Goal: Transaction & Acquisition: Purchase product/service

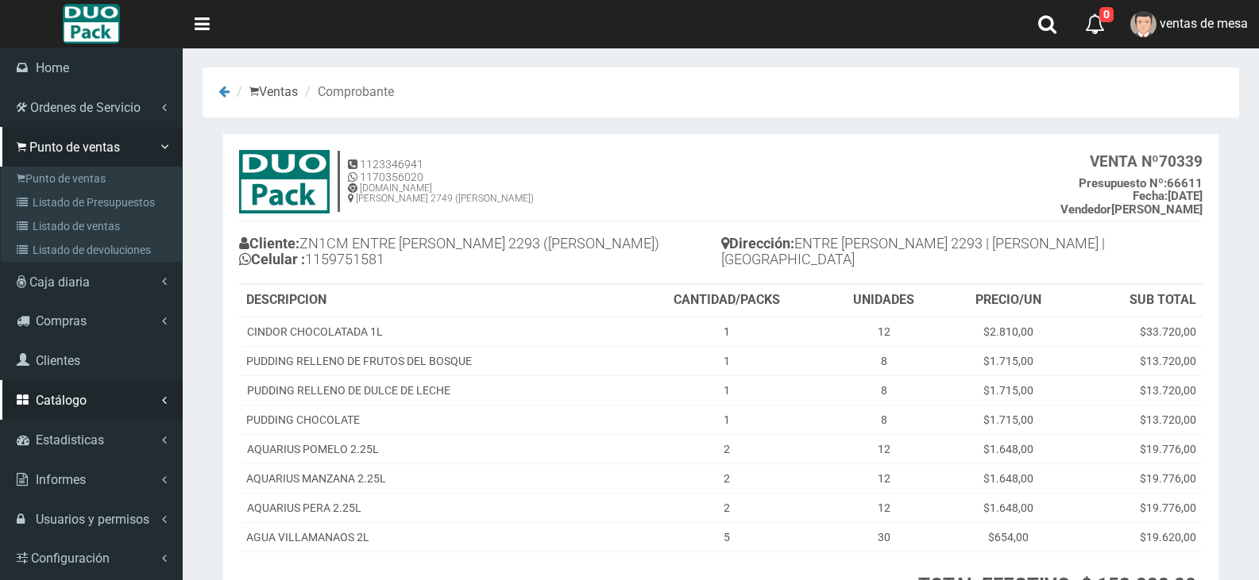
scroll to position [71, 0]
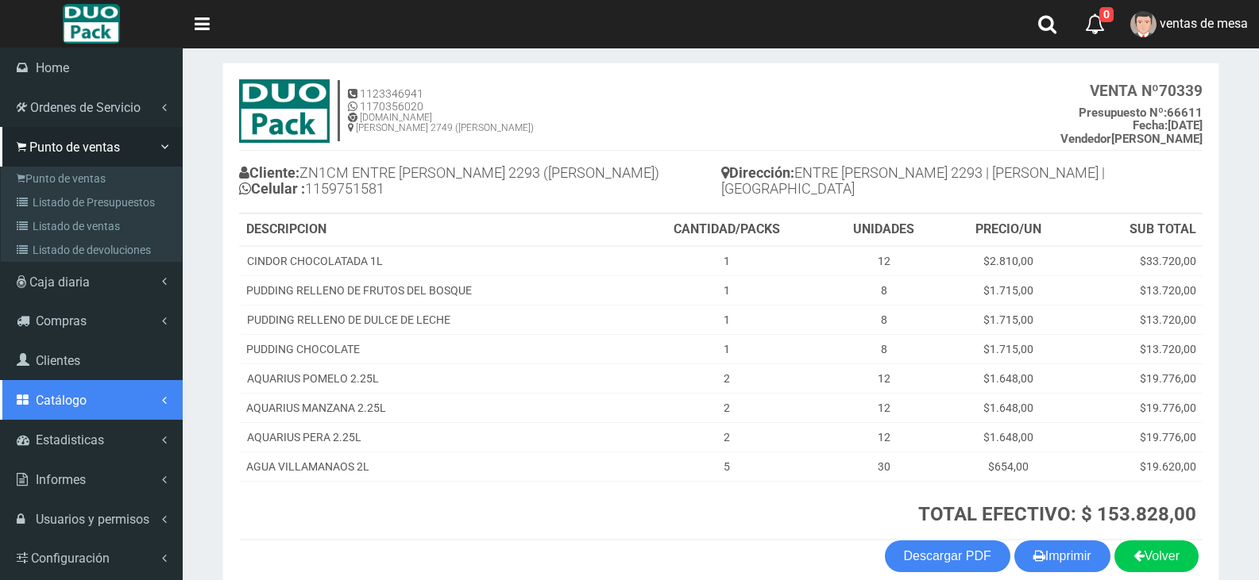
click at [70, 413] on link "Catálogo" at bounding box center [91, 400] width 183 height 40
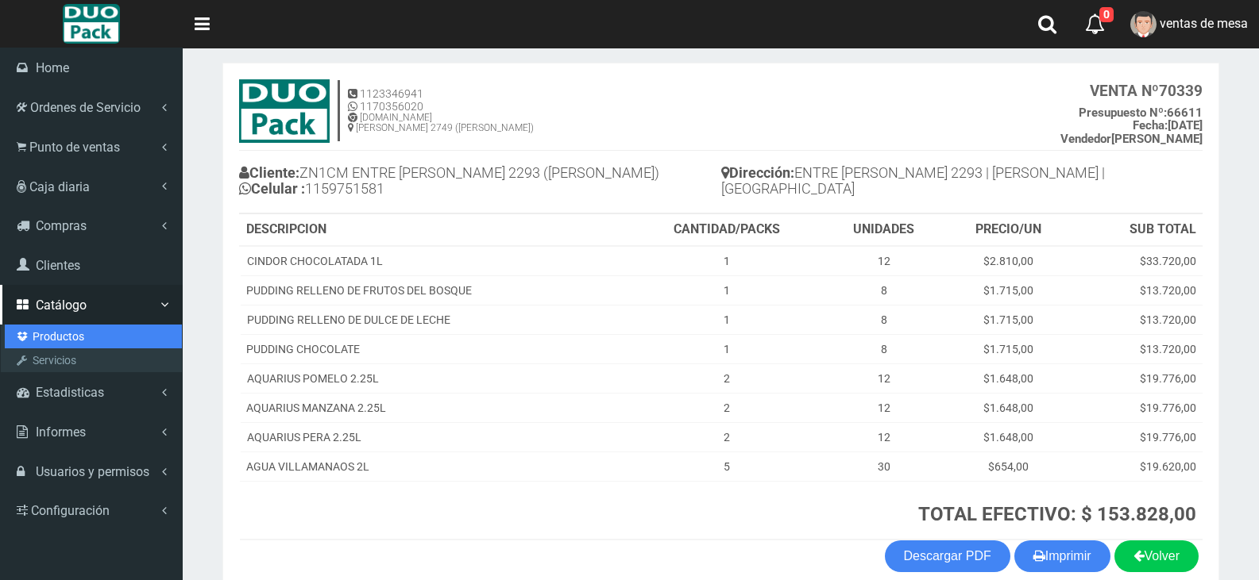
click at [90, 346] on link "Productos" at bounding box center [93, 337] width 177 height 24
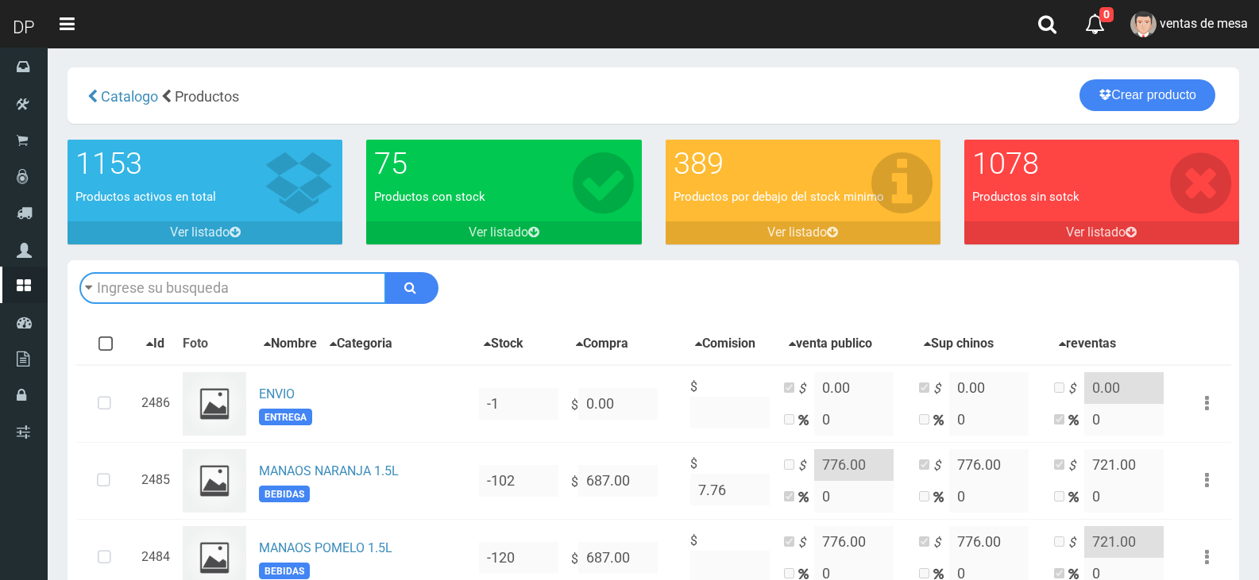
click at [322, 278] on input "text" at bounding box center [232, 288] width 306 height 32
type input "CREMA BALNCE"
click at [385, 272] on button "submit" at bounding box center [411, 288] width 53 height 32
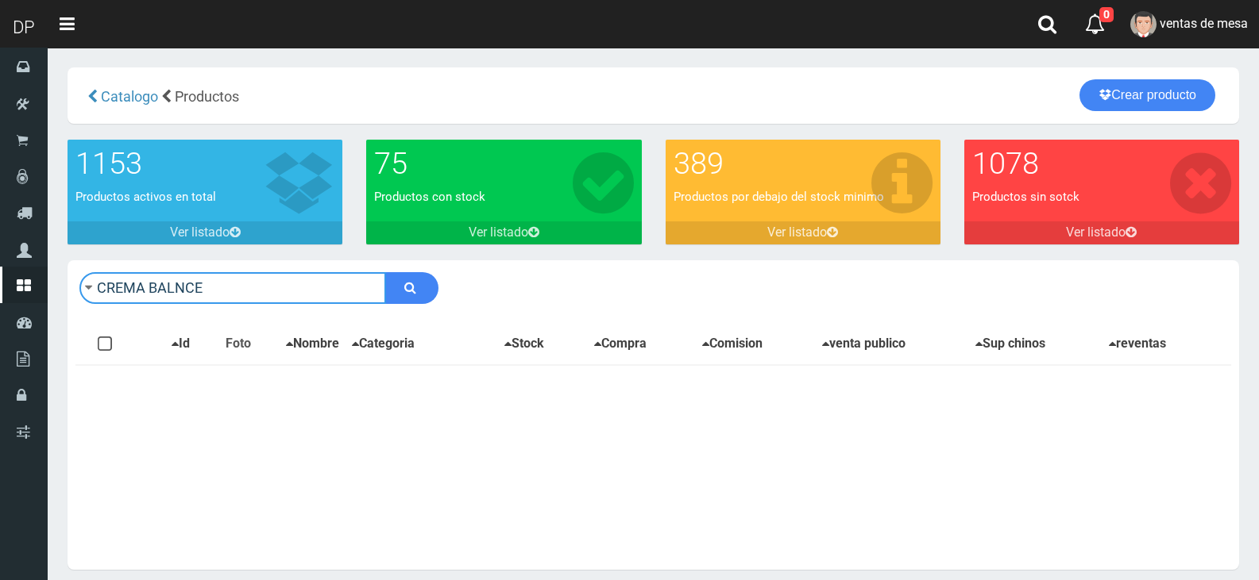
click at [322, 286] on input "CREMA BALNCE" at bounding box center [232, 288] width 306 height 32
type input "CREMA BALANCE"
click at [385, 272] on button "submit" at bounding box center [411, 288] width 53 height 32
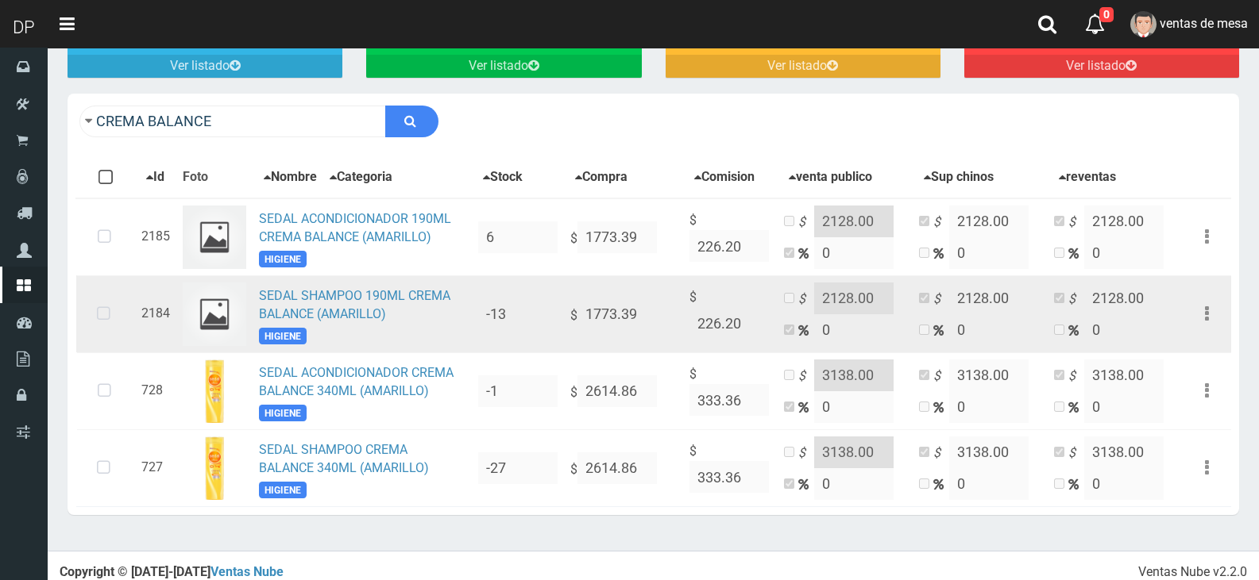
scroll to position [184, 0]
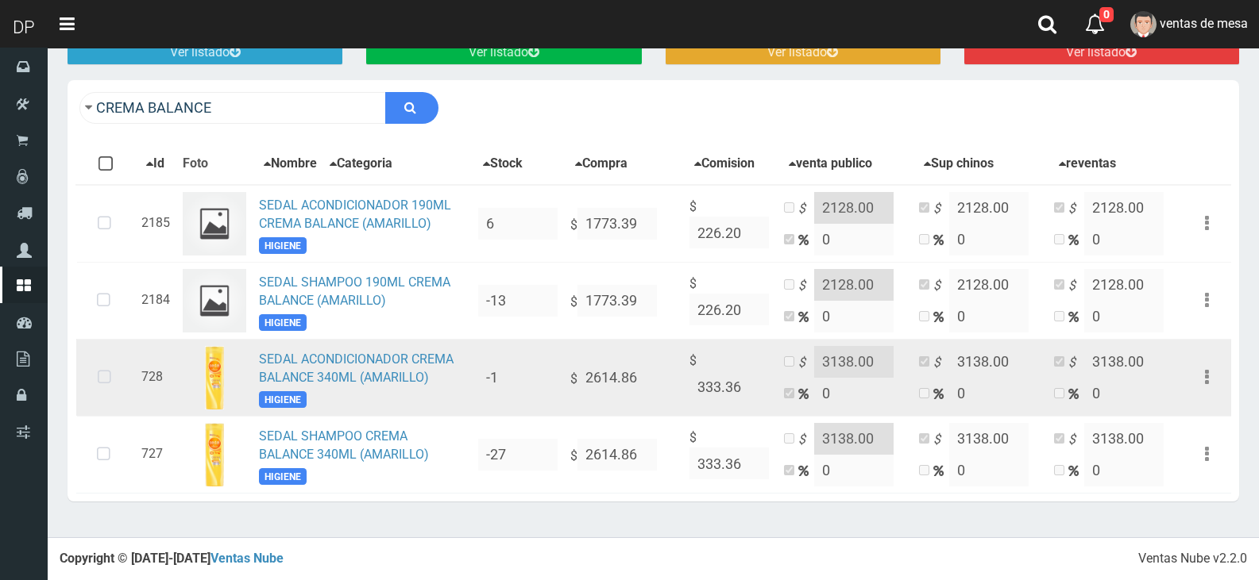
click at [91, 380] on icon at bounding box center [104, 378] width 42 height 52
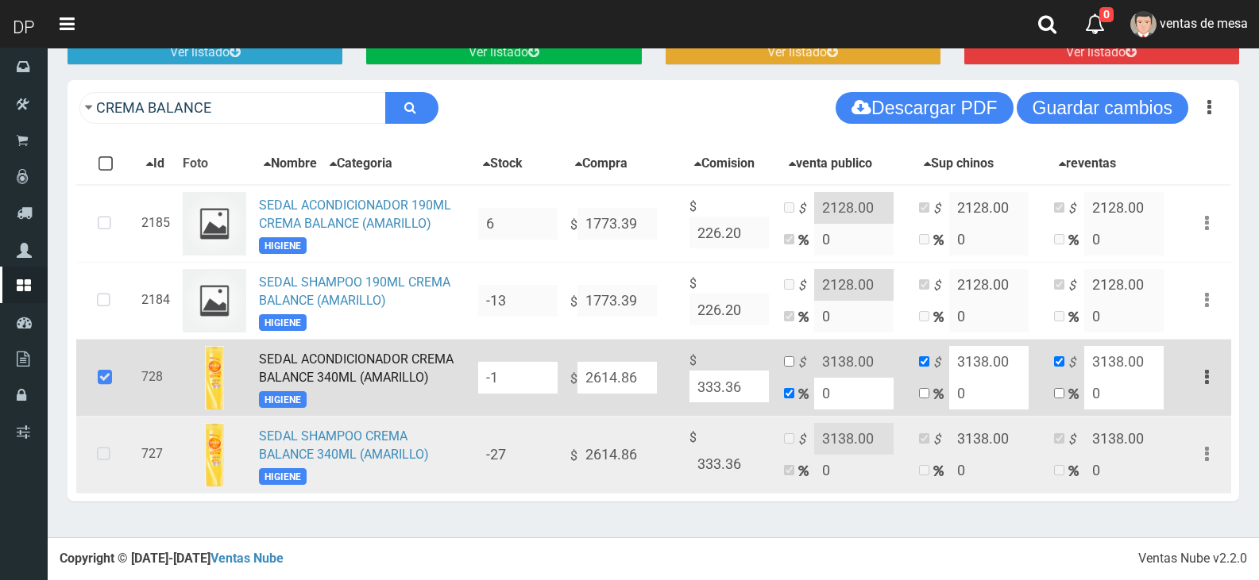
click at [111, 474] on icon at bounding box center [104, 455] width 42 height 52
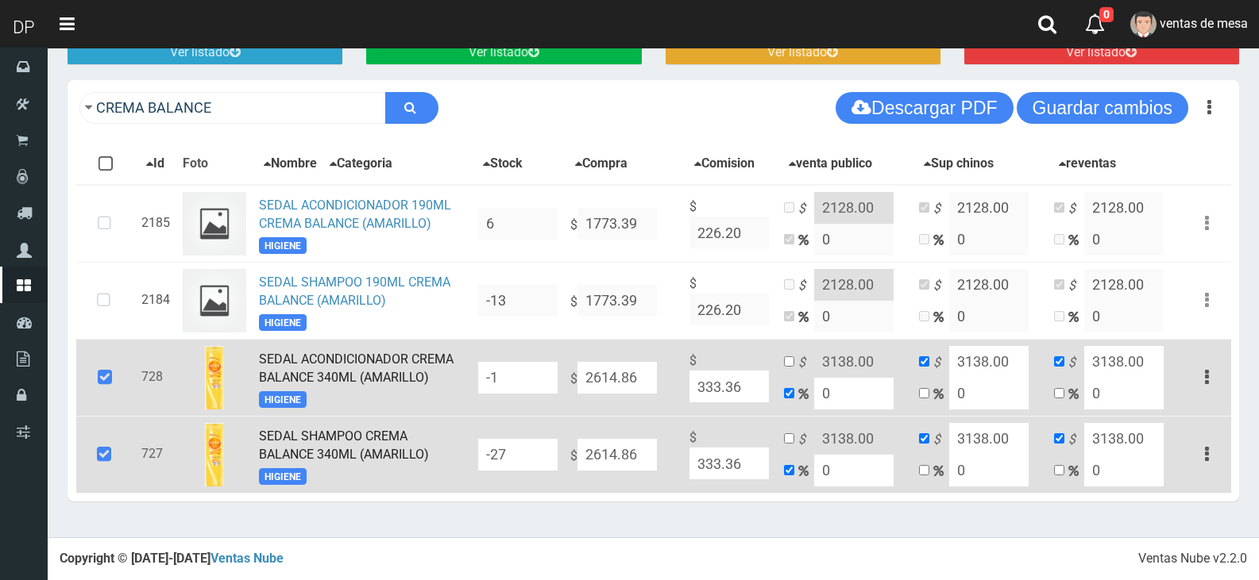
click at [540, 386] on input "-1" at bounding box center [517, 378] width 79 height 32
type input "12"
click at [534, 436] on td "-27" at bounding box center [518, 454] width 92 height 77
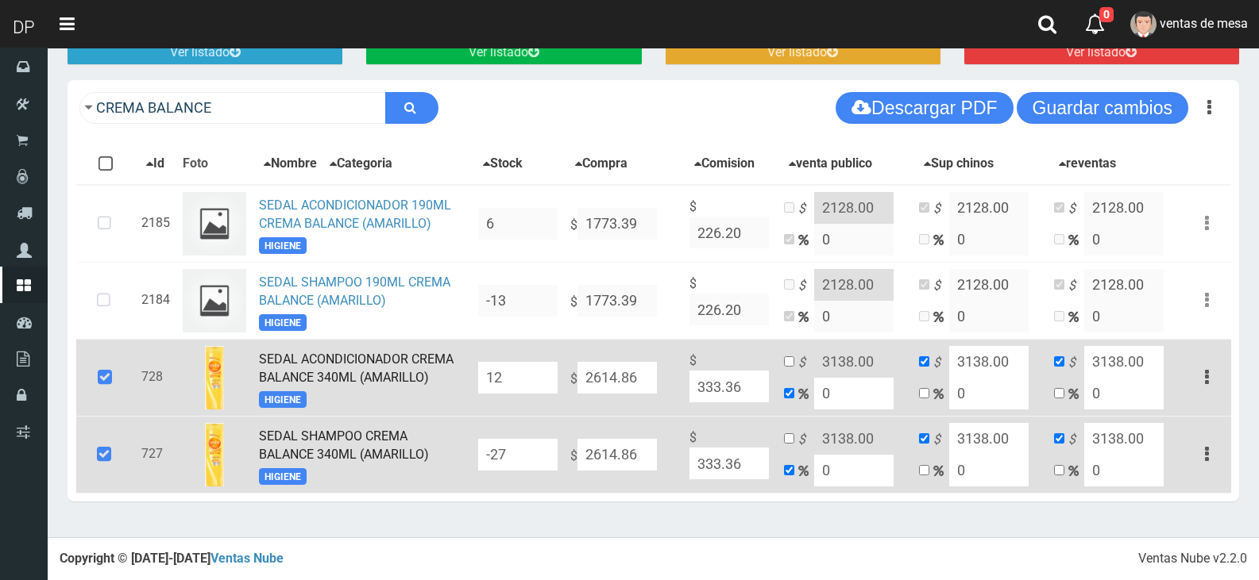
click at [534, 444] on input "-27" at bounding box center [517, 455] width 79 height 32
type input "-"
type input "12"
click at [1138, 74] on div "1078 Productos sin sotck Ver listado" at bounding box center [1101, 20] width 299 height 121
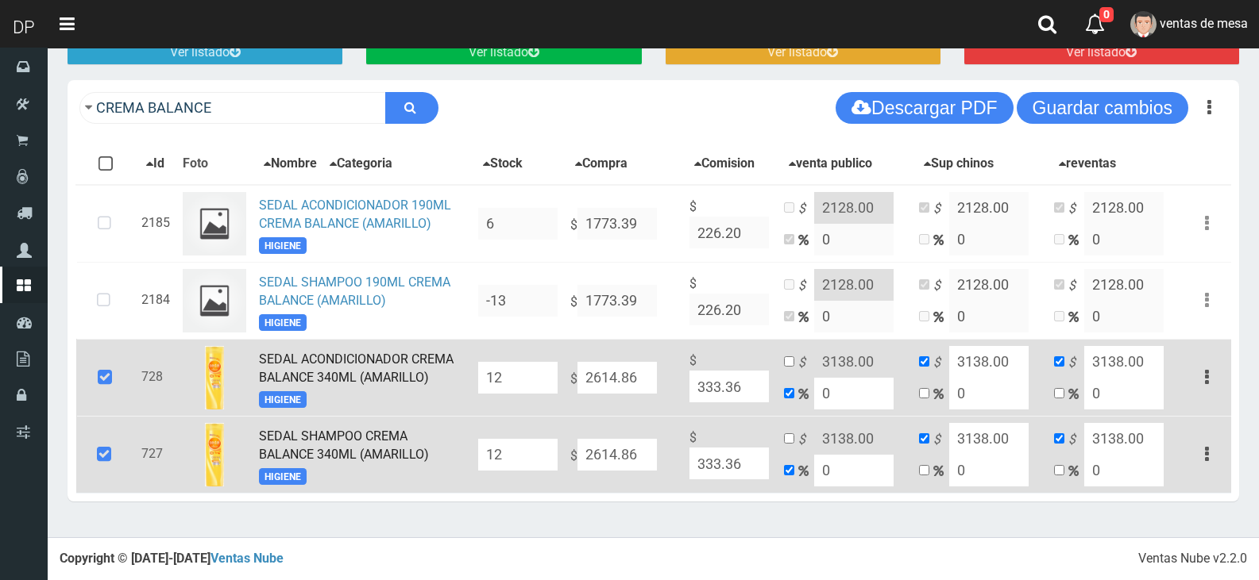
click at [1128, 100] on button "Guardar cambios" at bounding box center [1102, 108] width 172 height 32
drag, startPoint x: 64, startPoint y: 411, endPoint x: 102, endPoint y: 381, distance: 47.5
click at [72, 404] on div "CREMA BALANCE Descargar PDF Guardar cambios Guardar cambios 150 6" at bounding box center [653, 299] width 1195 height 438
click at [102, 381] on icon at bounding box center [104, 378] width 43 height 52
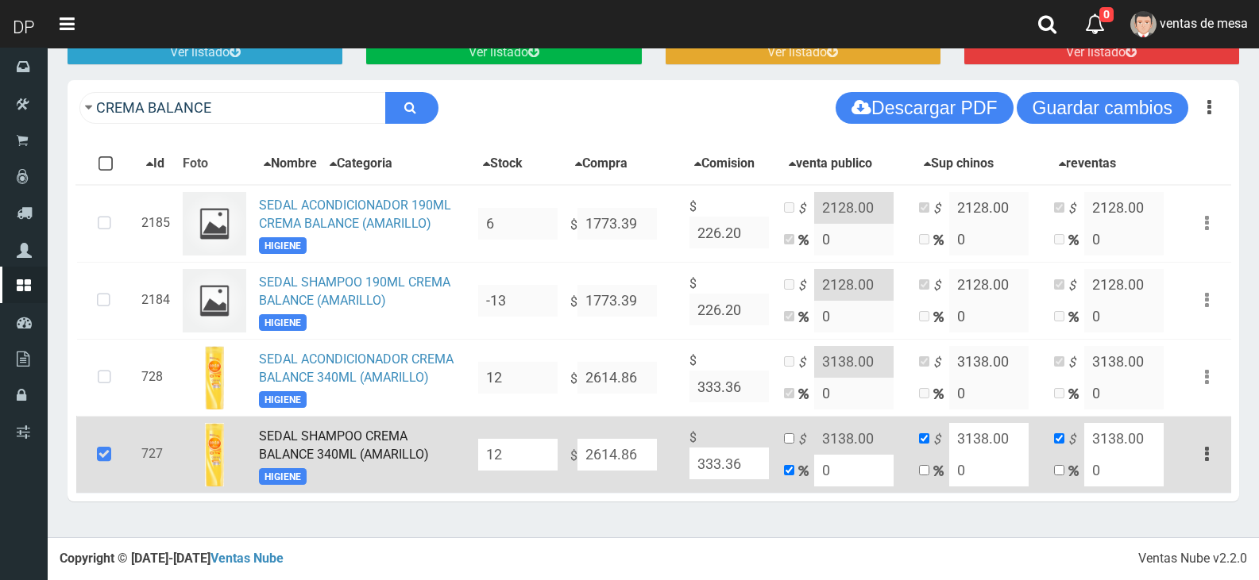
click at [125, 458] on icon at bounding box center [104, 455] width 43 height 52
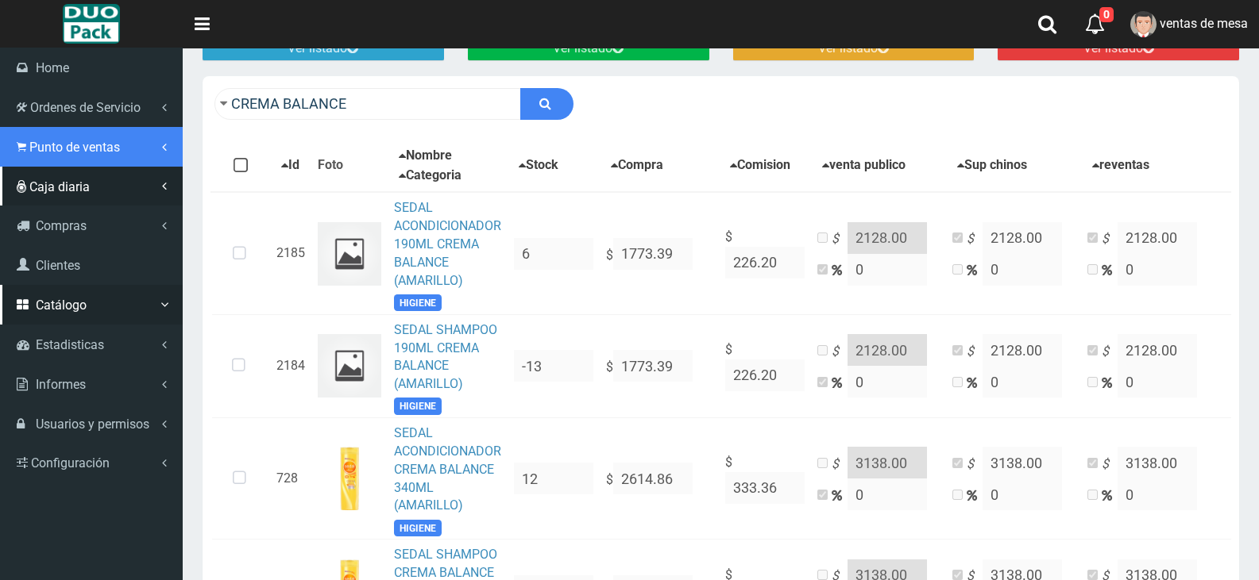
drag, startPoint x: 79, startPoint y: 159, endPoint x: 100, endPoint y: 189, distance: 36.6
click at [79, 159] on link "Punto de ventas" at bounding box center [91, 147] width 183 height 40
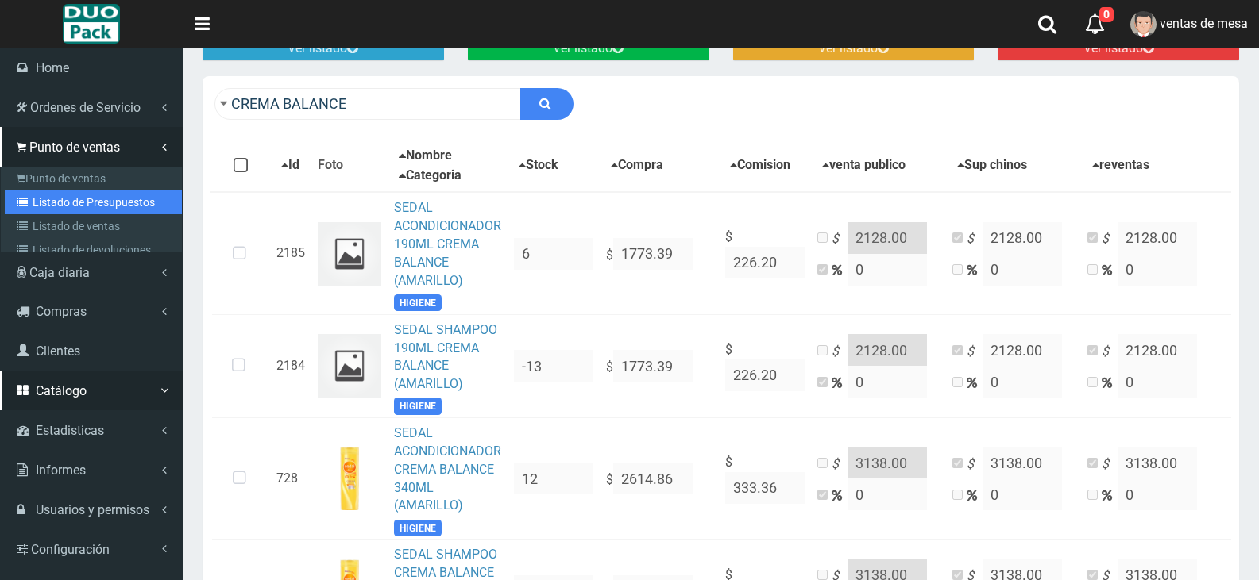
click at [106, 196] on link "Listado de Presupuestos" at bounding box center [93, 203] width 177 height 24
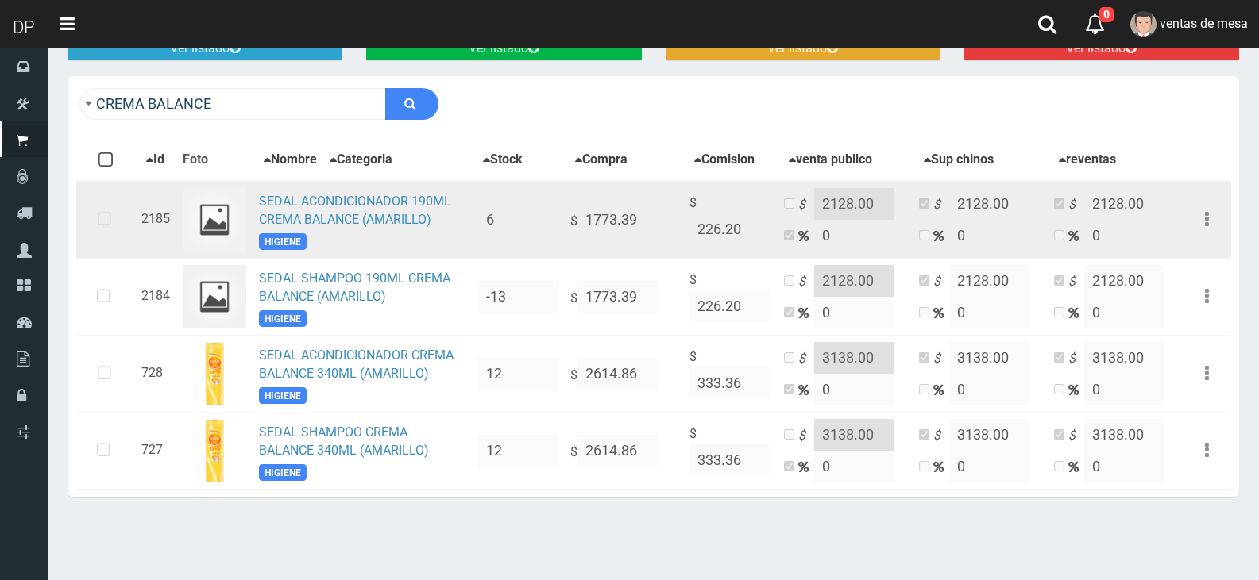
click at [326, 237] on td "SEDAL ACONDICIONADOR 190ML CREMA BALANCE (AMARILLO) HIGIENE" at bounding box center [361, 220] width 219 height 78
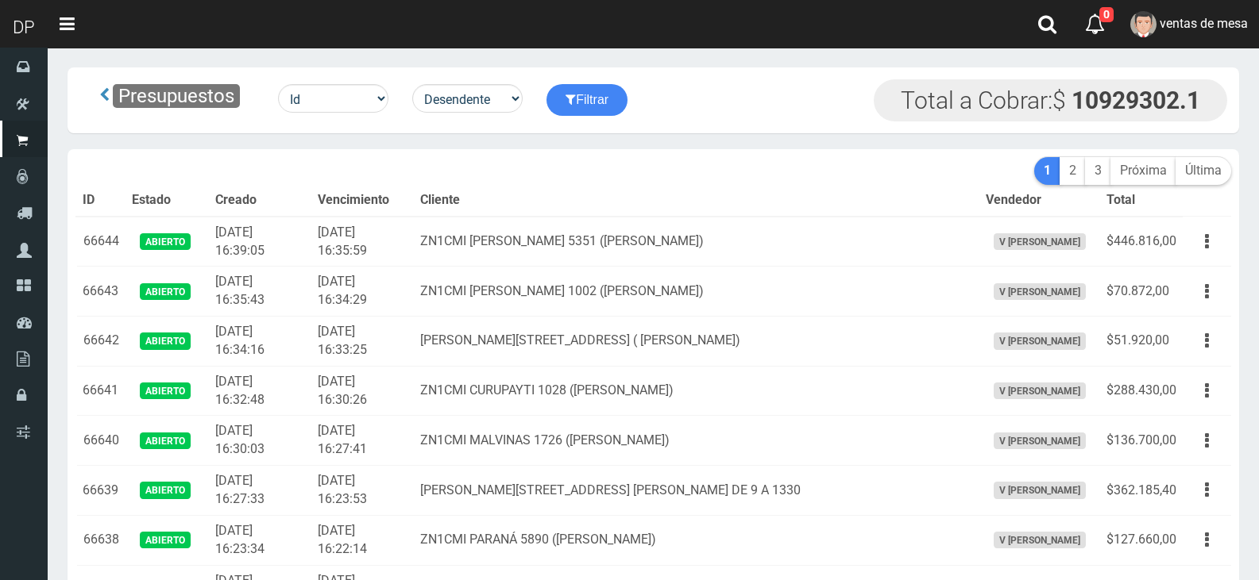
click at [311, 237] on td "2025-09-17 16:39:05" at bounding box center [260, 242] width 102 height 50
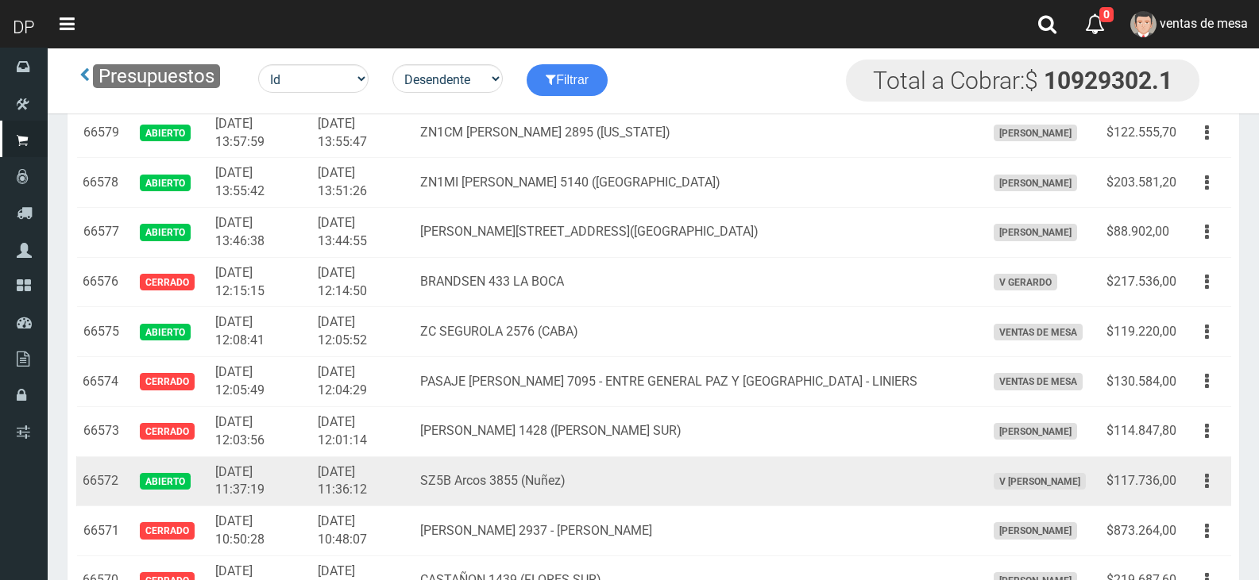
scroll to position [3217, 0]
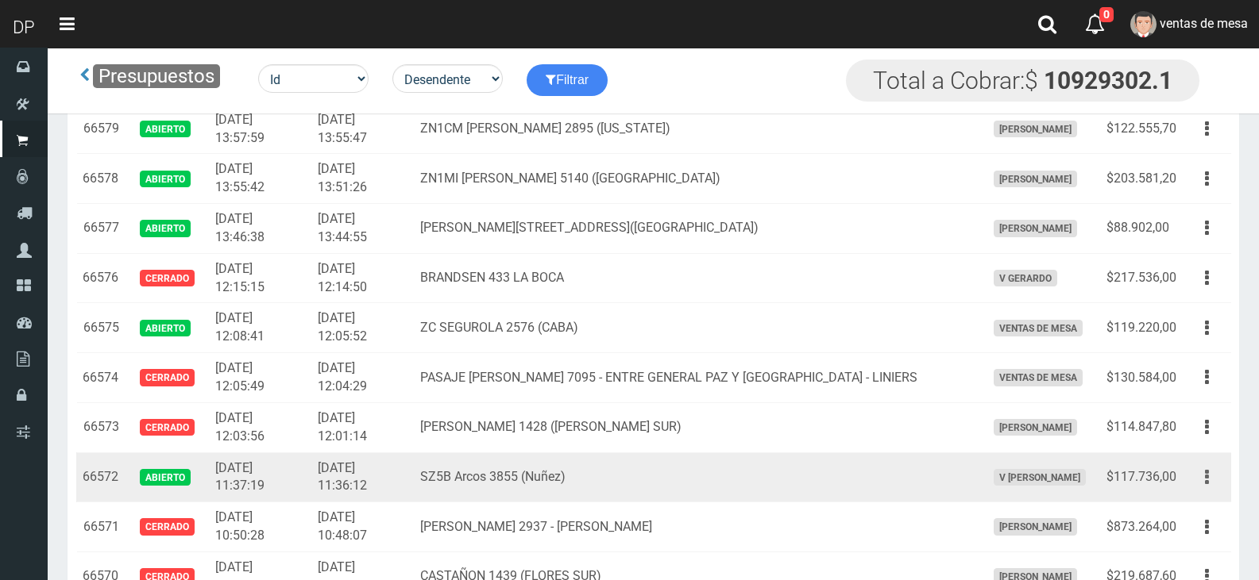
click at [1215, 476] on button "button" at bounding box center [1207, 478] width 36 height 28
click at [1212, 502] on link "Editar" at bounding box center [1160, 516] width 125 height 35
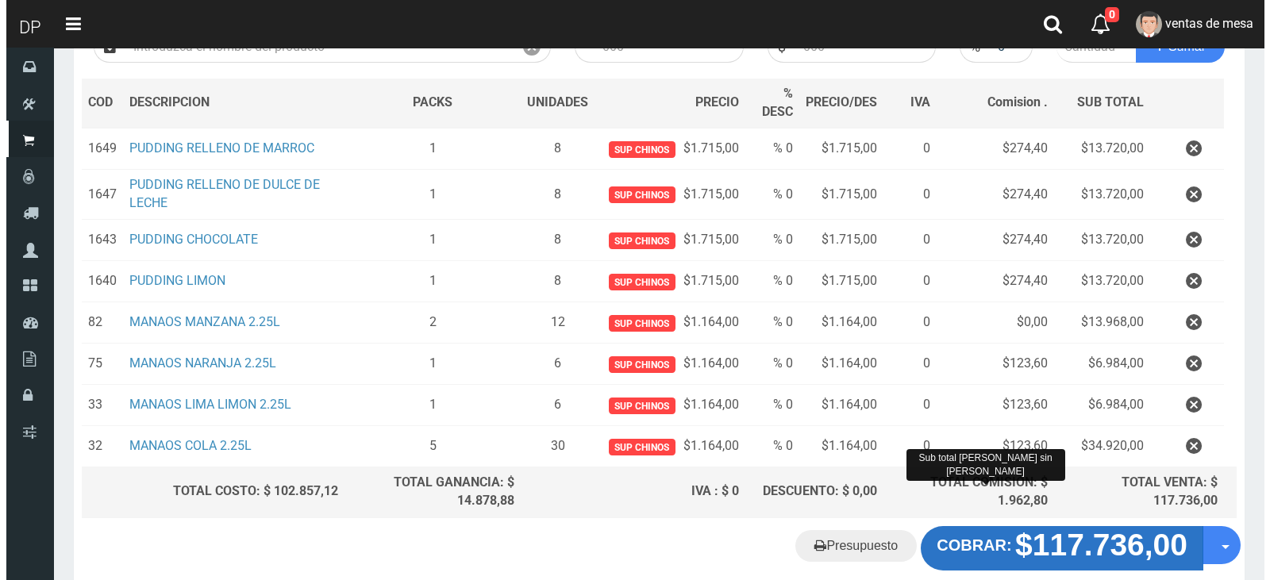
scroll to position [292, 0]
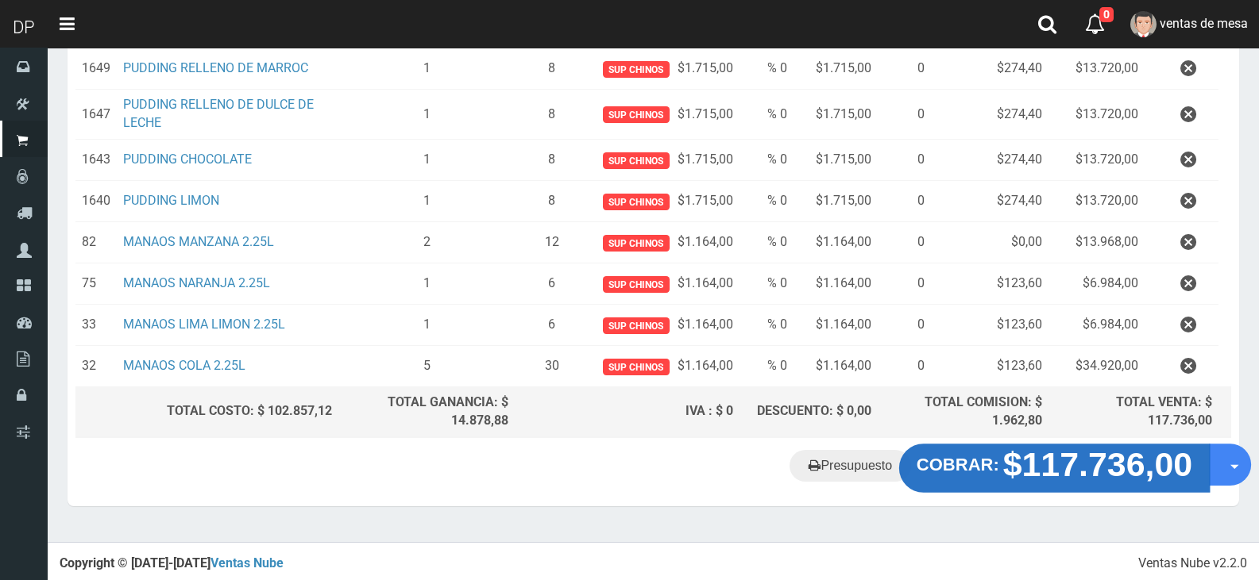
click at [941, 480] on button "COBRAR: $117.736,00" at bounding box center [1054, 468] width 310 height 49
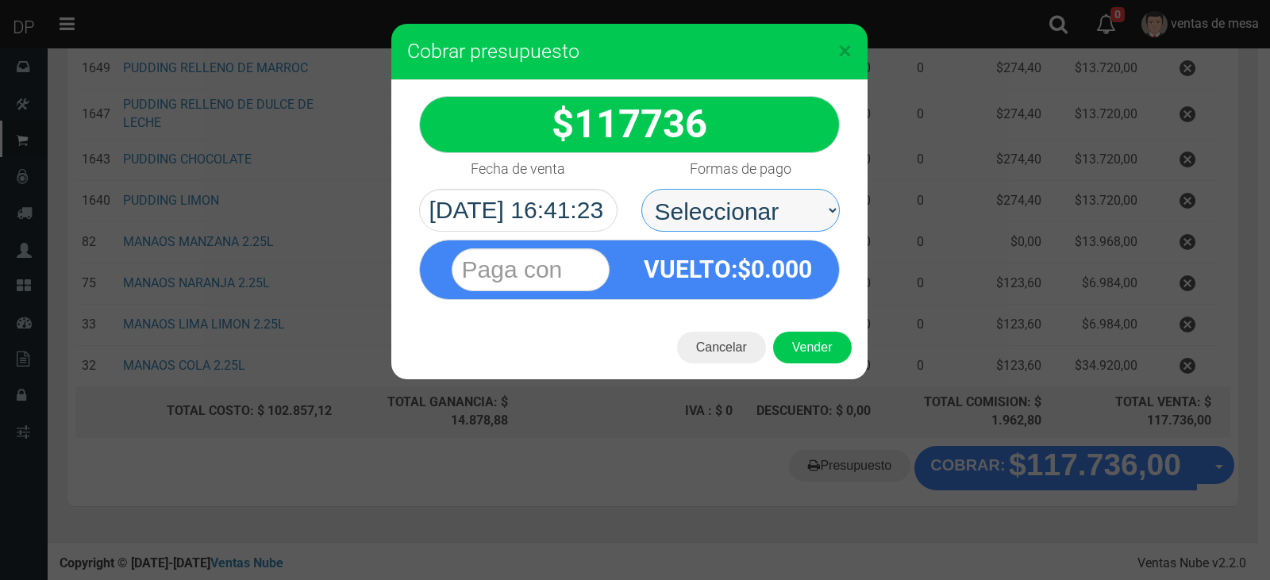
click at [747, 208] on select "Seleccionar Efectivo Tarjeta de Crédito Depósito Débito" at bounding box center [741, 210] width 199 height 43
select select "Efectivo"
click at [642, 189] on select "Seleccionar Efectivo Tarjeta de Crédito Depósito Débito" at bounding box center [741, 210] width 199 height 43
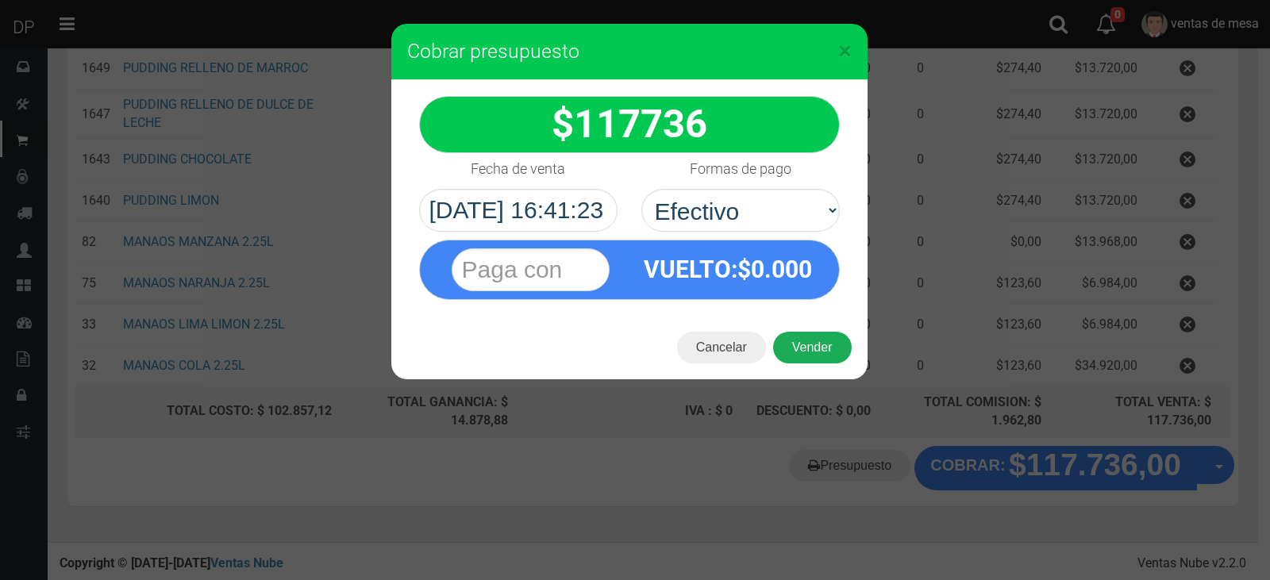
click at [842, 357] on button "Vender" at bounding box center [812, 348] width 79 height 32
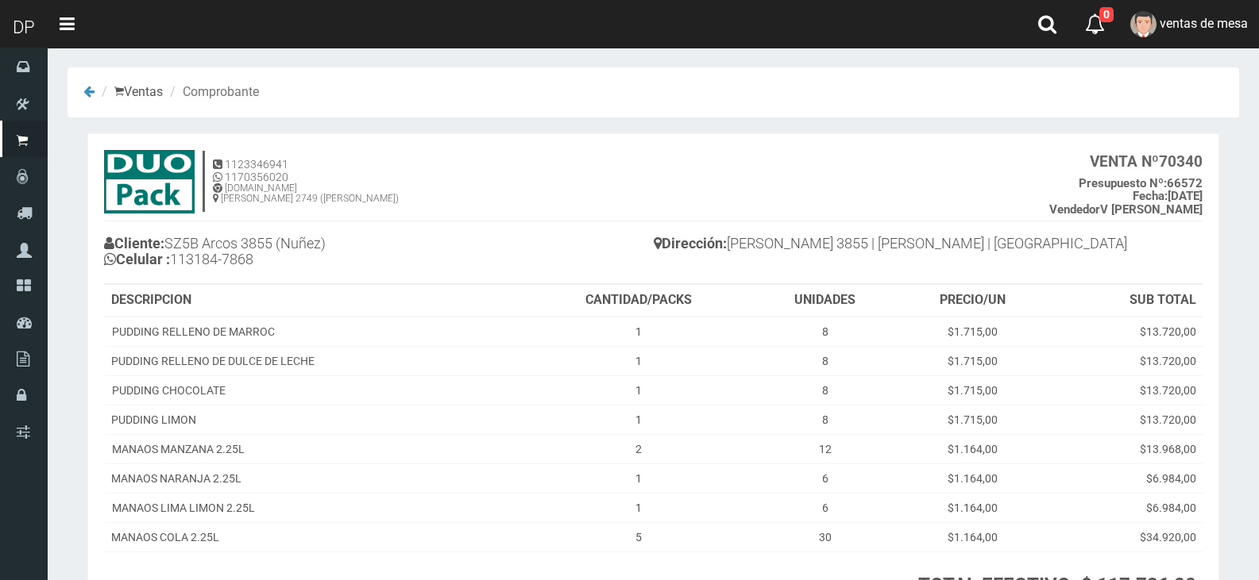
scroll to position [150, 0]
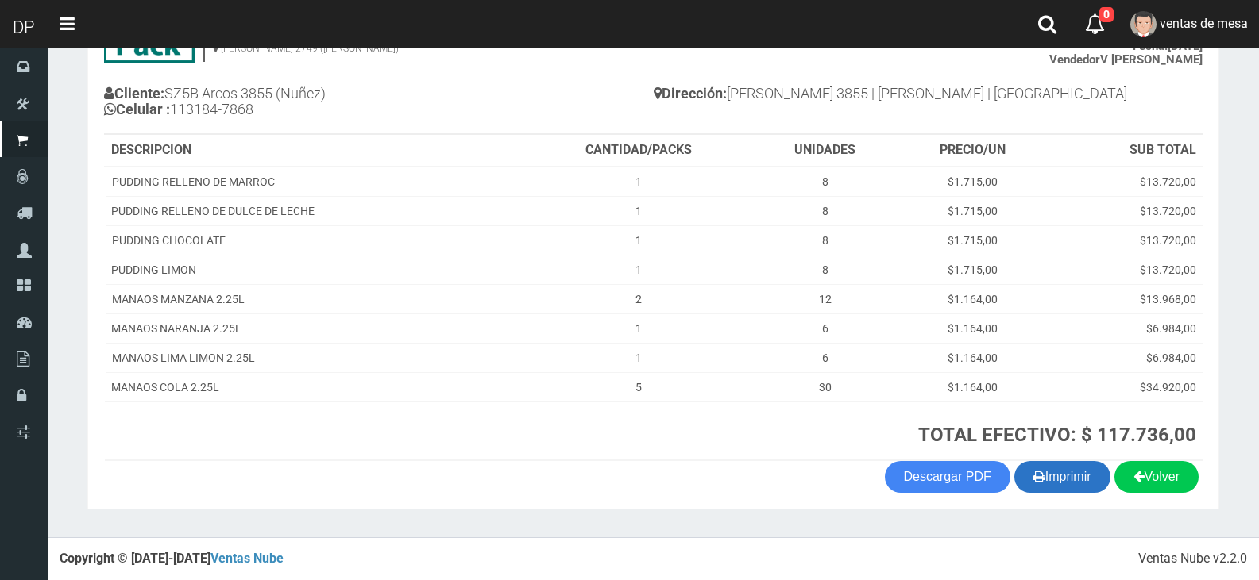
click at [1037, 471] on icon "button" at bounding box center [1039, 476] width 12 height 22
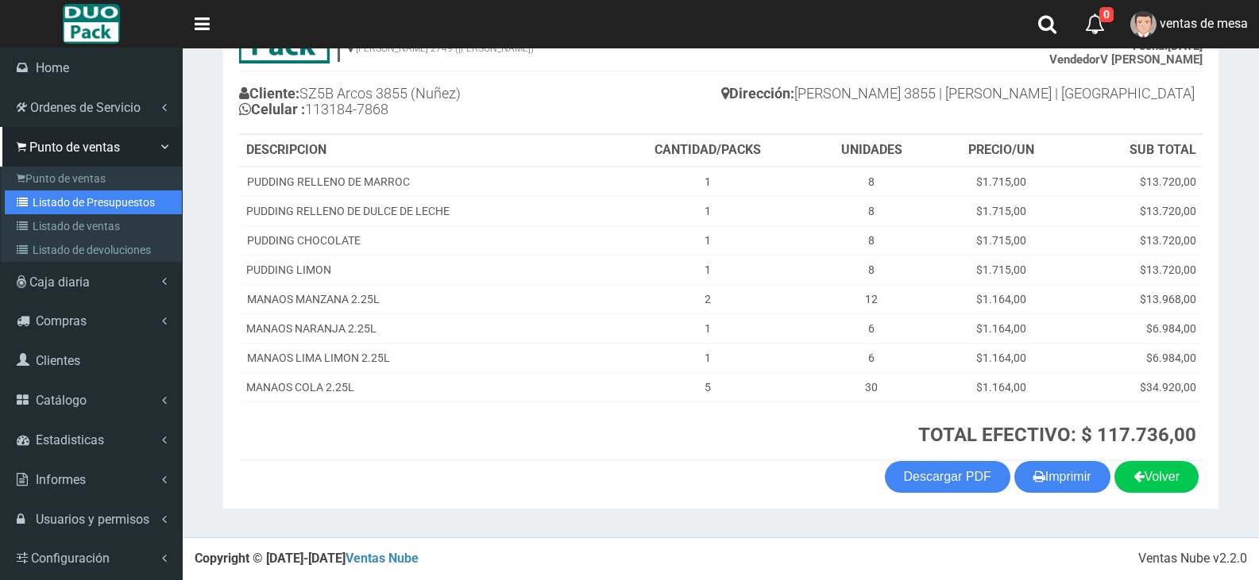
click at [77, 199] on link "Listado de Presupuestos" at bounding box center [93, 203] width 177 height 24
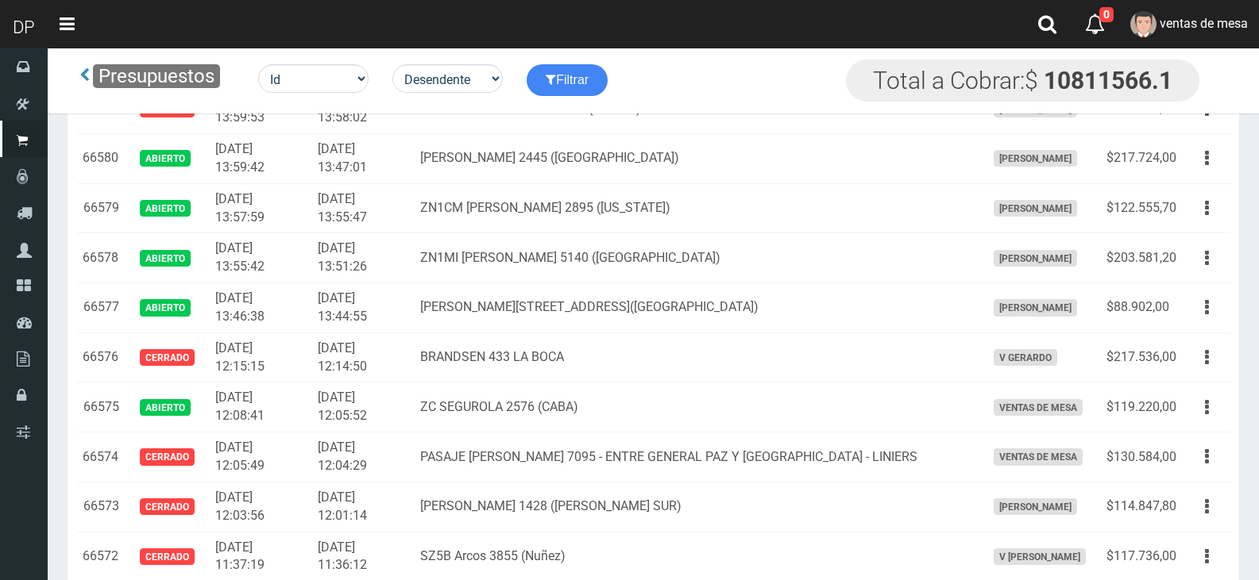
scroll to position [1114, 0]
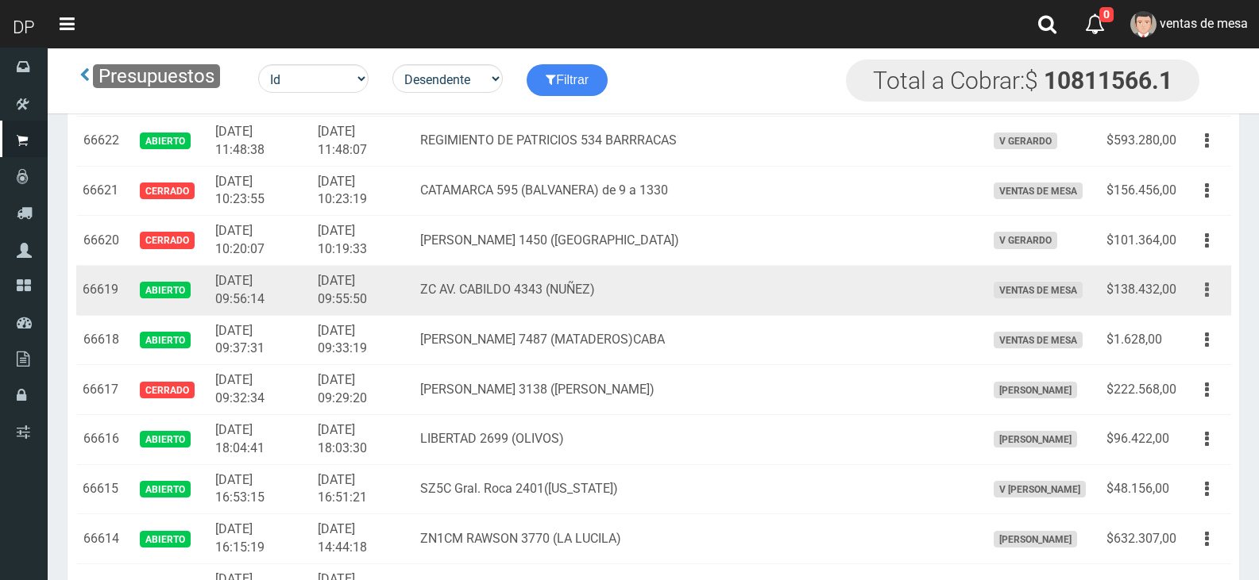
click at [1199, 296] on button "button" at bounding box center [1207, 290] width 36 height 28
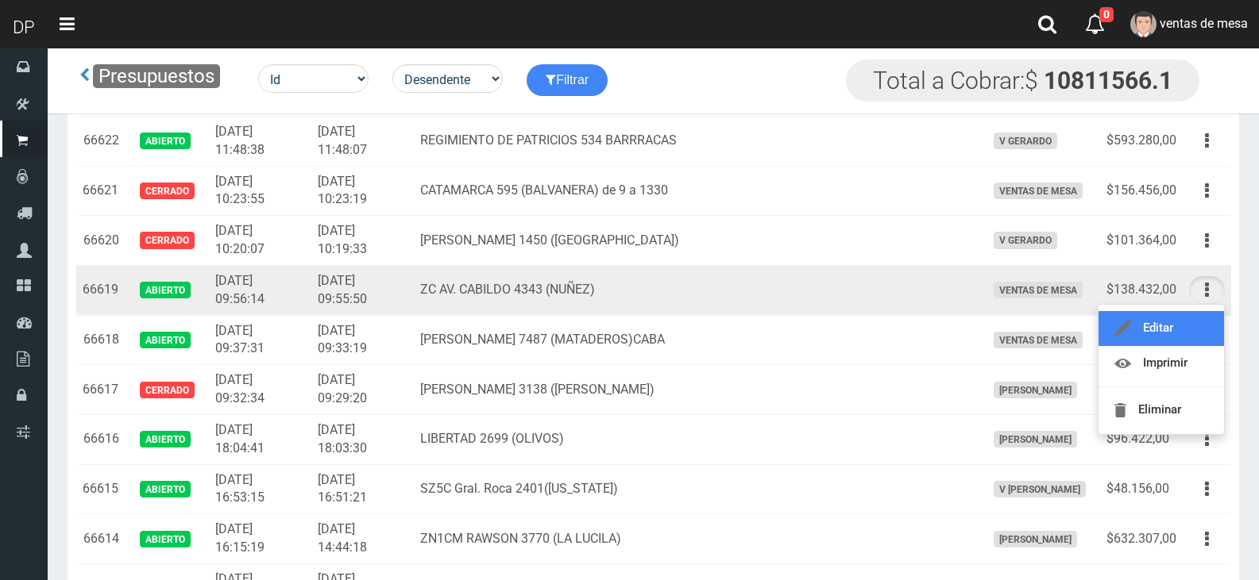
click at [1196, 316] on link "Editar" at bounding box center [1160, 328] width 125 height 35
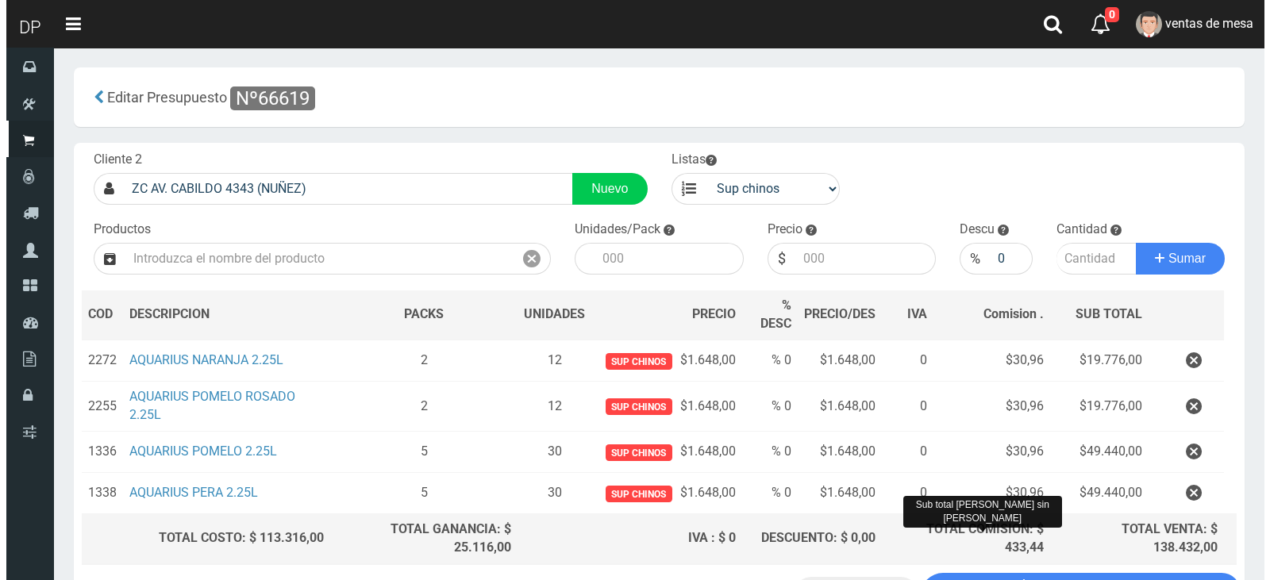
scroll to position [127, 0]
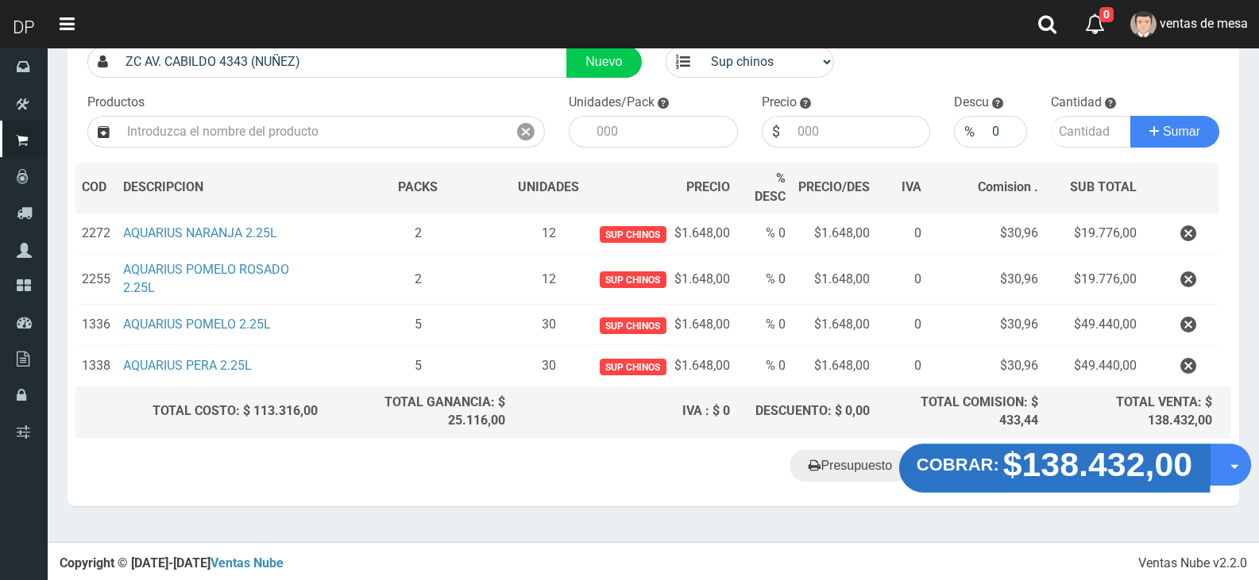
click at [1004, 467] on strong "$138.432,00" at bounding box center [1098, 463] width 190 height 37
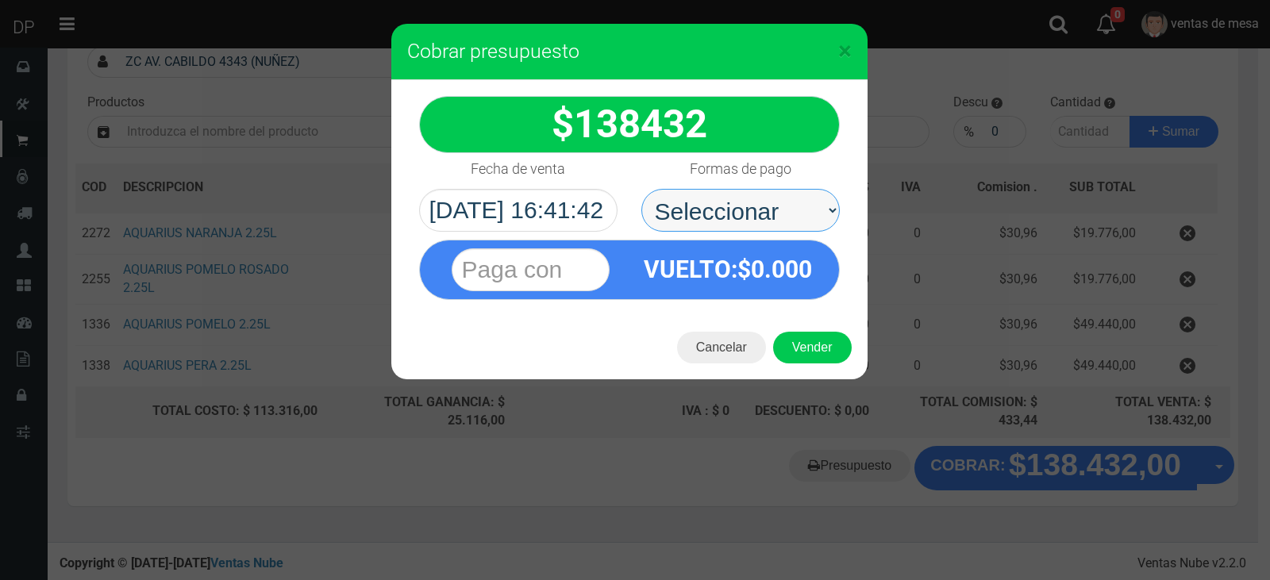
drag, startPoint x: 714, startPoint y: 212, endPoint x: 720, endPoint y: 226, distance: 14.9
click at [714, 212] on select "Seleccionar Efectivo Tarjeta de Crédito Depósito Débito" at bounding box center [741, 210] width 199 height 43
select select "Efectivo"
click at [642, 189] on select "Seleccionar Efectivo Tarjeta de Crédito Depósito Débito" at bounding box center [741, 210] width 199 height 43
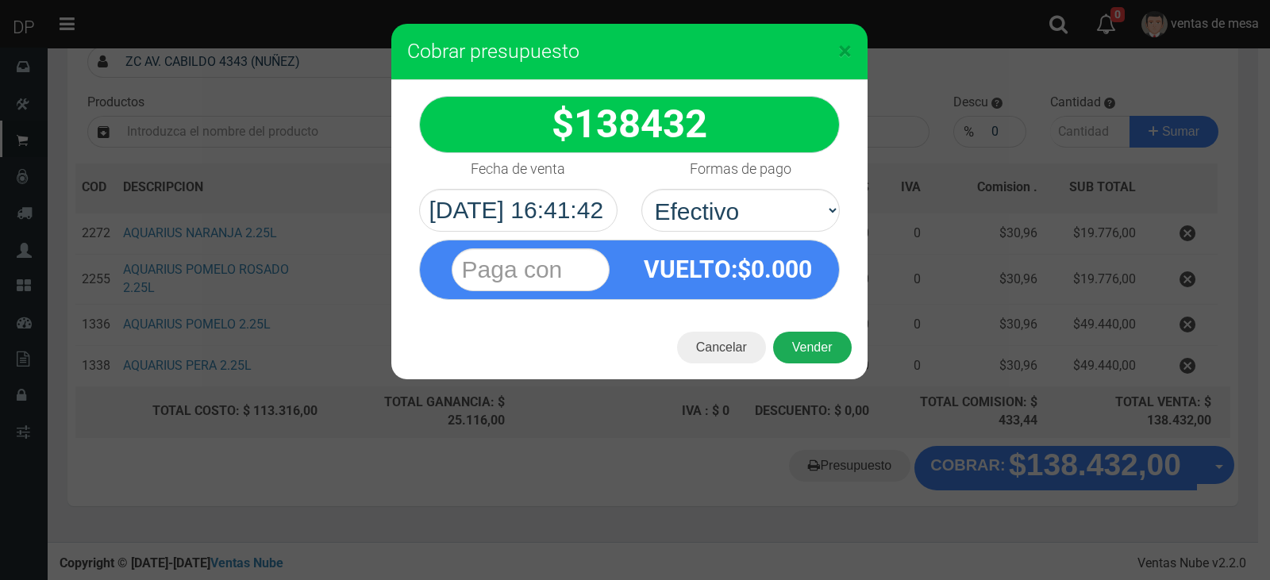
click at [823, 341] on button "Vender" at bounding box center [812, 348] width 79 height 32
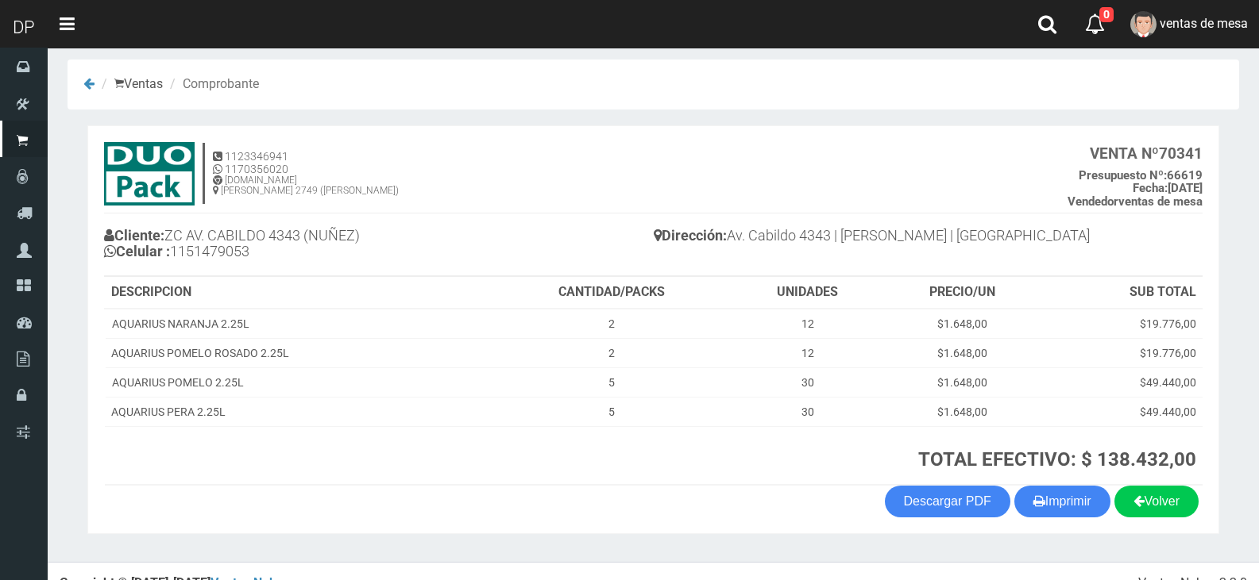
scroll to position [33, 0]
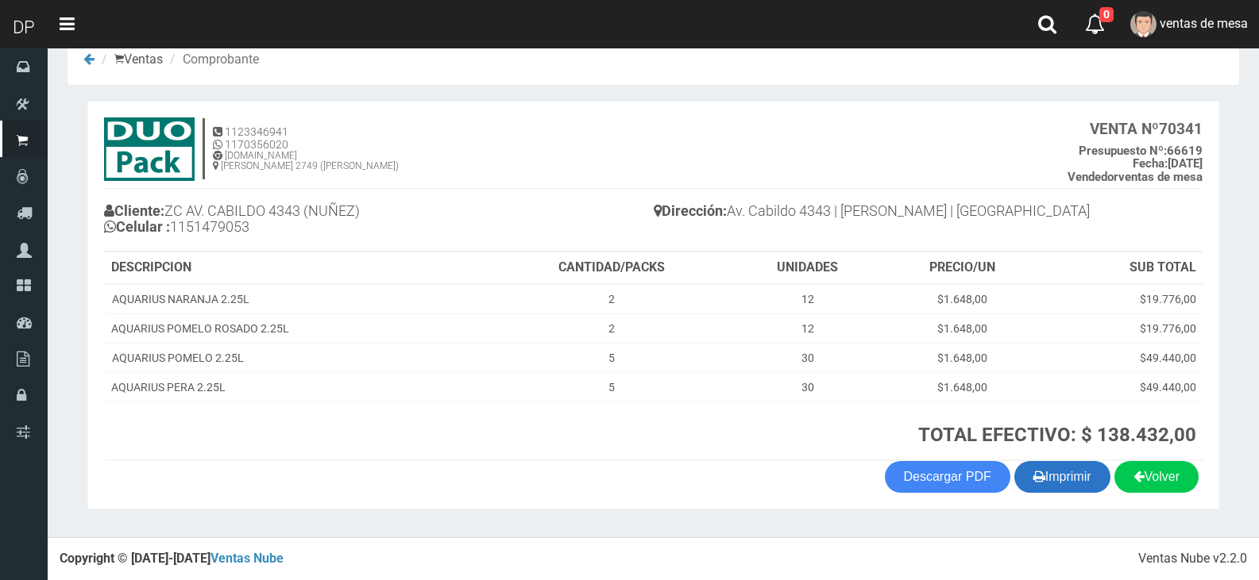
click at [1075, 483] on button "Imprimir" at bounding box center [1062, 477] width 96 height 32
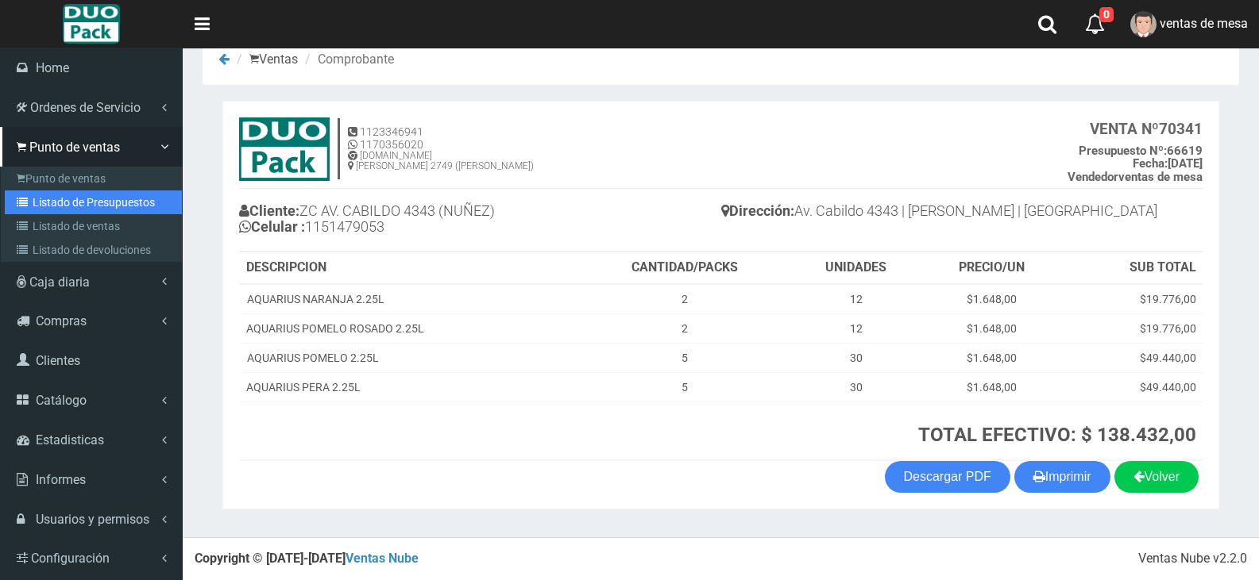
click at [37, 202] on link "Listado de Presupuestos" at bounding box center [93, 203] width 177 height 24
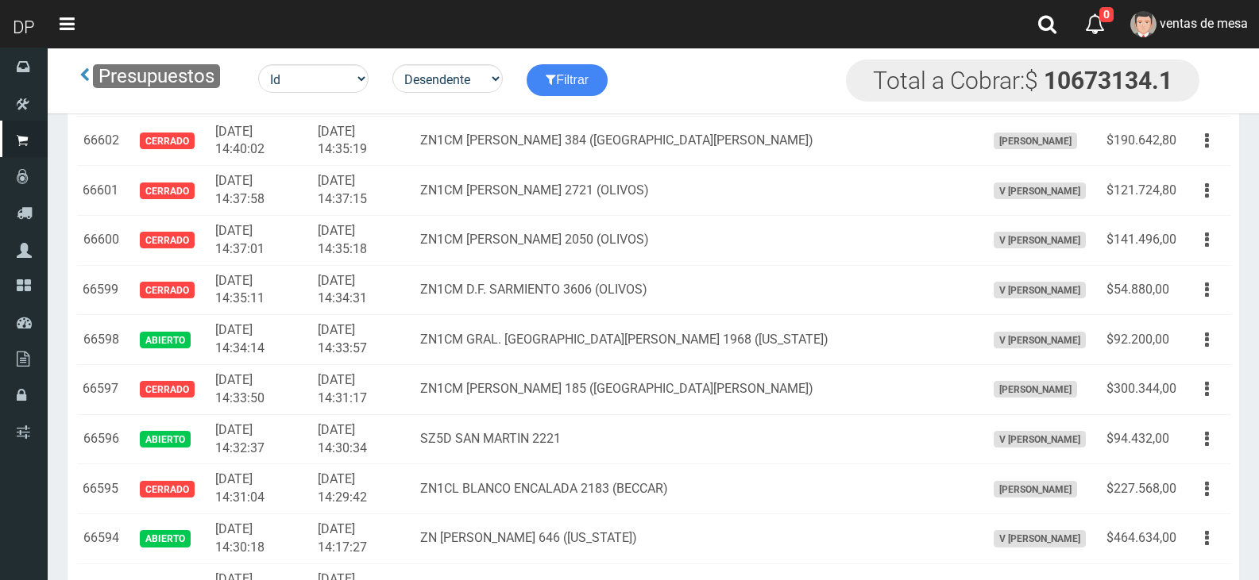
scroll to position [2558, 0]
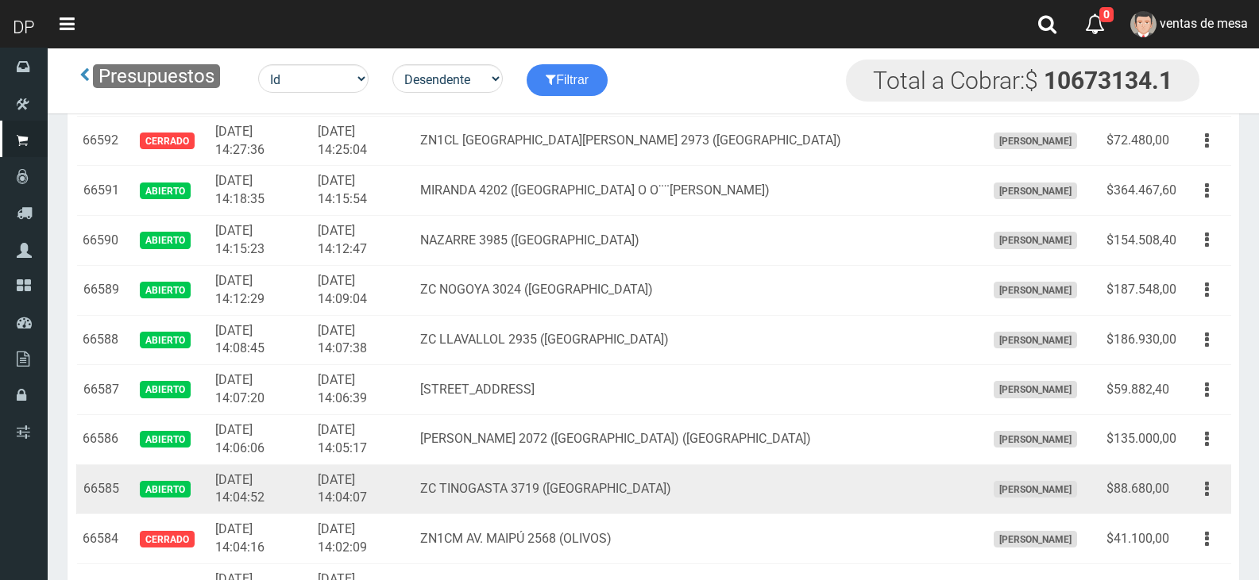
click at [1212, 505] on td "Editar Imprimir Eliminar" at bounding box center [1206, 489] width 48 height 50
click at [1198, 508] on td "Editar Imprimir Eliminar" at bounding box center [1206, 489] width 48 height 50
click at [1198, 496] on button "button" at bounding box center [1207, 490] width 36 height 28
click at [1193, 518] on link "Editar" at bounding box center [1160, 528] width 125 height 35
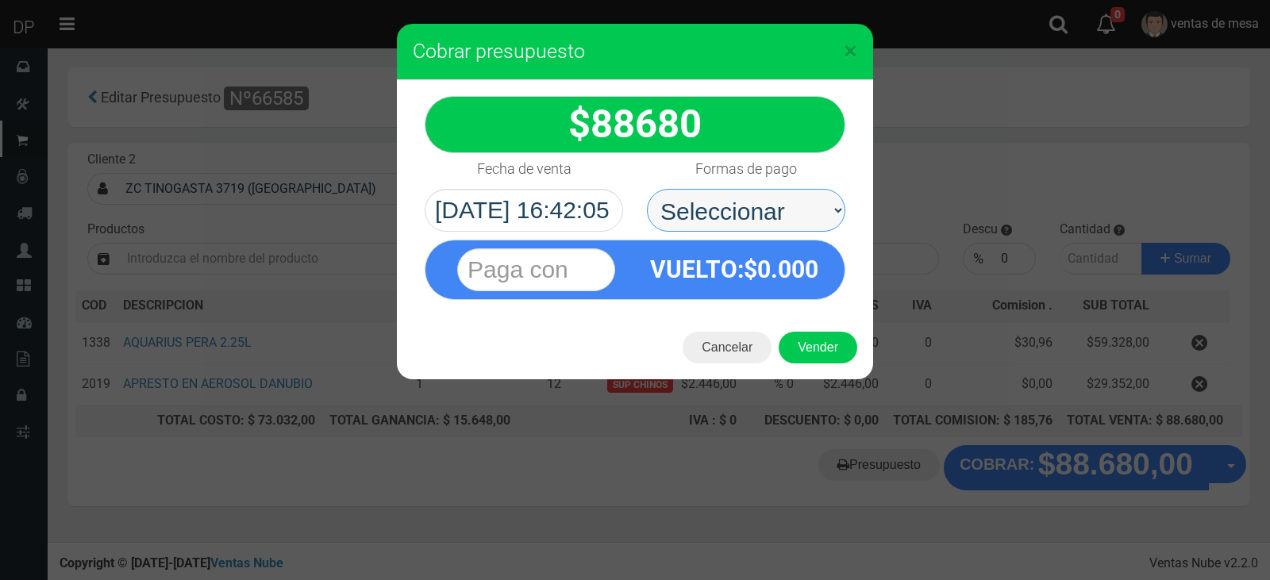
drag, startPoint x: 754, startPoint y: 204, endPoint x: 762, endPoint y: 228, distance: 25.4
click at [754, 204] on select "Seleccionar Efectivo Tarjeta de Crédito Depósito Débito" at bounding box center [746, 210] width 199 height 43
click at [647, 189] on select "Seleccionar Efectivo Tarjeta de Crédito Depósito Débito" at bounding box center [746, 210] width 199 height 43
click at [774, 210] on select "Seleccionar Efectivo Tarjeta de Crédito Depósito Débito" at bounding box center [746, 210] width 199 height 43
click at [780, 280] on span "0.000" at bounding box center [787, 270] width 61 height 28
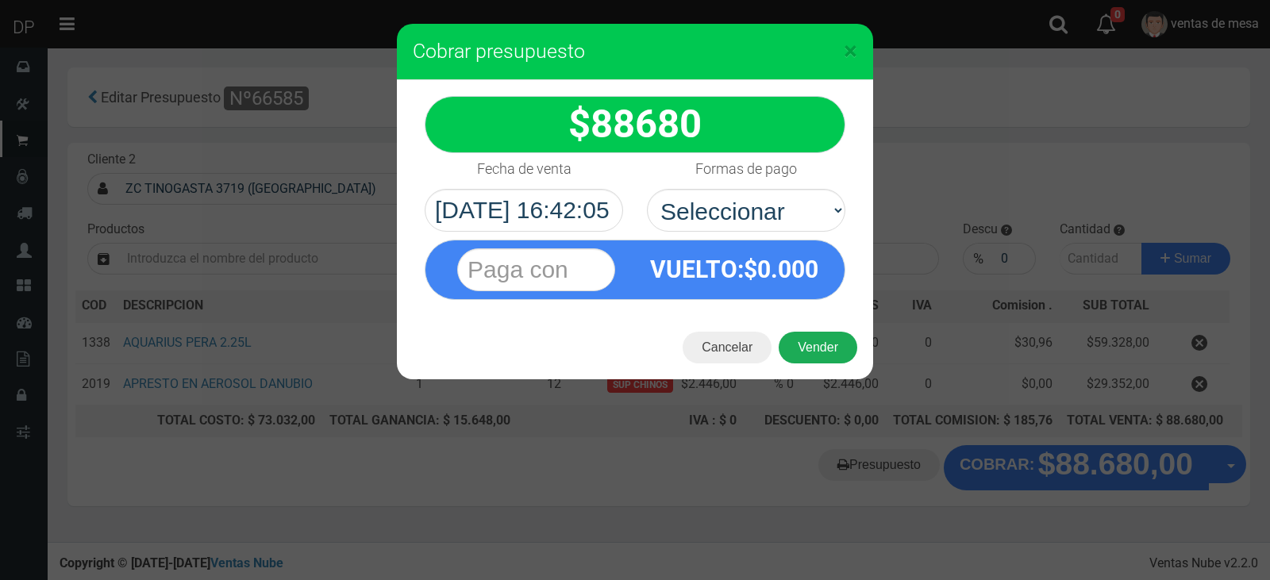
click at [806, 339] on button "Vender" at bounding box center [818, 348] width 79 height 32
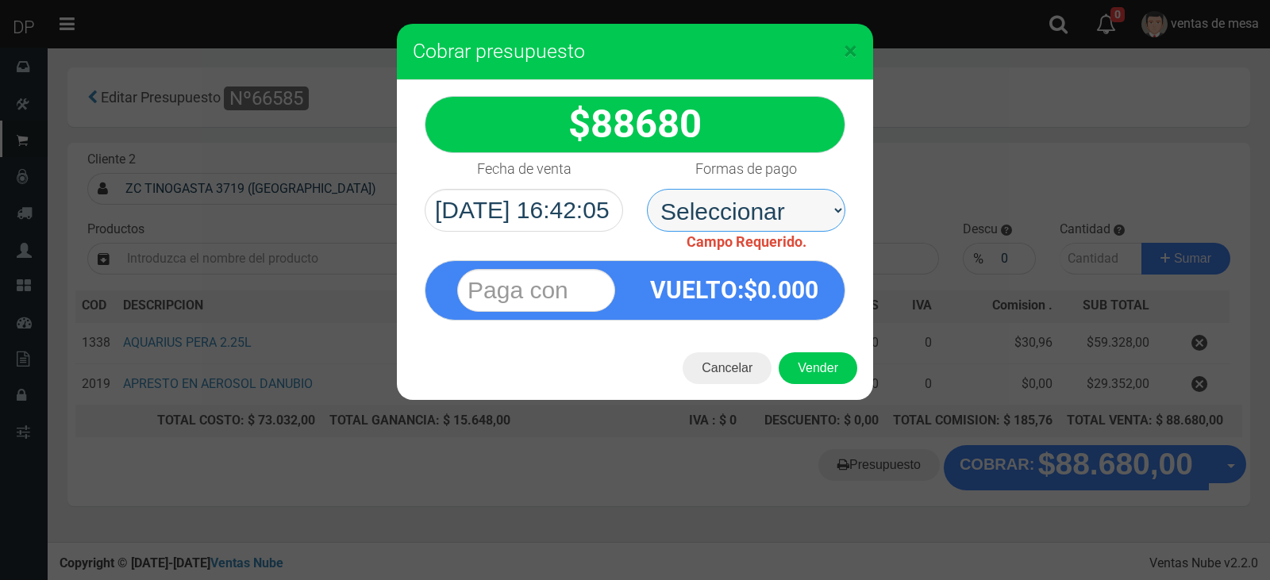
click at [789, 226] on select "Seleccionar Efectivo Tarjeta de Crédito Depósito Débito" at bounding box center [746, 210] width 199 height 43
select select "Efectivo"
click at [647, 189] on select "Seleccionar Efectivo Tarjeta de Crédito Depósito Débito" at bounding box center [746, 210] width 199 height 43
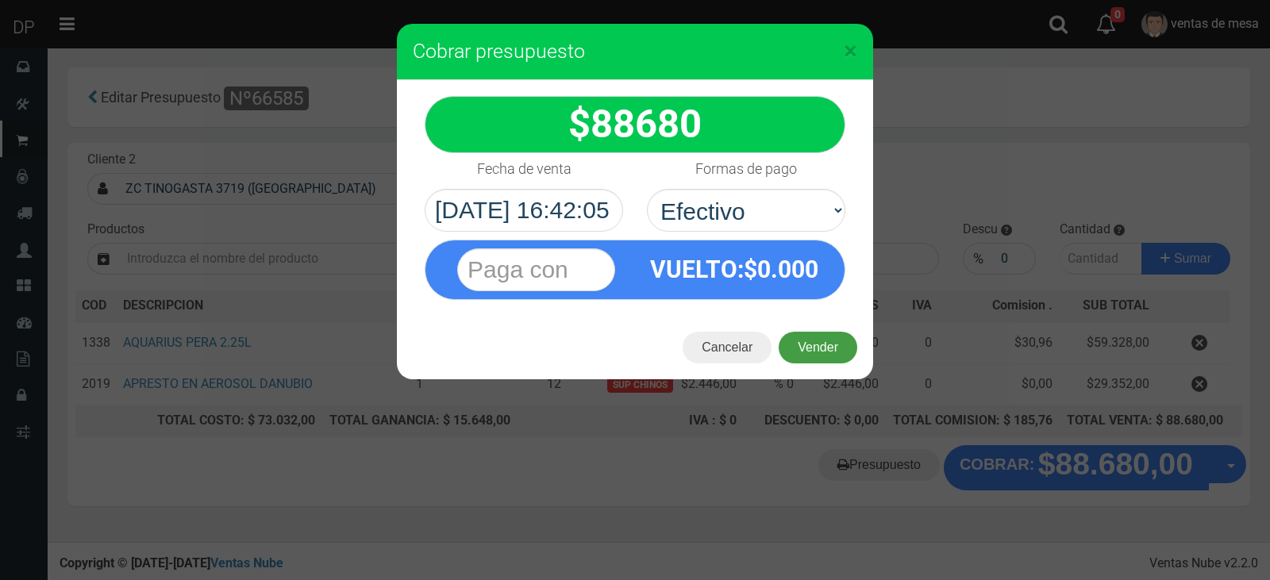
click at [786, 336] on button "Vender" at bounding box center [818, 348] width 79 height 32
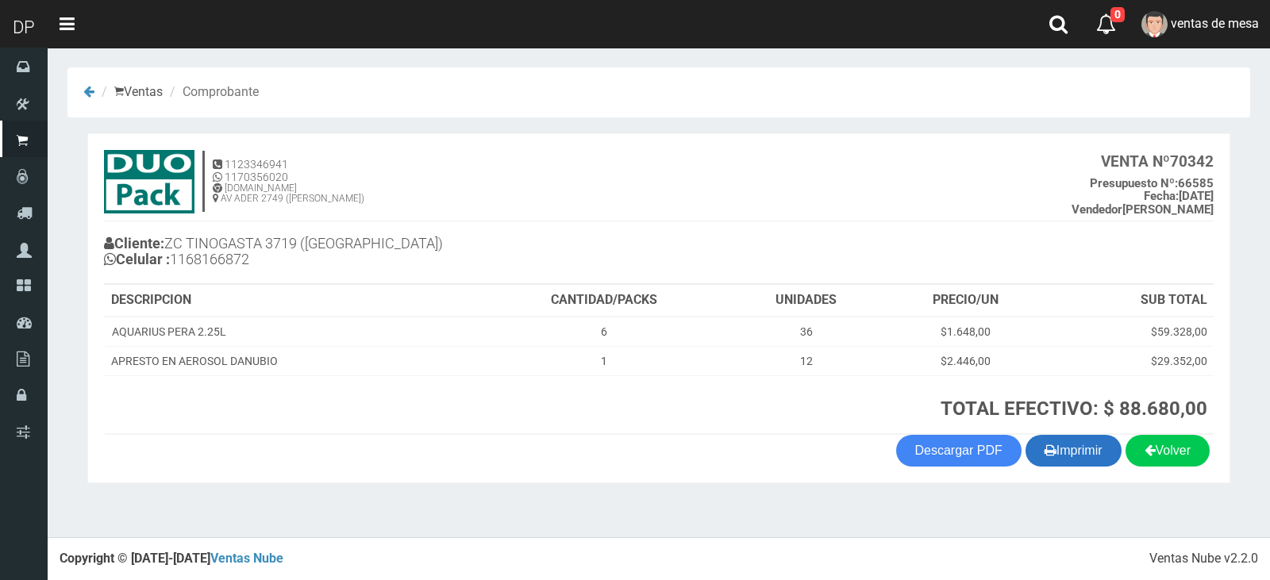
click at [1093, 469] on section "1123346941 1170356020 WWW.DUOPACKS.COM.AR AV ADER 2749 (MUNRO) VENTA Nº 70342 P…" at bounding box center [658, 308] width 1143 height 350
click at [1093, 458] on button "Imprimir" at bounding box center [1074, 451] width 96 height 32
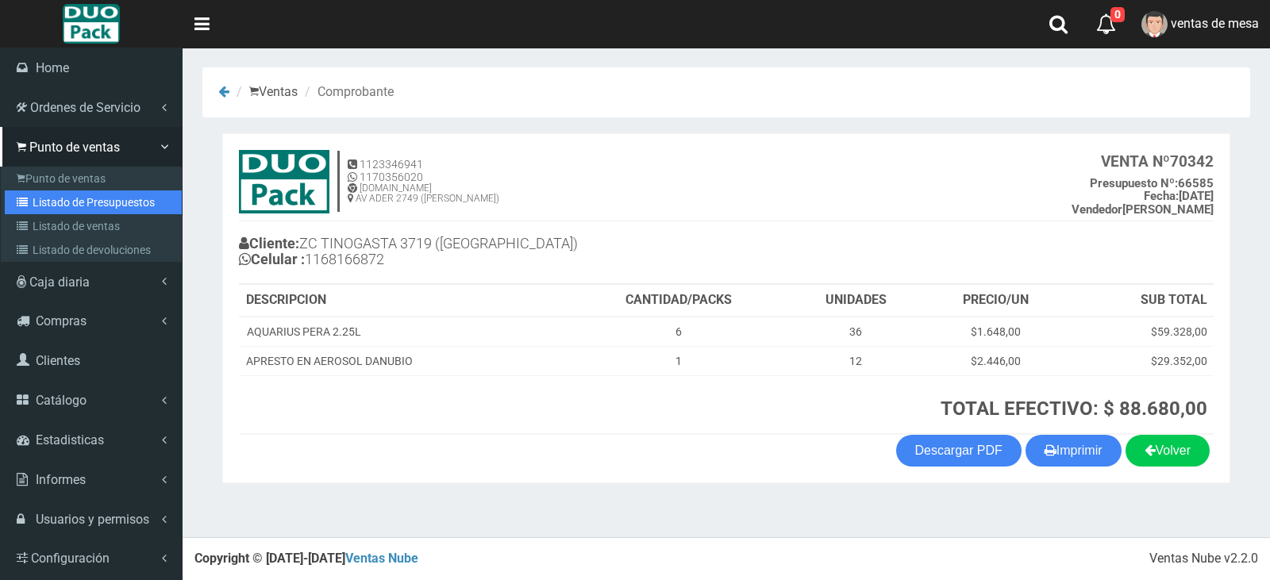
click at [56, 193] on link "Listado de Presupuestos" at bounding box center [93, 203] width 177 height 24
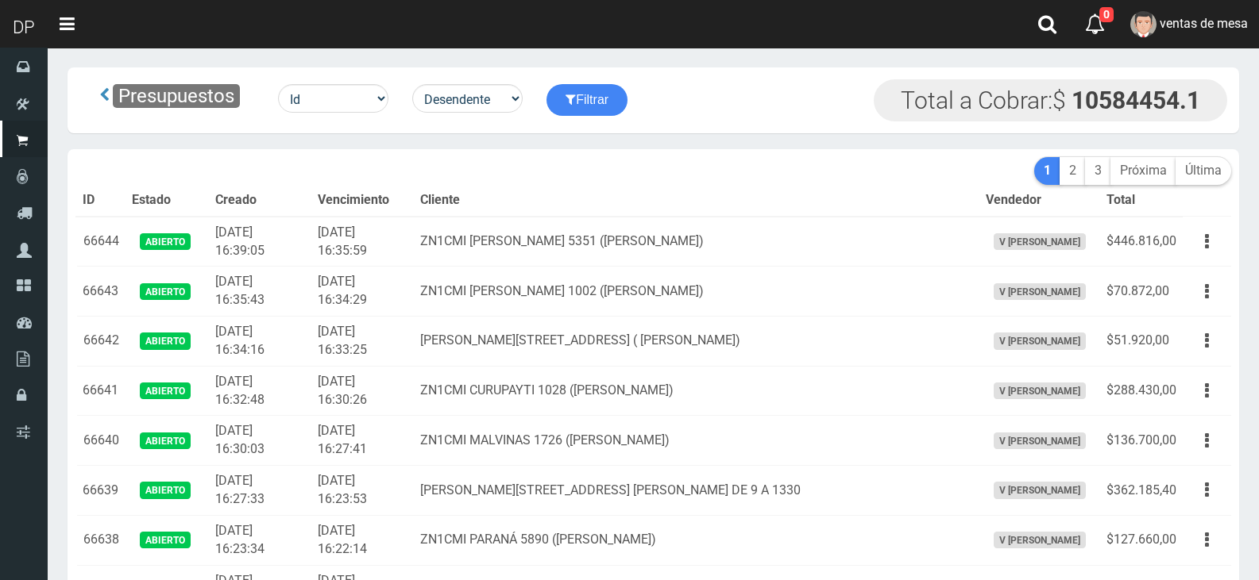
scroll to position [2639, 0]
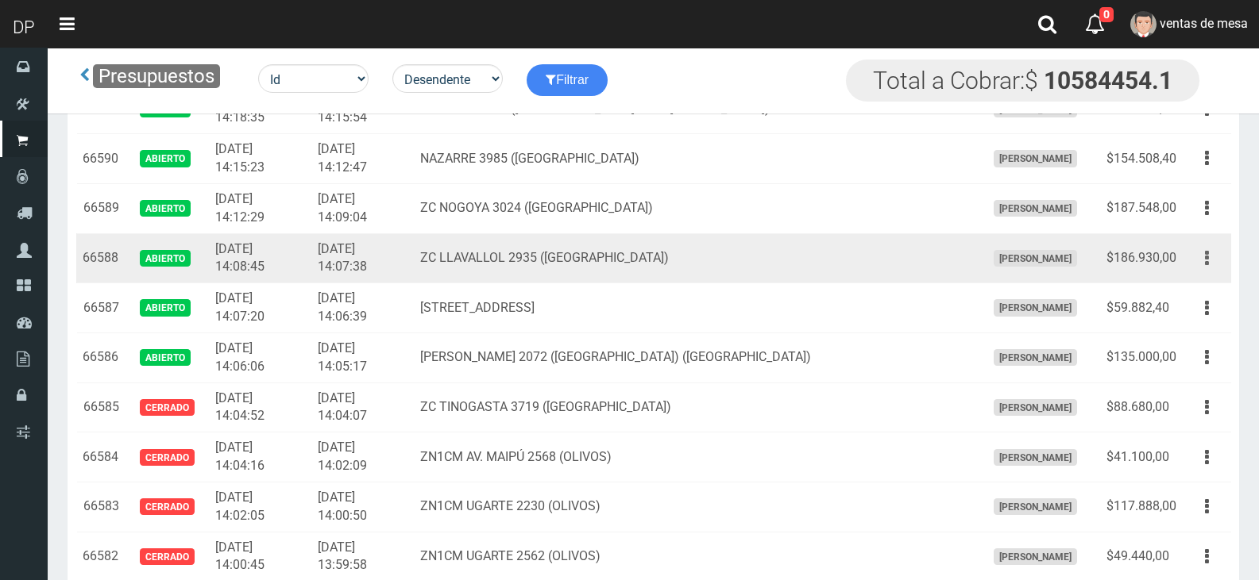
click at [1208, 256] on button "button" at bounding box center [1207, 259] width 36 height 28
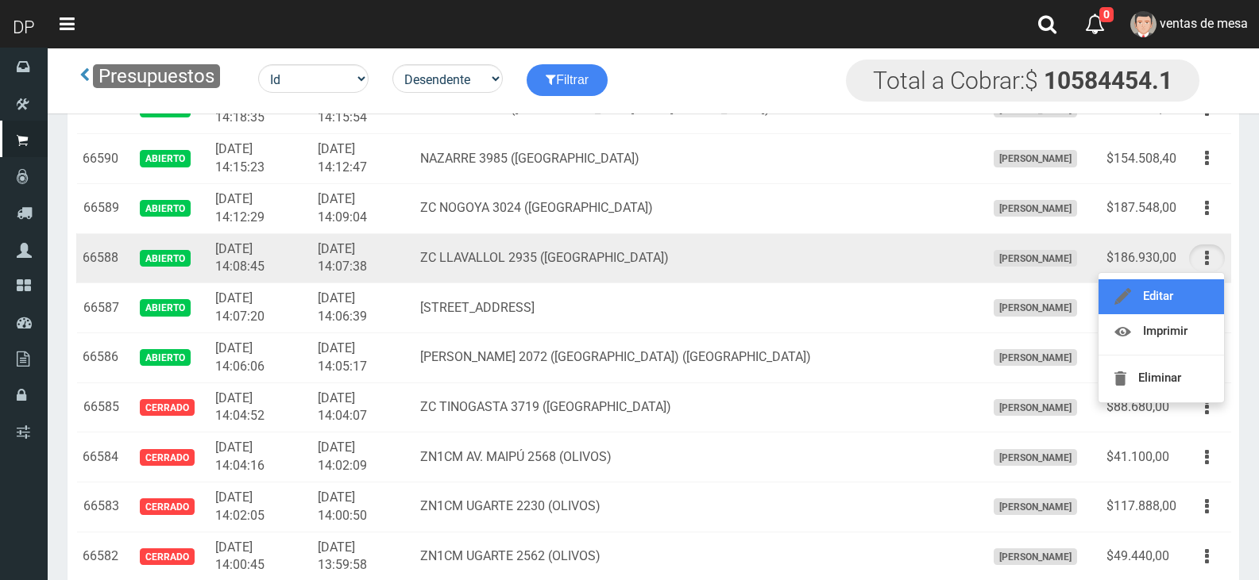
click at [1202, 295] on link "Editar" at bounding box center [1160, 296] width 125 height 35
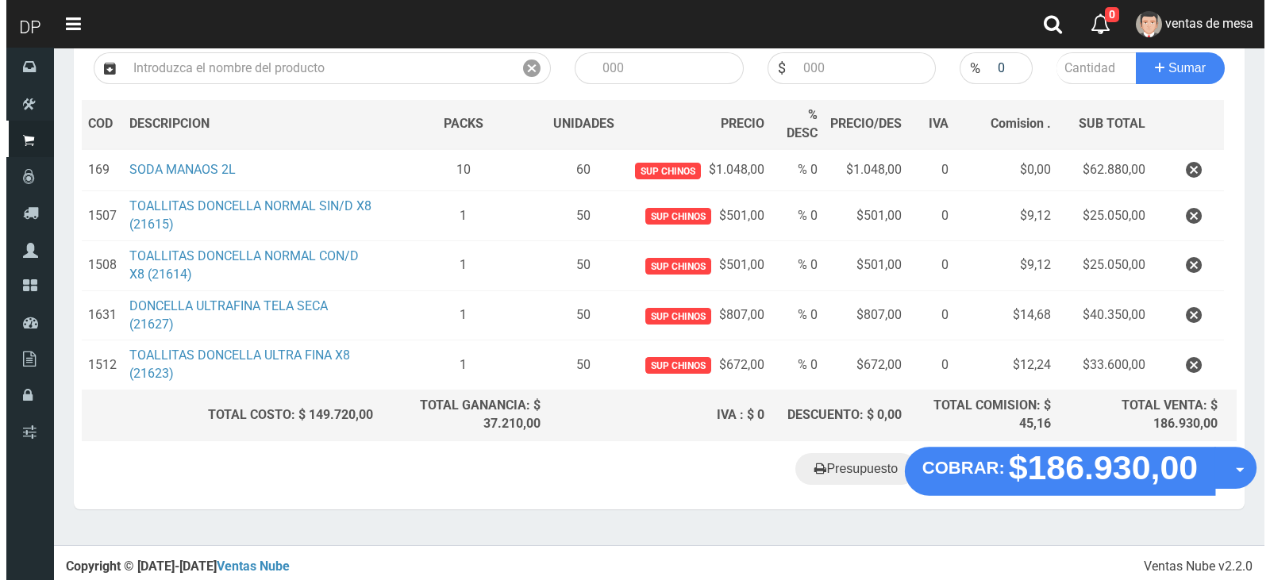
scroll to position [194, 0]
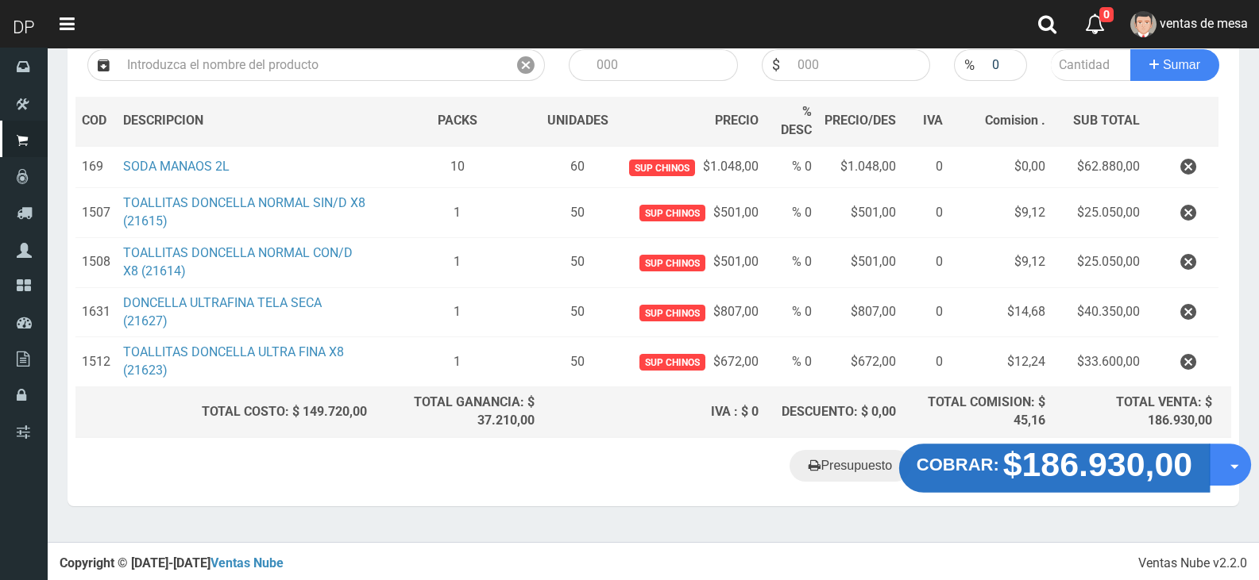
click at [1007, 482] on strong "$186.930,00" at bounding box center [1098, 464] width 190 height 37
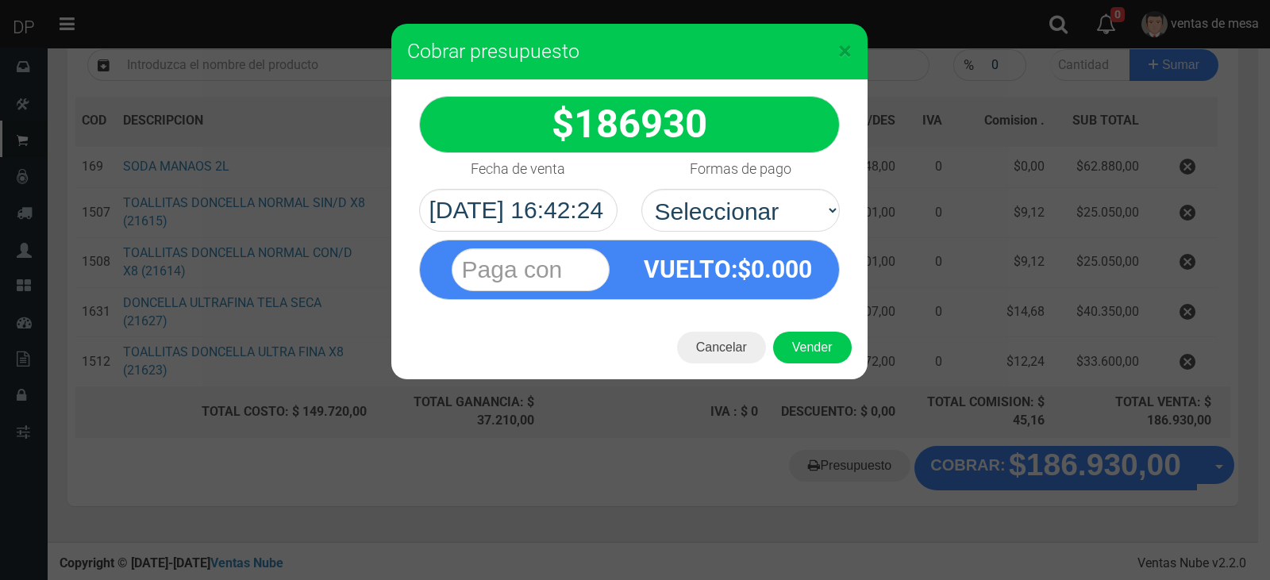
click at [783, 229] on select "Seleccionar Efectivo Tarjeta de Crédito Depósito Débito" at bounding box center [741, 210] width 199 height 43
select select "Efectivo"
click at [642, 189] on select "Seleccionar Efectivo Tarjeta de Crédito Depósito Débito" at bounding box center [741, 210] width 199 height 43
click at [799, 356] on button "Vender" at bounding box center [812, 348] width 79 height 32
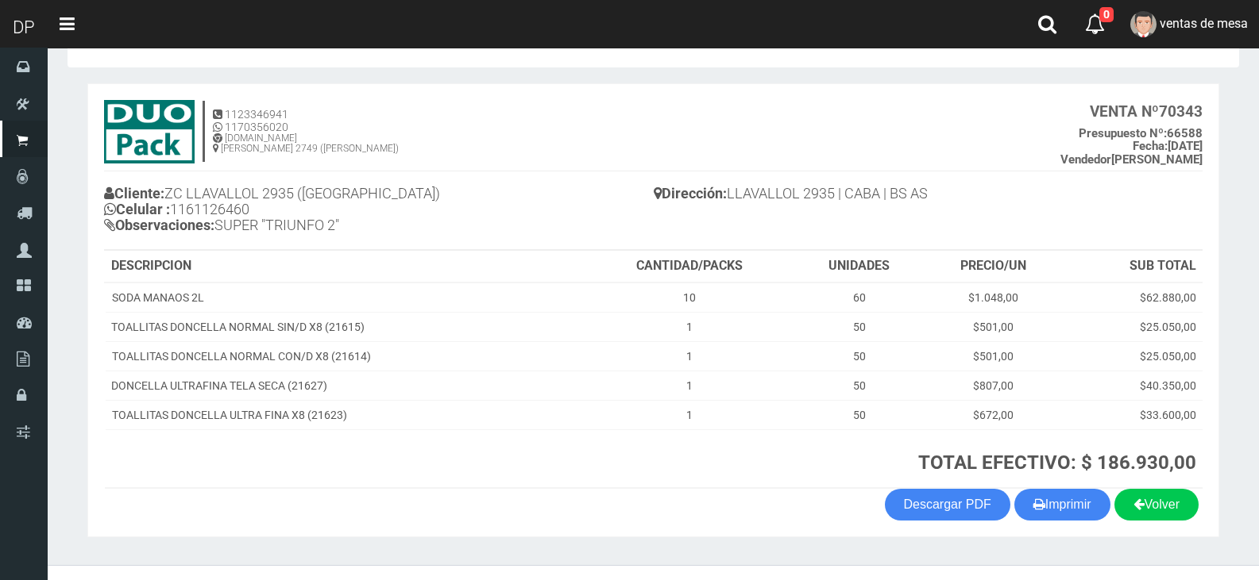
scroll to position [78, 0]
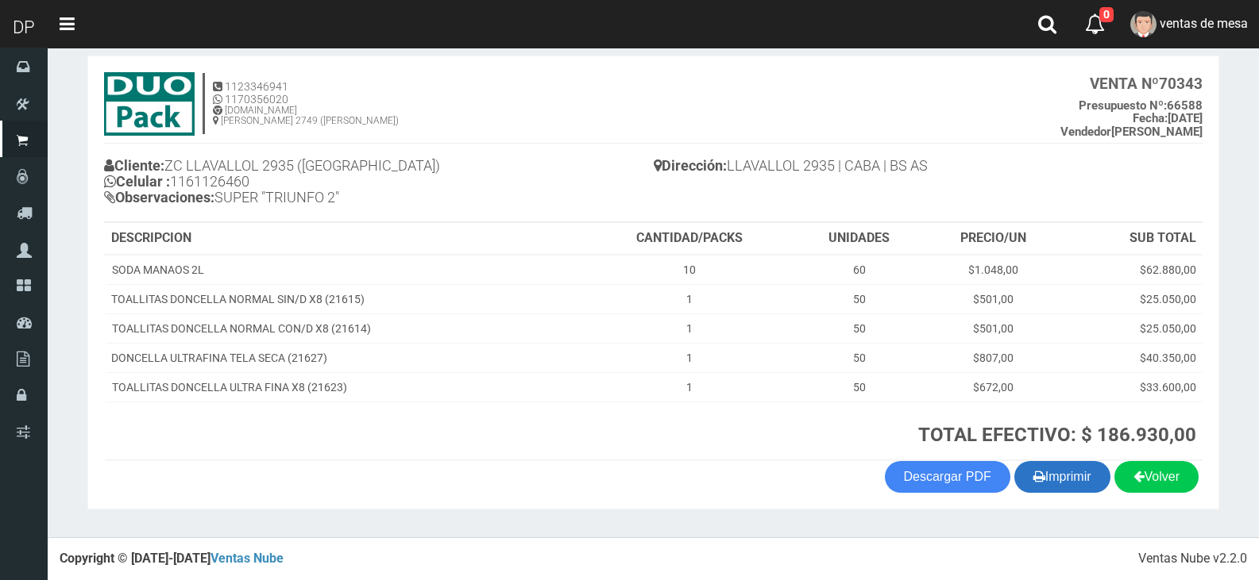
click at [1097, 488] on button "Imprimir" at bounding box center [1062, 477] width 96 height 32
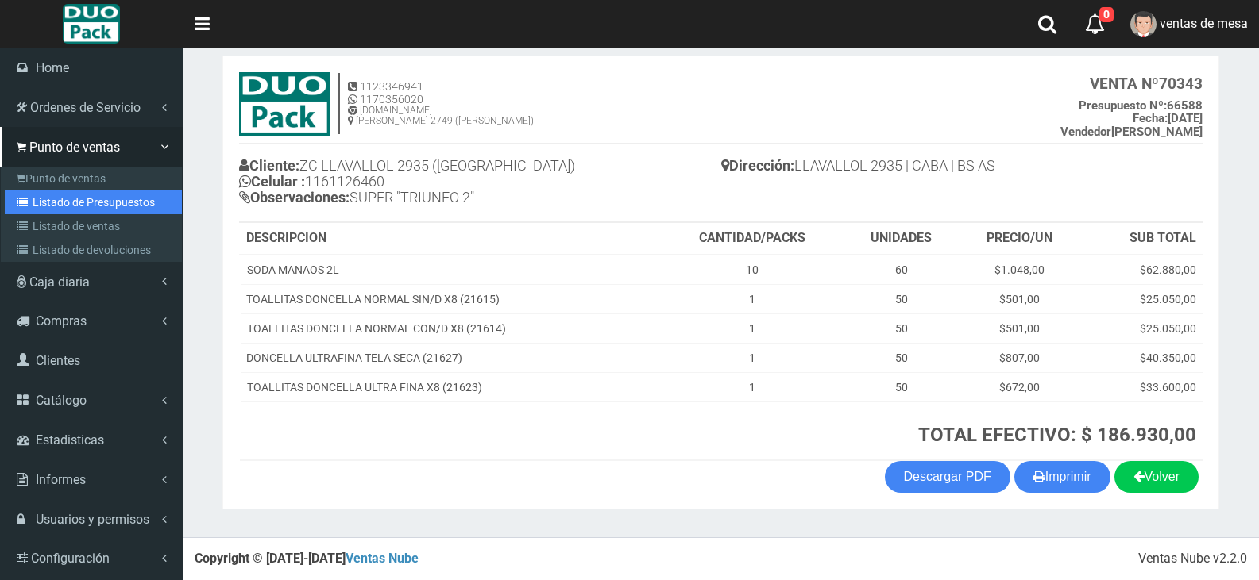
click at [120, 210] on link "Listado de Presupuestos" at bounding box center [93, 203] width 177 height 24
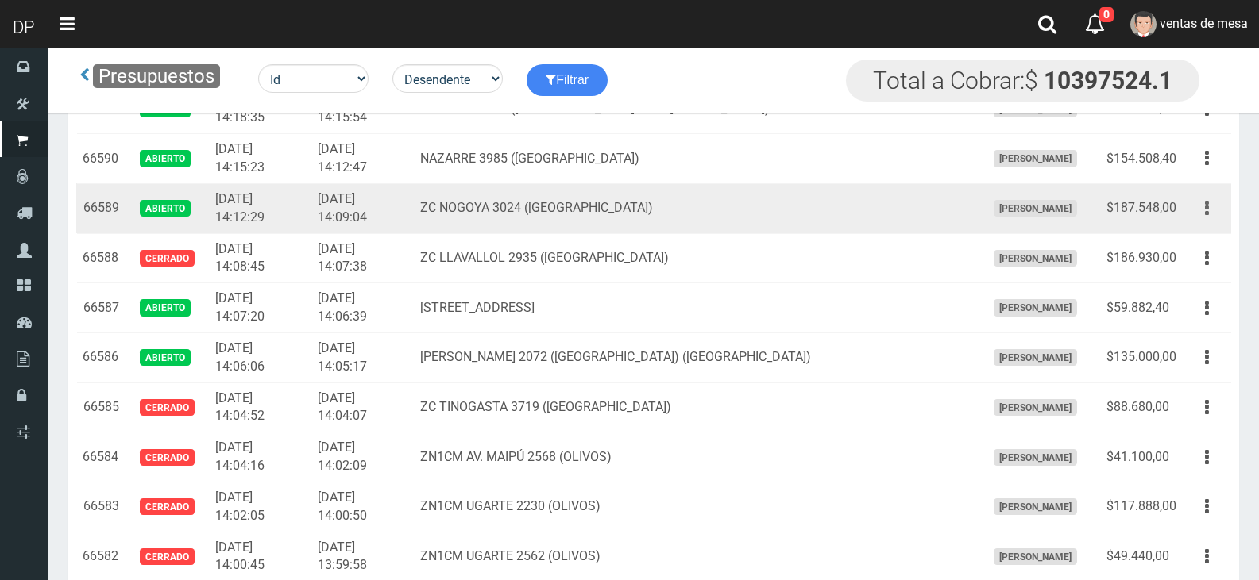
click at [1207, 201] on icon "button" at bounding box center [1207, 209] width 4 height 28
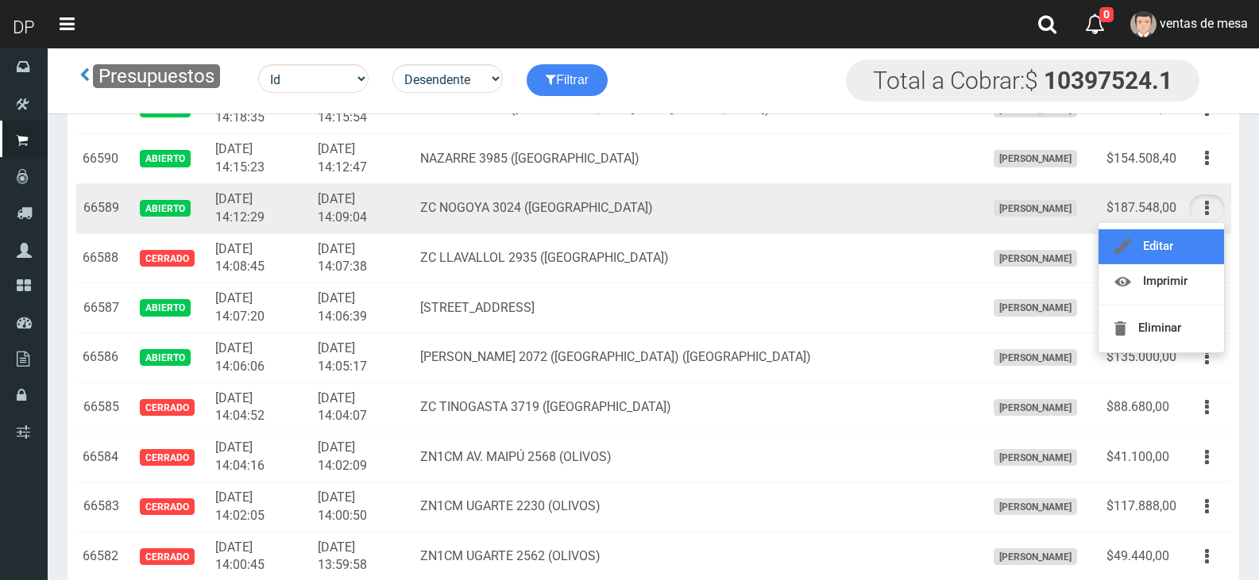
click at [1197, 241] on link "Editar" at bounding box center [1160, 246] width 125 height 35
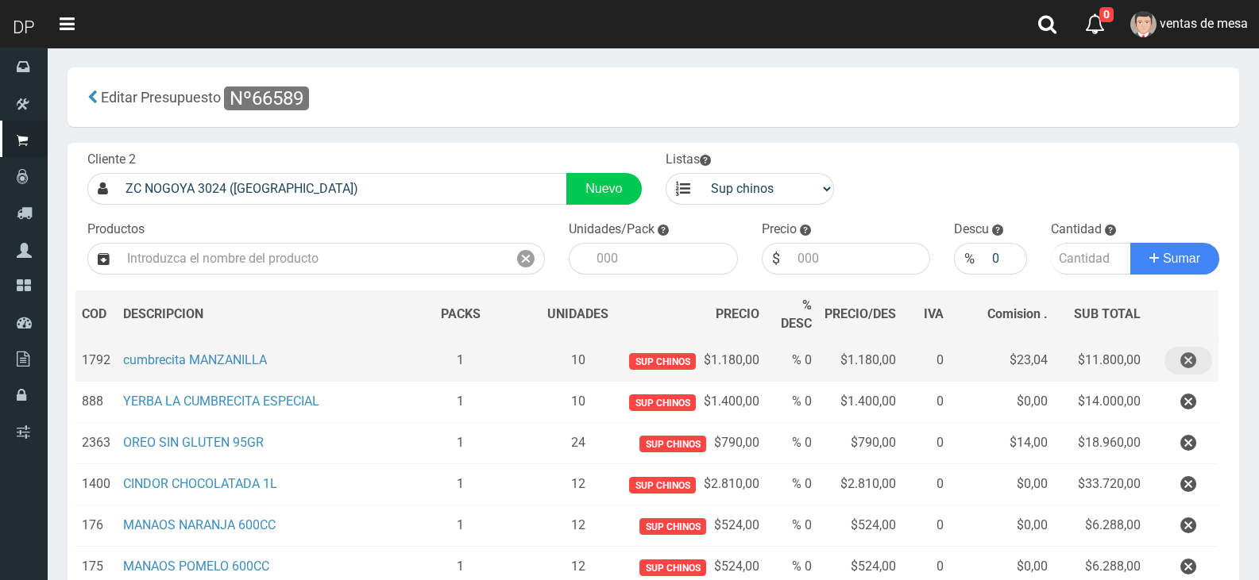
click at [1198, 370] on button "button" at bounding box center [1188, 361] width 48 height 28
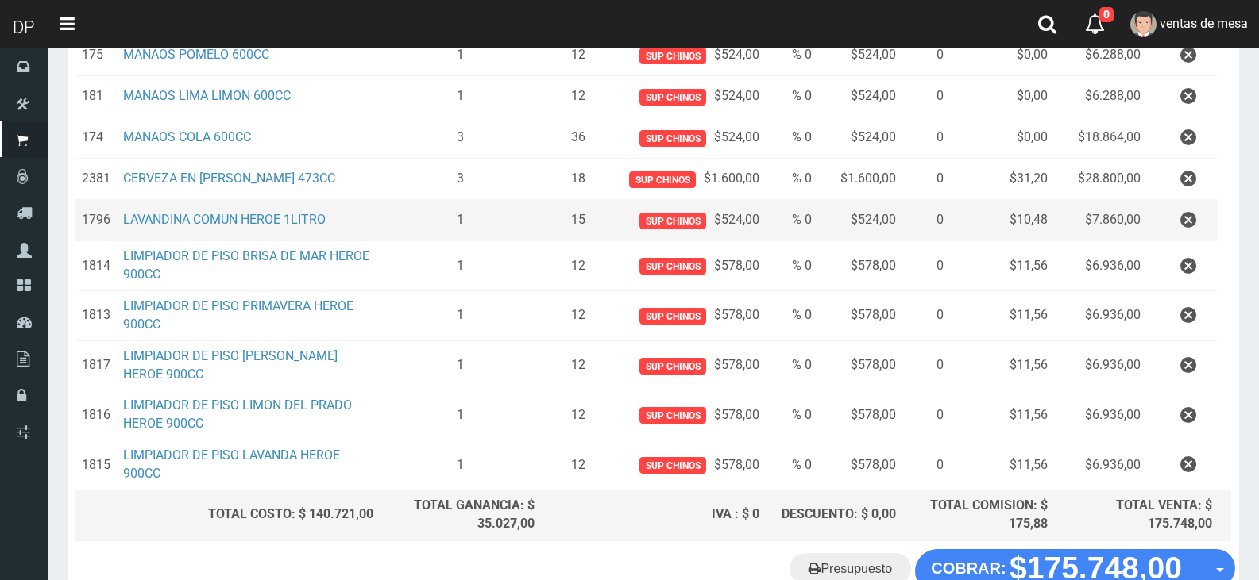
scroll to position [476, 0]
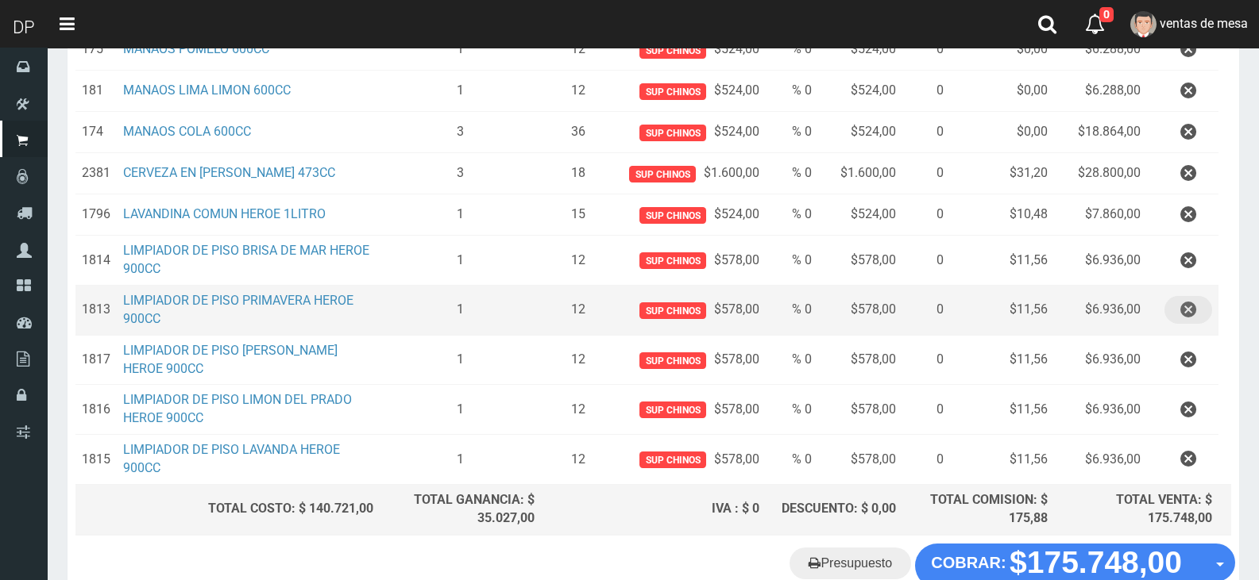
click at [1202, 303] on button "button" at bounding box center [1188, 310] width 48 height 28
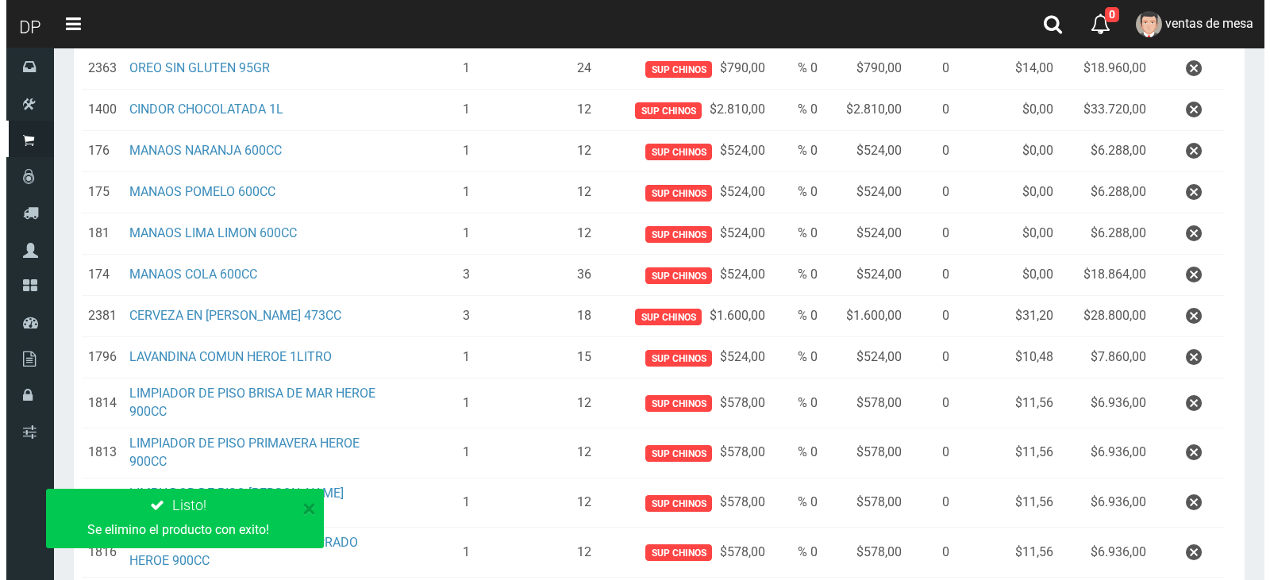
scroll to position [524, 0]
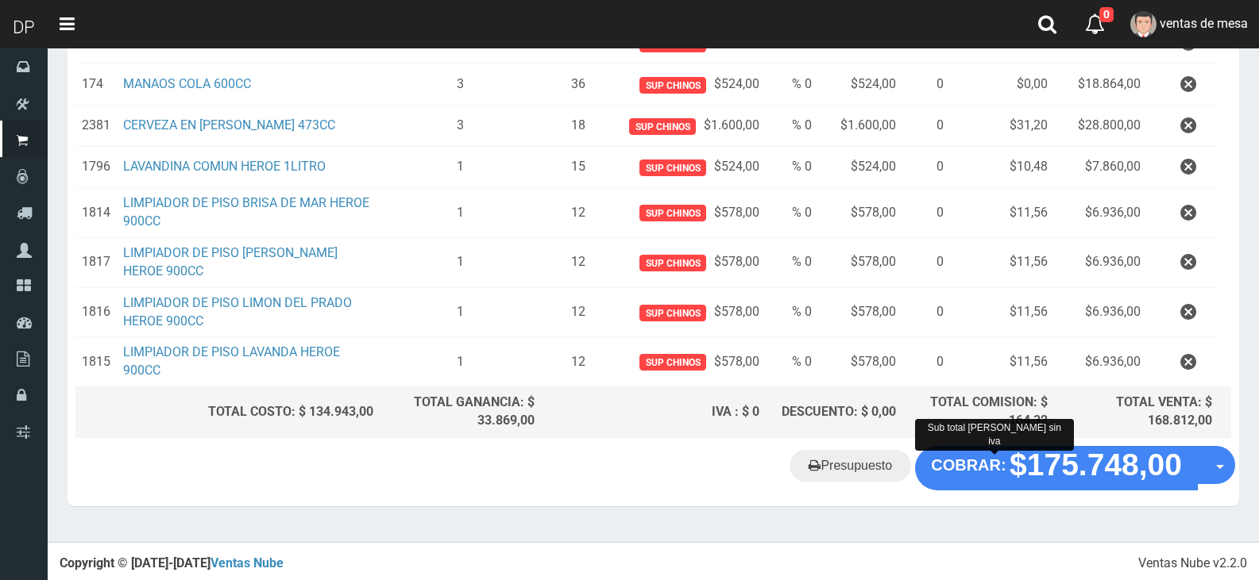
click at [1015, 496] on div "Presupuesto COBRAR: $175.748,00 Opciones" at bounding box center [652, 476] width 1171 height 60
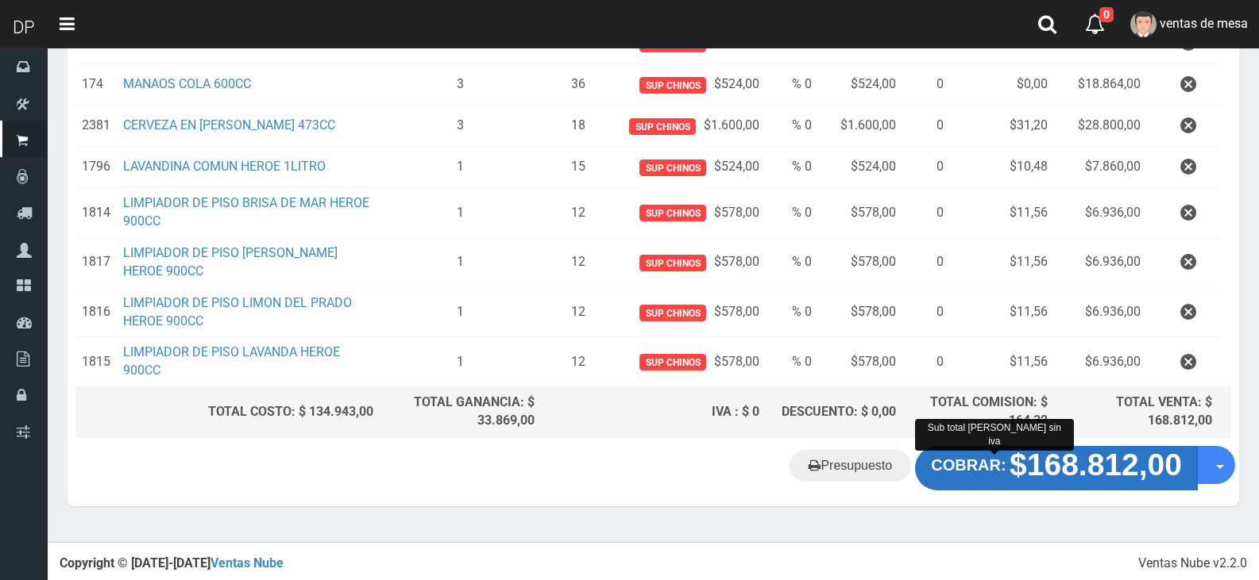
click at [1009, 468] on strong "$168.812,00" at bounding box center [1095, 465] width 172 height 34
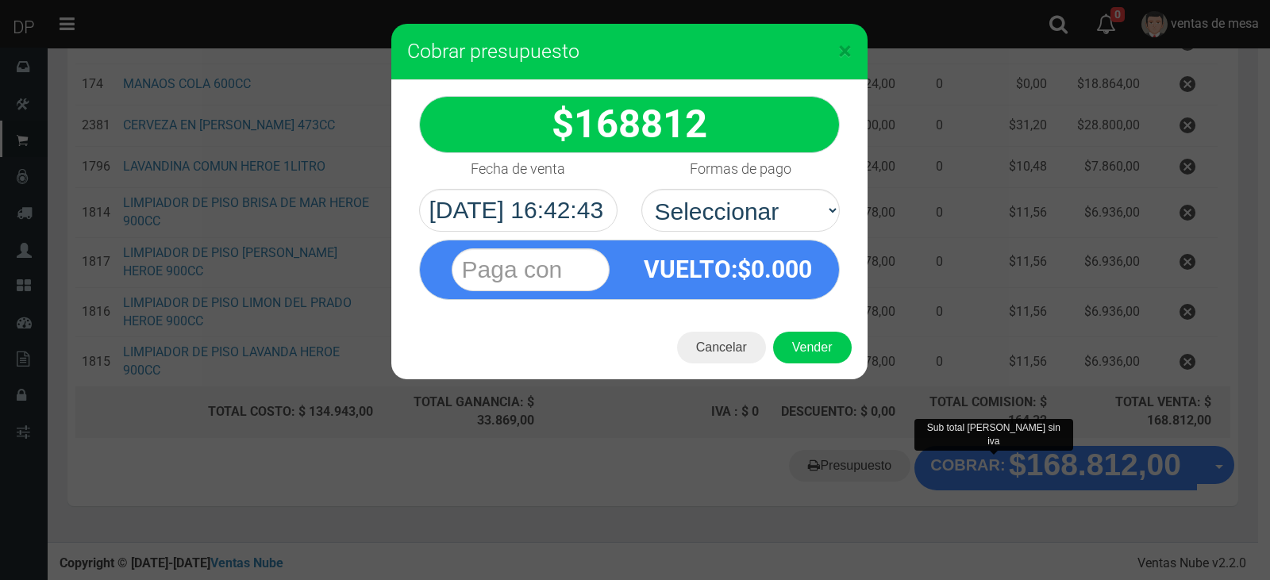
click at [724, 232] on div "VUELTO :$ 0.000" at bounding box center [629, 266] width 445 height 68
drag, startPoint x: 739, startPoint y: 210, endPoint x: 745, endPoint y: 224, distance: 15.3
click at [742, 212] on select "Seleccionar Efectivo Tarjeta de Crédito Depósito Débito" at bounding box center [741, 210] width 199 height 43
select select "Efectivo"
click at [642, 189] on select "Seleccionar Efectivo Tarjeta de Crédito Depósito Débito" at bounding box center [741, 210] width 199 height 43
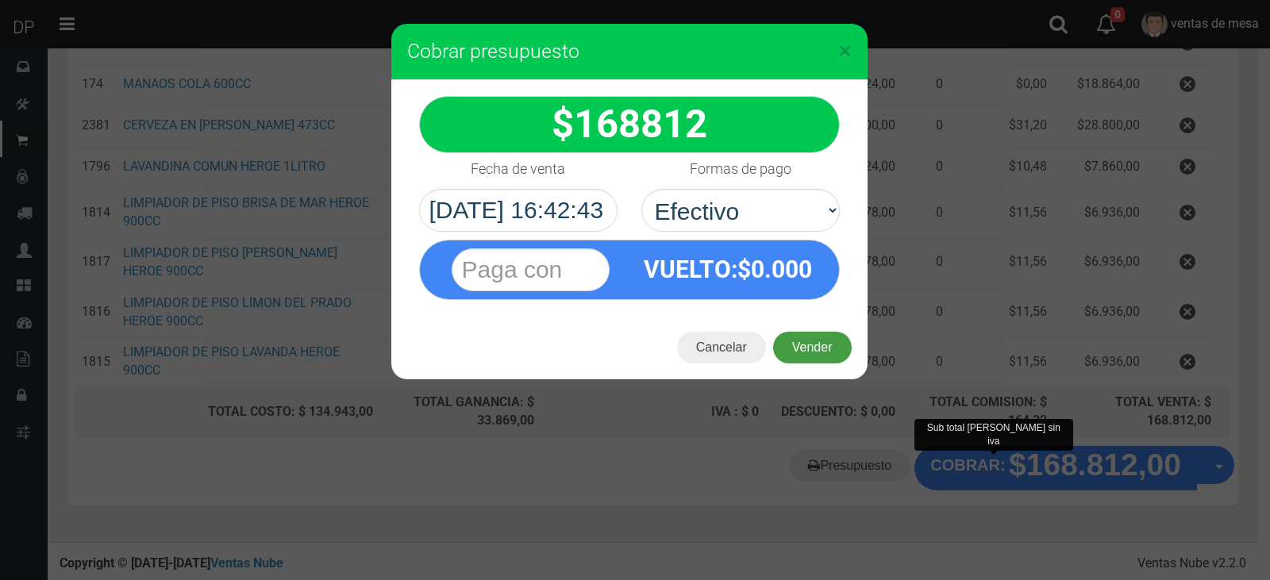
click at [804, 337] on button "Vender" at bounding box center [812, 348] width 79 height 32
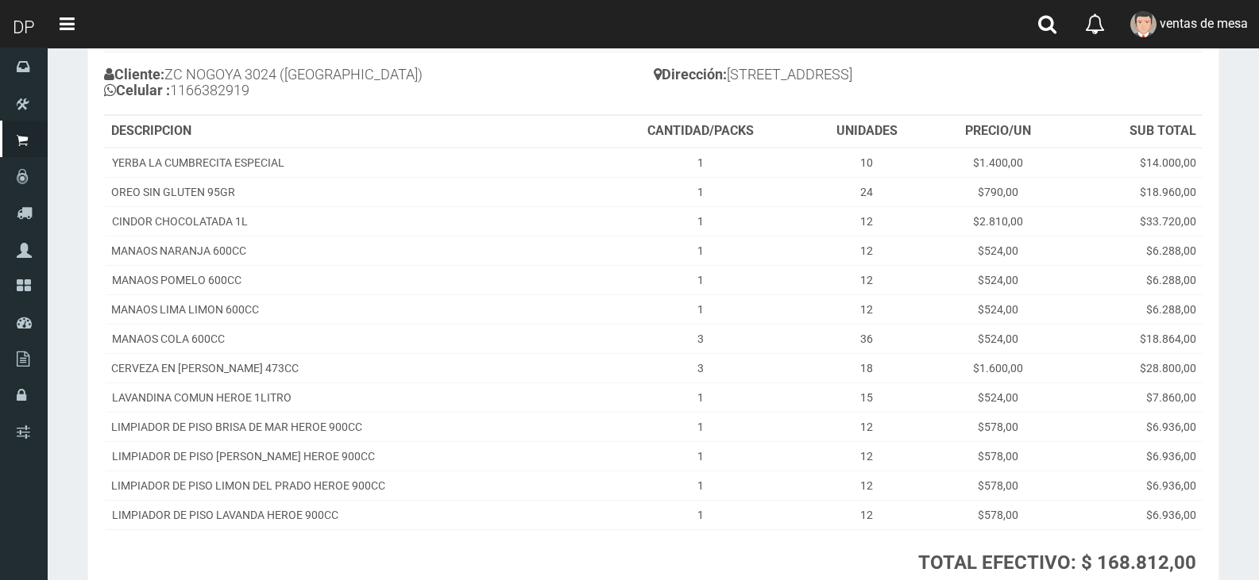
scroll to position [297, 0]
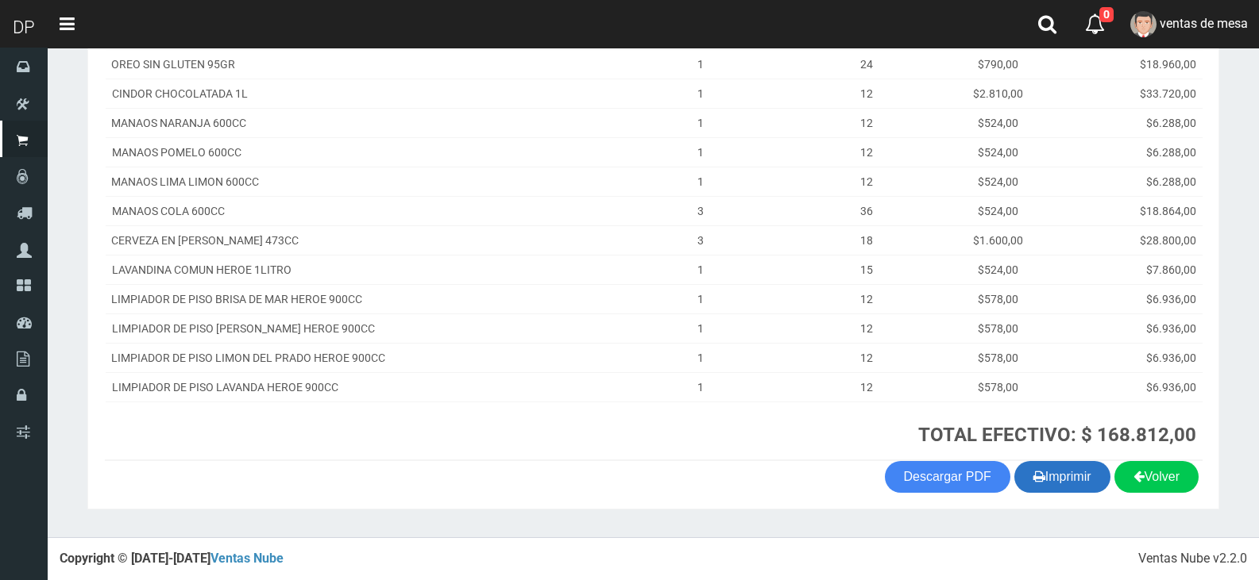
click at [1074, 471] on button "Imprimir" at bounding box center [1062, 477] width 96 height 32
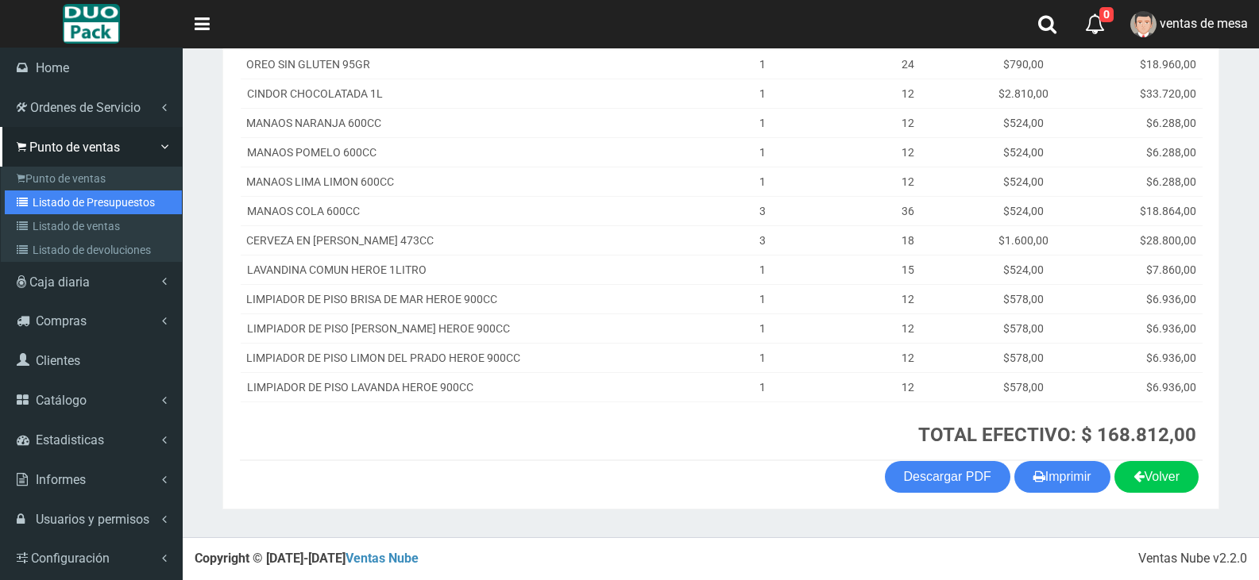
click at [73, 197] on link "Listado de Presupuestos" at bounding box center [93, 203] width 177 height 24
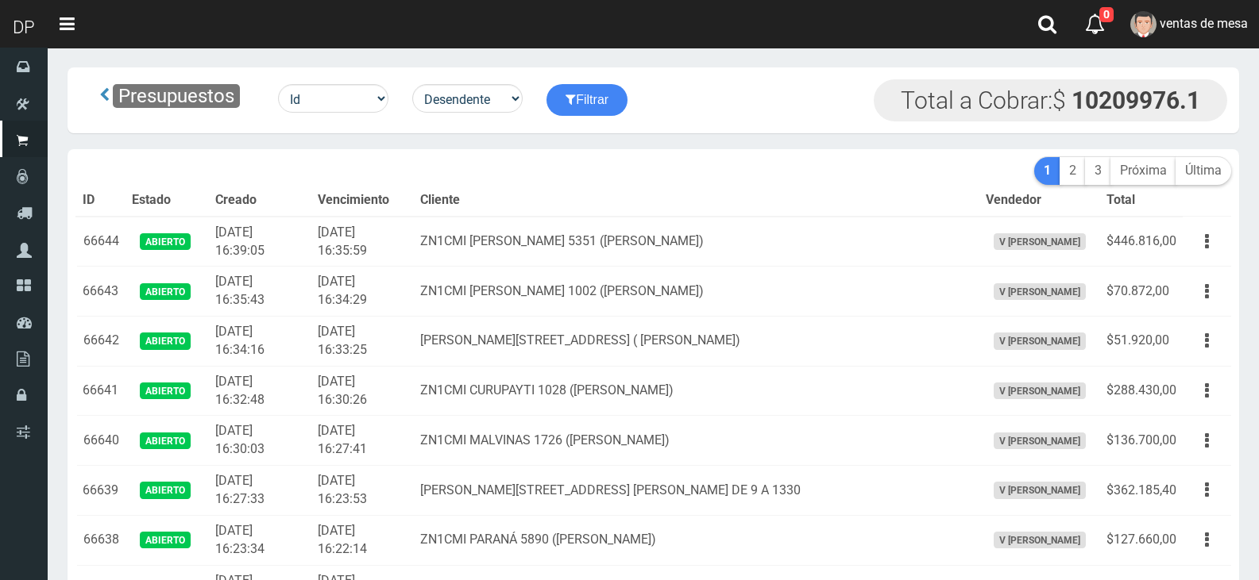
scroll to position [2639, 0]
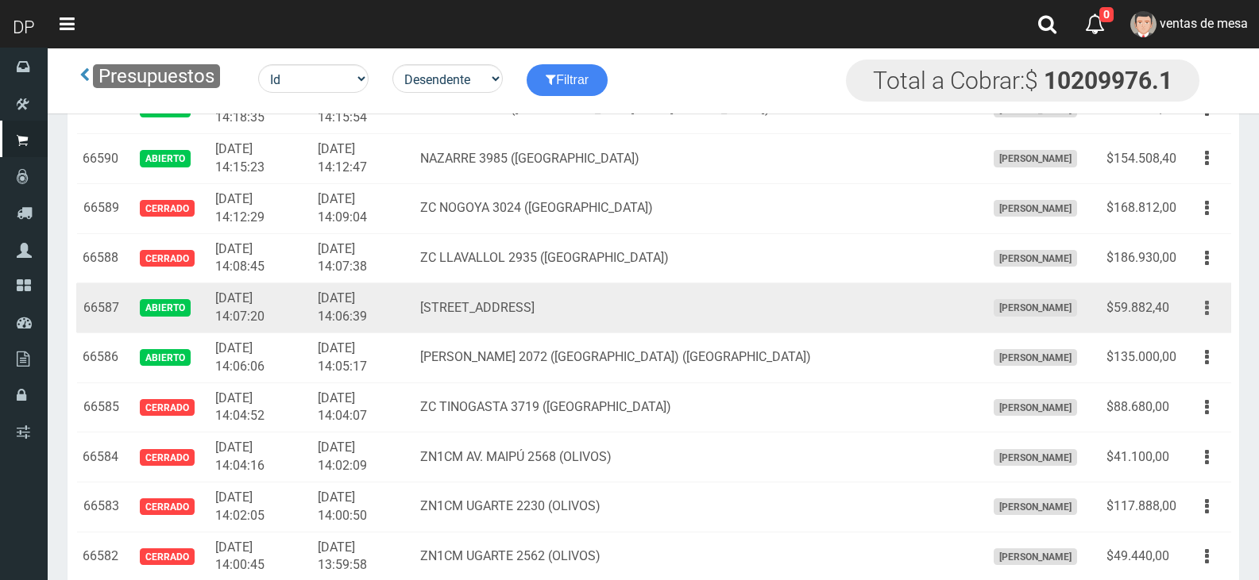
click at [1208, 303] on button "button" at bounding box center [1207, 309] width 36 height 28
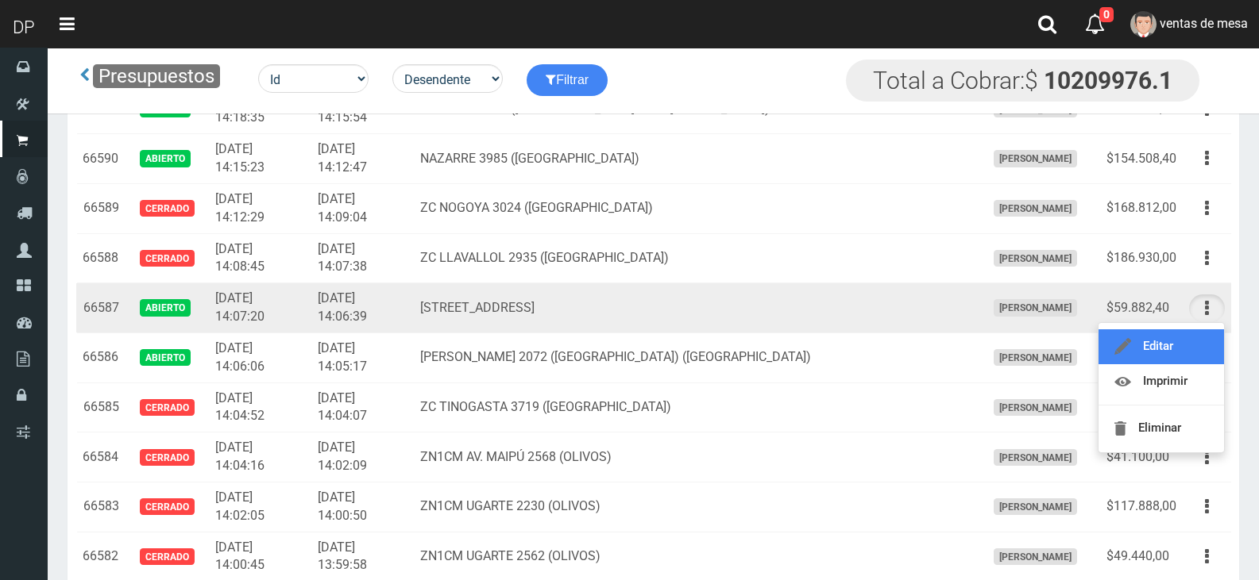
click at [1205, 343] on link "Editar" at bounding box center [1160, 347] width 125 height 35
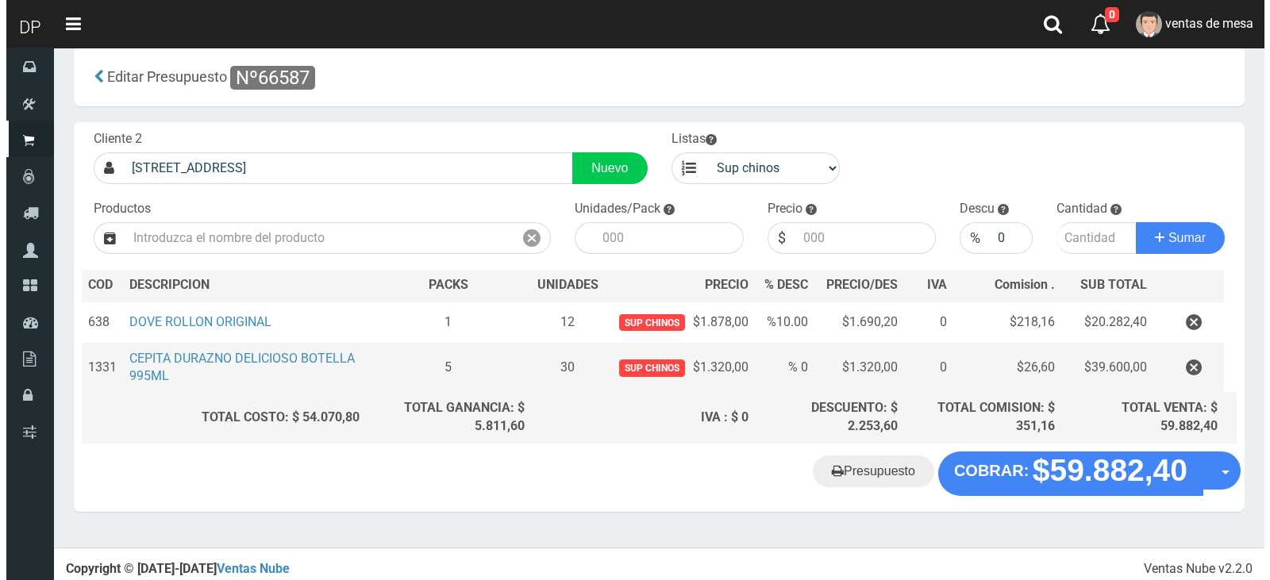
scroll to position [26, 0]
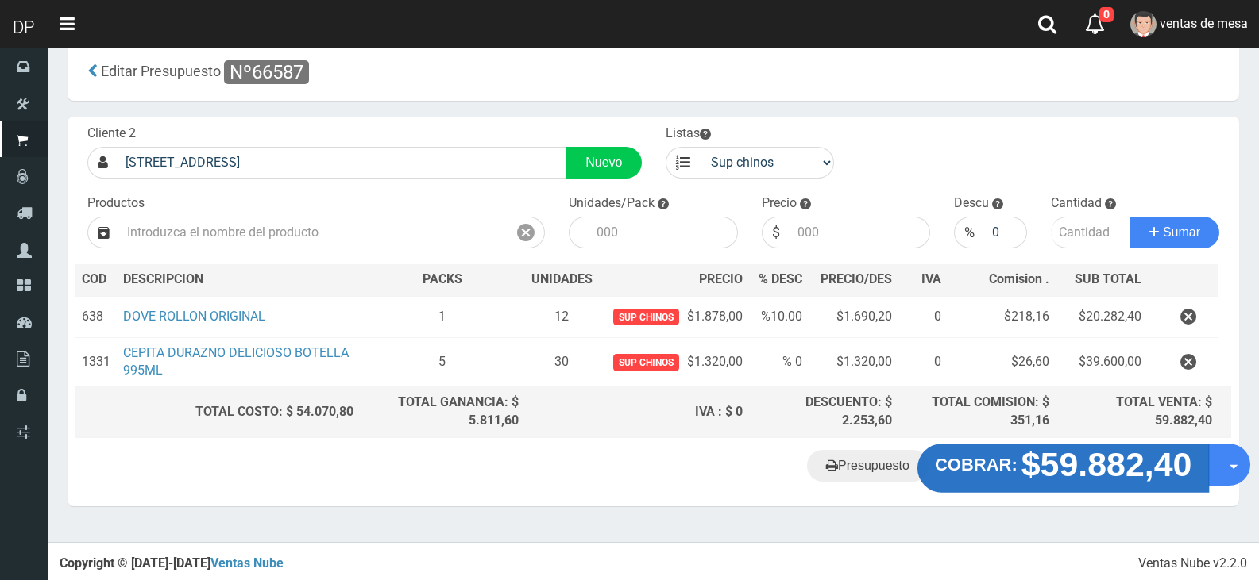
click at [1040, 470] on strong "$59.882,40" at bounding box center [1106, 464] width 171 height 37
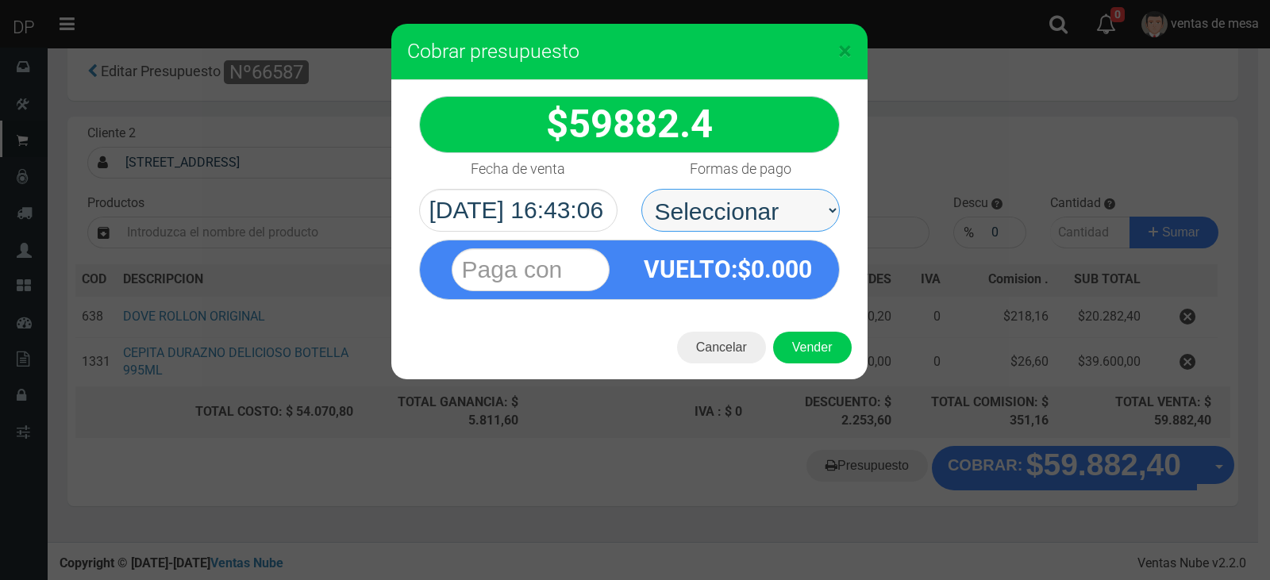
click at [797, 191] on select "Seleccionar Efectivo Tarjeta de Crédito Depósito Débito" at bounding box center [741, 210] width 199 height 43
click at [642, 189] on select "Seleccionar Efectivo Tarjeta de Crédito Depósito Débito" at bounding box center [741, 210] width 199 height 43
click at [801, 222] on select "Seleccionar Efectivo Tarjeta de Crédito Depósito Débito" at bounding box center [741, 210] width 199 height 43
select select "Efectivo"
click at [642, 189] on select "Seleccionar Efectivo Tarjeta de Crédito Depósito Débito" at bounding box center [741, 210] width 199 height 43
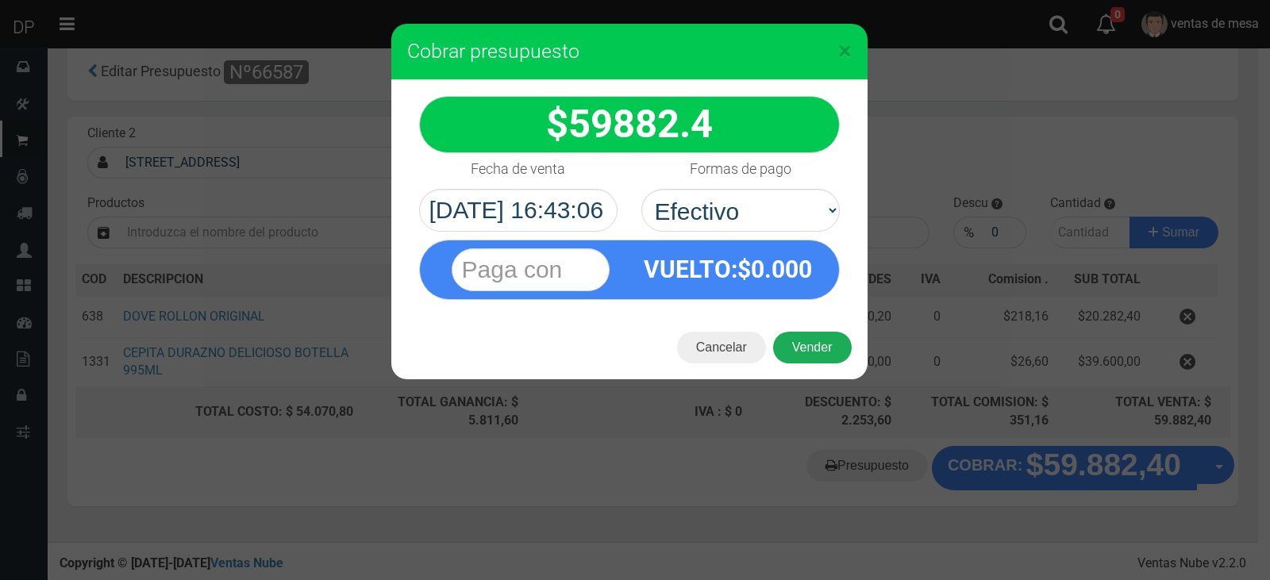
click at [803, 335] on button "Vender" at bounding box center [812, 348] width 79 height 32
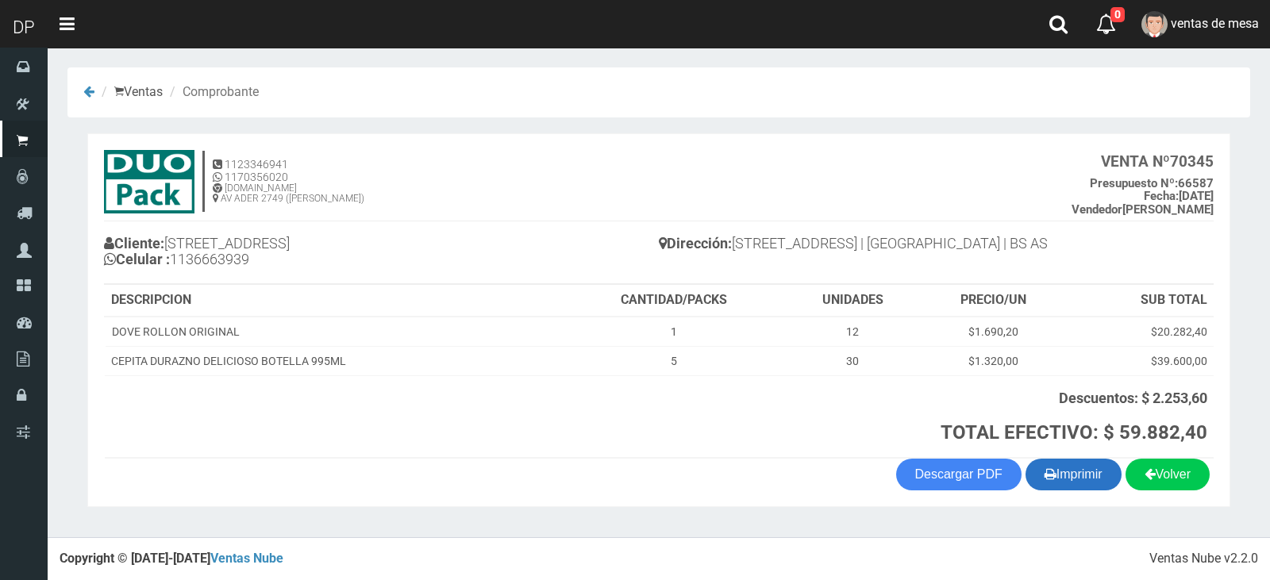
click at [1063, 484] on button "Imprimir" at bounding box center [1074, 475] width 96 height 32
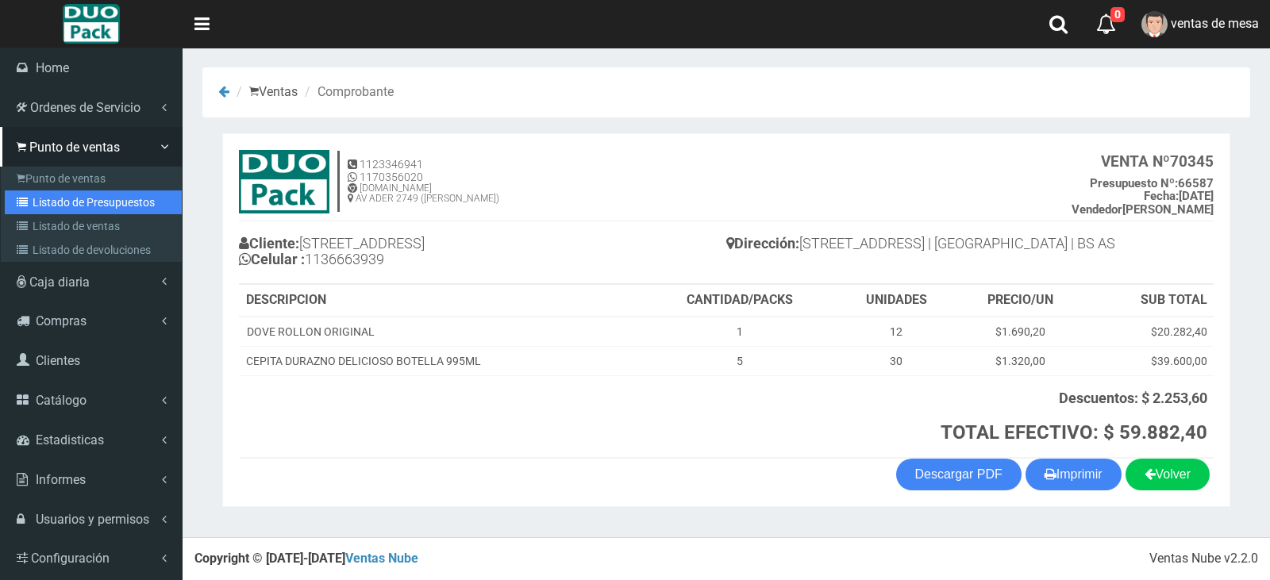
click at [40, 205] on link "Listado de Presupuestos" at bounding box center [93, 203] width 177 height 24
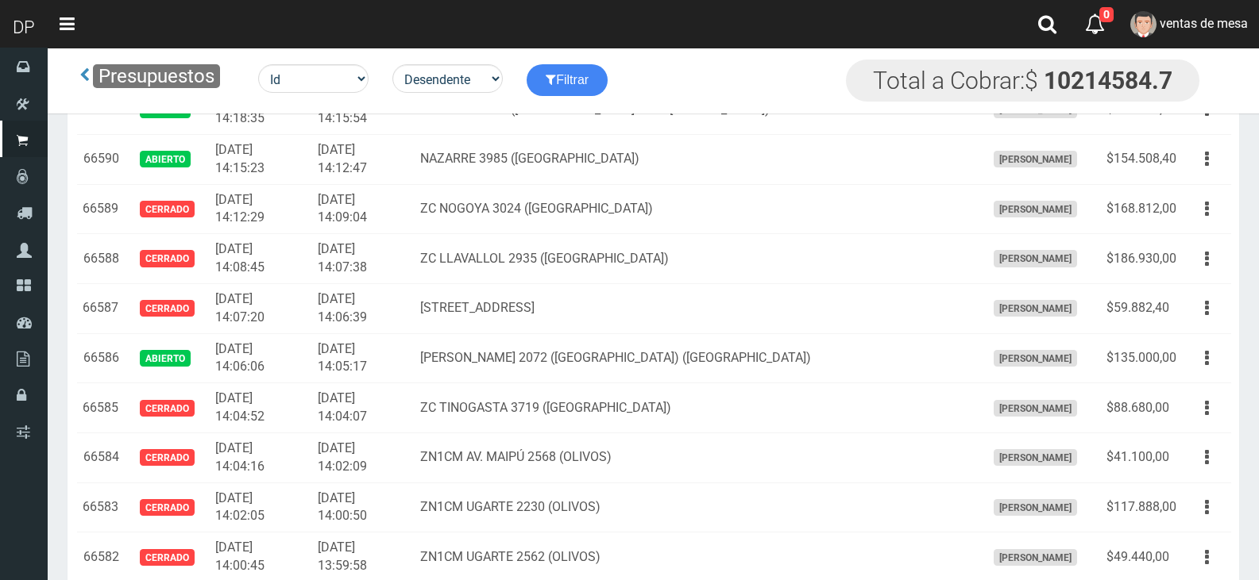
scroll to position [3055, 0]
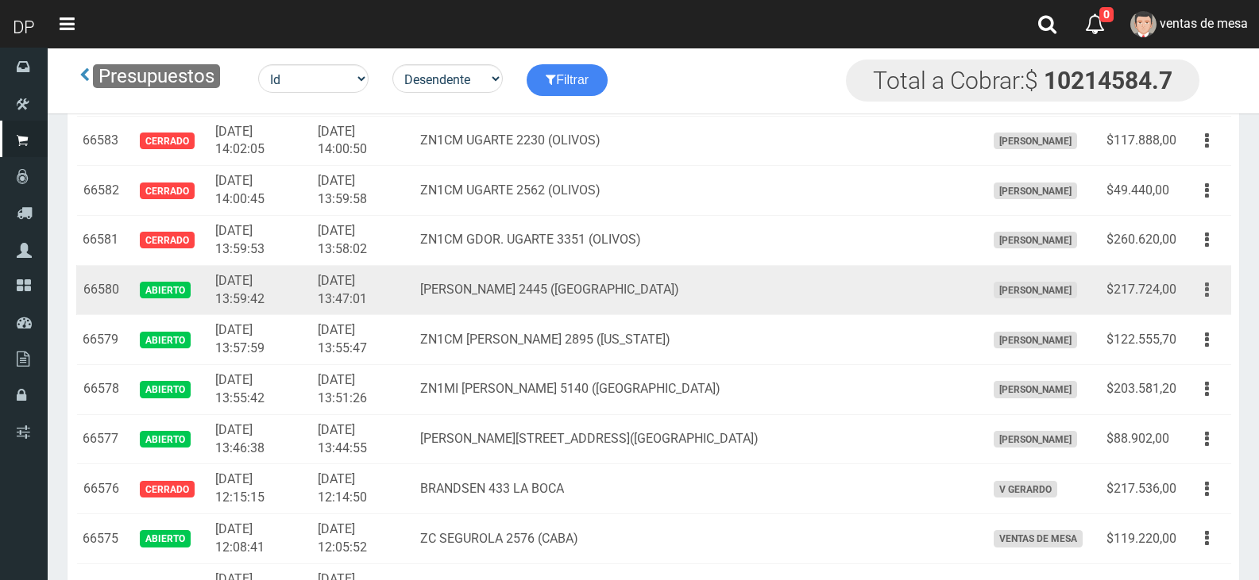
click at [1191, 285] on button "button" at bounding box center [1207, 290] width 36 height 28
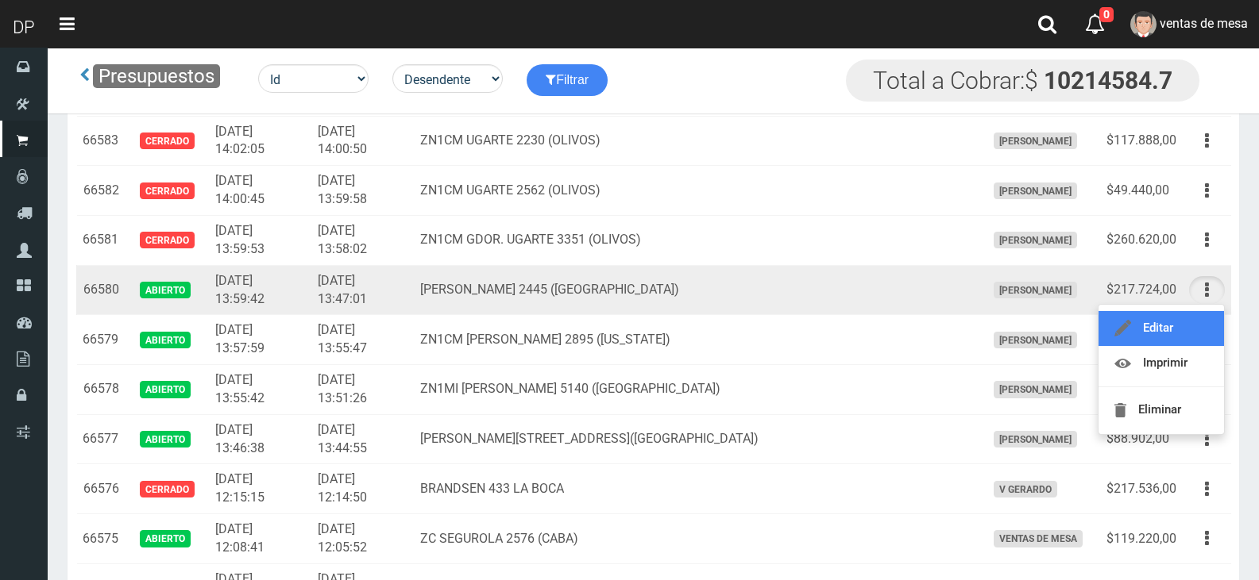
click at [1197, 311] on link "Editar" at bounding box center [1160, 328] width 125 height 35
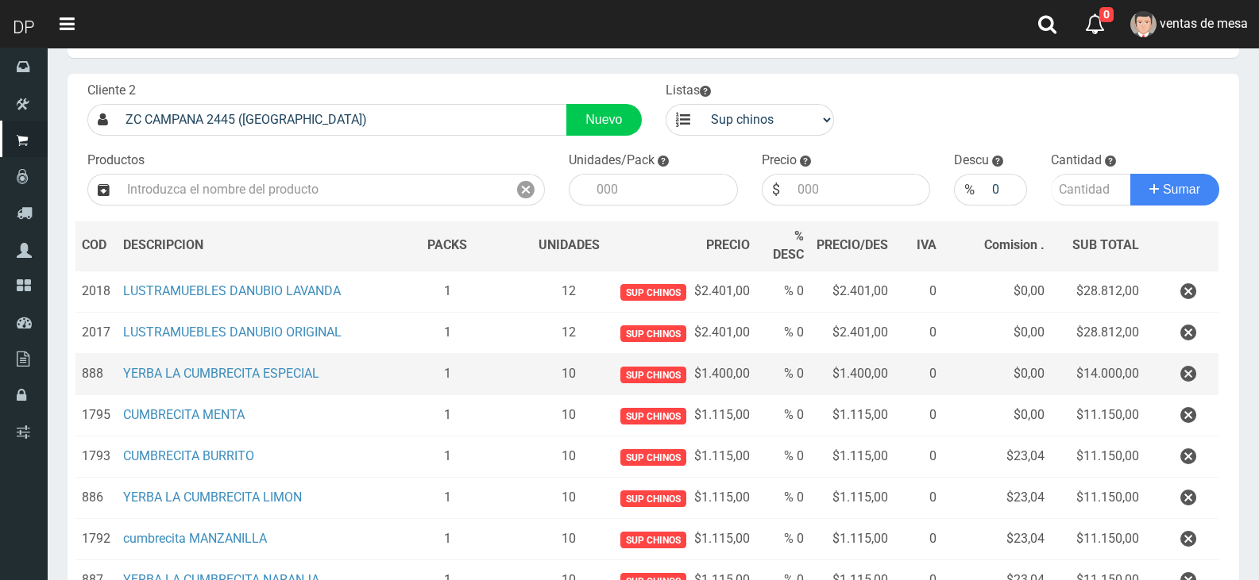
scroll to position [159, 0]
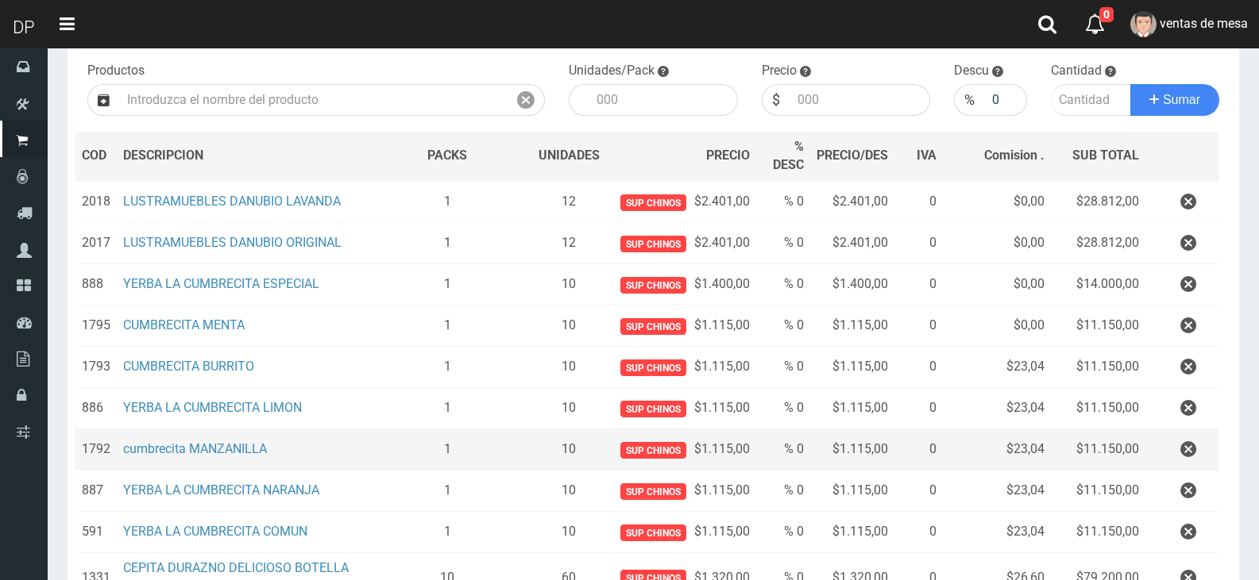
click at [1160, 446] on td at bounding box center [1181, 450] width 73 height 41
click at [1174, 449] on button "button" at bounding box center [1188, 450] width 48 height 28
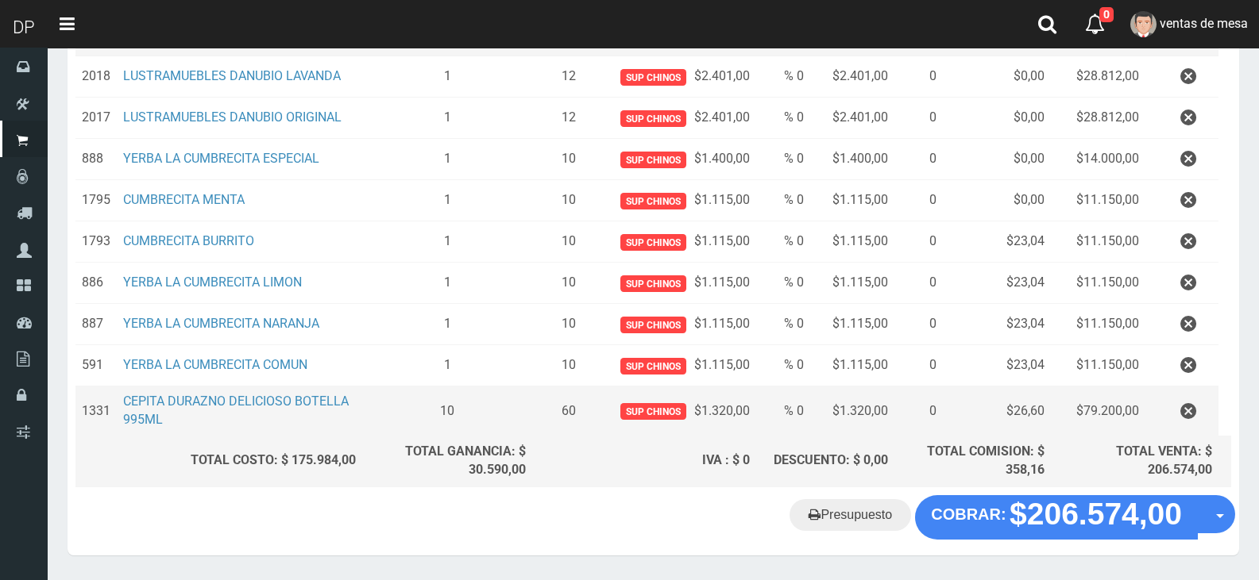
scroll to position [333, 0]
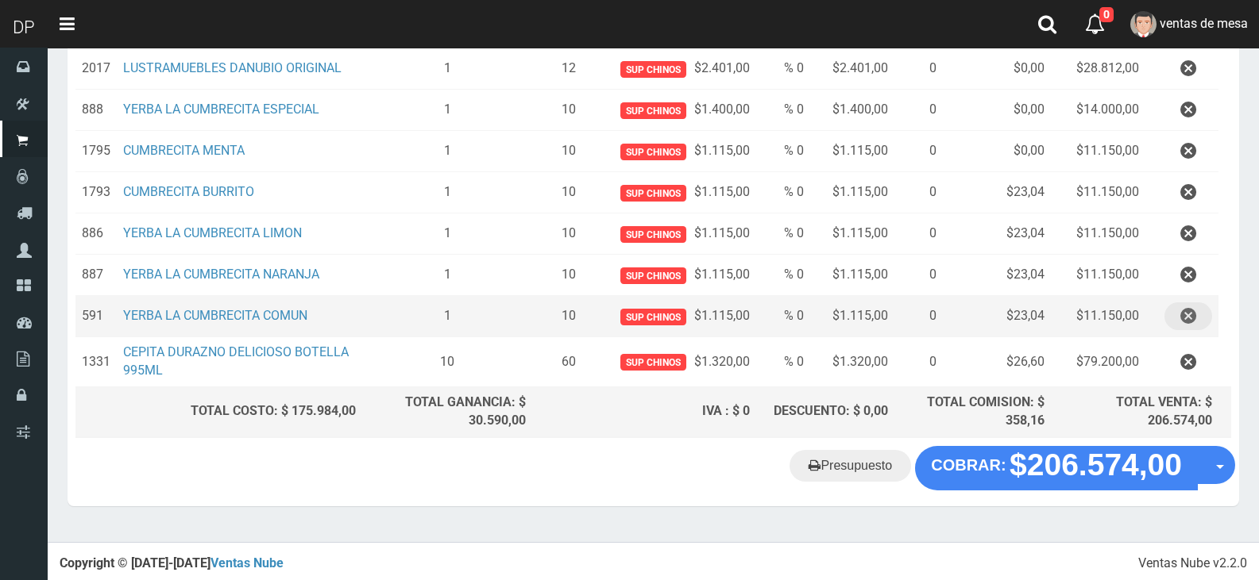
click at [1185, 314] on icon "button" at bounding box center [1188, 317] width 16 height 28
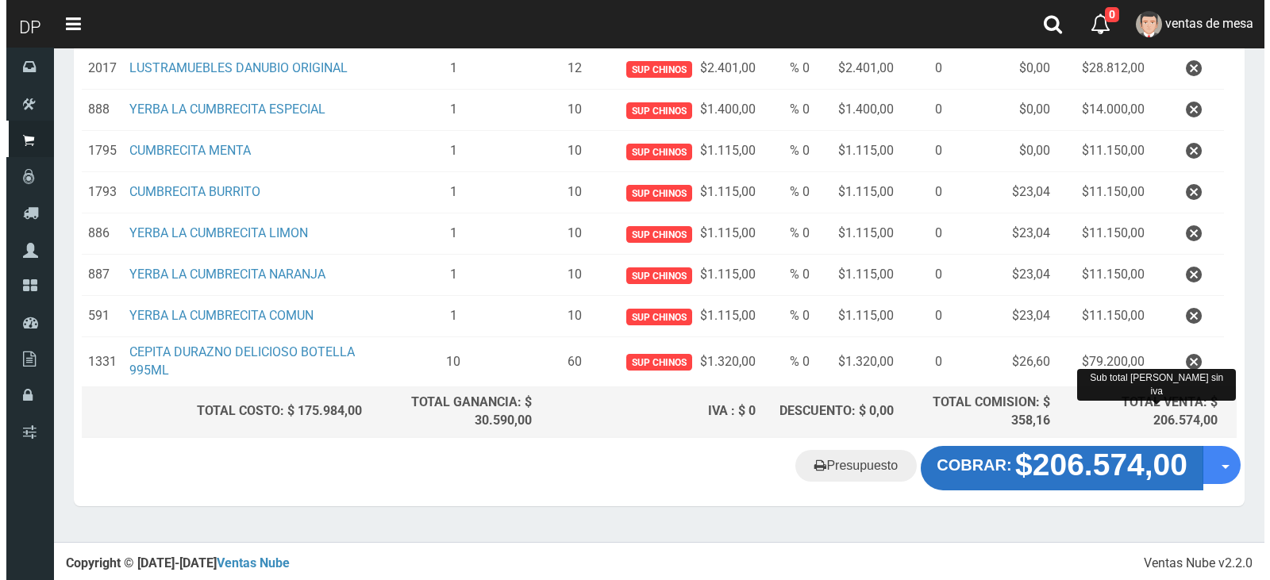
scroll to position [292, 0]
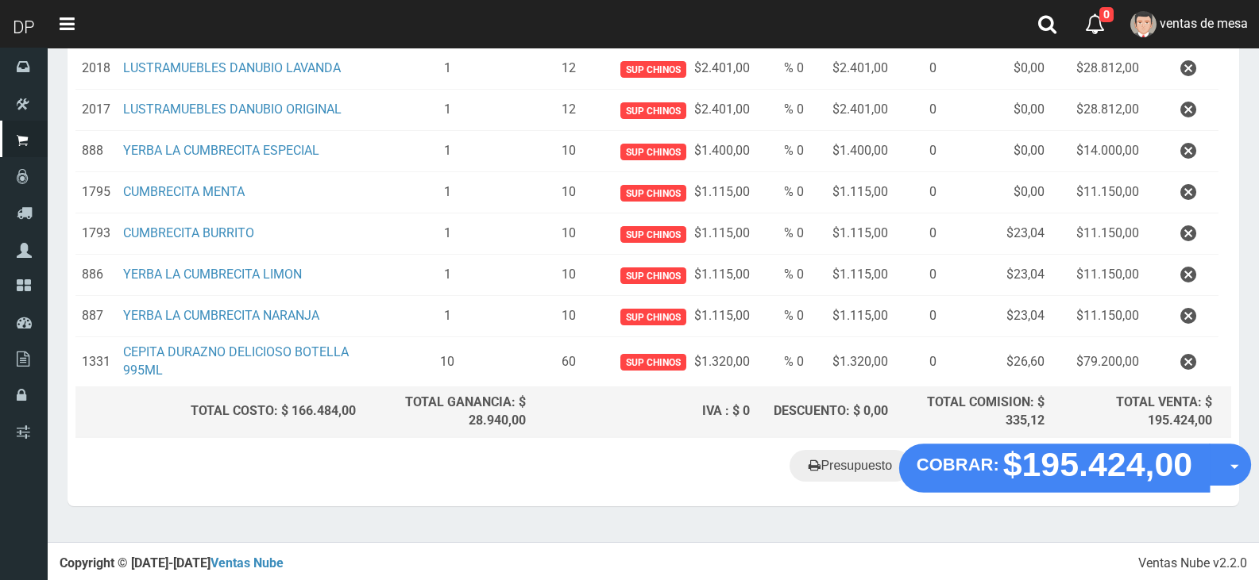
click at [1038, 465] on button "COBRAR: $195.424,00" at bounding box center [1054, 468] width 310 height 49
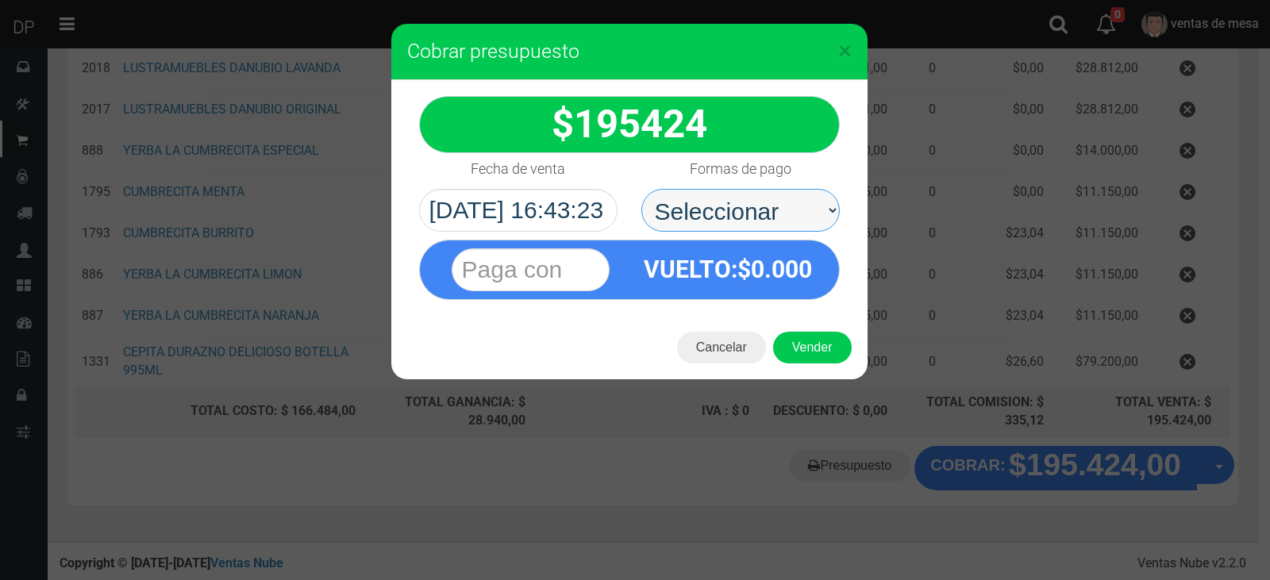
drag, startPoint x: 776, startPoint y: 221, endPoint x: 775, endPoint y: 229, distance: 8.8
click at [776, 221] on select "Seleccionar Efectivo Tarjeta de Crédito Depósito Débito" at bounding box center [741, 210] width 199 height 43
select select "Efectivo"
click at [642, 189] on select "Seleccionar Efectivo Tarjeta de Crédito Depósito Débito" at bounding box center [741, 210] width 199 height 43
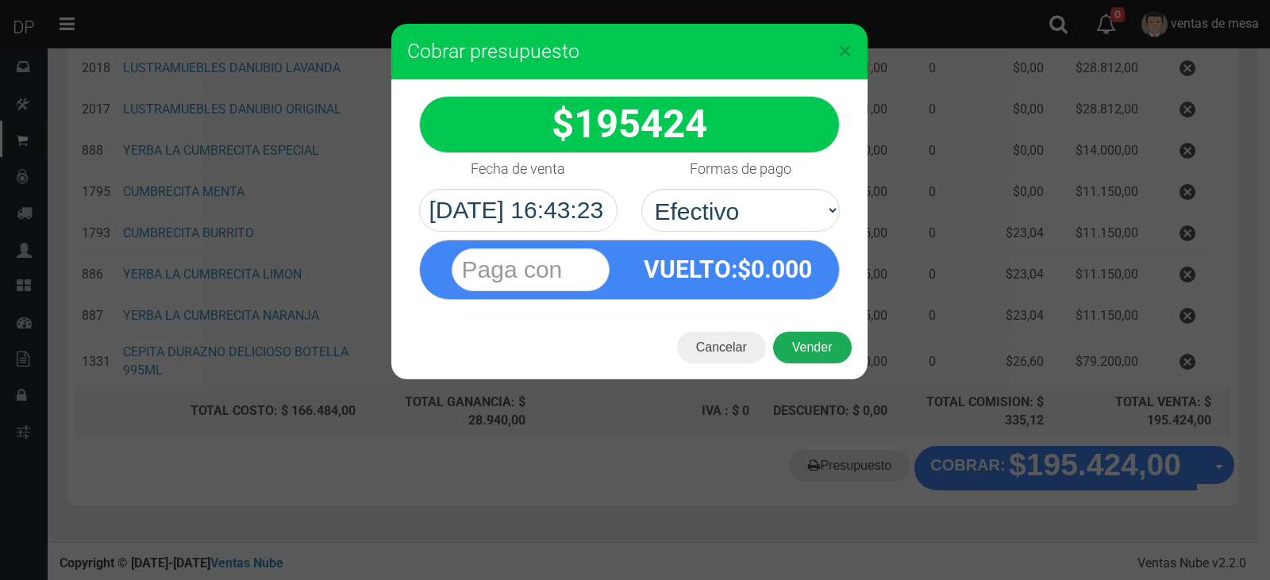
click at [808, 339] on button "Vender" at bounding box center [812, 348] width 79 height 32
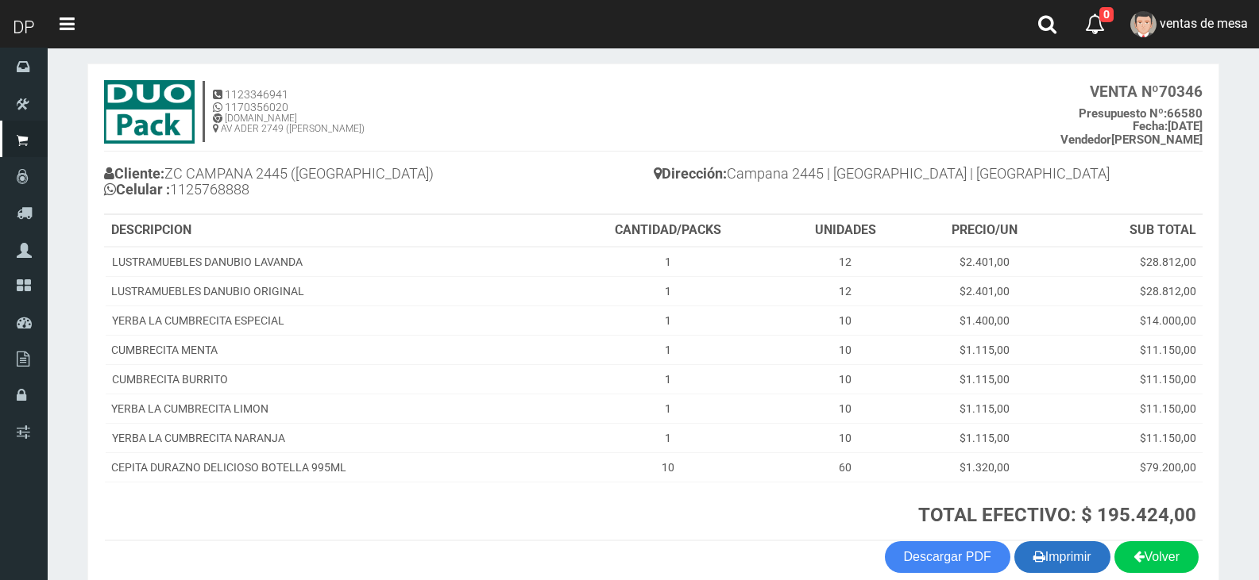
scroll to position [150, 0]
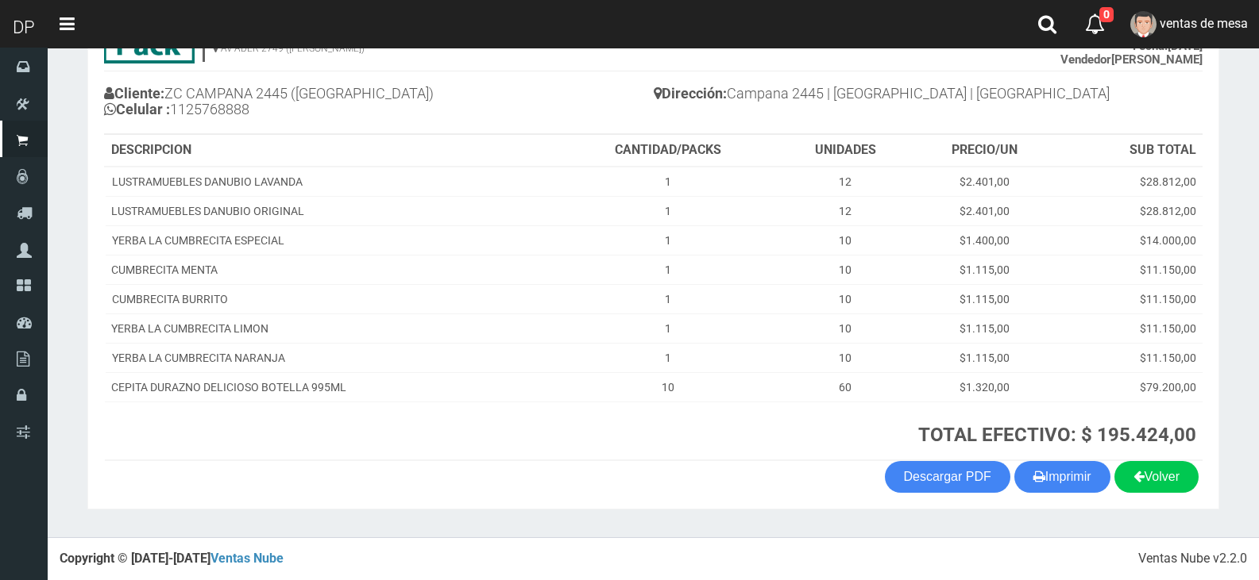
click at [1081, 500] on section "1123346941 1170356020 [DOMAIN_NAME] AV ADER 2749 ([PERSON_NAME]) VENTA Nº 70346…" at bounding box center [652, 246] width 1131 height 526
click at [1070, 483] on button "Imprimir" at bounding box center [1062, 477] width 96 height 32
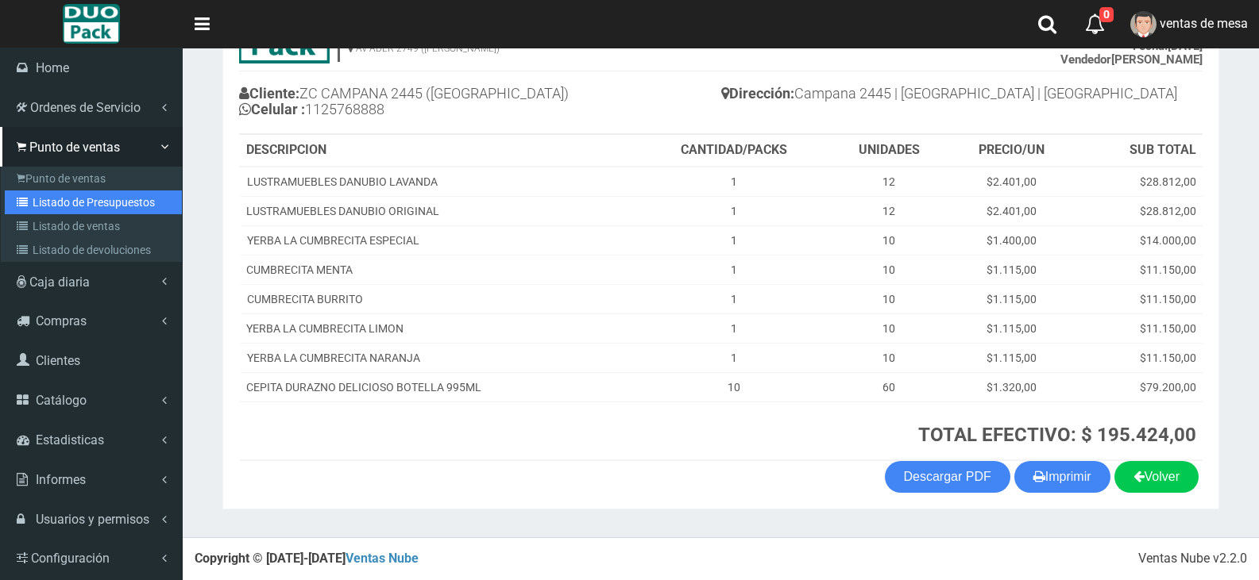
click at [64, 202] on link "Listado de Presupuestos" at bounding box center [93, 203] width 177 height 24
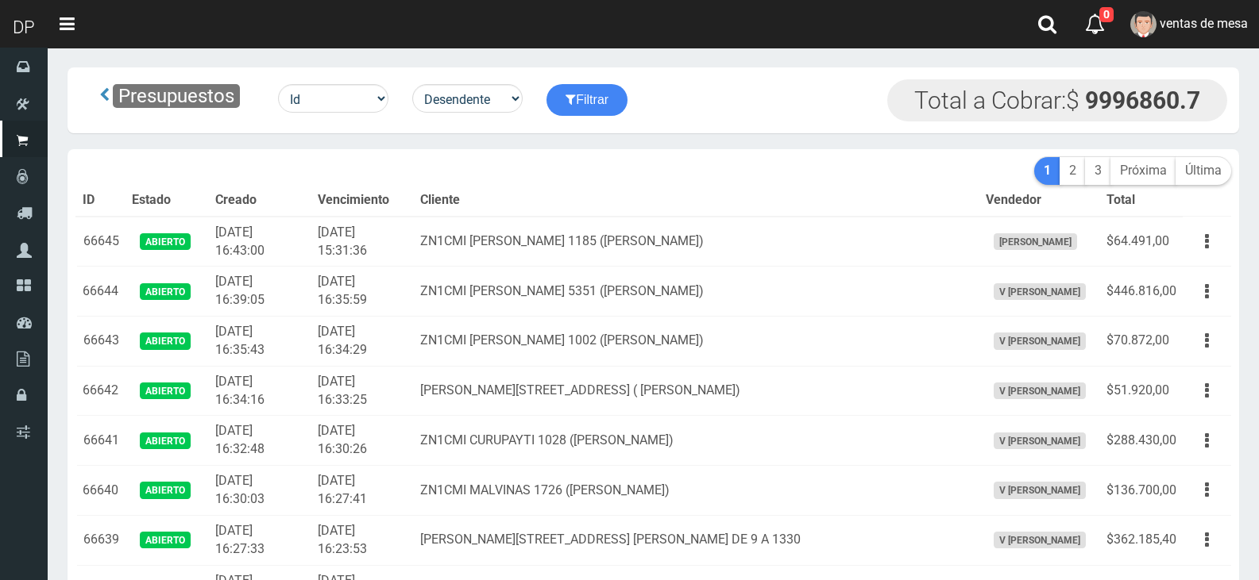
click at [634, 195] on th "Cliente" at bounding box center [696, 201] width 565 height 32
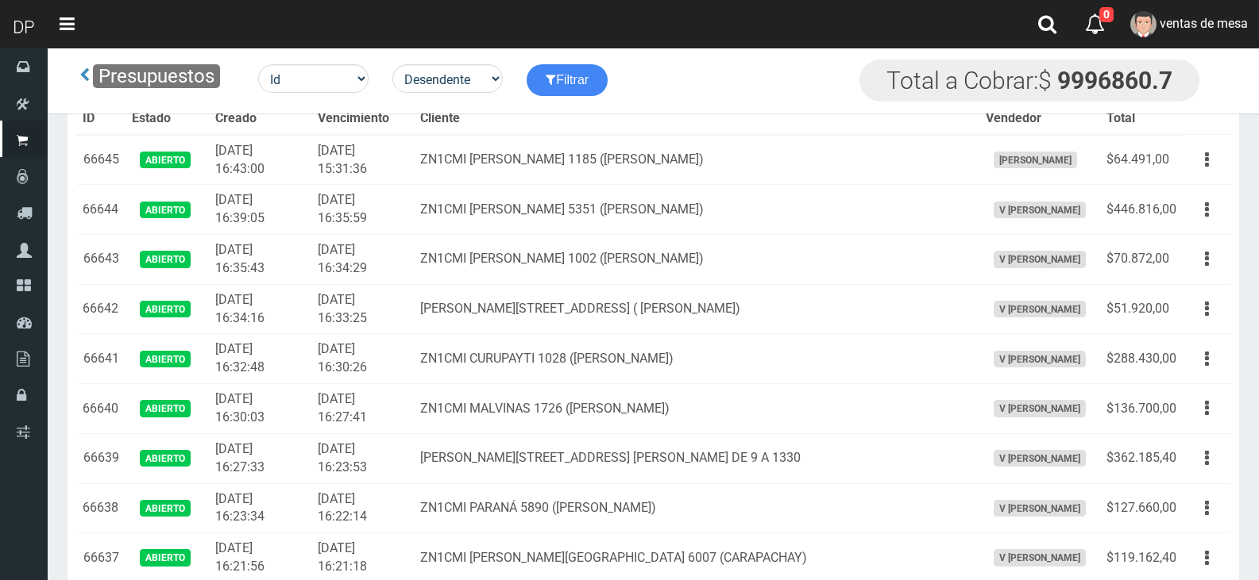
scroll to position [2558, 0]
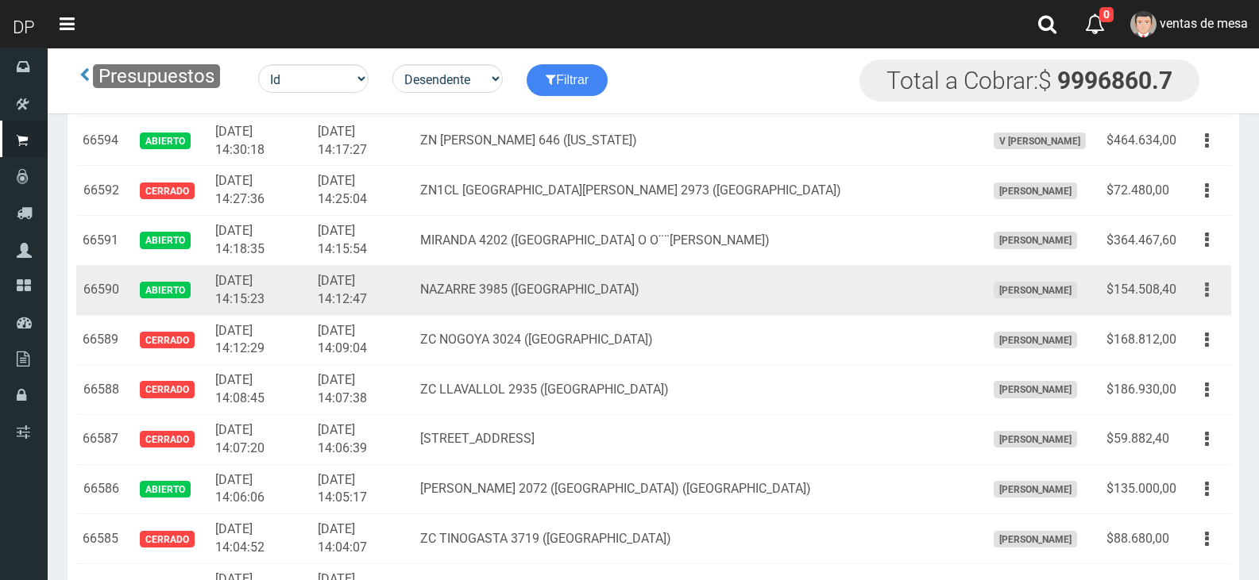
click at [1216, 291] on button "button" at bounding box center [1207, 290] width 36 height 28
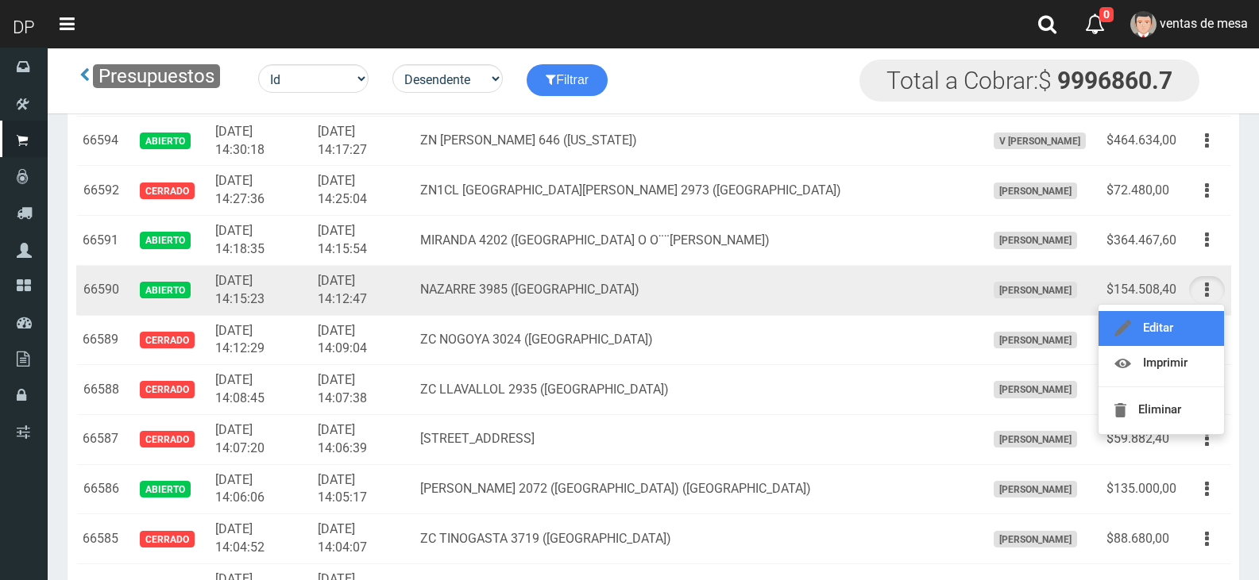
click at [1205, 320] on link "Editar" at bounding box center [1160, 328] width 125 height 35
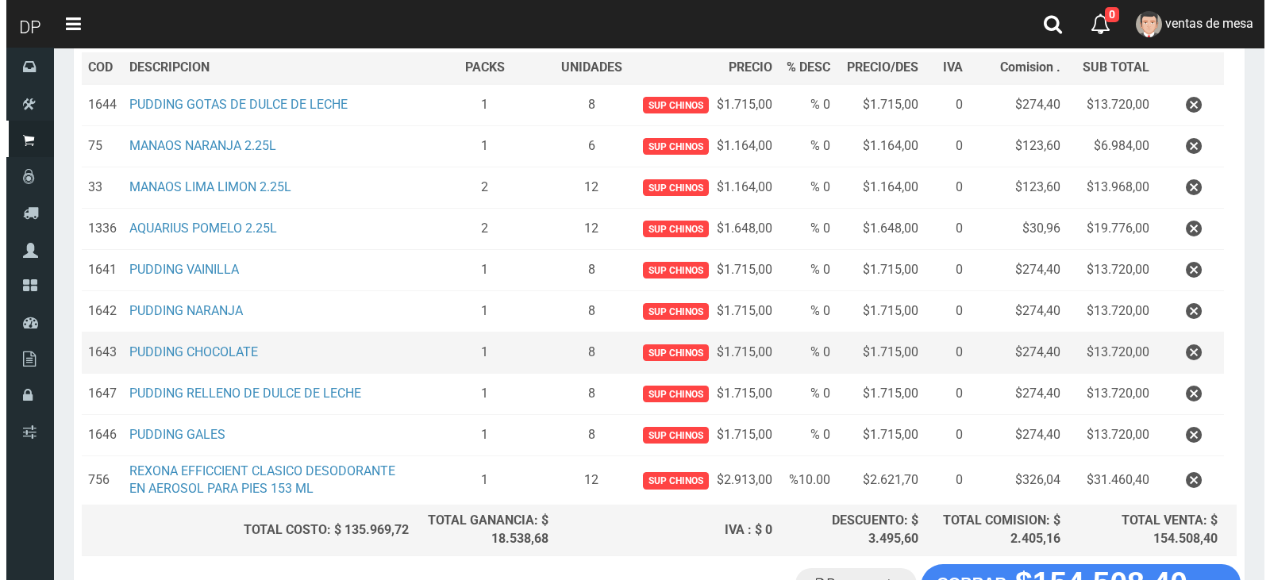
scroll to position [357, 0]
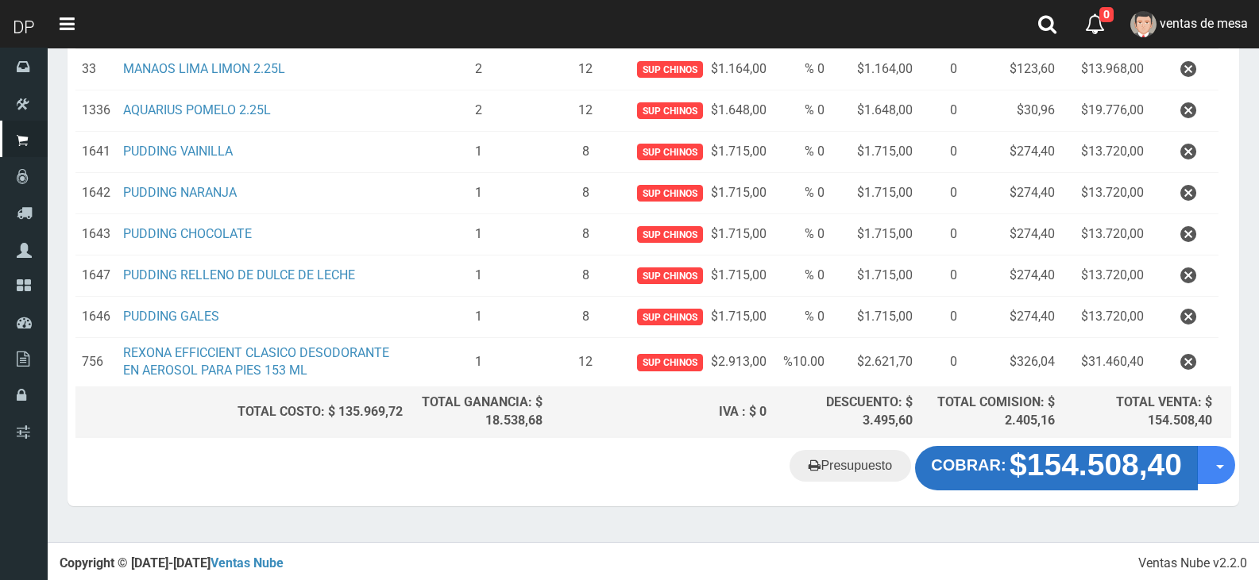
click at [1068, 476] on strong "$154.508,40" at bounding box center [1095, 465] width 172 height 34
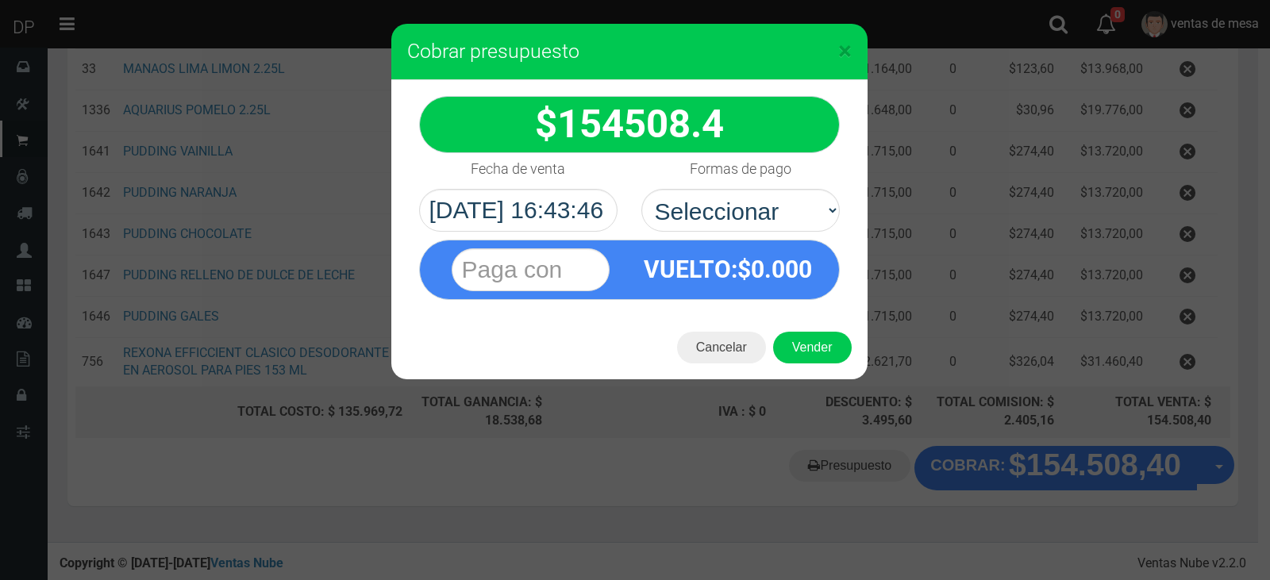
click at [772, 225] on select "Seleccionar Efectivo Tarjeta de Crédito Depósito Débito" at bounding box center [741, 210] width 199 height 43
select select "Efectivo"
click at [642, 189] on select "Seleccionar Efectivo Tarjeta de Crédito Depósito Débito" at bounding box center [741, 210] width 199 height 43
click at [811, 344] on button "Vender" at bounding box center [812, 348] width 79 height 32
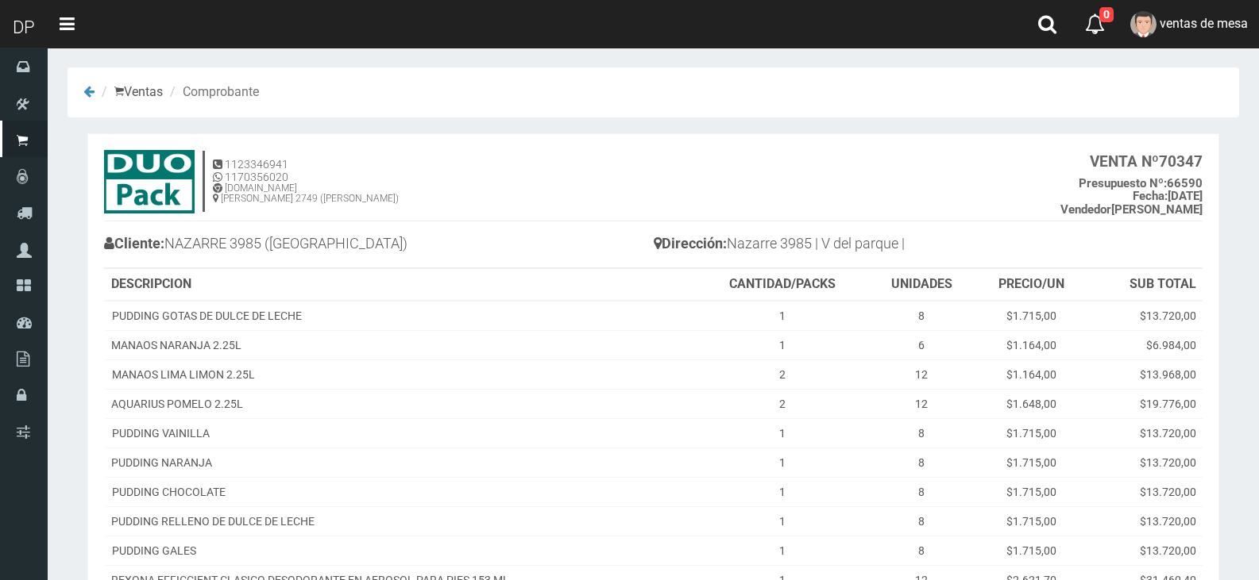
scroll to position [217, 0]
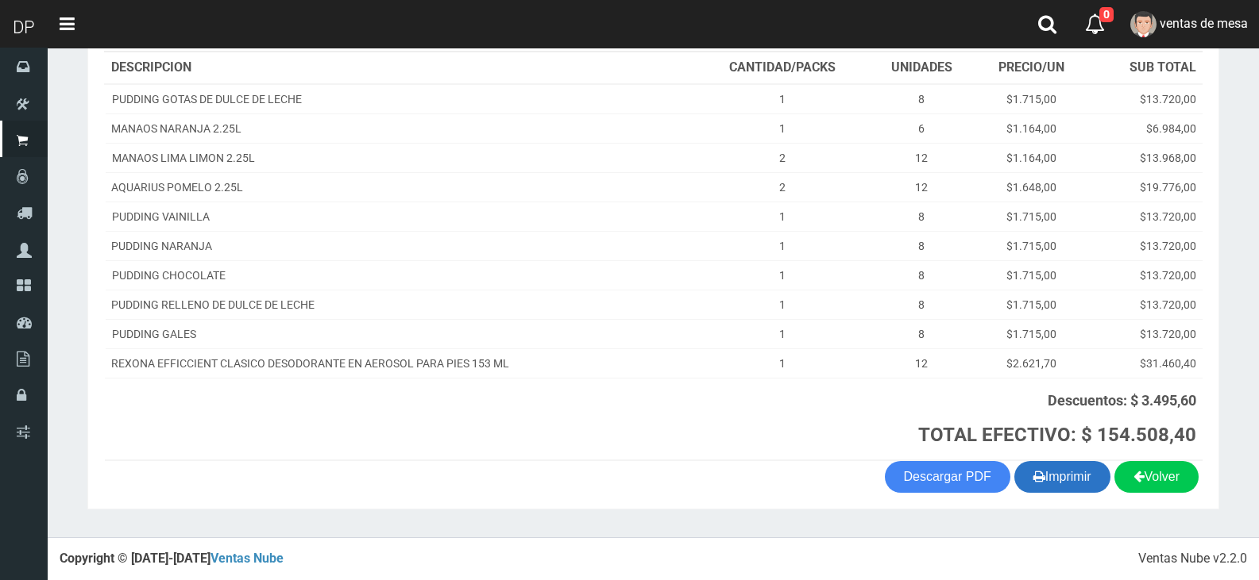
click at [1061, 493] on button "Imprimir" at bounding box center [1062, 477] width 96 height 32
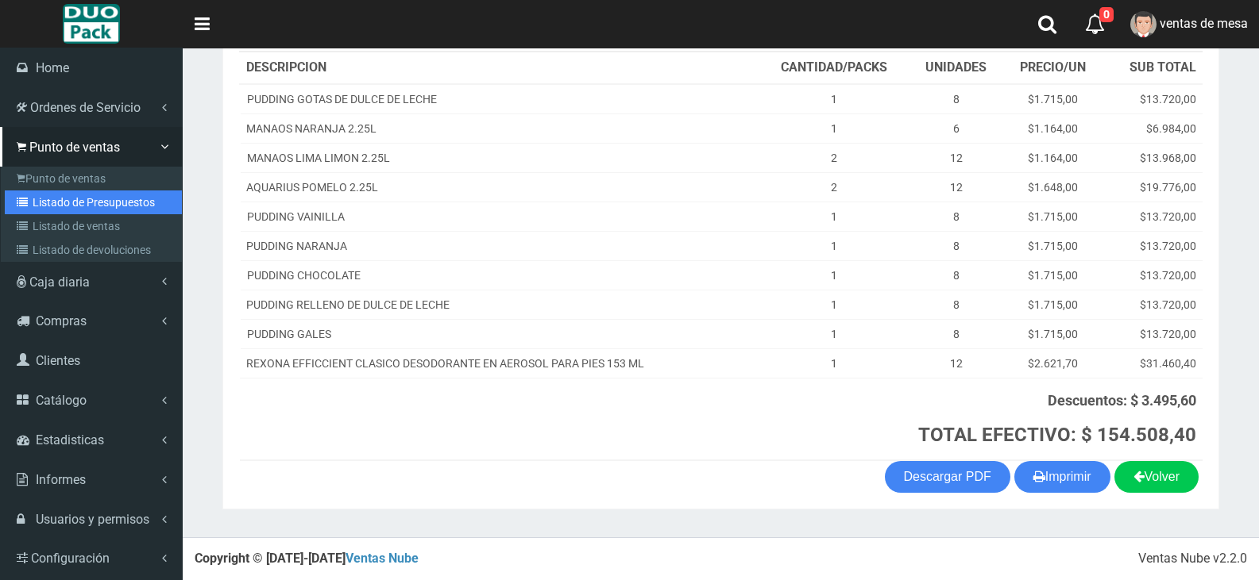
click at [32, 198] on icon at bounding box center [25, 202] width 16 height 11
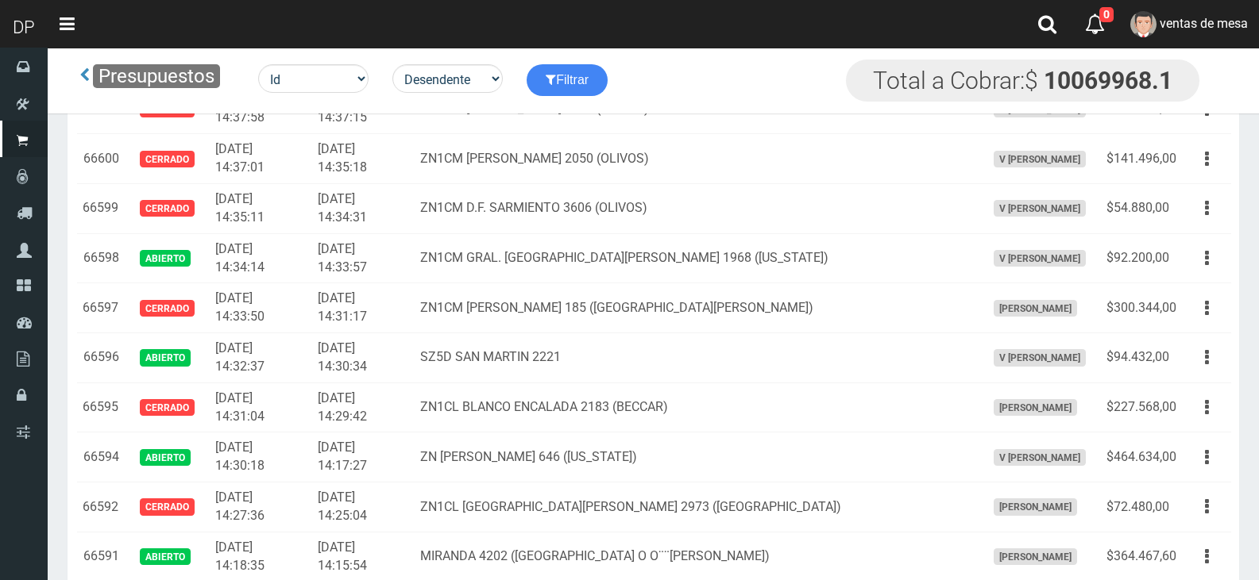
scroll to position [3155, 0]
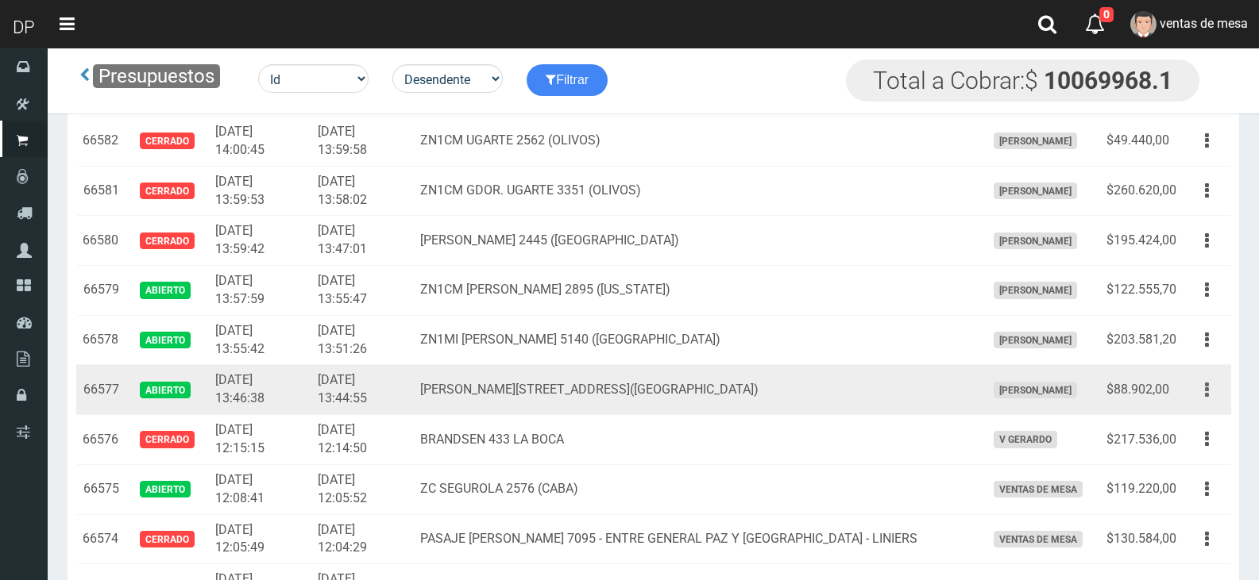
click at [1203, 389] on button "button" at bounding box center [1207, 390] width 36 height 28
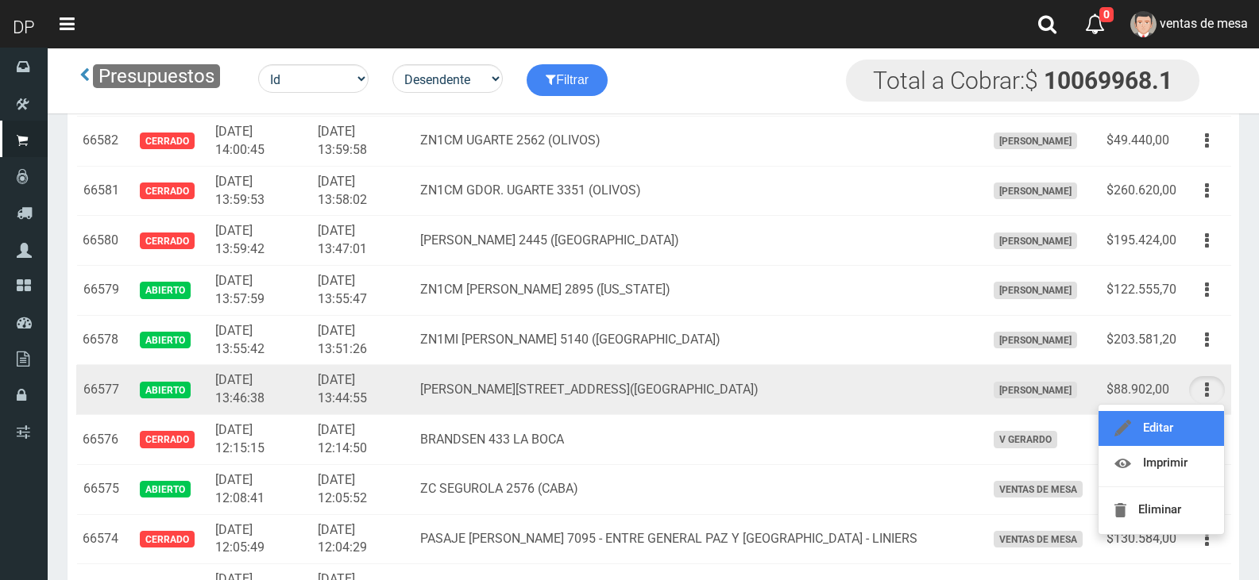
click at [1200, 414] on link "Editar" at bounding box center [1160, 428] width 125 height 35
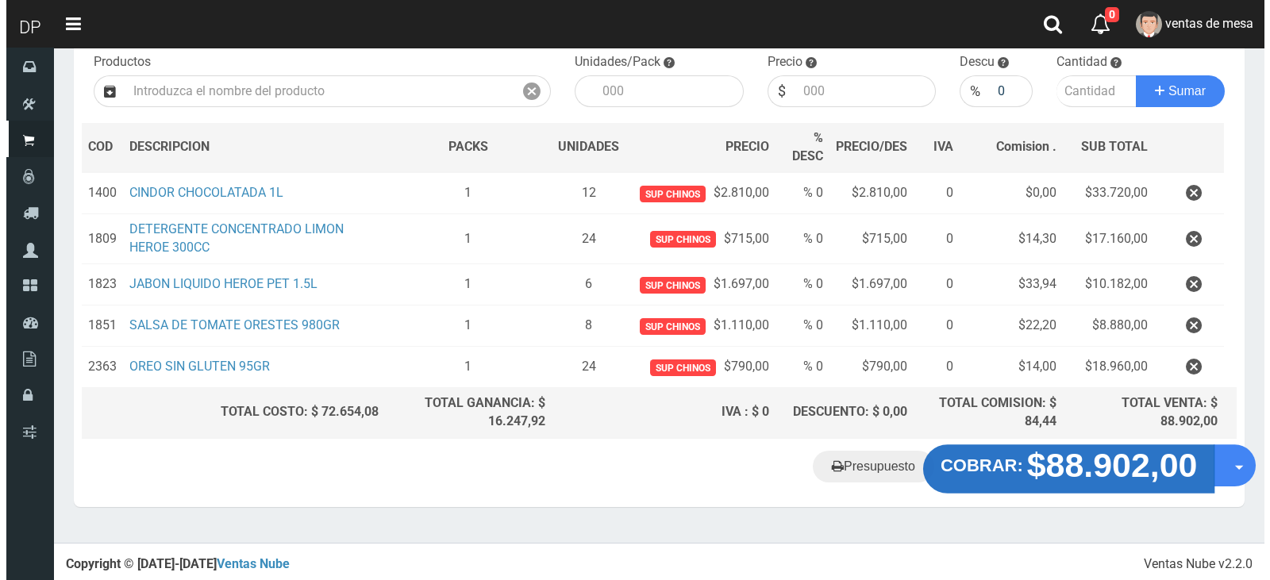
scroll to position [168, 0]
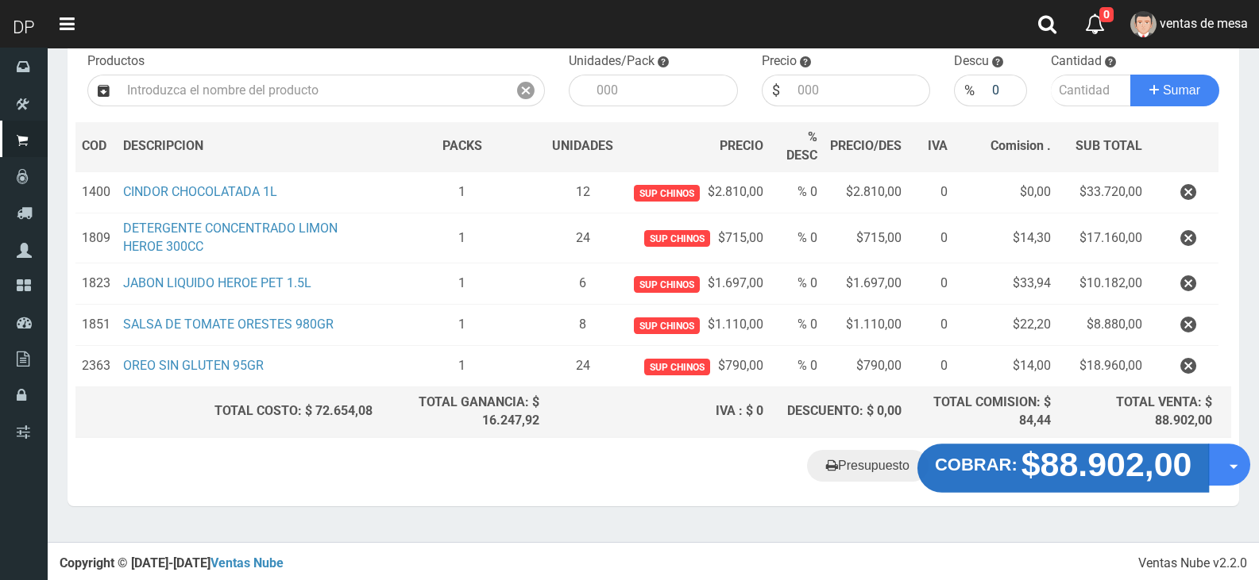
click at [1050, 454] on strong "$88.902,00" at bounding box center [1106, 463] width 171 height 37
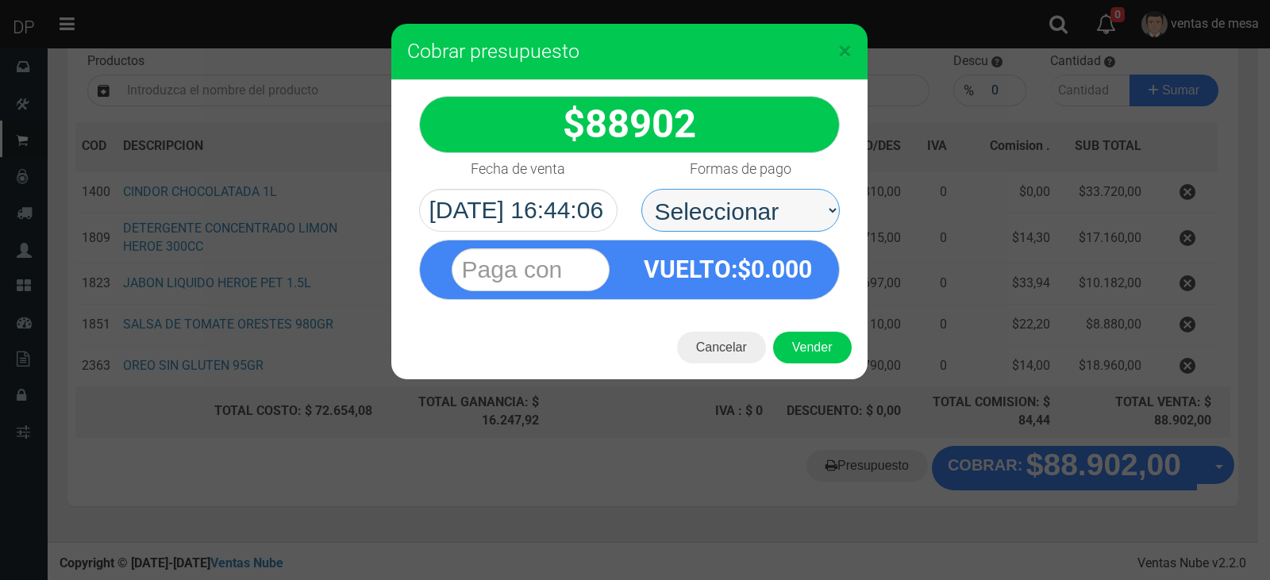
drag, startPoint x: 776, startPoint y: 218, endPoint x: 775, endPoint y: 229, distance: 10.4
click at [776, 218] on select "Seleccionar Efectivo Tarjeta de Crédito Depósito Débito" at bounding box center [741, 210] width 199 height 43
select select "Efectivo"
click at [642, 189] on select "Seleccionar Efectivo Tarjeta de Crédito Depósito Débito" at bounding box center [741, 210] width 199 height 43
click at [811, 327] on div "Cancelar Vender" at bounding box center [629, 348] width 476 height 64
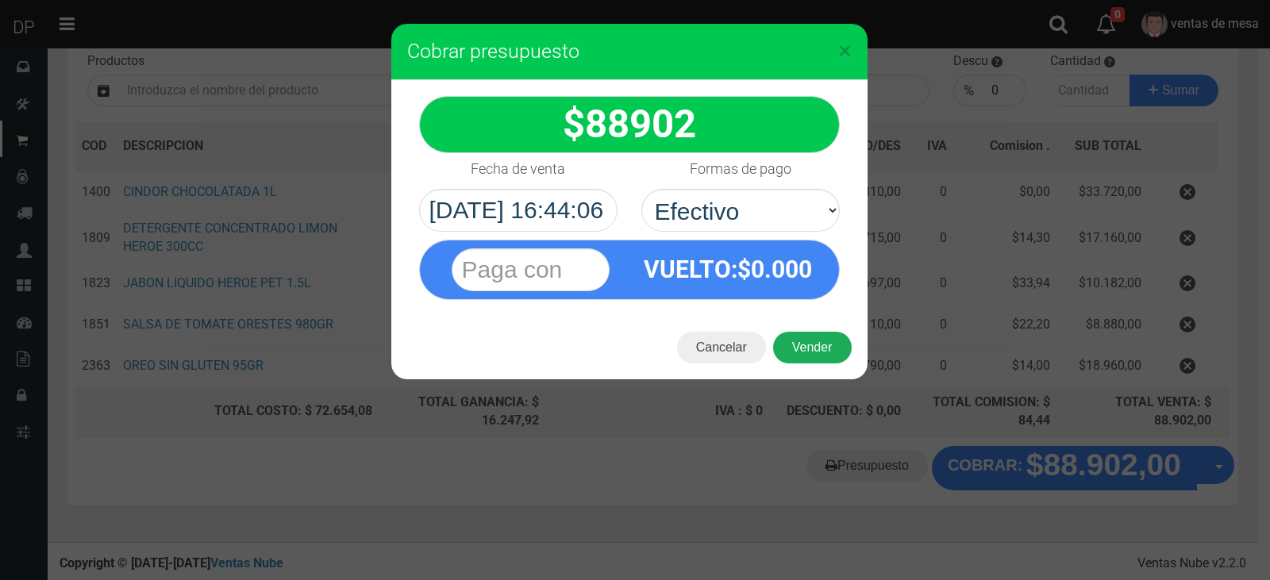
click at [812, 340] on button "Vender" at bounding box center [812, 348] width 79 height 32
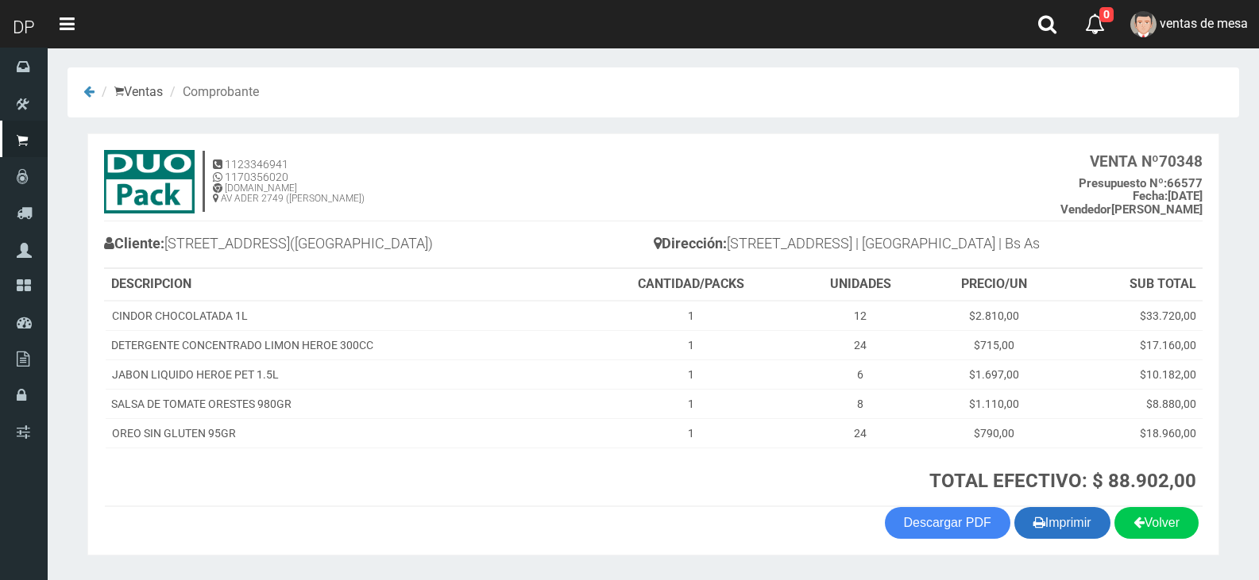
scroll to position [46, 0]
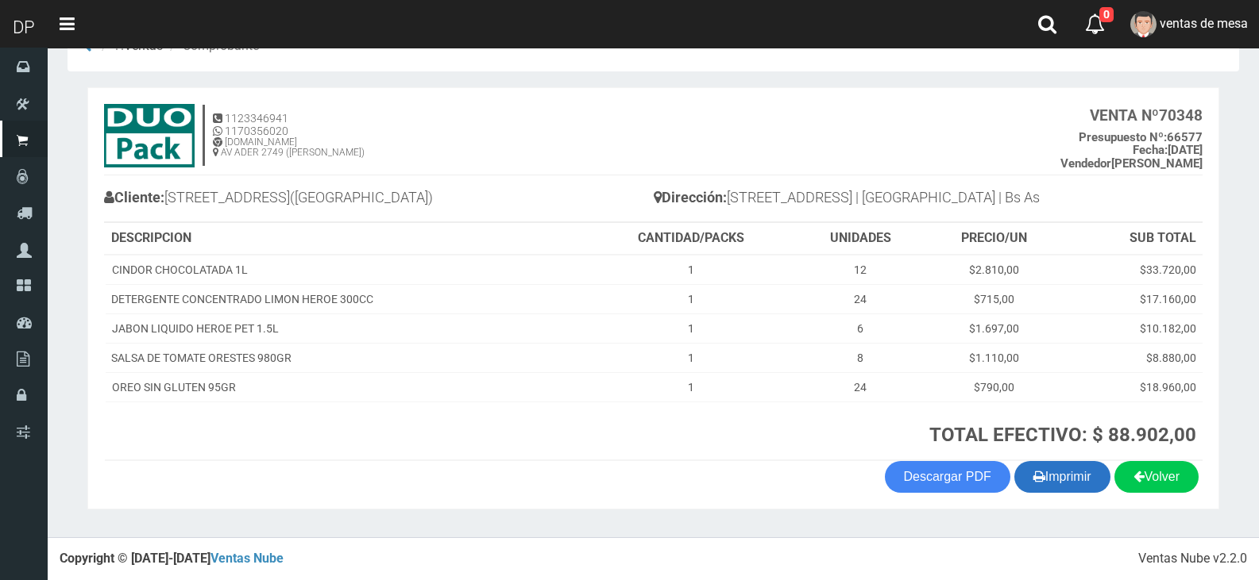
click at [1079, 473] on button "Imprimir" at bounding box center [1062, 477] width 96 height 32
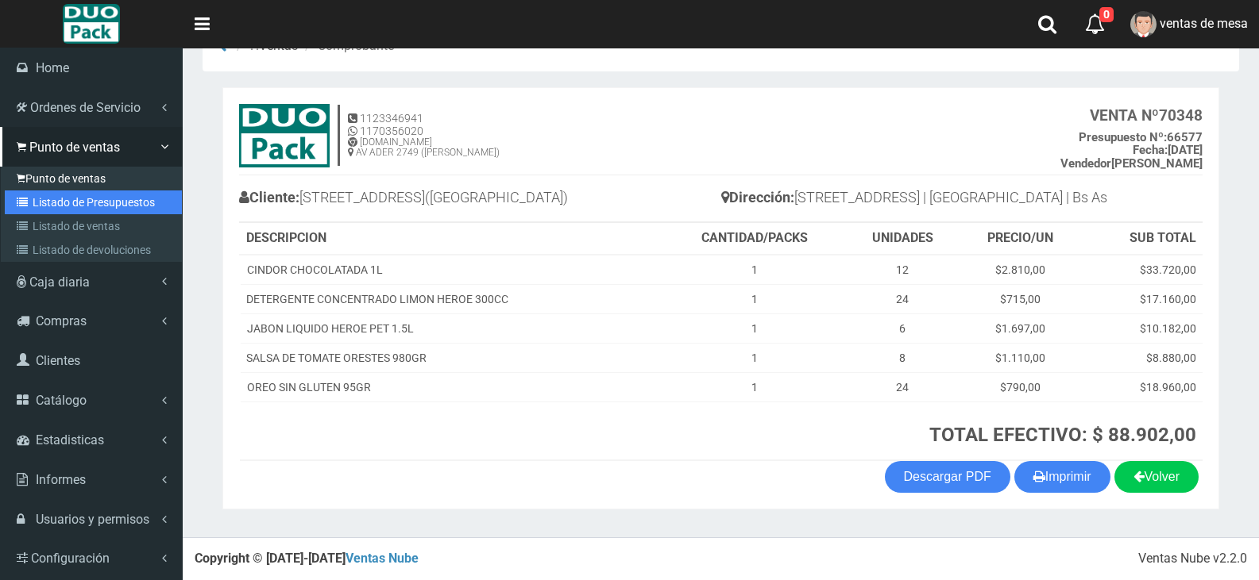
drag, startPoint x: 60, startPoint y: 195, endPoint x: 74, endPoint y: 179, distance: 20.8
click at [61, 196] on link "Listado de Presupuestos" at bounding box center [93, 203] width 177 height 24
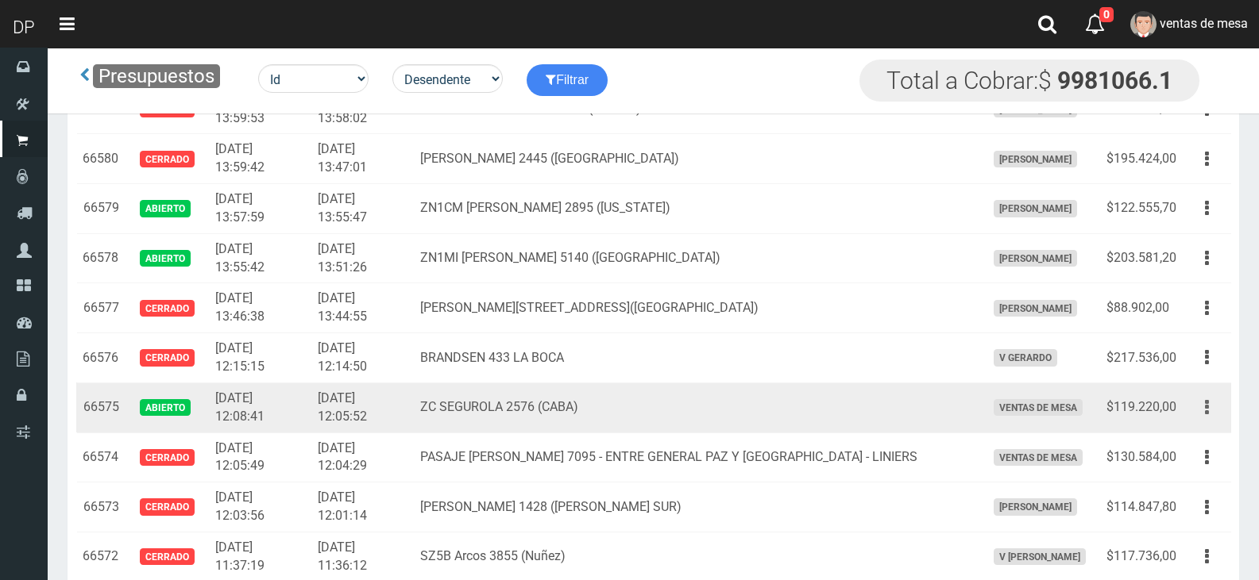
click at [1205, 411] on icon "button" at bounding box center [1207, 408] width 4 height 28
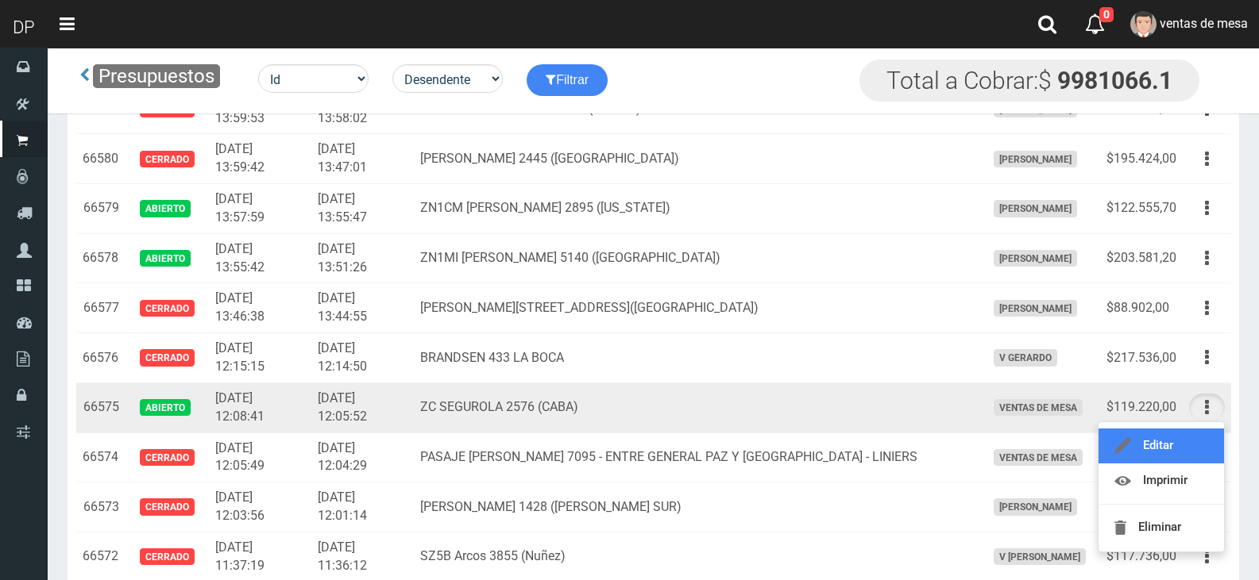
click at [1200, 438] on link "Editar" at bounding box center [1160, 446] width 125 height 35
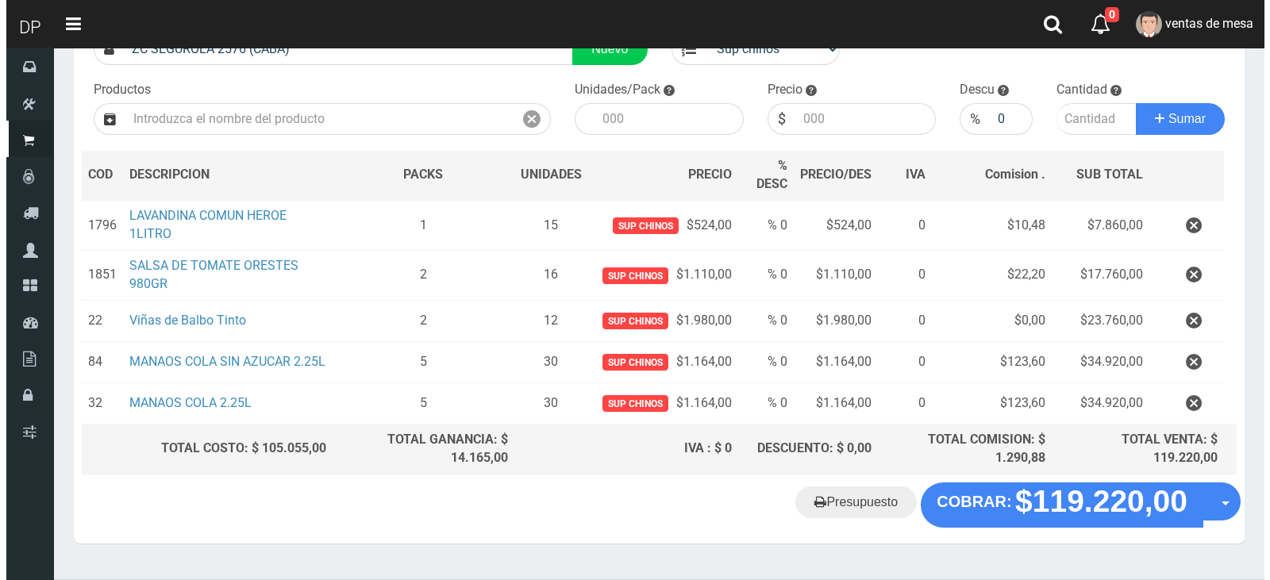
scroll to position [185, 0]
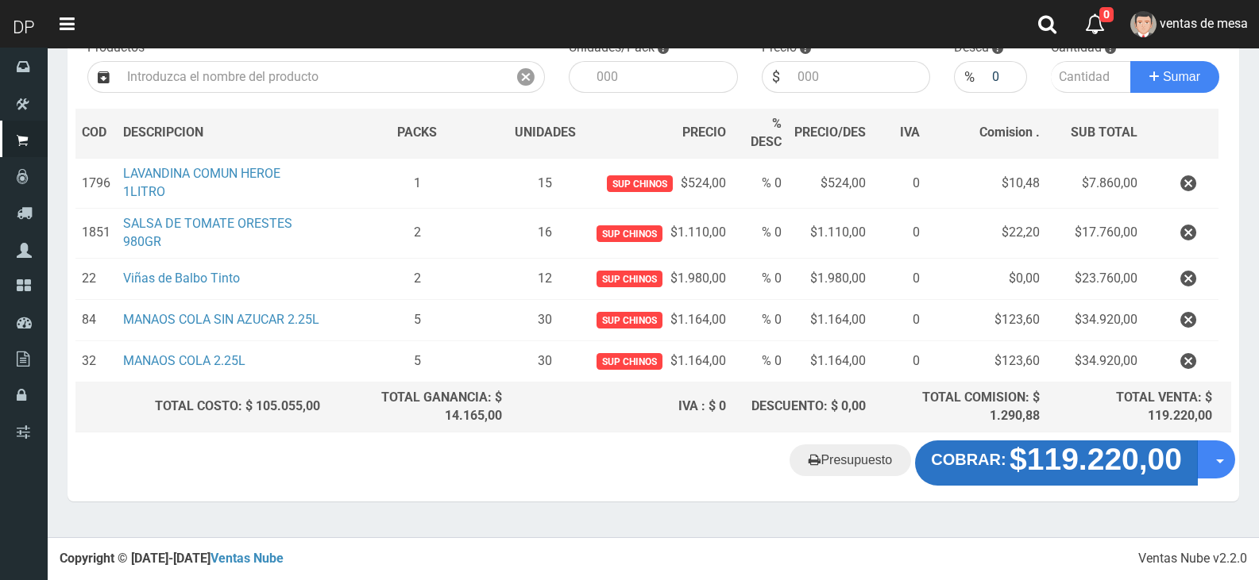
click at [1075, 477] on strong "$119.220,00" at bounding box center [1095, 460] width 172 height 34
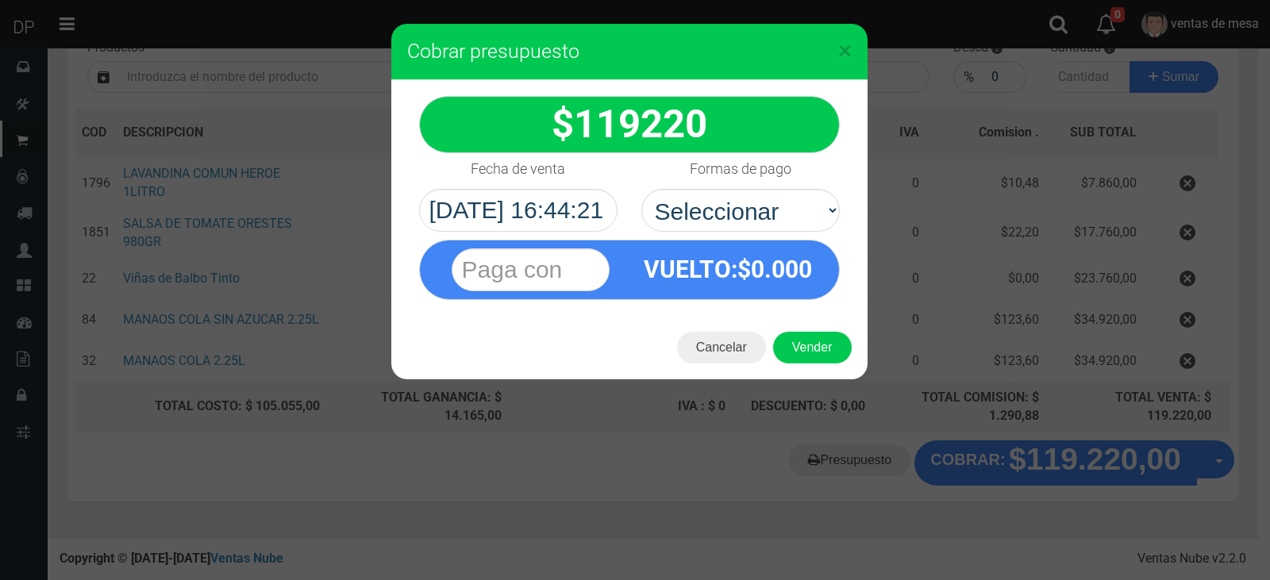
click at [782, 211] on select "Seleccionar Efectivo Tarjeta de Crédito Depósito Débito" at bounding box center [741, 210] width 199 height 43
click at [642, 189] on select "Seleccionar Efectivo Tarjeta de Crédito Depósito Débito" at bounding box center [741, 210] width 199 height 43
drag, startPoint x: 783, startPoint y: 218, endPoint x: 783, endPoint y: 228, distance: 9.5
click at [783, 218] on select "Seleccionar Efectivo Tarjeta de Crédito Depósito Débito" at bounding box center [741, 210] width 199 height 43
select select "Efectivo"
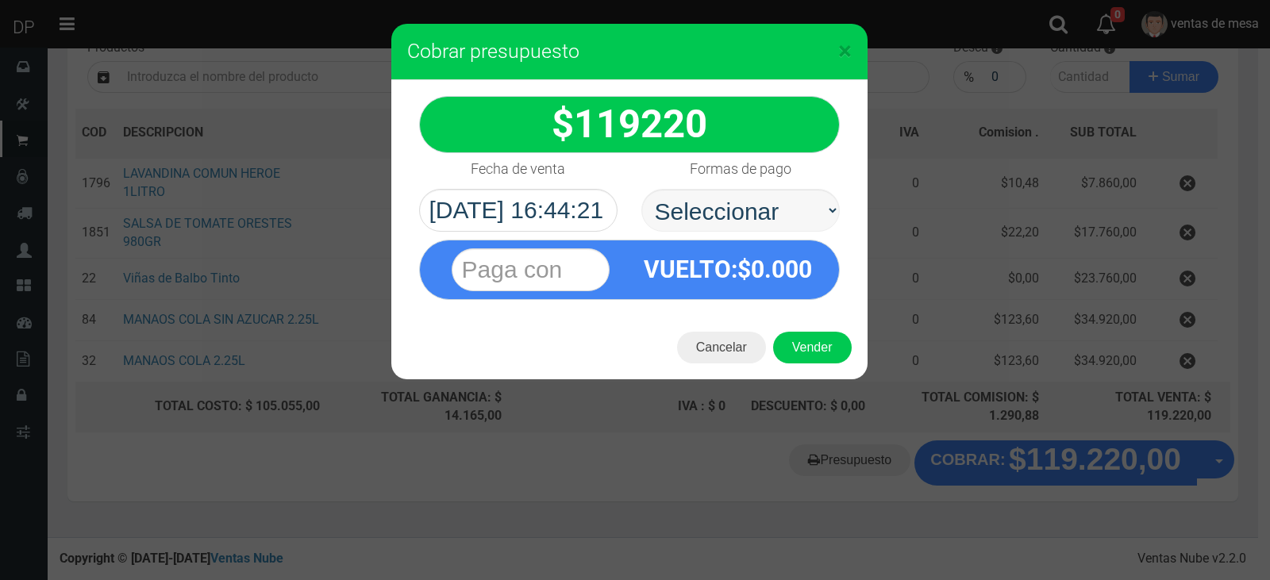
click at [642, 189] on select "Seleccionar Efectivo Tarjeta de Crédito Depósito Débito" at bounding box center [741, 210] width 199 height 43
click at [805, 333] on button "Vender" at bounding box center [812, 348] width 79 height 32
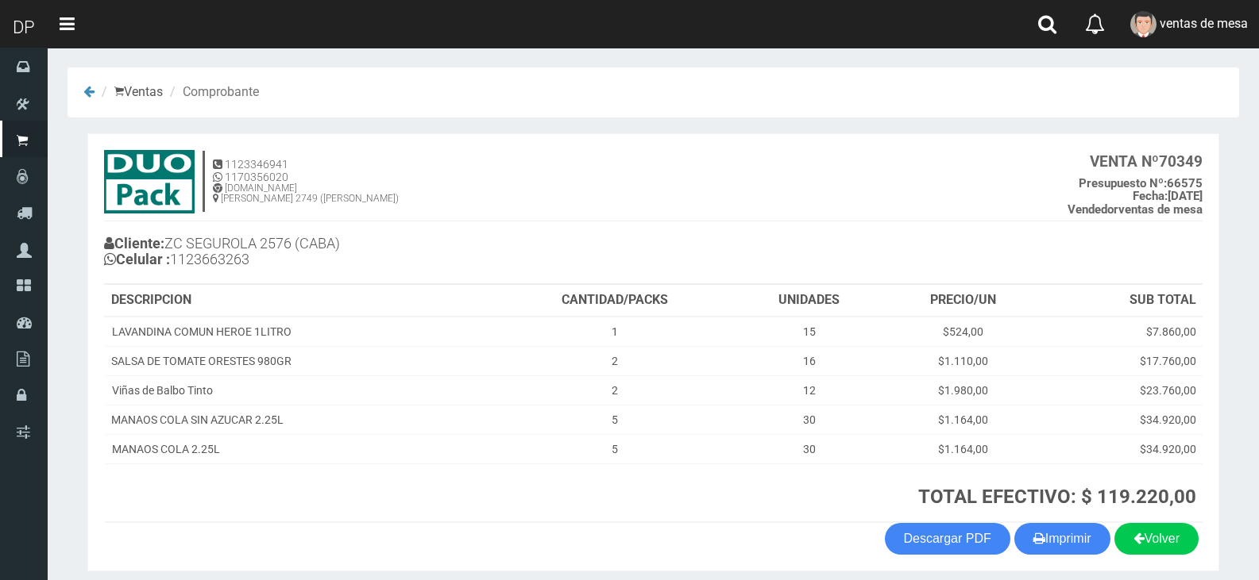
scroll to position [62, 0]
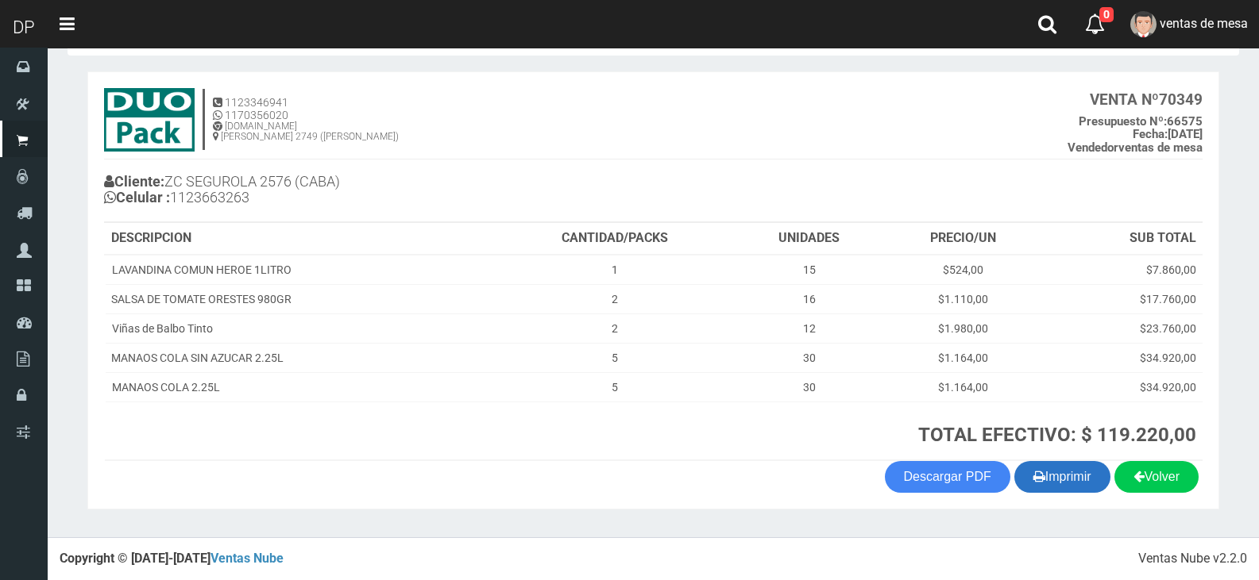
click at [1067, 484] on button "Imprimir" at bounding box center [1062, 477] width 96 height 32
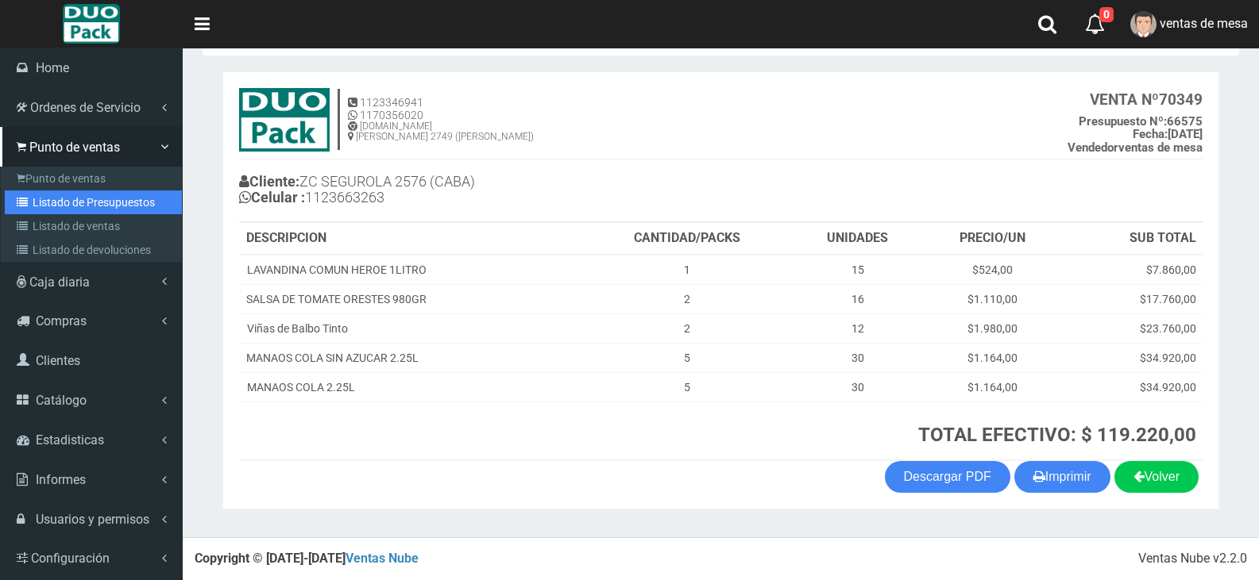
click at [112, 199] on link "Listado de Presupuestos" at bounding box center [93, 203] width 177 height 24
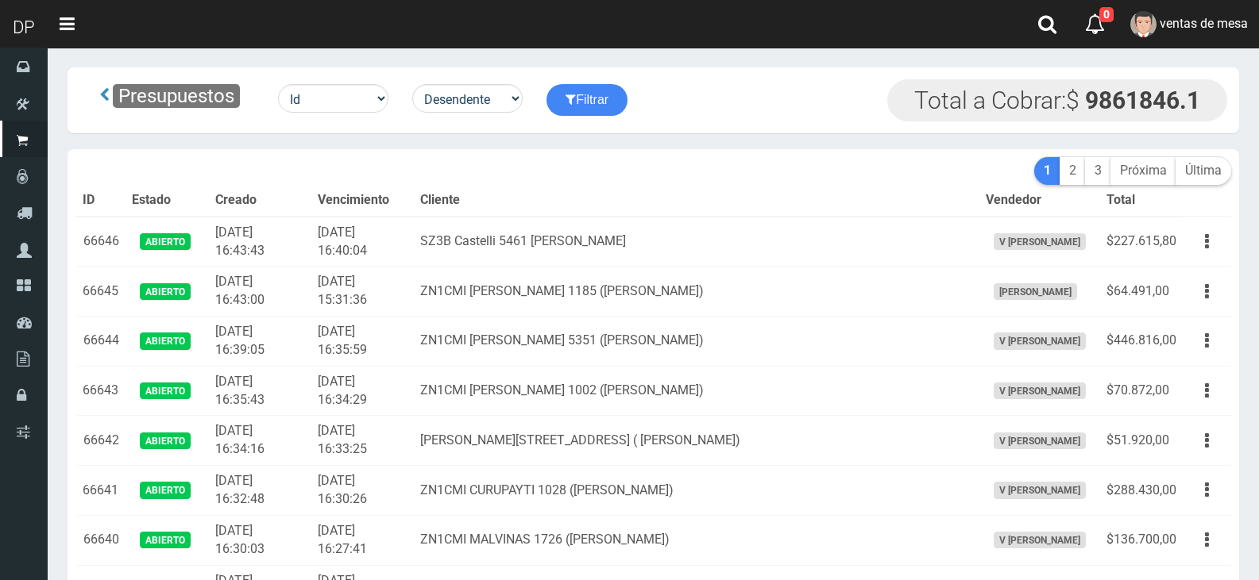
click at [506, 299] on td "ZN1CMI MARTIN RODRIGUEZ 1185 (VILLA ADELINA)" at bounding box center [696, 292] width 565 height 50
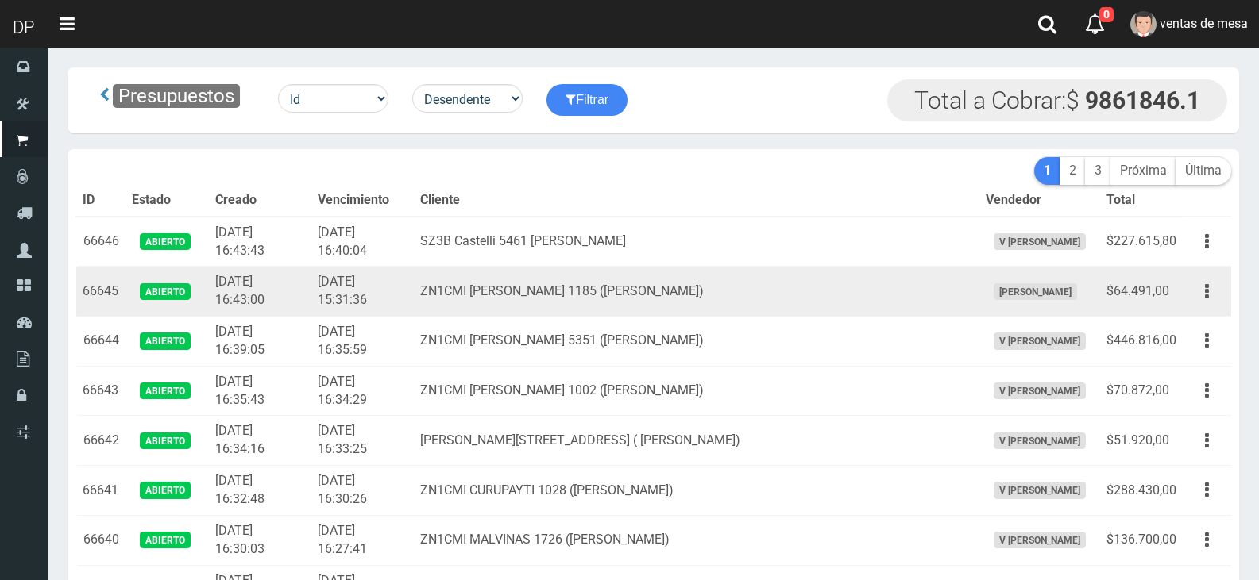
click at [511, 289] on td "ZN1CMI MARTIN RODRIGUEZ 1185 (VILLA ADELINA)" at bounding box center [696, 292] width 565 height 50
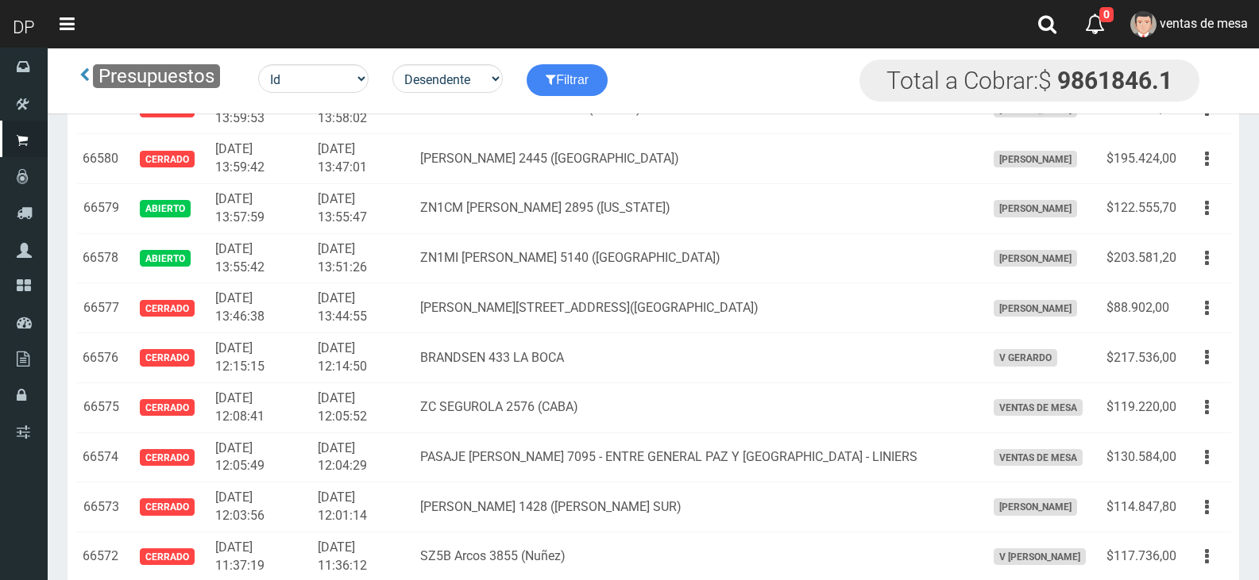
scroll to position [2806, 0]
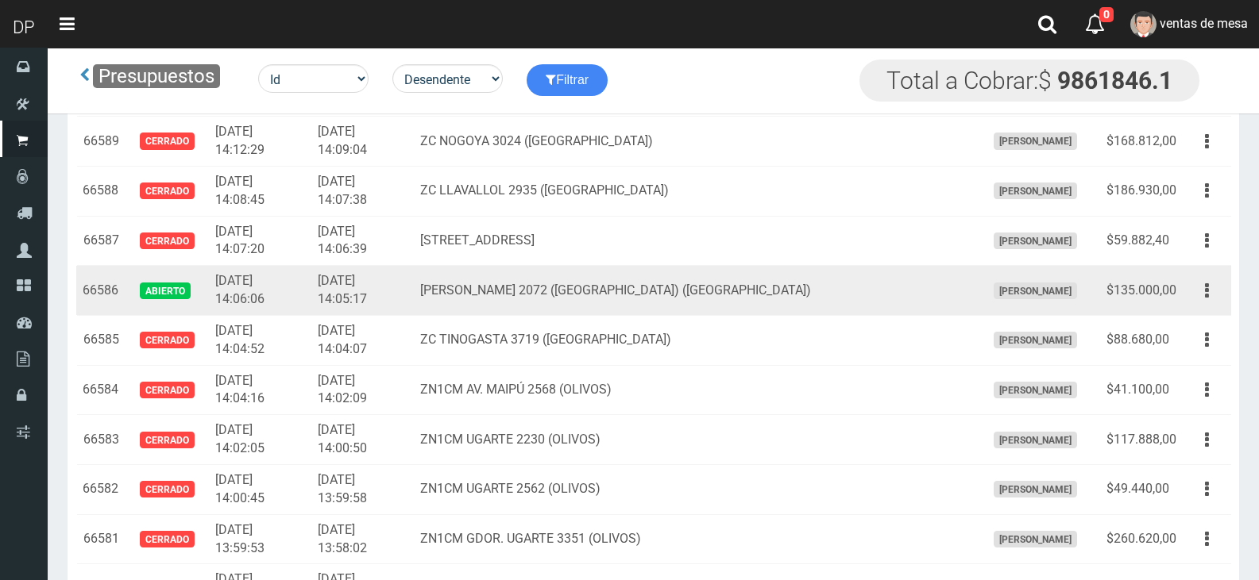
drag, startPoint x: 1203, startPoint y: 286, endPoint x: 1185, endPoint y: 350, distance: 66.9
click at [1203, 287] on button "button" at bounding box center [1207, 291] width 36 height 28
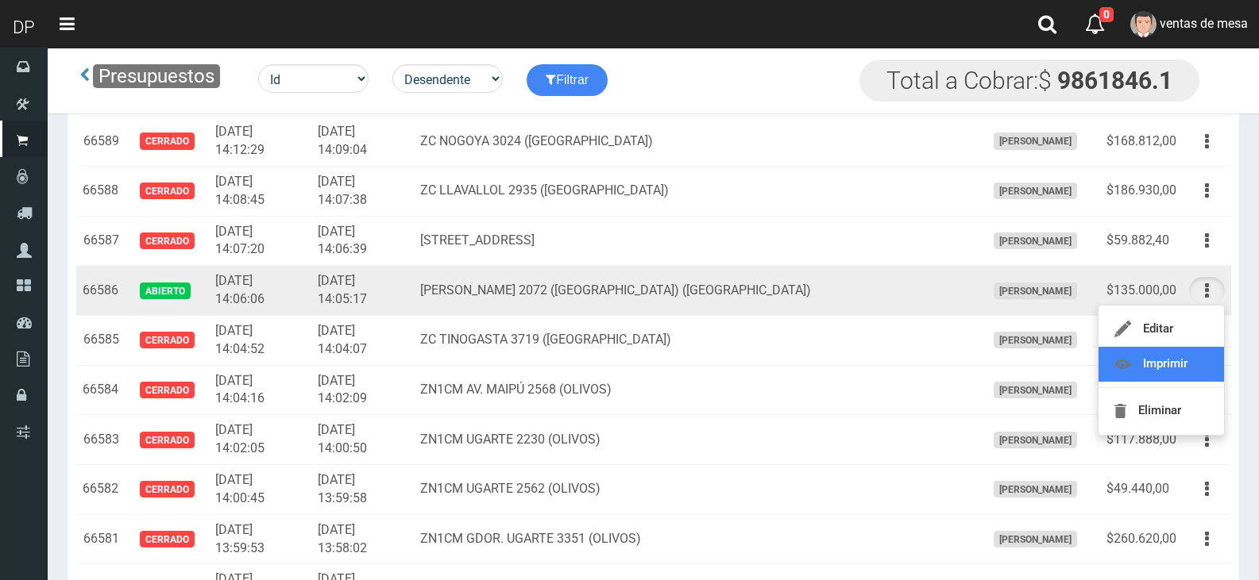
click at [1185, 350] on link "Imprimir" at bounding box center [1160, 364] width 125 height 35
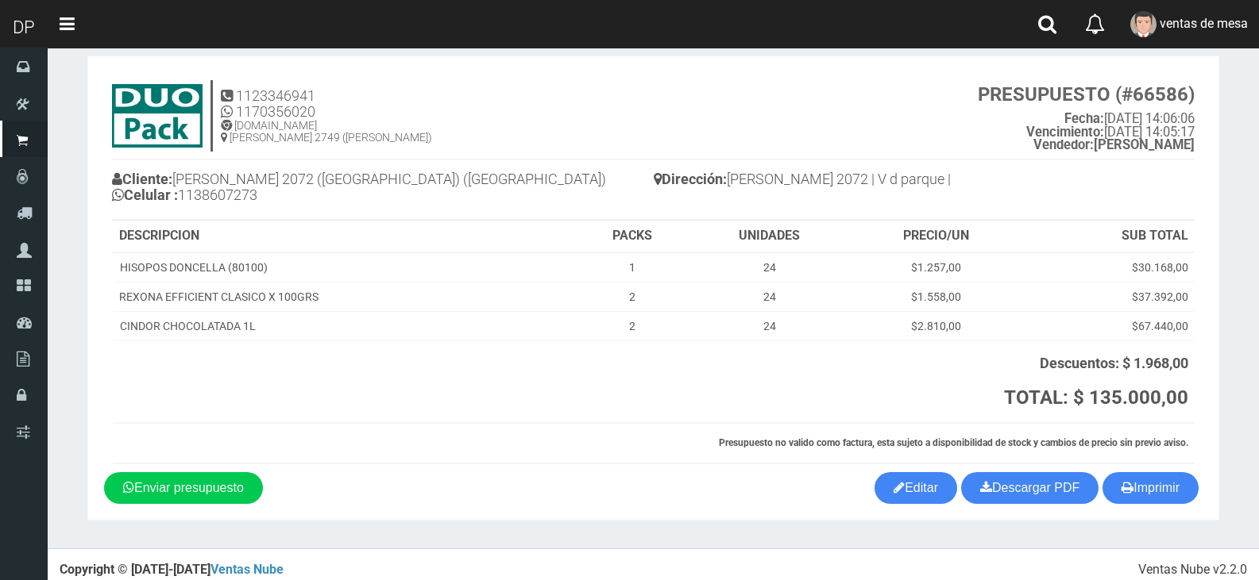
scroll to position [31, 0]
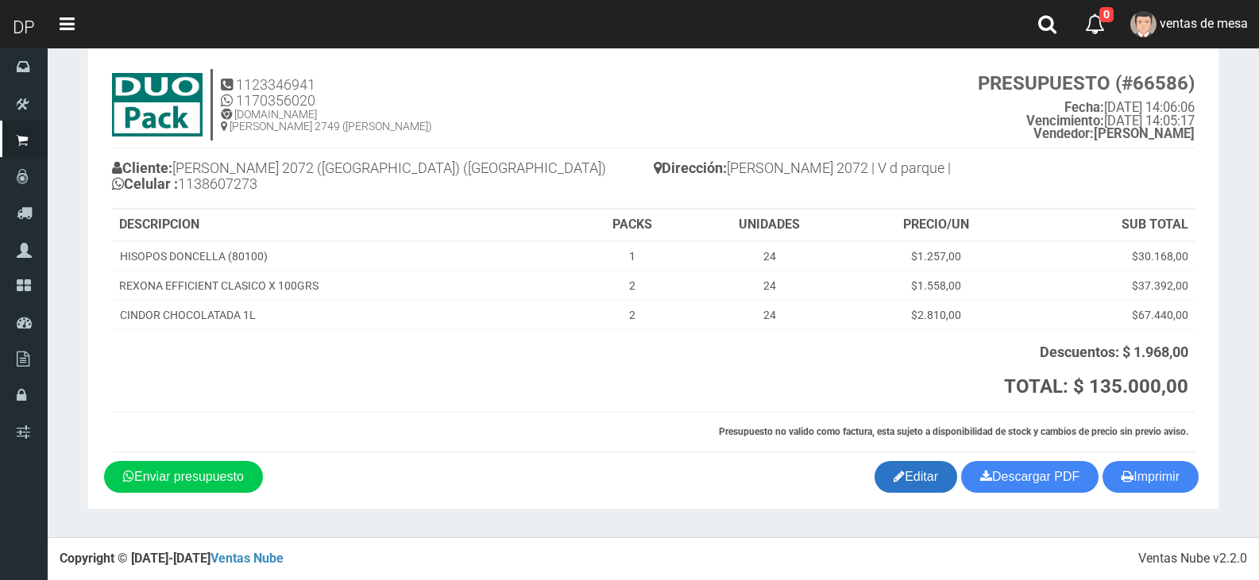
click at [924, 468] on link "Editar" at bounding box center [915, 477] width 83 height 32
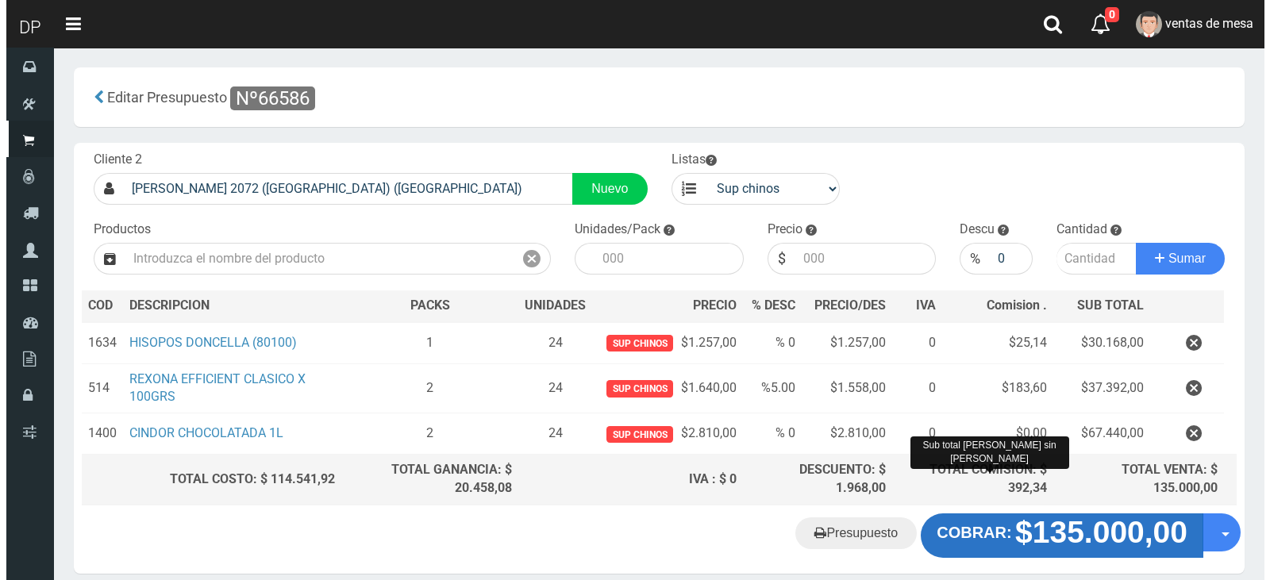
scroll to position [67, 0]
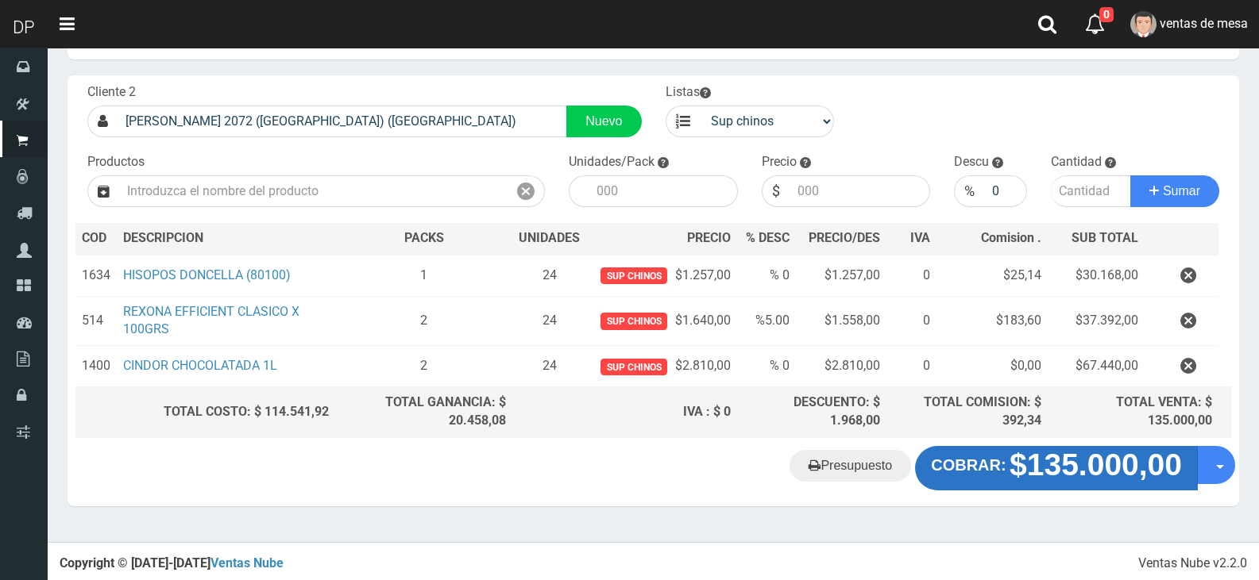
click at [1128, 459] on strong "$135.000,00" at bounding box center [1095, 465] width 172 height 34
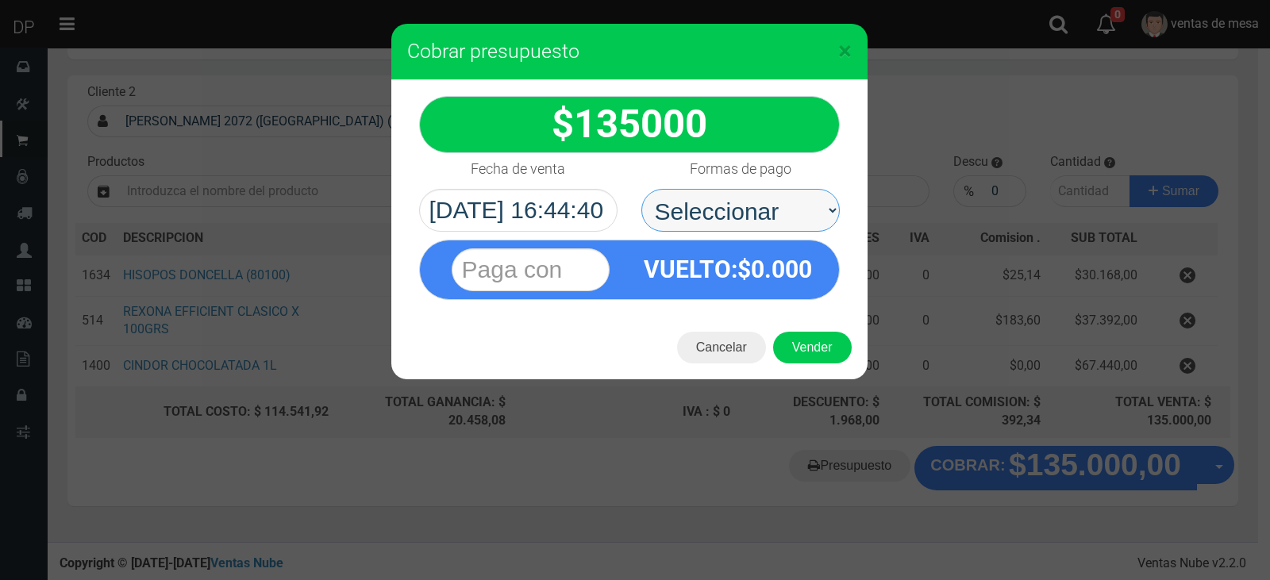
click at [734, 206] on select "Seleccionar Efectivo Tarjeta de Crédito Depósito Débito" at bounding box center [741, 210] width 199 height 43
select select "Efectivo"
click at [642, 189] on select "Seleccionar Efectivo Tarjeta de Crédito Depósito Débito" at bounding box center [741, 210] width 199 height 43
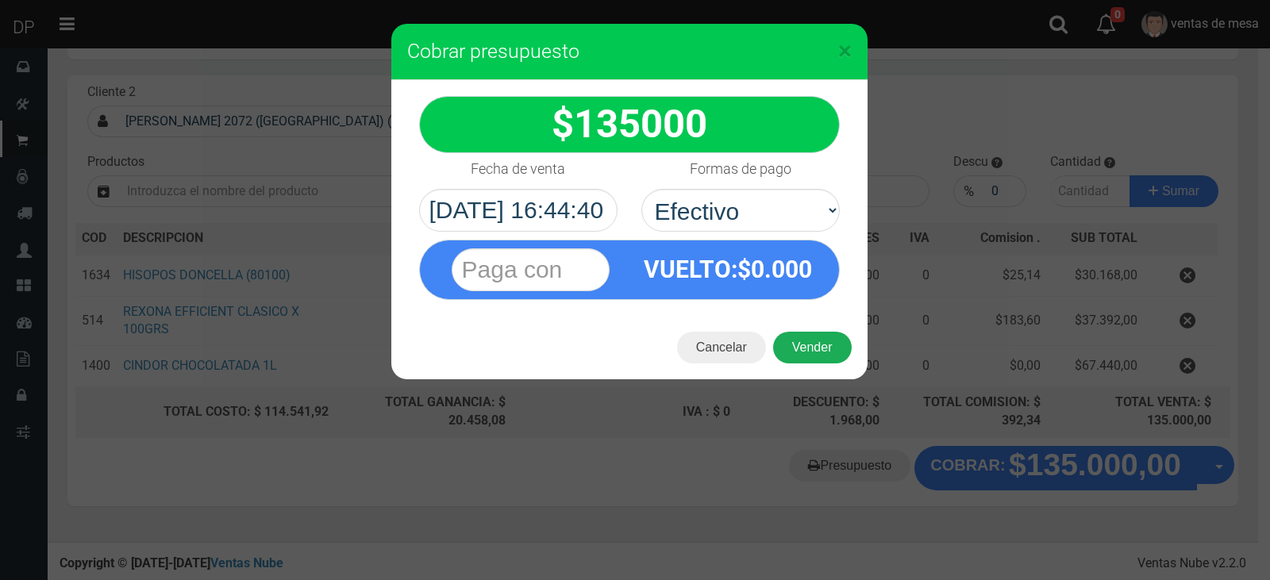
click at [816, 353] on button "Vender" at bounding box center [812, 348] width 79 height 32
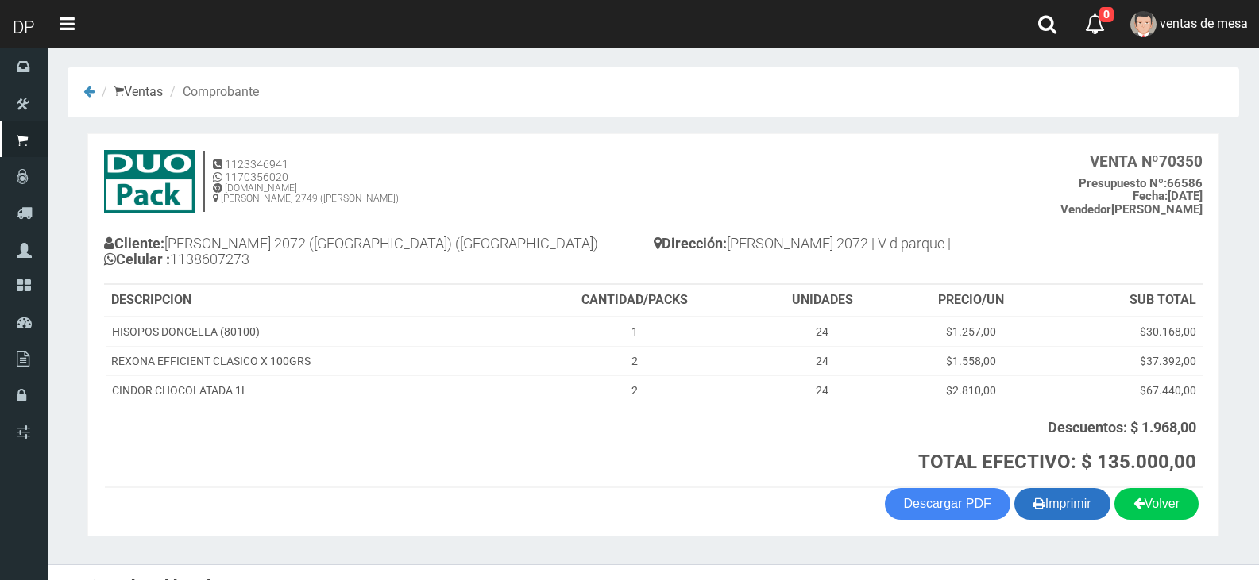
scroll to position [27, 0]
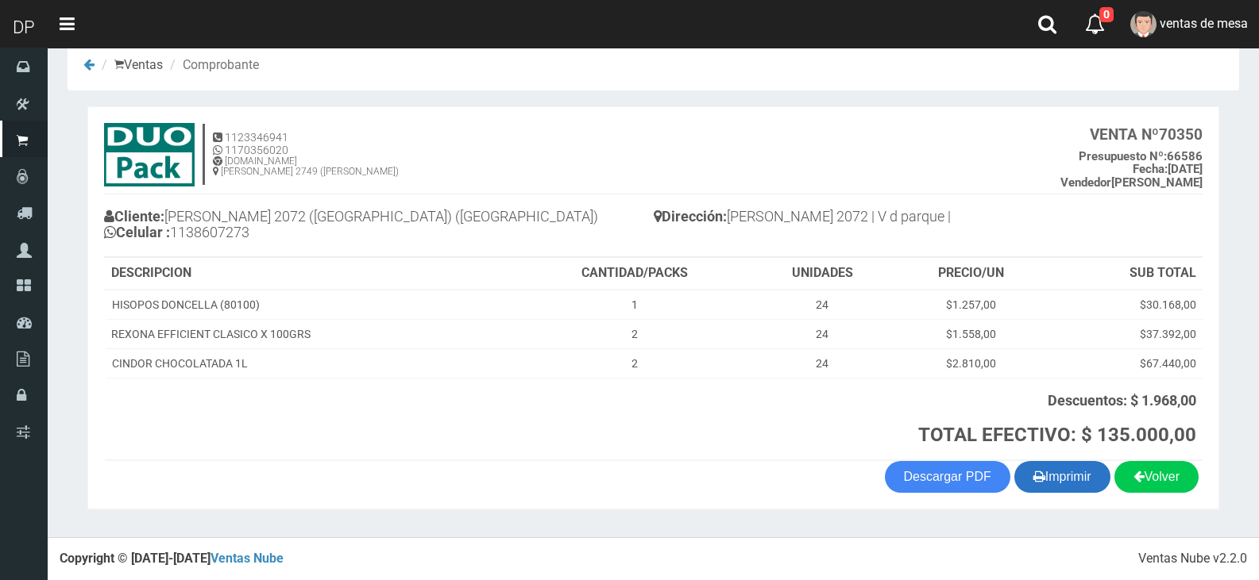
click at [1068, 469] on button "Imprimir" at bounding box center [1062, 477] width 96 height 32
click at [661, 431] on h3 "TOTAL EFECTIVO: $ 135.000,00" at bounding box center [860, 435] width 672 height 21
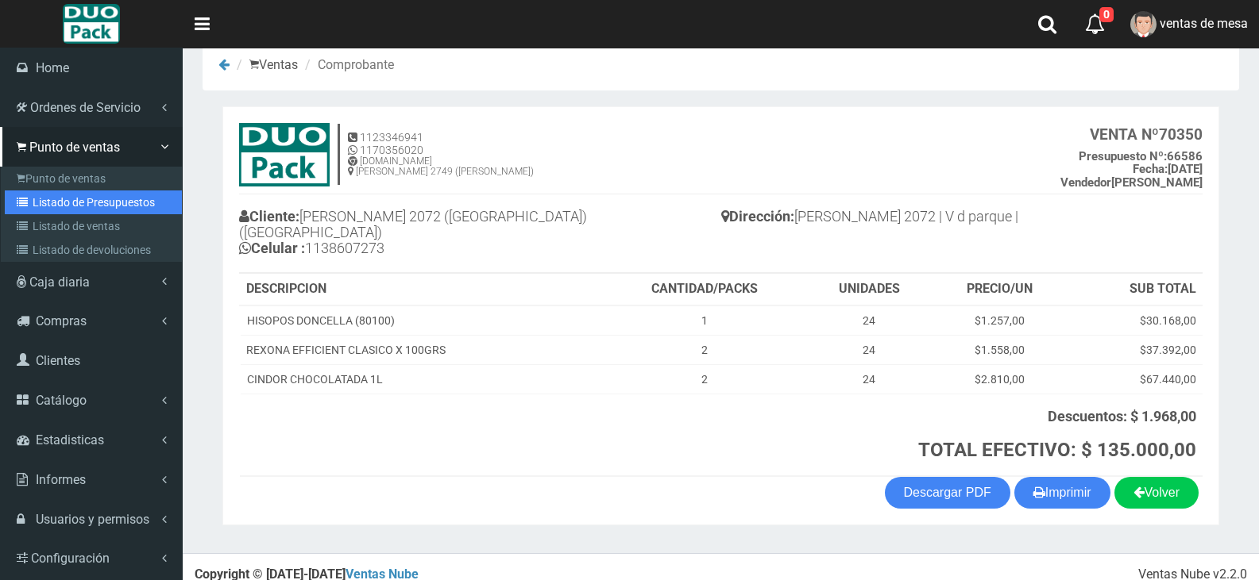
click at [51, 204] on link "Listado de Presupuestos" at bounding box center [93, 203] width 177 height 24
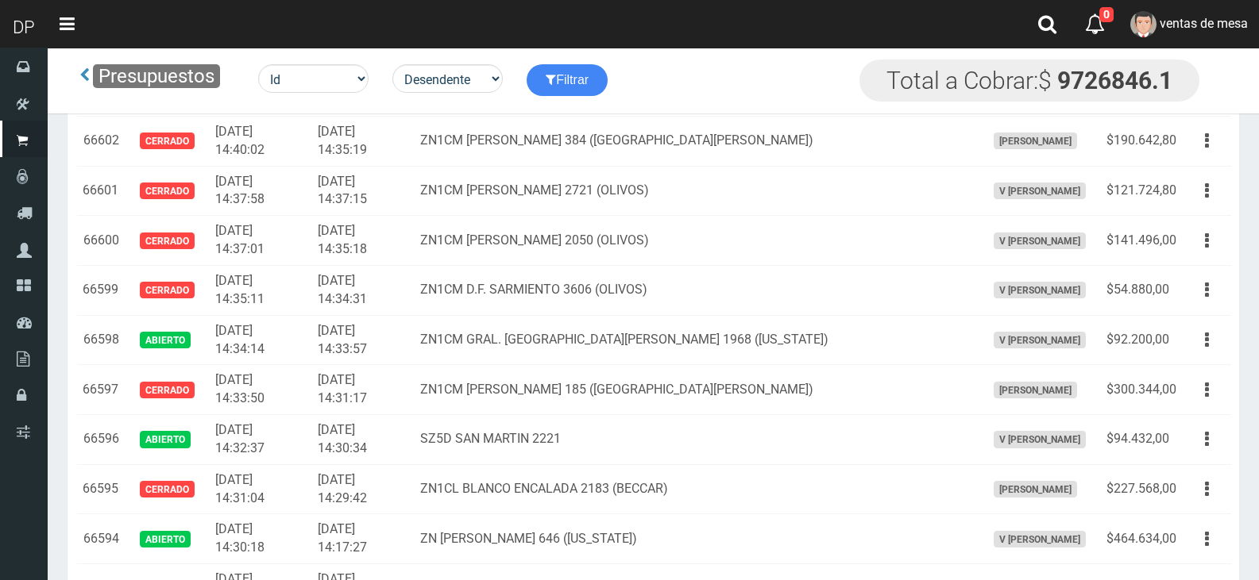
scroll to position [2558, 0]
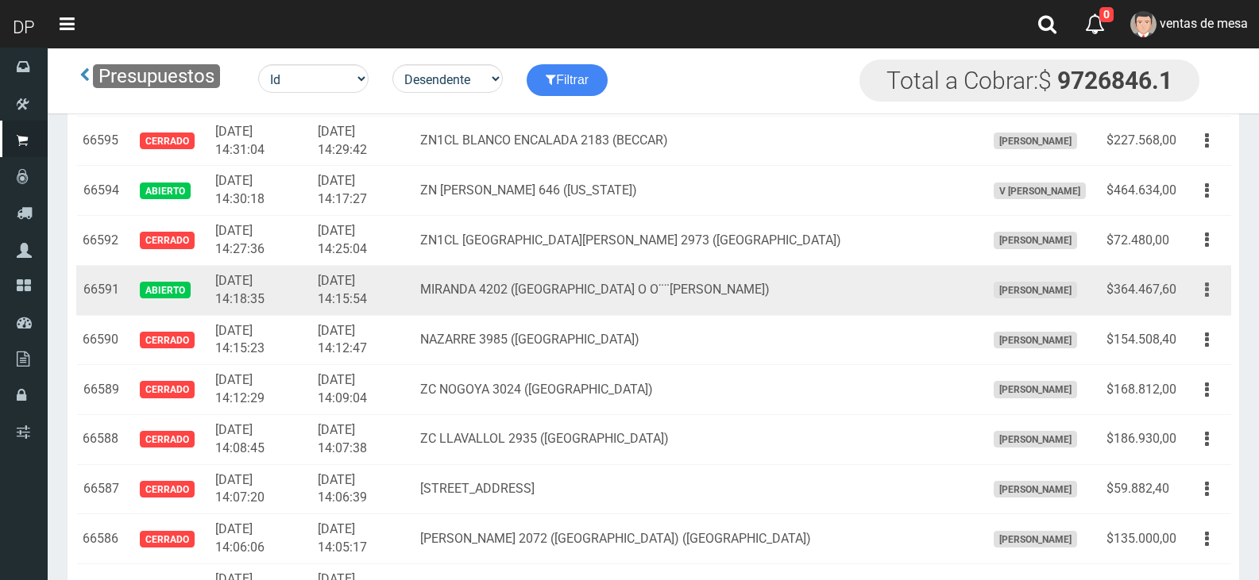
click at [1197, 282] on button "button" at bounding box center [1207, 290] width 36 height 28
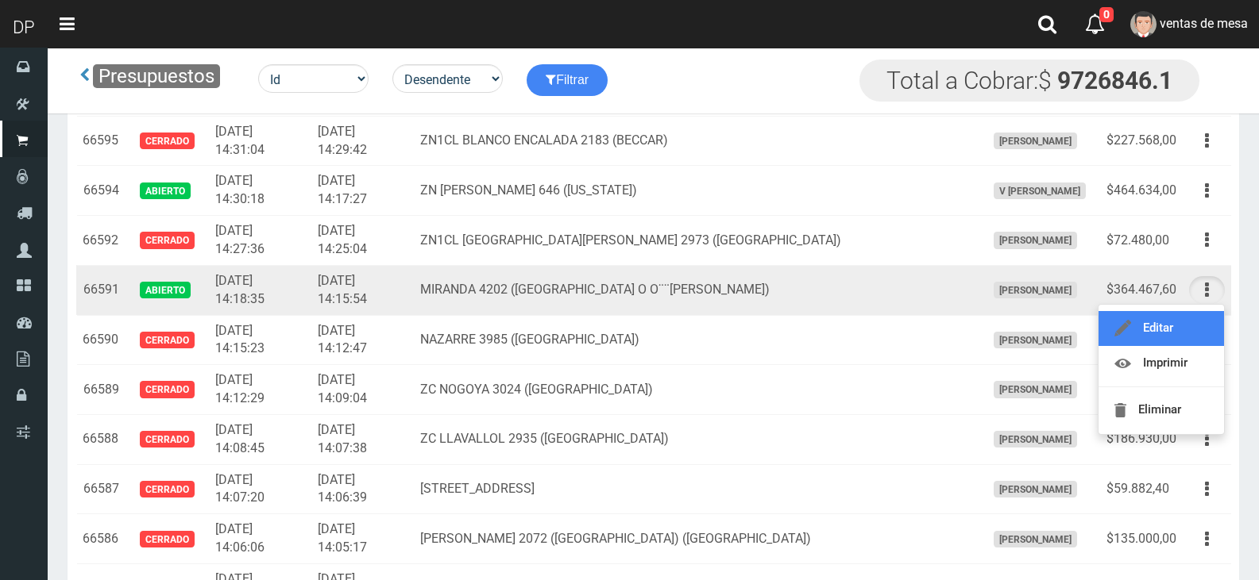
click at [1212, 322] on link "Editar" at bounding box center [1160, 328] width 125 height 35
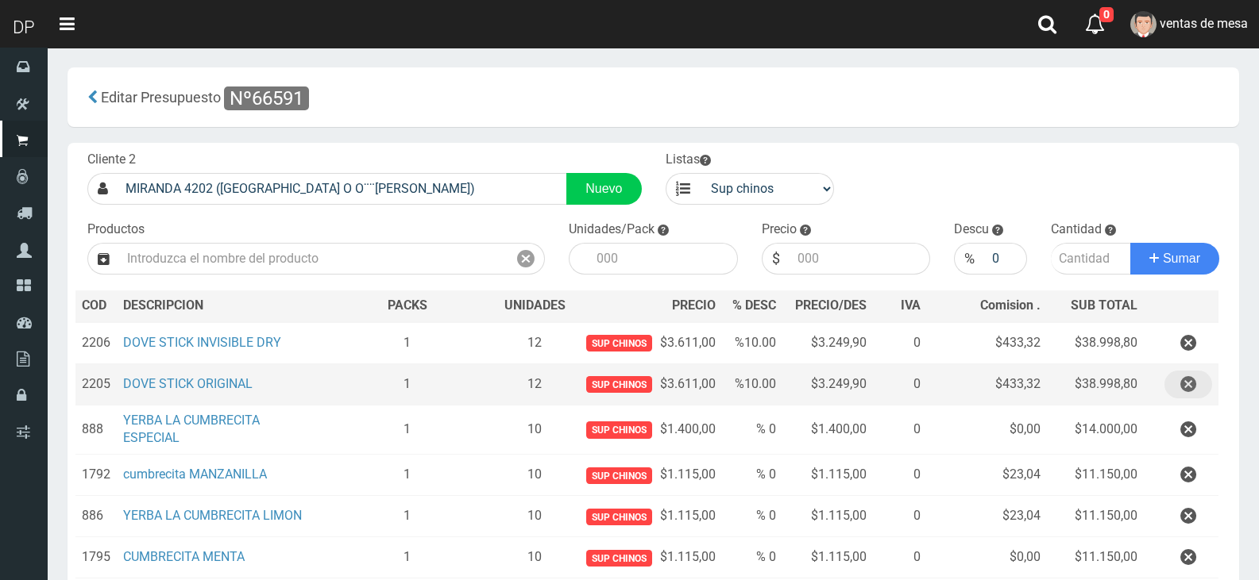
click at [1189, 386] on icon "button" at bounding box center [1188, 385] width 16 height 28
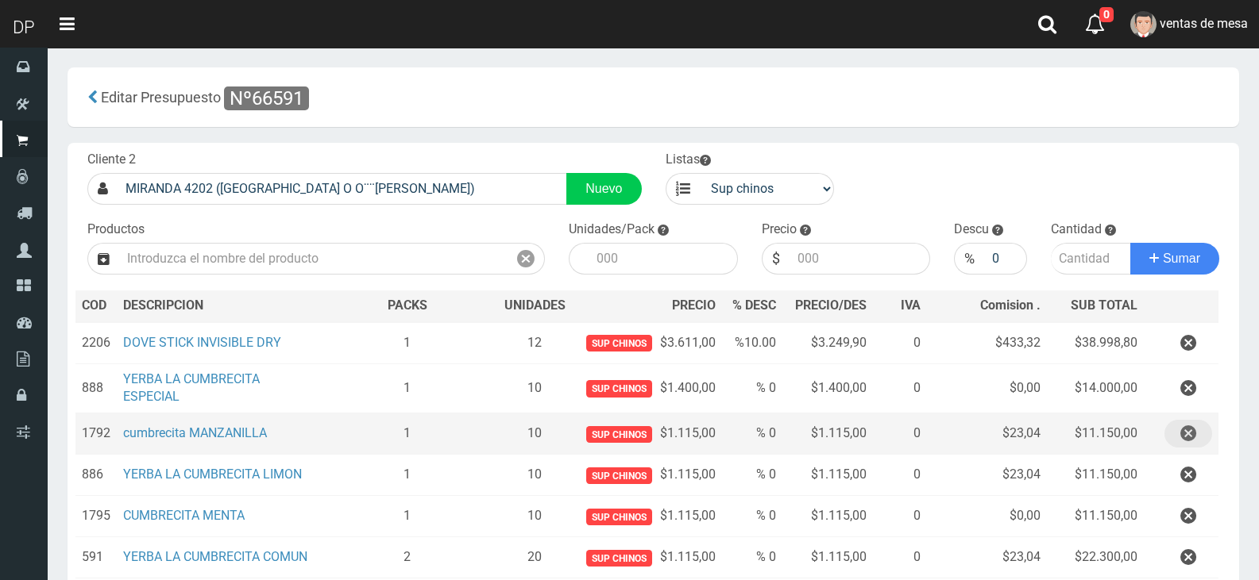
click at [1199, 425] on button "button" at bounding box center [1188, 434] width 48 height 28
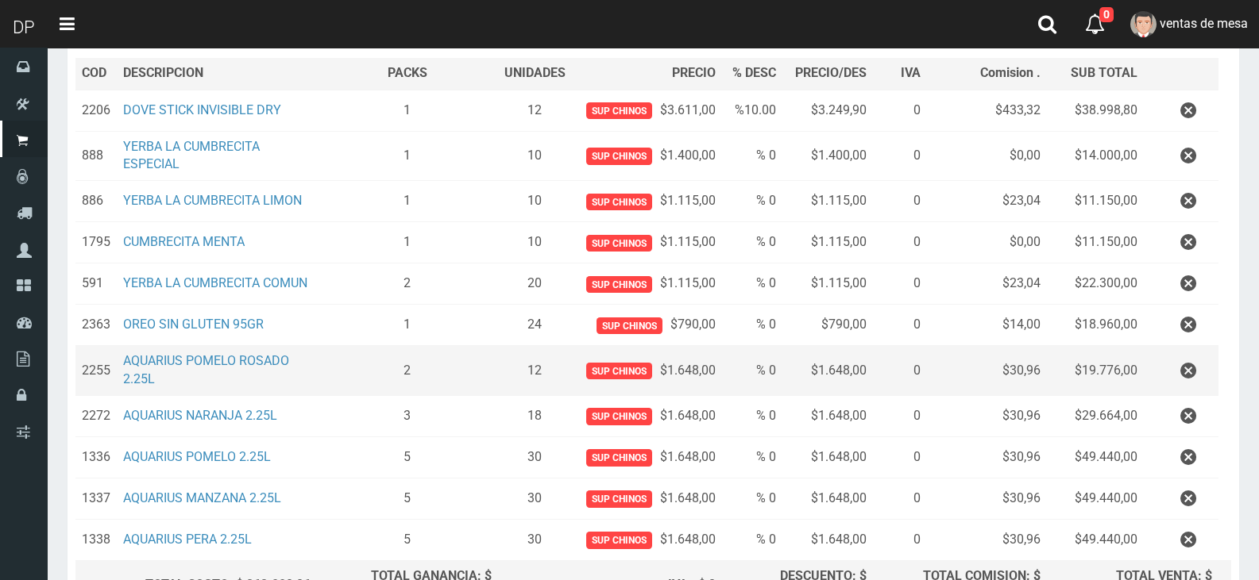
scroll to position [238, 0]
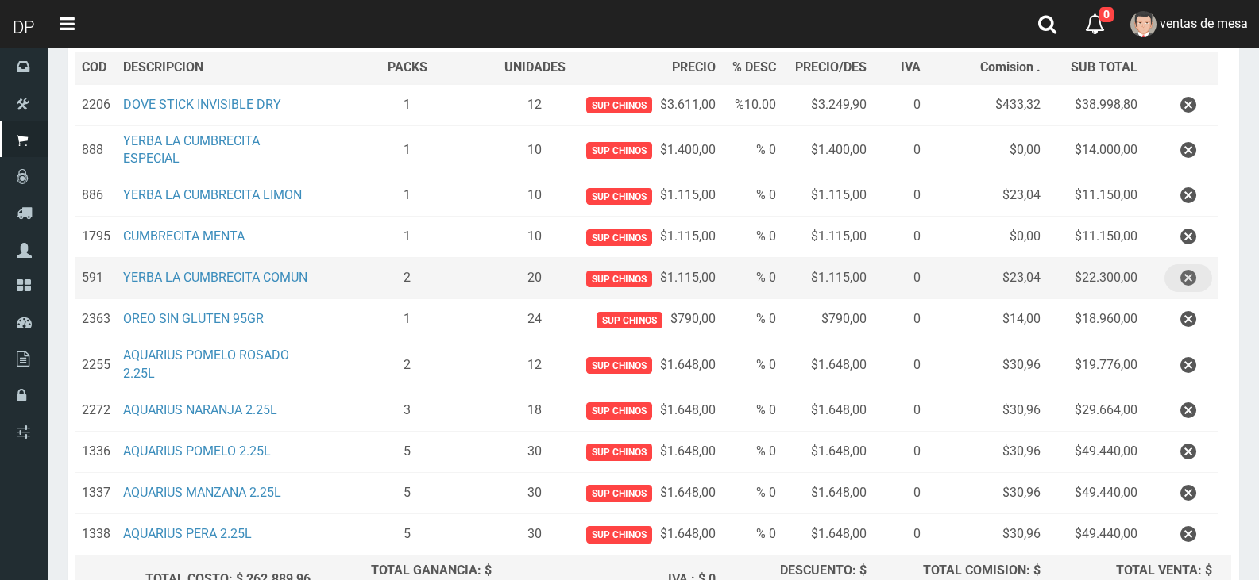
click at [1174, 282] on button "button" at bounding box center [1188, 278] width 48 height 28
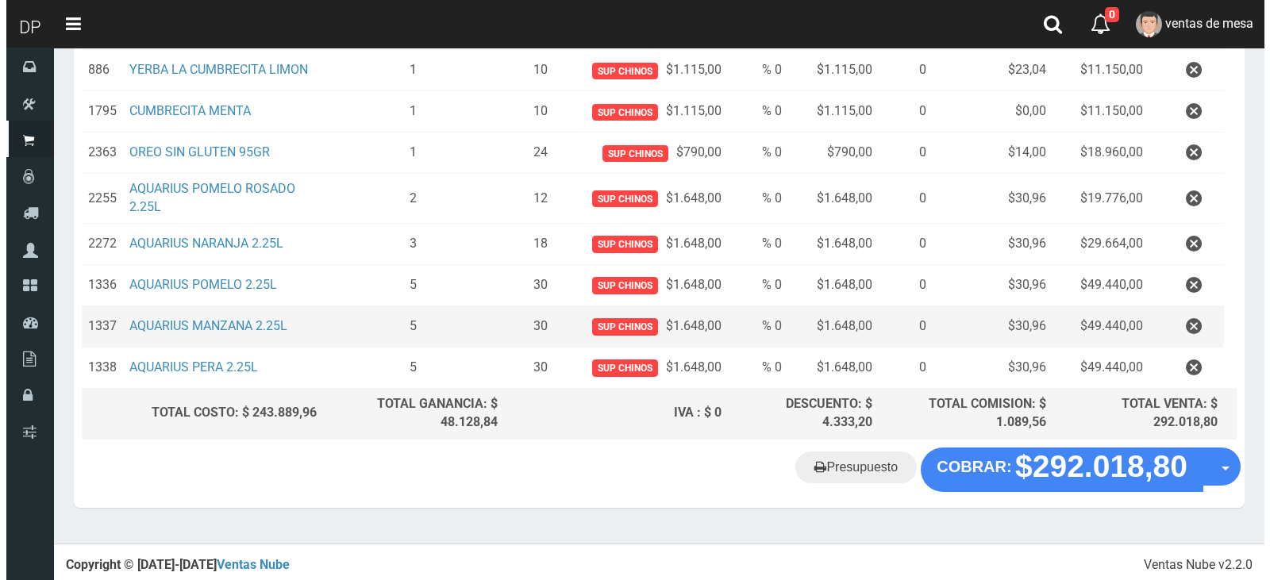
scroll to position [364, 0]
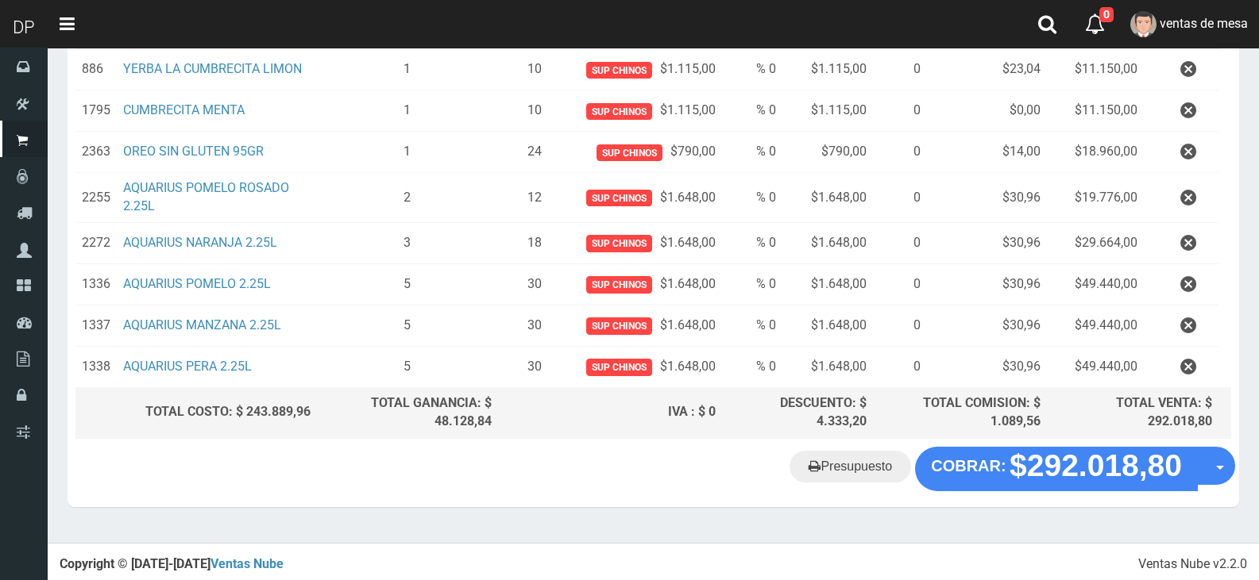
click at [1113, 445] on div "Cliente 2 MIRANDA 4202 (VILLA DEL PARQUE O O¨¨GORMAN) Nuevo Listas venta public…" at bounding box center [652, 112] width 1171 height 669
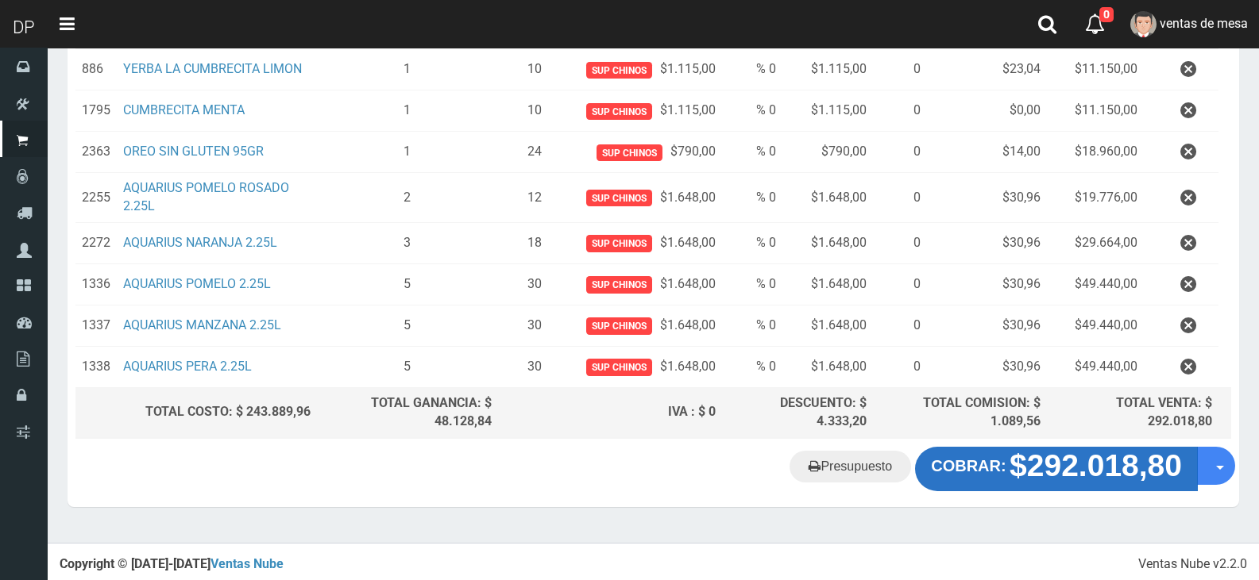
click at [1113, 453] on strong "$292.018,80" at bounding box center [1095, 466] width 172 height 34
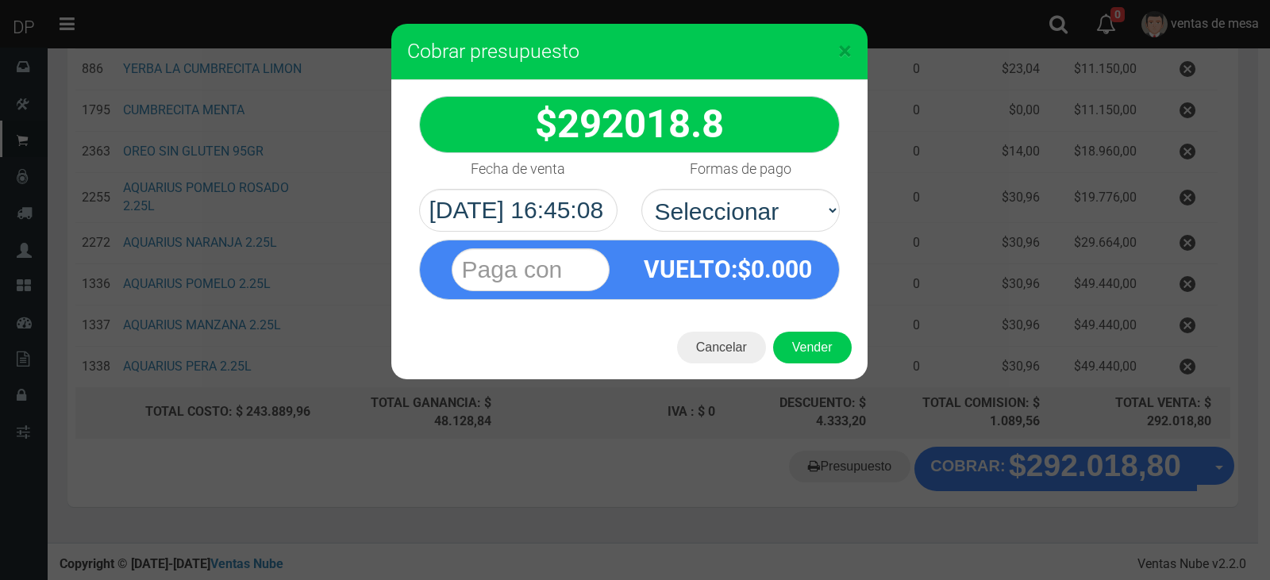
select select "Efectivo"
click at [642, 189] on select "Seleccionar Efectivo Tarjeta de Crédito Depósito Débito" at bounding box center [741, 210] width 199 height 43
click at [818, 345] on button "Vender" at bounding box center [812, 348] width 79 height 32
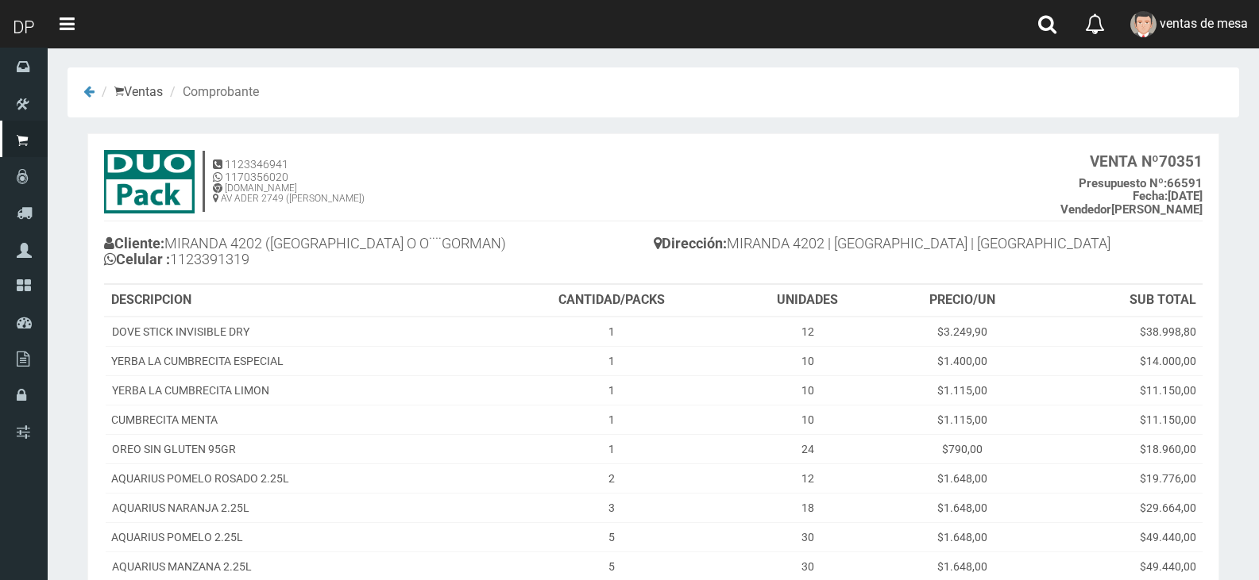
scroll to position [233, 0]
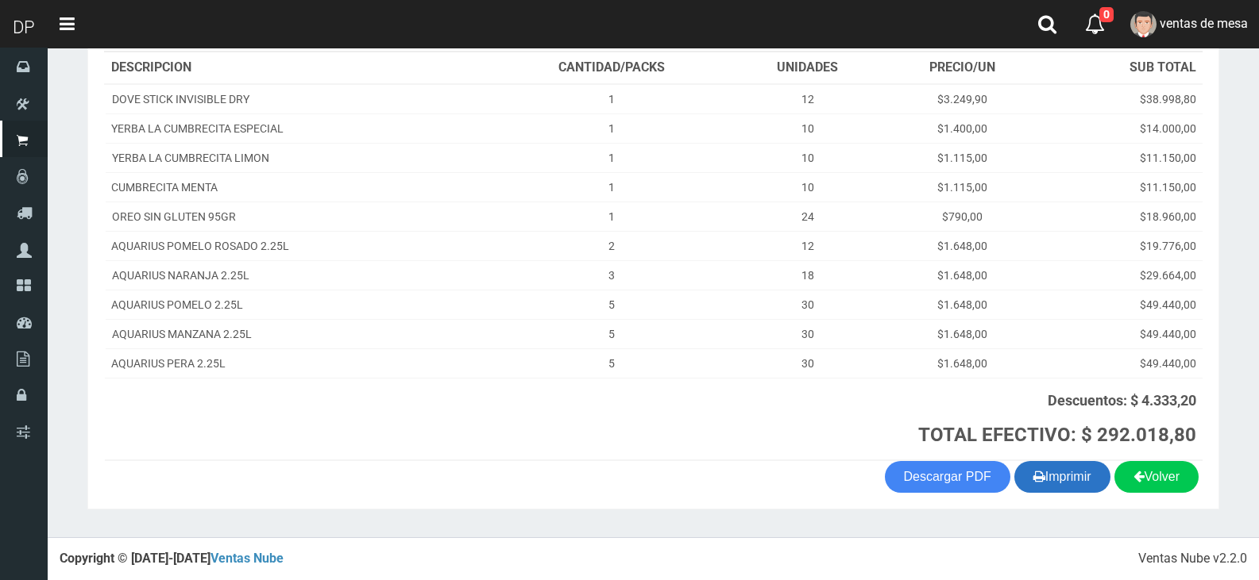
click at [1039, 479] on button "Imprimir" at bounding box center [1062, 477] width 96 height 32
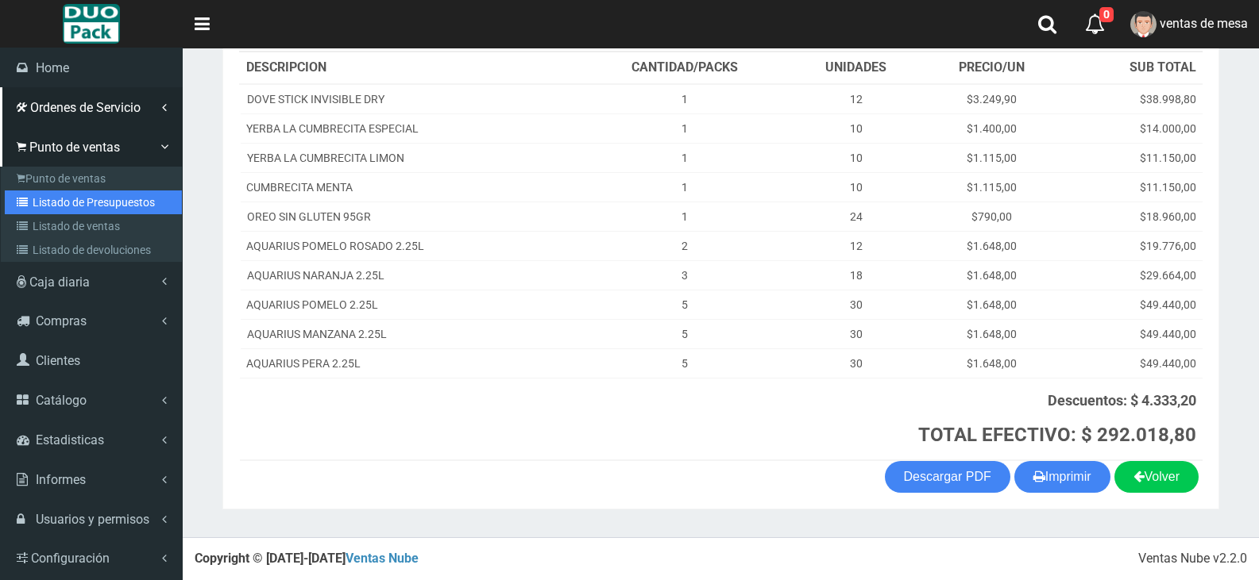
drag, startPoint x: 27, startPoint y: 206, endPoint x: 156, endPoint y: 124, distance: 152.4
click at [28, 206] on icon at bounding box center [25, 202] width 16 height 11
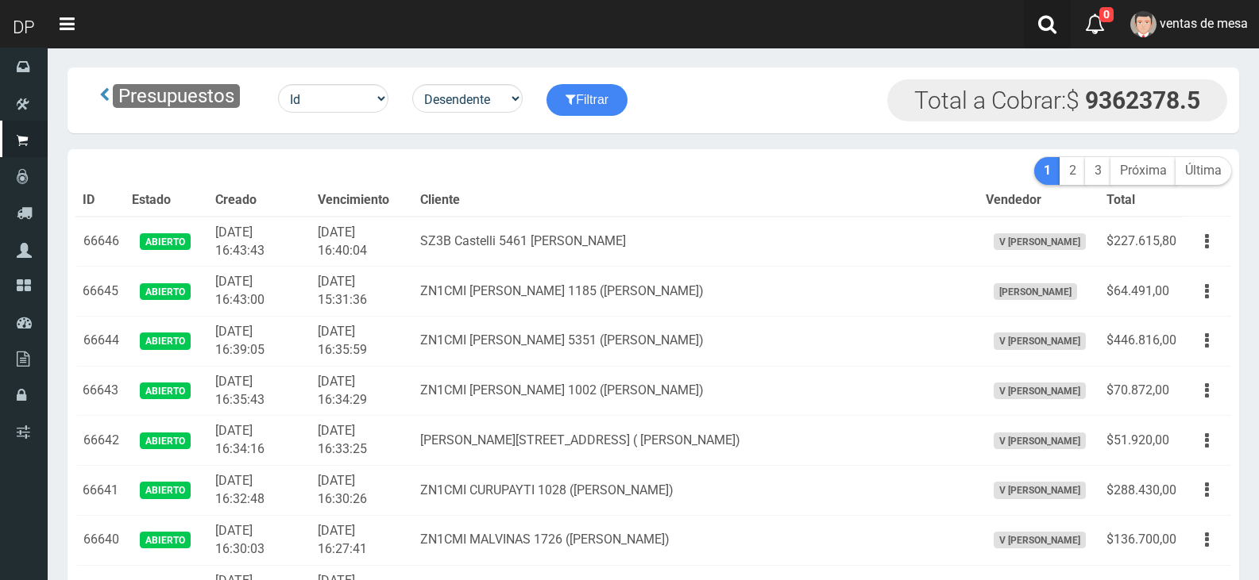
scroll to position [1295, 0]
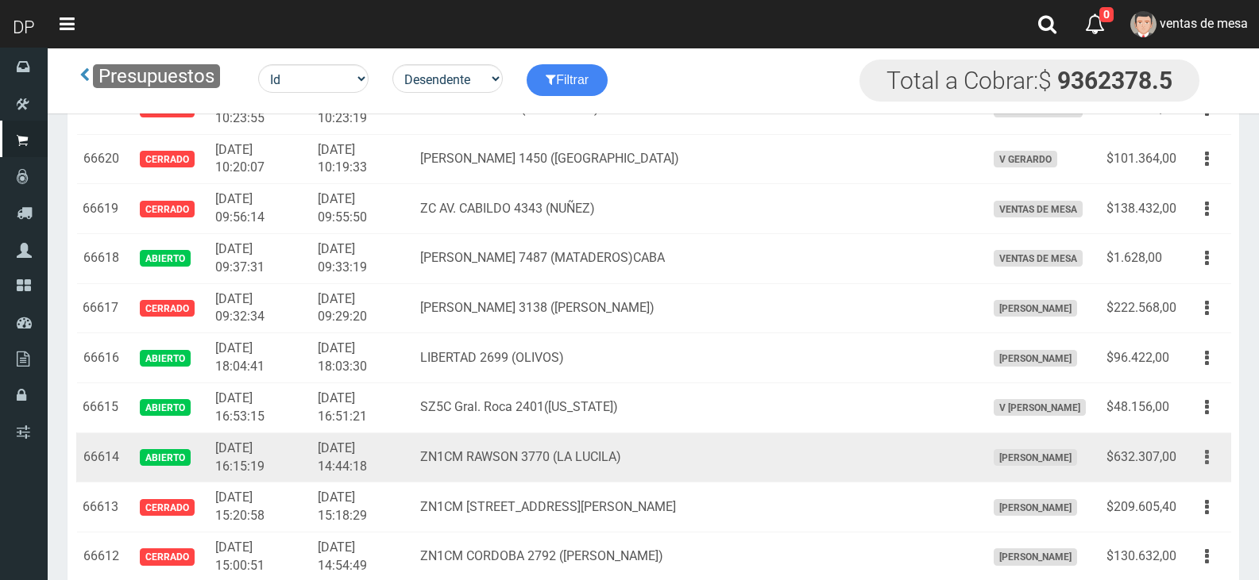
click at [1203, 464] on button "button" at bounding box center [1207, 458] width 36 height 28
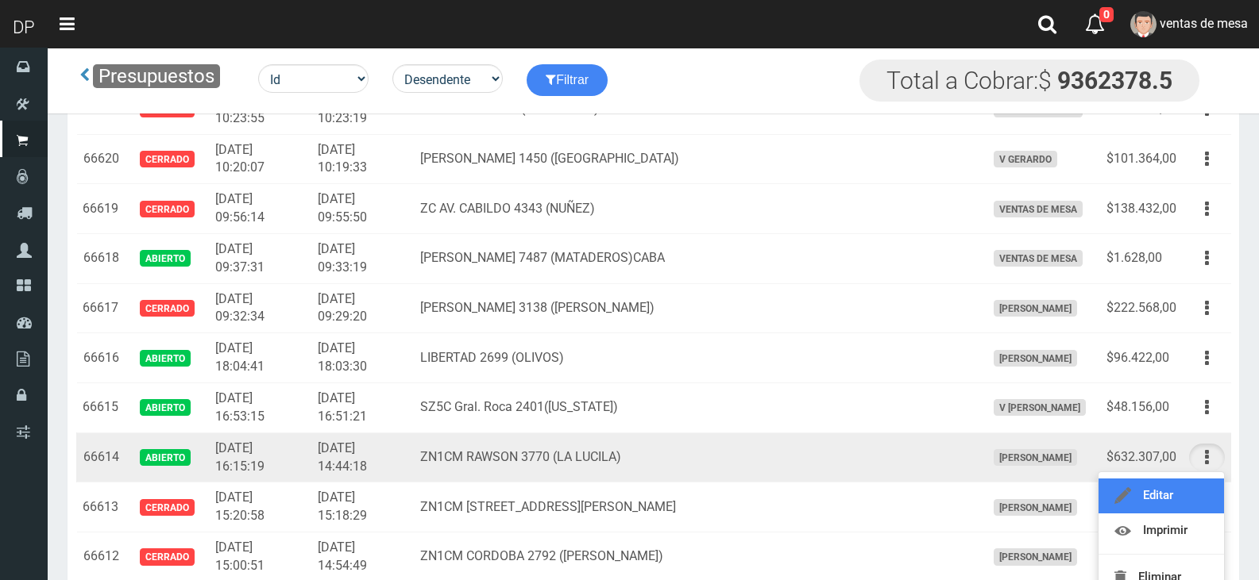
click at [1199, 496] on link "Editar" at bounding box center [1160, 496] width 125 height 35
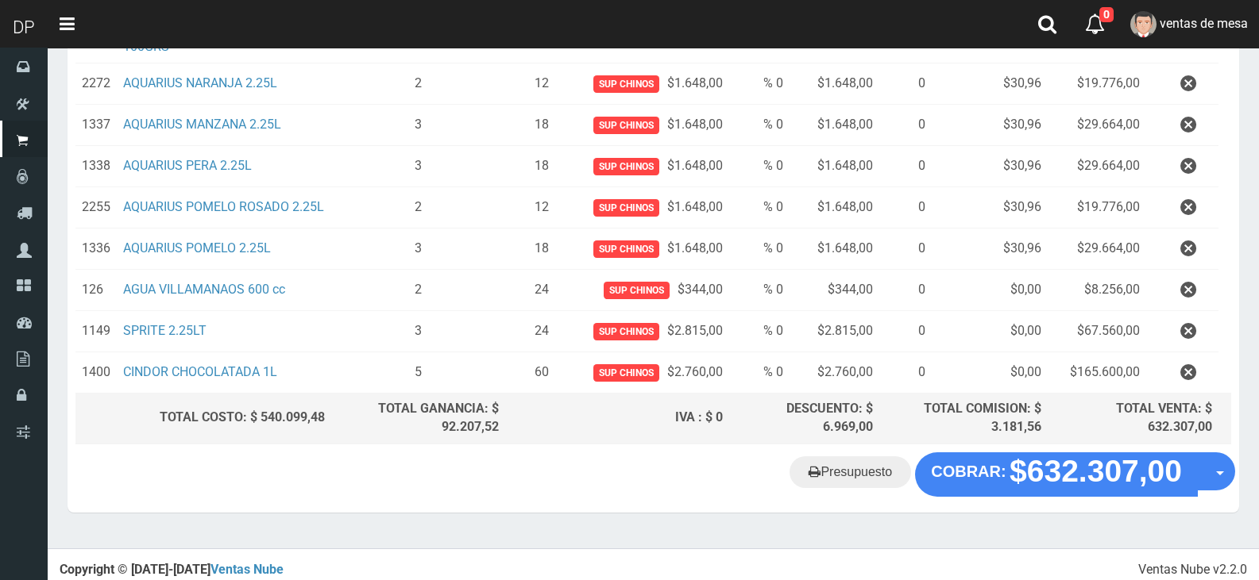
scroll to position [777, 0]
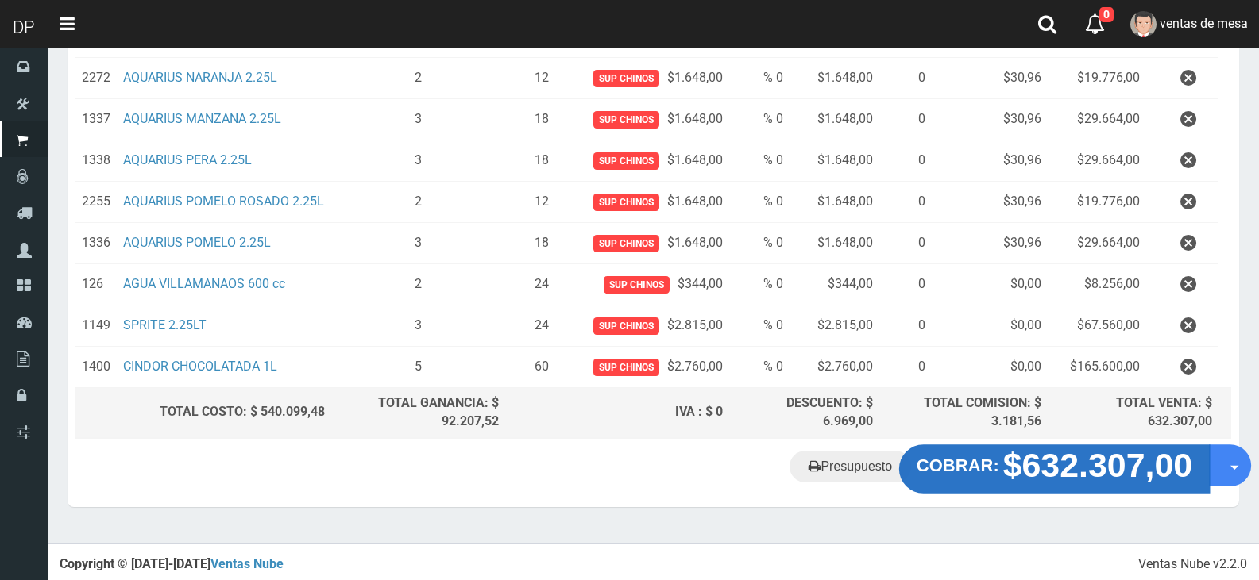
click at [1043, 457] on strong "$632.307,00" at bounding box center [1098, 464] width 190 height 37
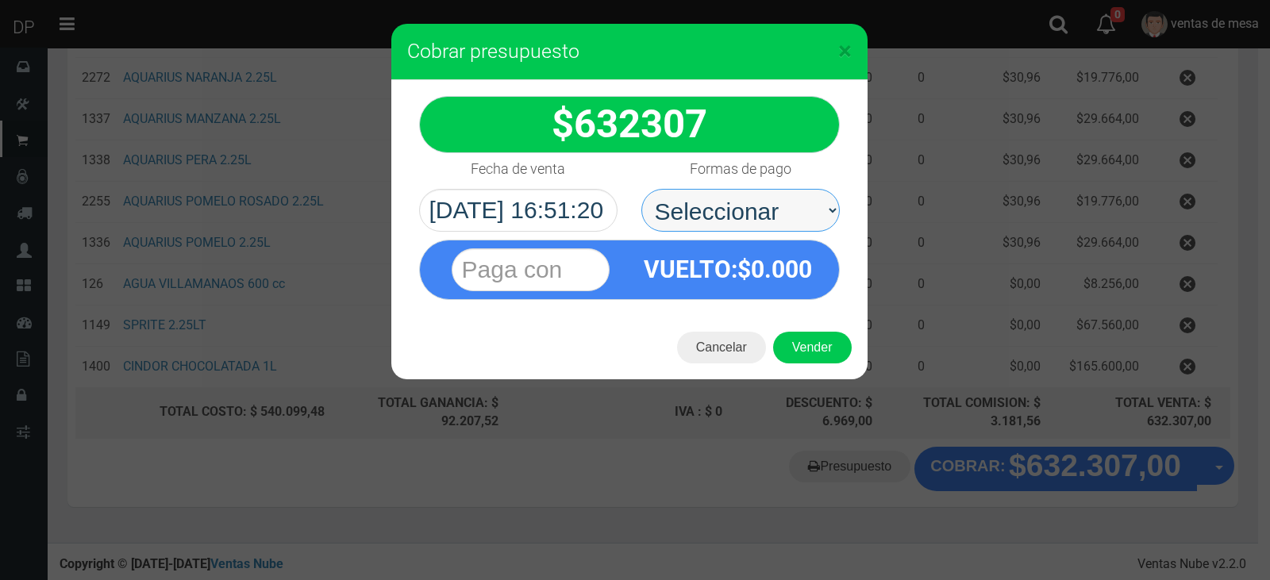
click at [769, 221] on select "Seleccionar Efectivo Tarjeta de Crédito Depósito Débito" at bounding box center [741, 210] width 199 height 43
select select "Efectivo"
click at [642, 189] on select "Seleccionar Efectivo Tarjeta de Crédito Depósito Débito" at bounding box center [741, 210] width 199 height 43
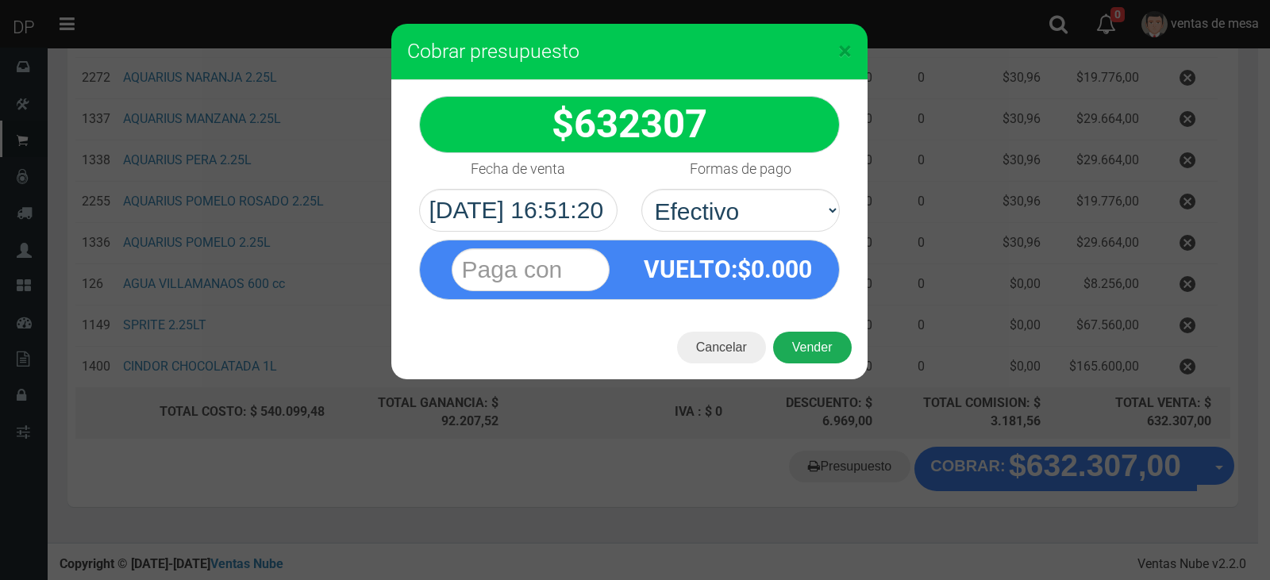
click at [818, 356] on button "Vender" at bounding box center [812, 348] width 79 height 32
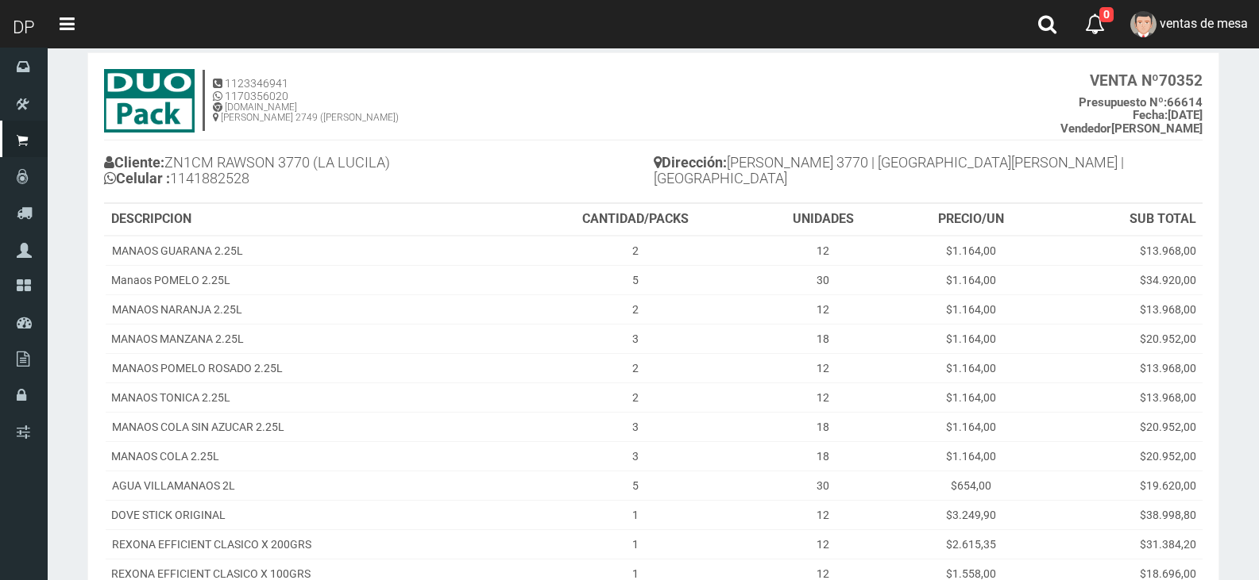
scroll to position [79, 0]
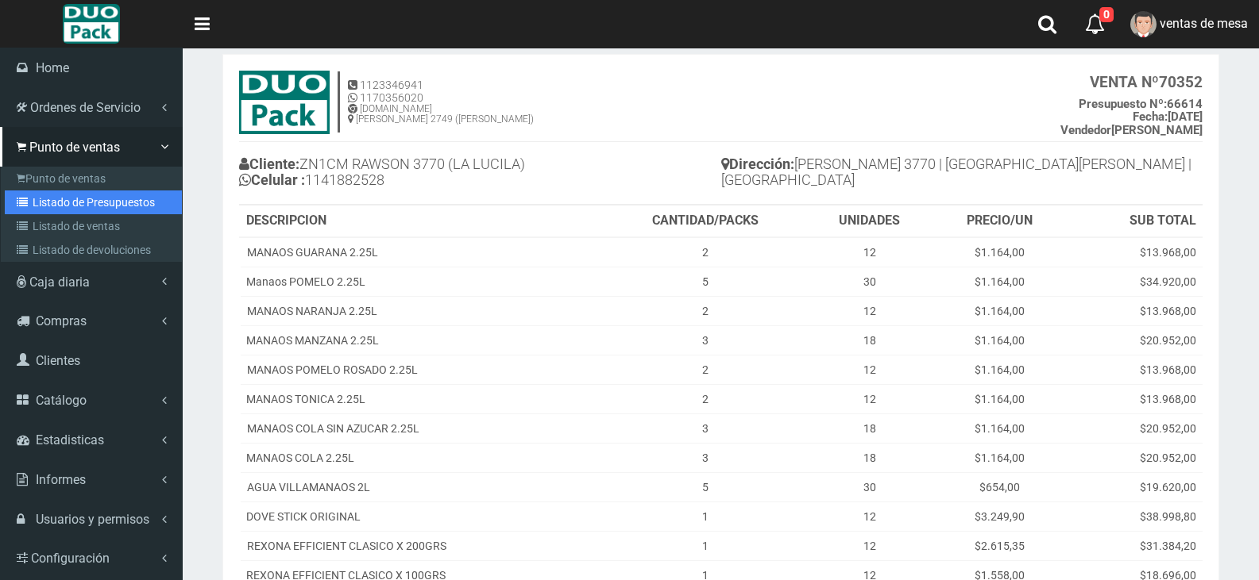
click at [95, 194] on link "Listado de Presupuestos" at bounding box center [93, 203] width 177 height 24
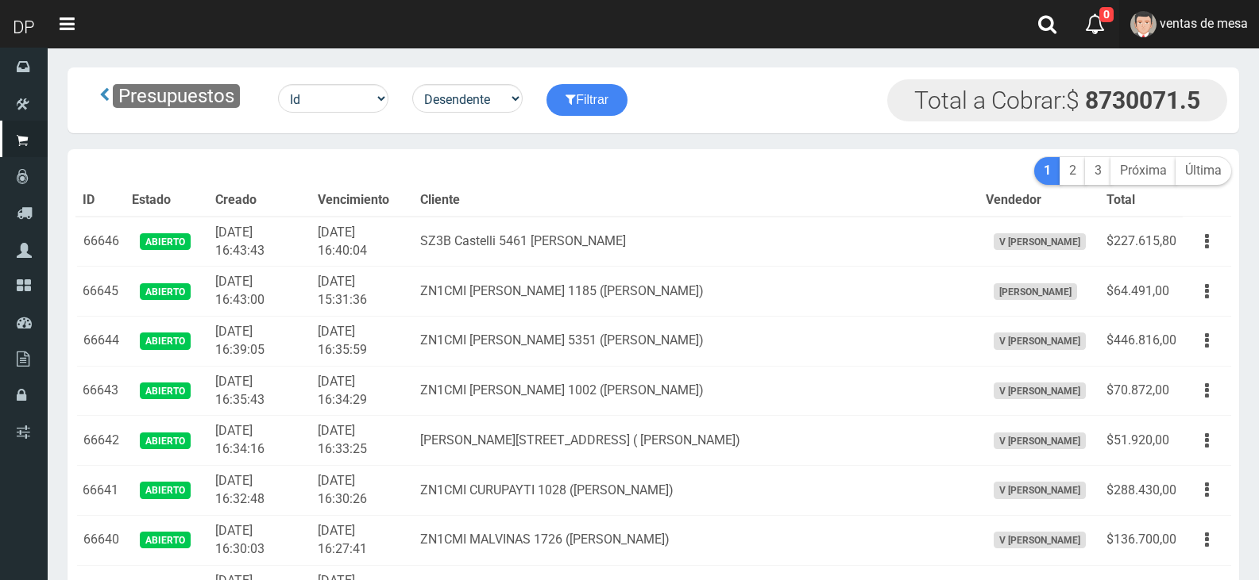
scroll to position [1444, 0]
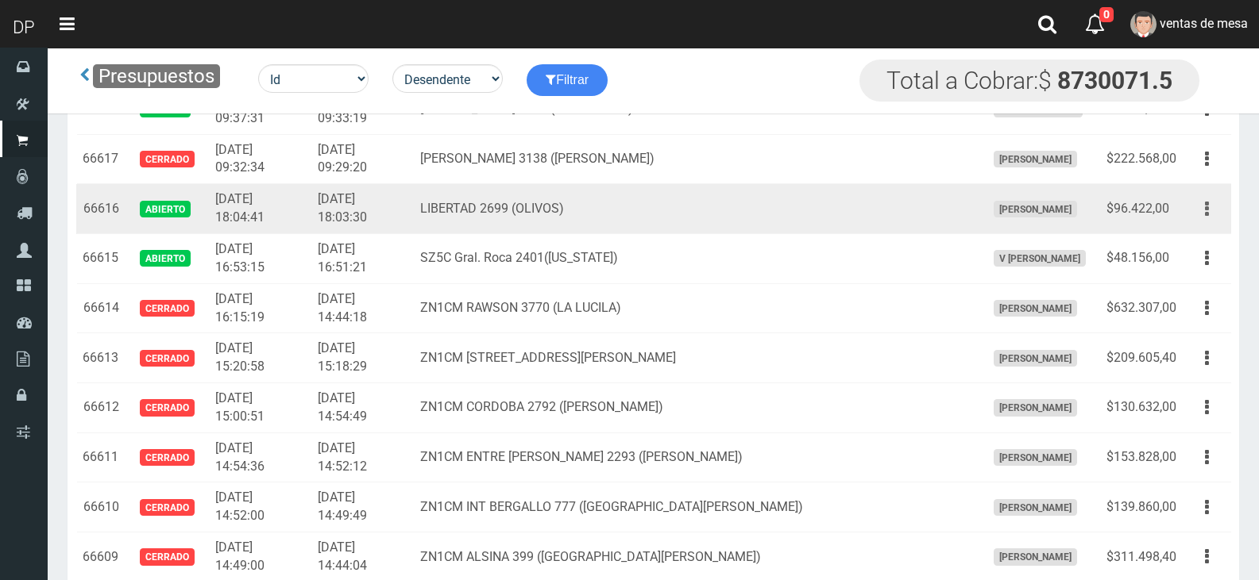
click at [1206, 202] on icon "button" at bounding box center [1207, 209] width 4 height 28
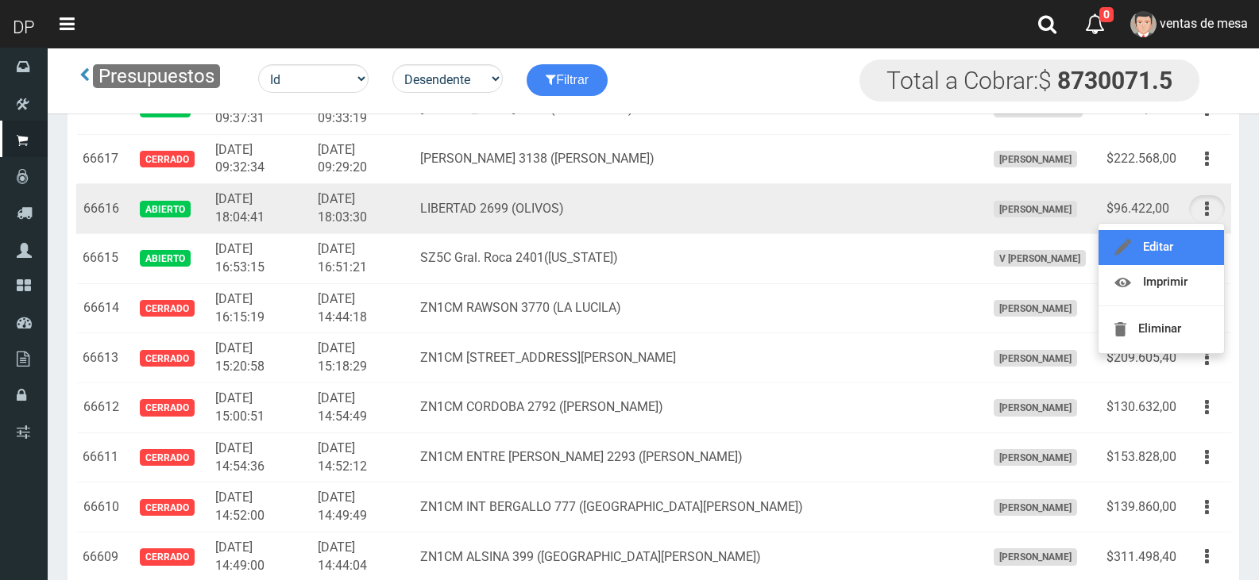
click at [1152, 239] on link "Editar" at bounding box center [1160, 247] width 125 height 35
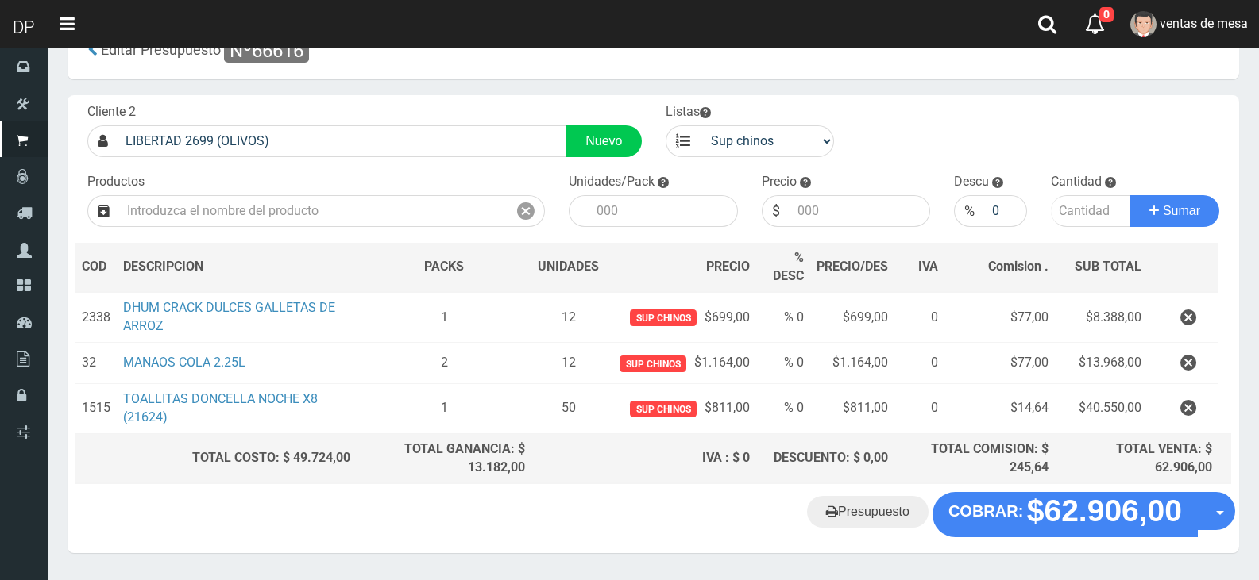
scroll to position [94, 0]
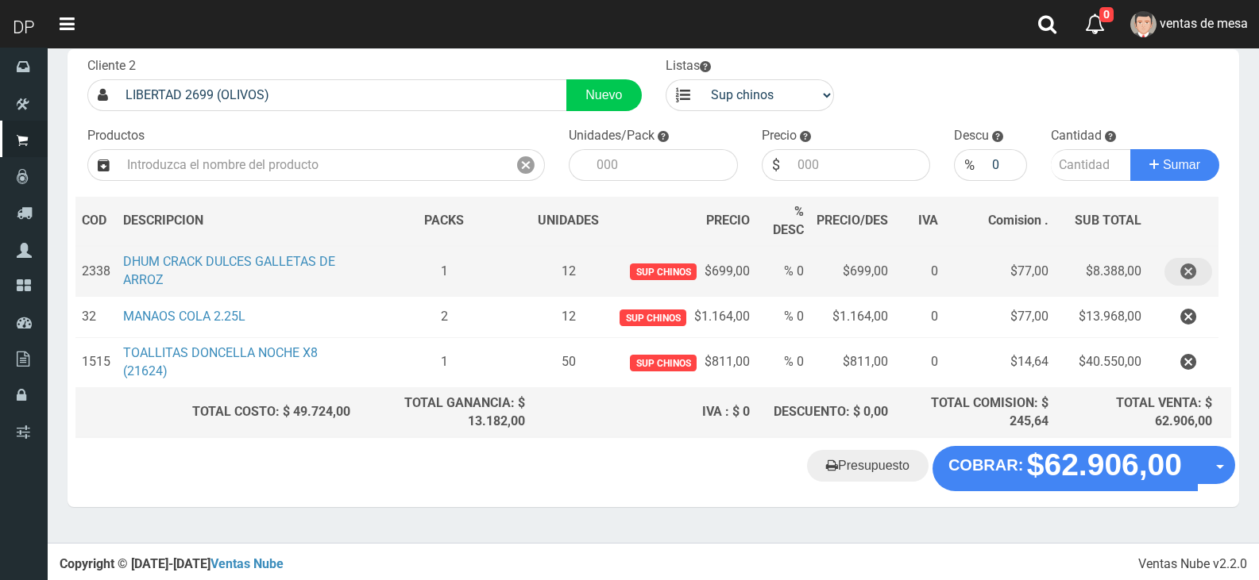
click at [1190, 272] on icon "button" at bounding box center [1188, 272] width 16 height 28
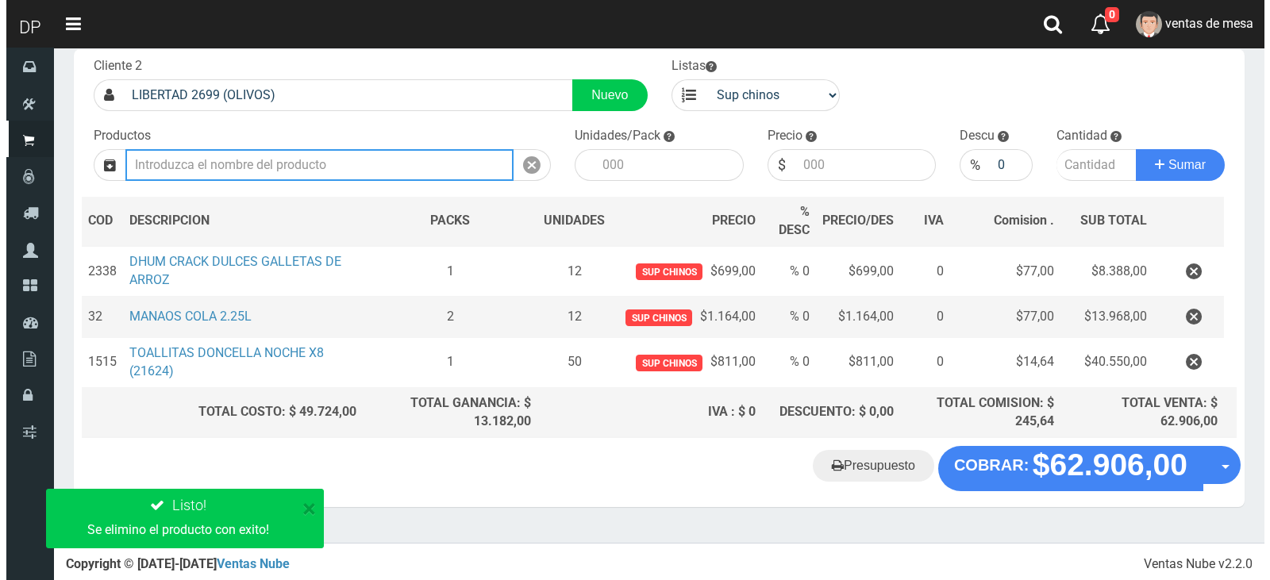
scroll to position [44, 0]
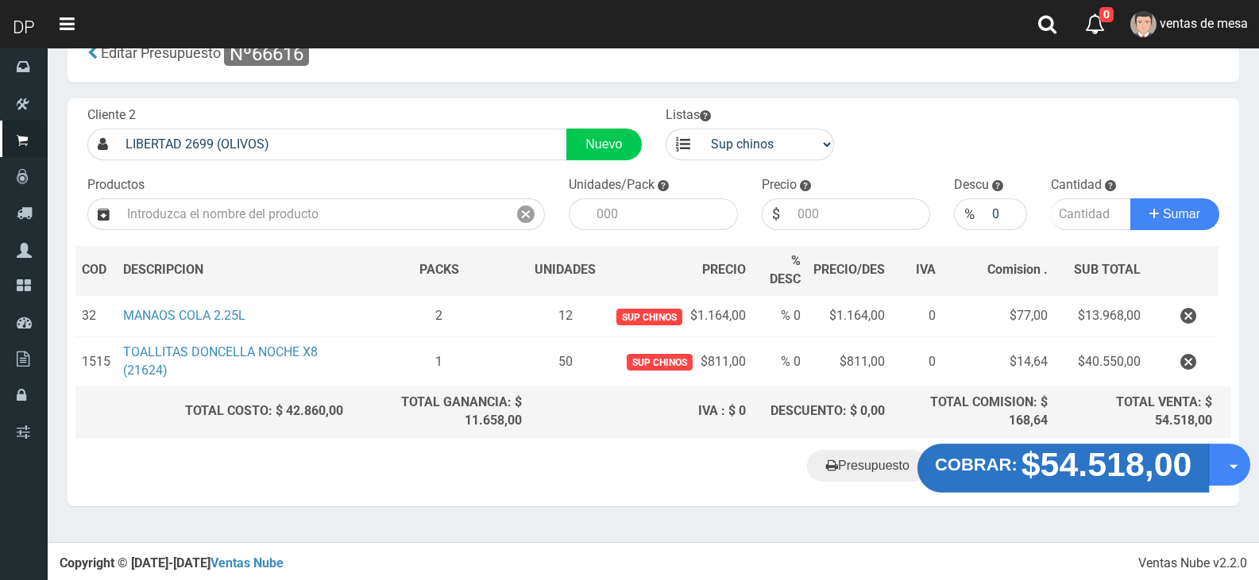
click at [1088, 469] on strong "$54.518,00" at bounding box center [1106, 463] width 171 height 37
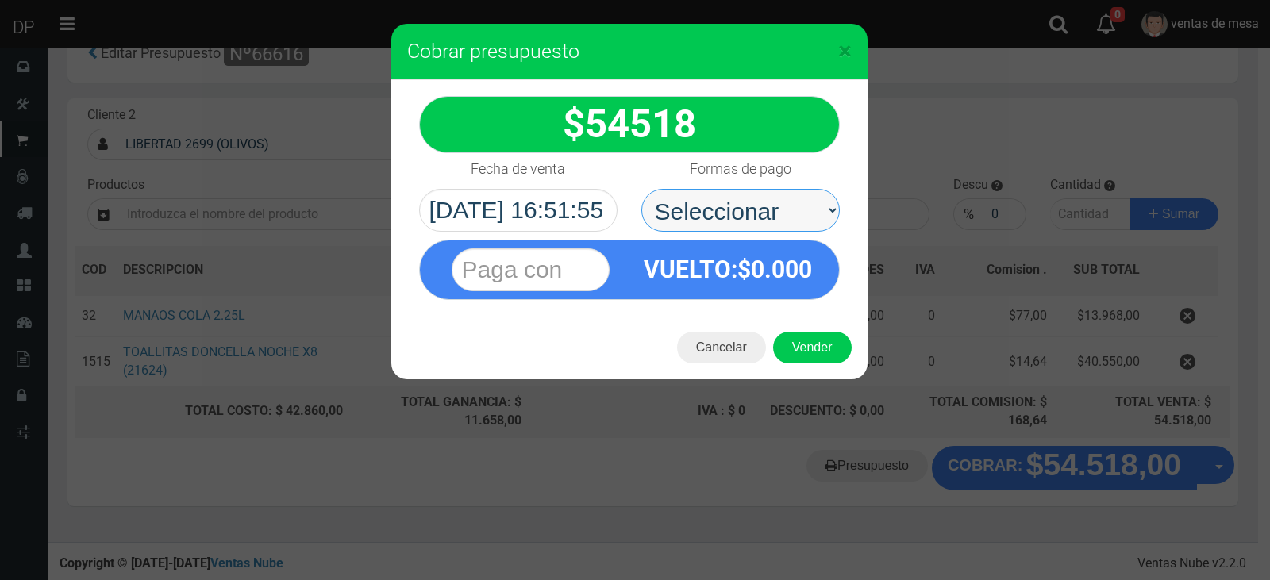
click at [756, 220] on select "Seleccionar Efectivo Tarjeta de Crédito Depósito Débito" at bounding box center [741, 210] width 199 height 43
select select "Efectivo"
click at [642, 189] on select "Seleccionar Efectivo Tarjeta de Crédito Depósito Débito" at bounding box center [741, 210] width 199 height 43
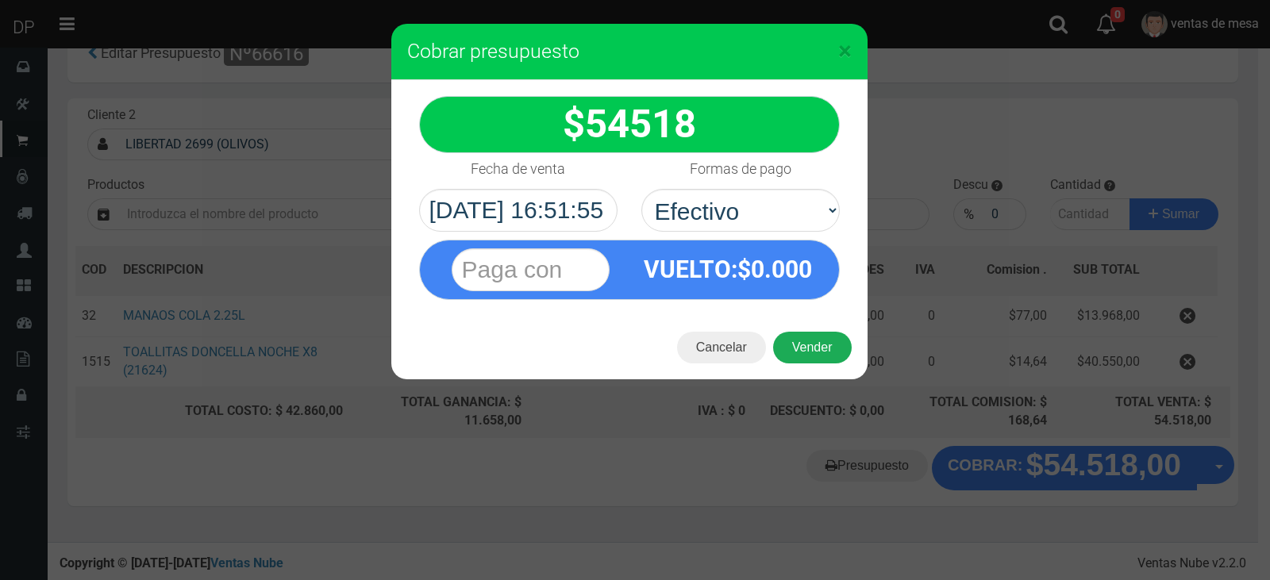
click at [823, 345] on button "Vender" at bounding box center [812, 348] width 79 height 32
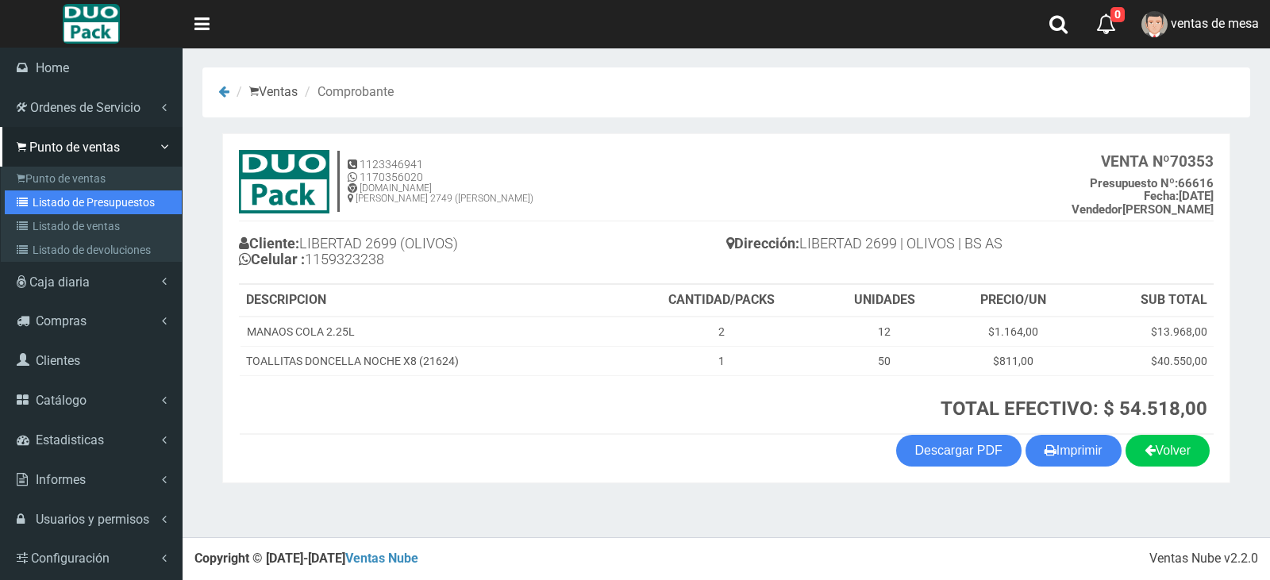
click at [113, 199] on link "Listado de Presupuestos" at bounding box center [93, 203] width 177 height 24
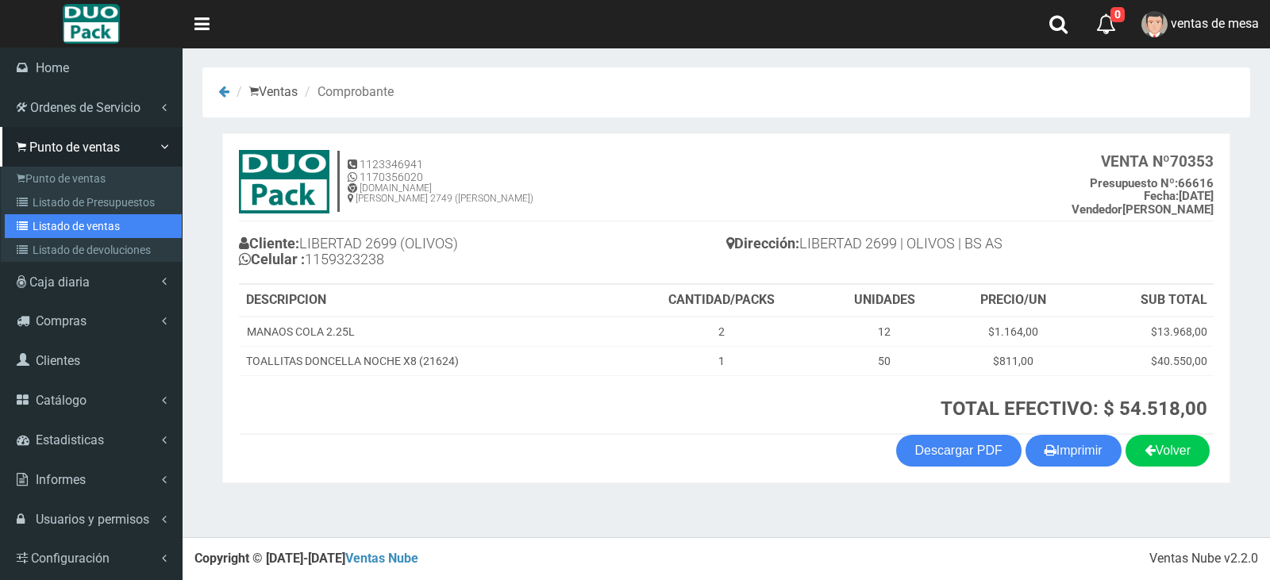
click at [121, 231] on link "Listado de ventas" at bounding box center [93, 226] width 177 height 24
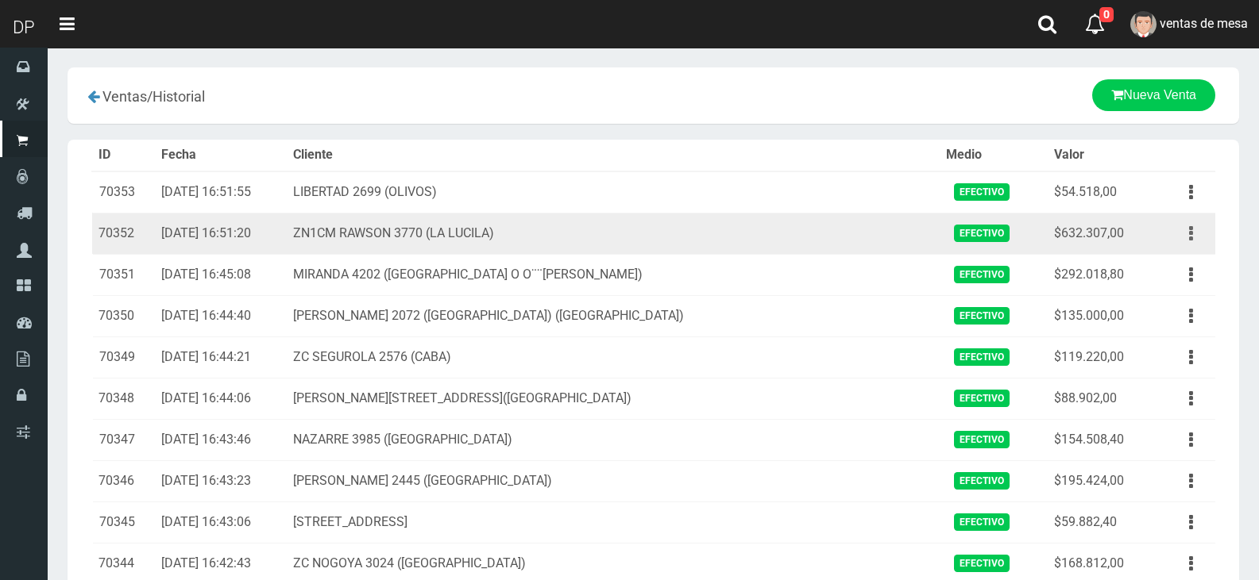
click at [1189, 241] on icon "button" at bounding box center [1191, 234] width 4 height 28
click at [1160, 268] on link "Ver" at bounding box center [1144, 272] width 125 height 35
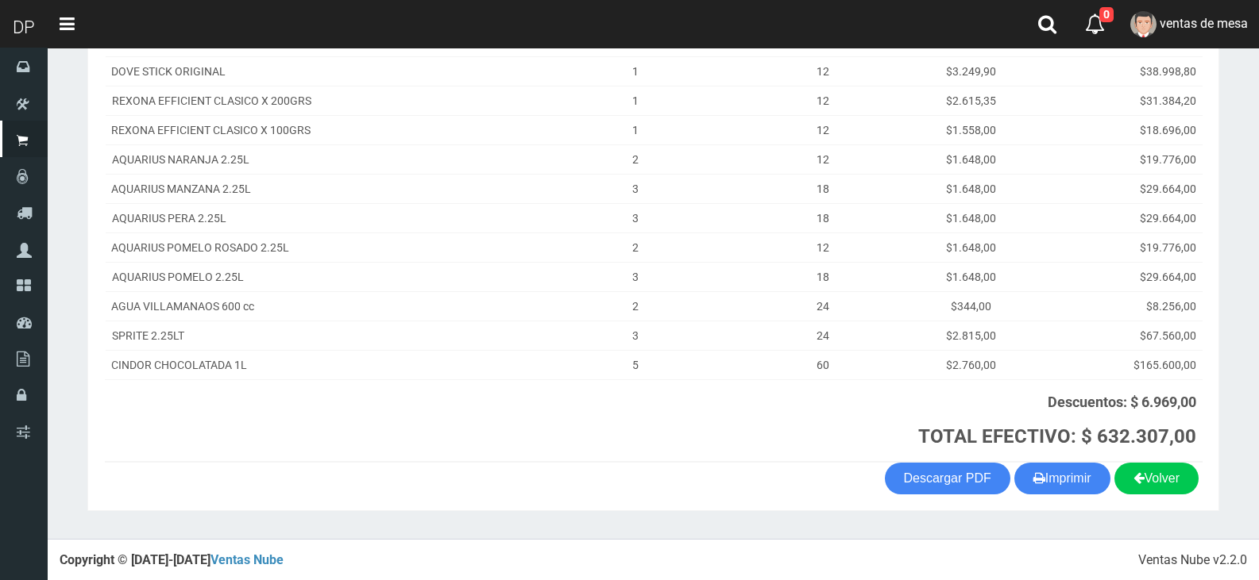
scroll to position [526, 0]
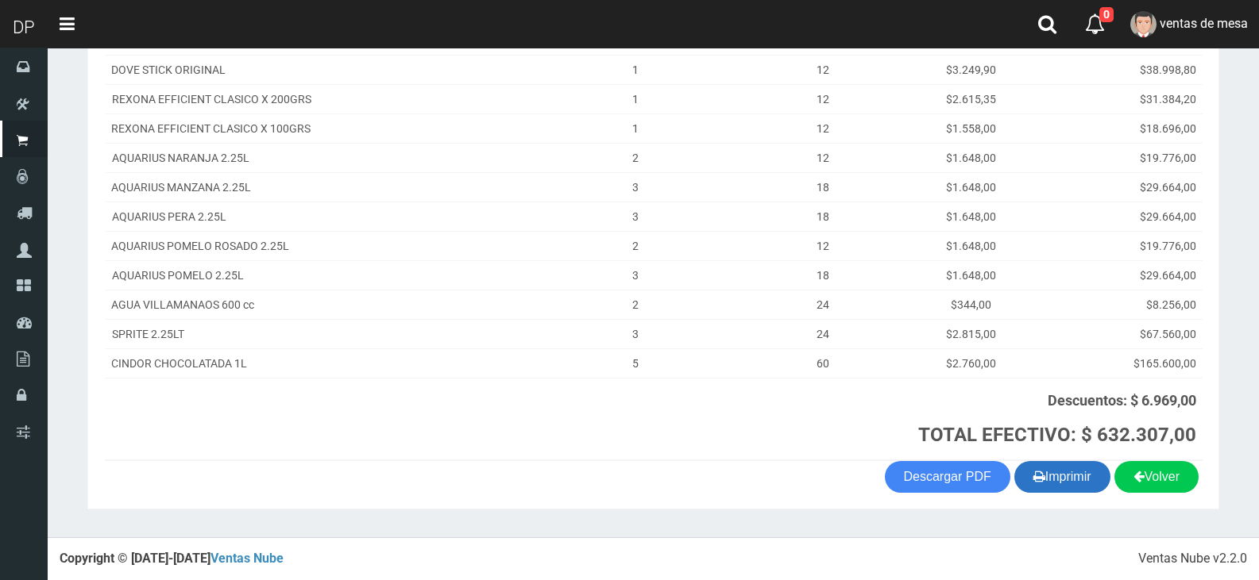
click at [1052, 476] on button "Imprimir" at bounding box center [1062, 477] width 96 height 32
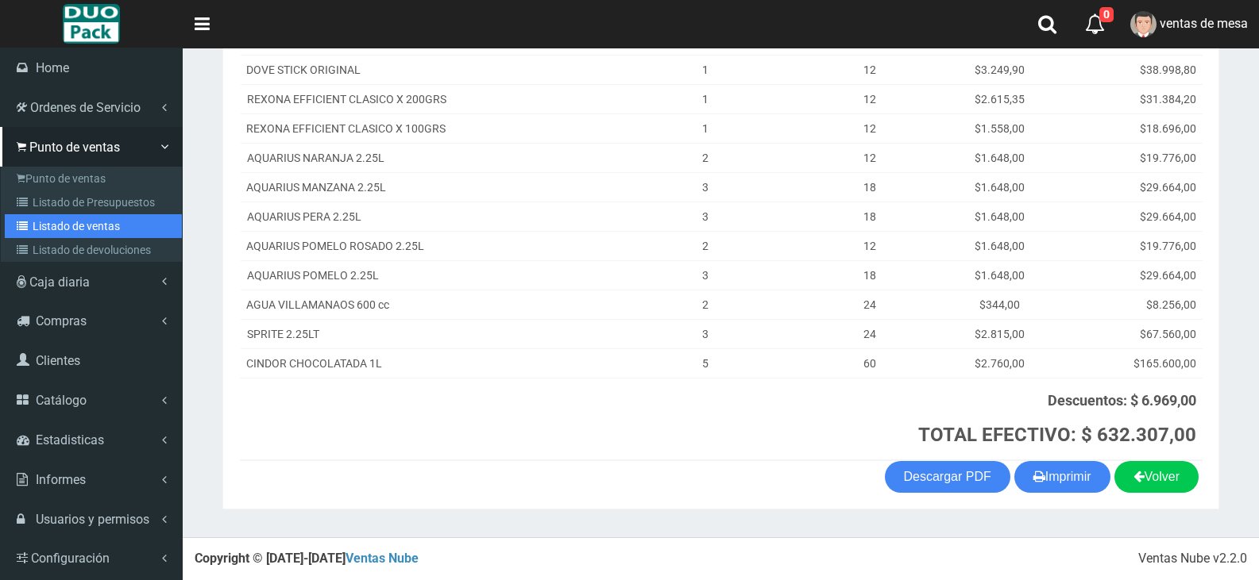
drag, startPoint x: 121, startPoint y: 234, endPoint x: 172, endPoint y: 235, distance: 51.6
click at [121, 234] on link "Listado de ventas" at bounding box center [93, 226] width 177 height 24
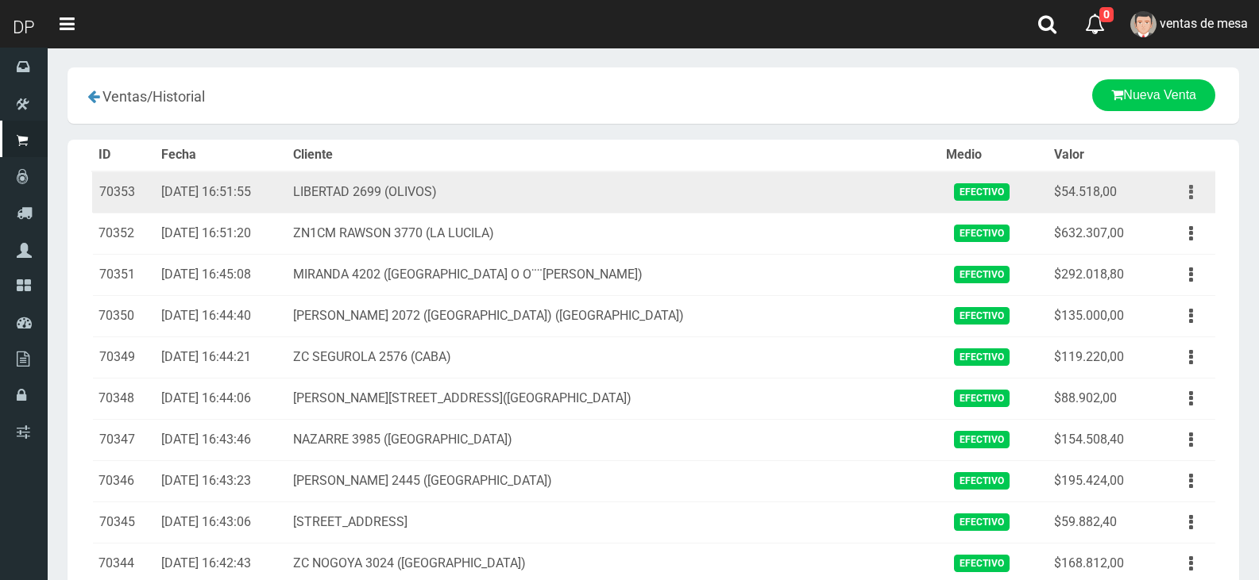
click at [1189, 189] on icon "button" at bounding box center [1191, 193] width 4 height 28
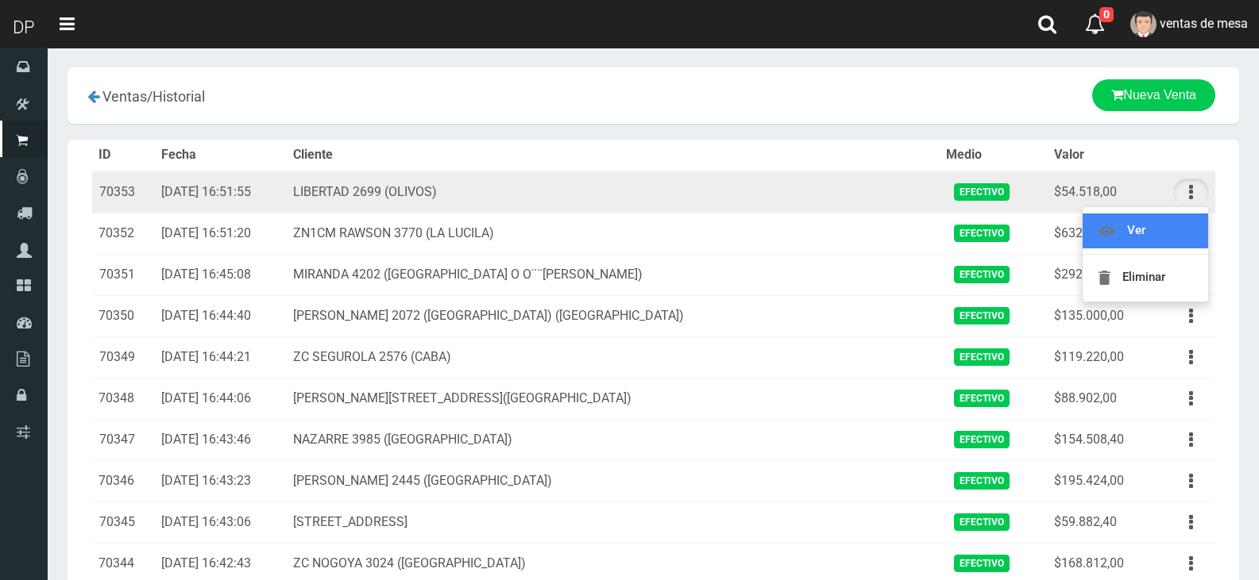
click at [1154, 239] on link "Ver" at bounding box center [1144, 231] width 125 height 35
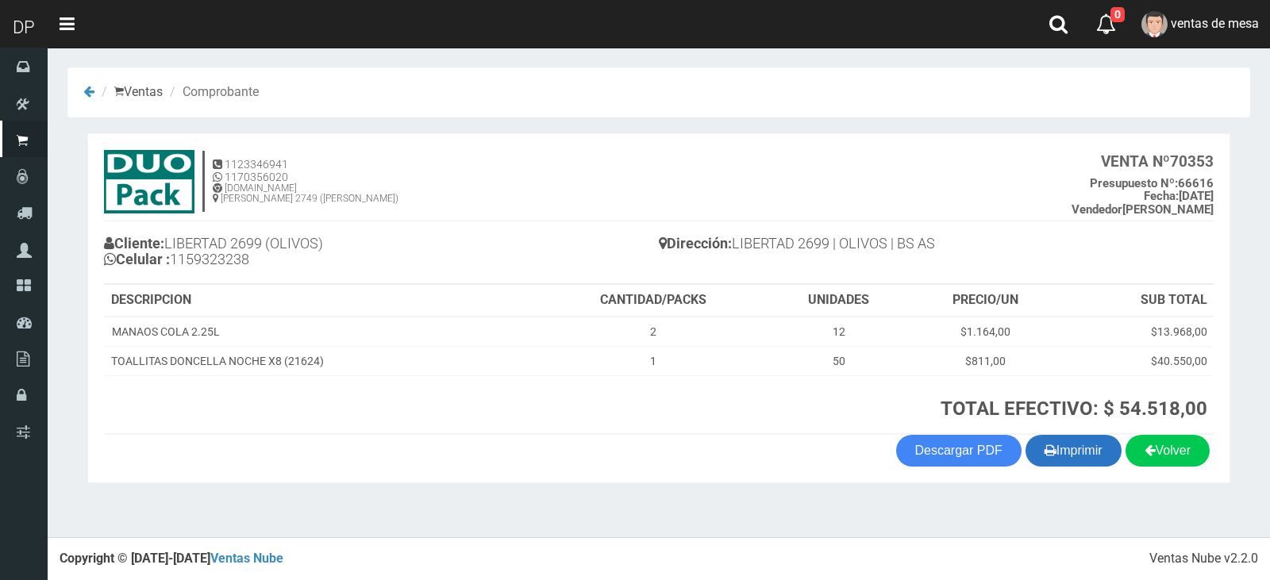
click at [1083, 453] on button "Imprimir" at bounding box center [1074, 451] width 96 height 32
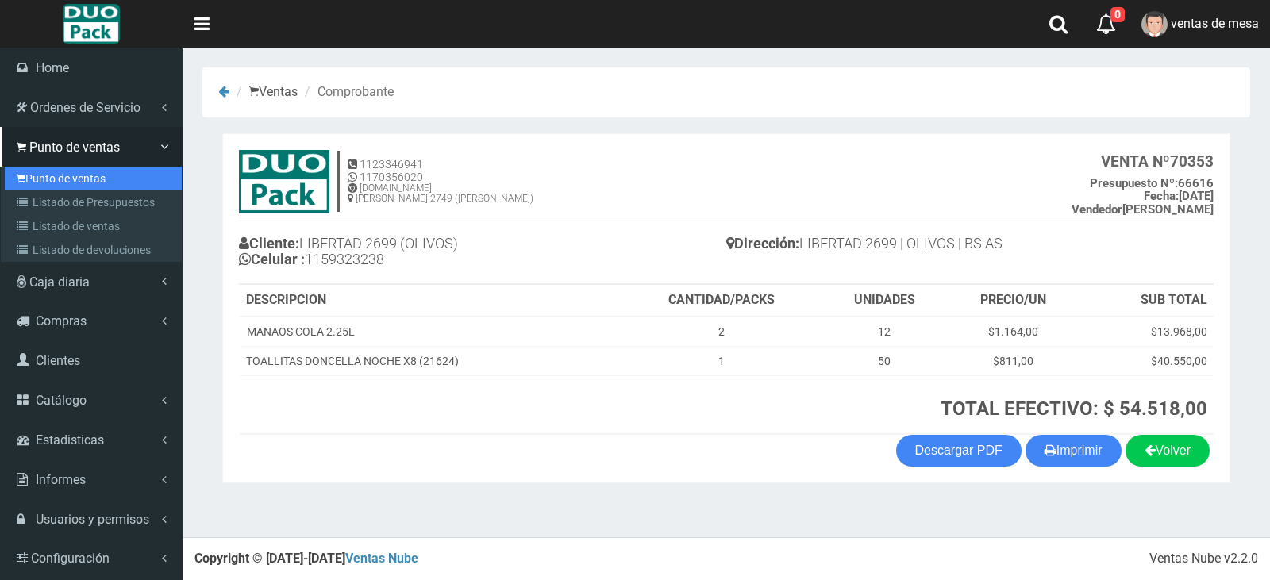
click at [66, 175] on link "Punto de ventas" at bounding box center [93, 179] width 177 height 24
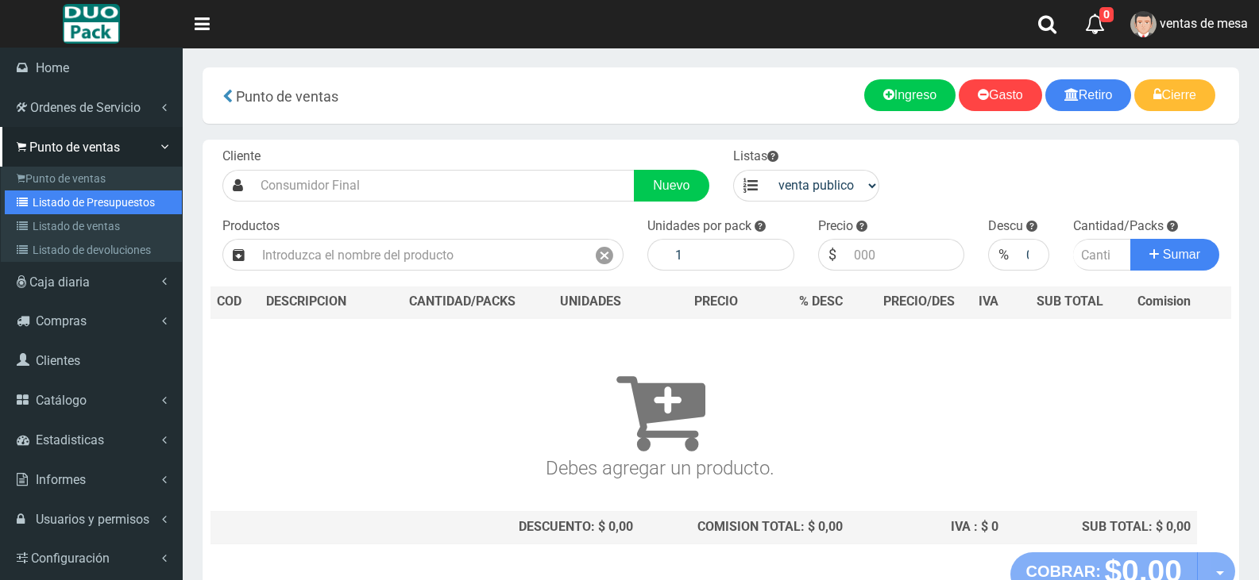
click at [107, 199] on link "Listado de Presupuestos" at bounding box center [93, 203] width 177 height 24
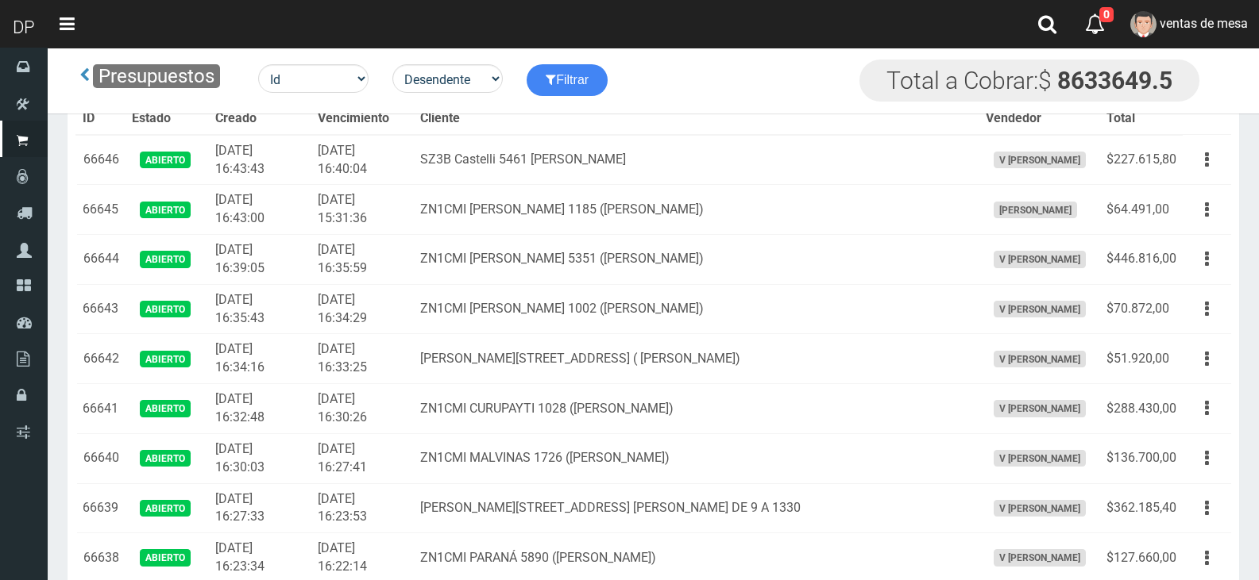
scroll to position [2440, 0]
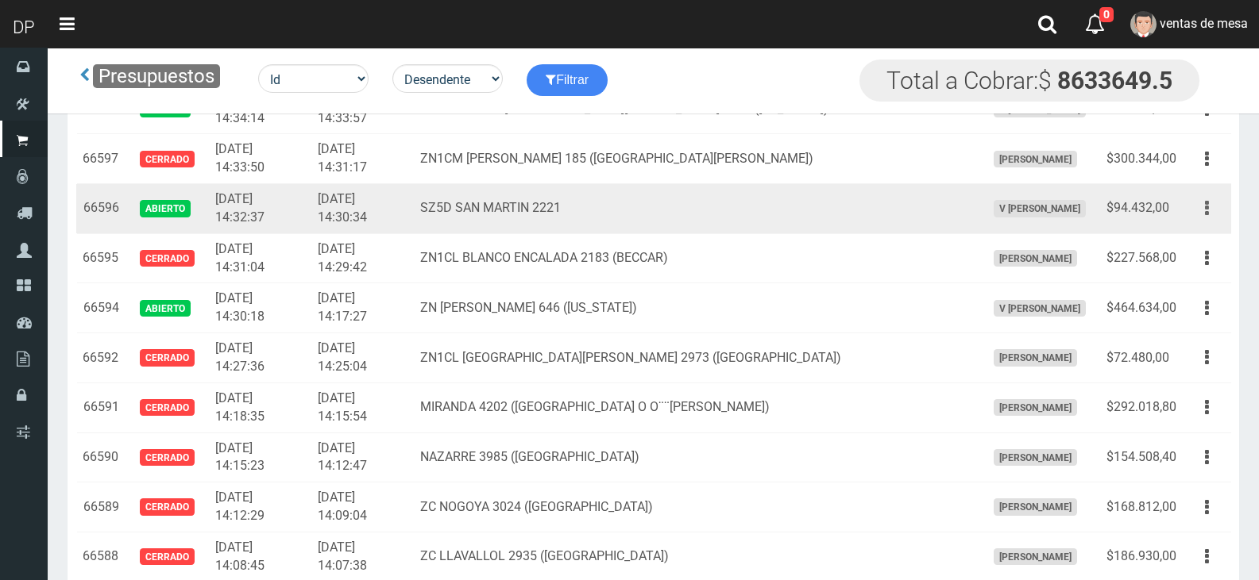
click at [1211, 204] on button "button" at bounding box center [1207, 209] width 36 height 28
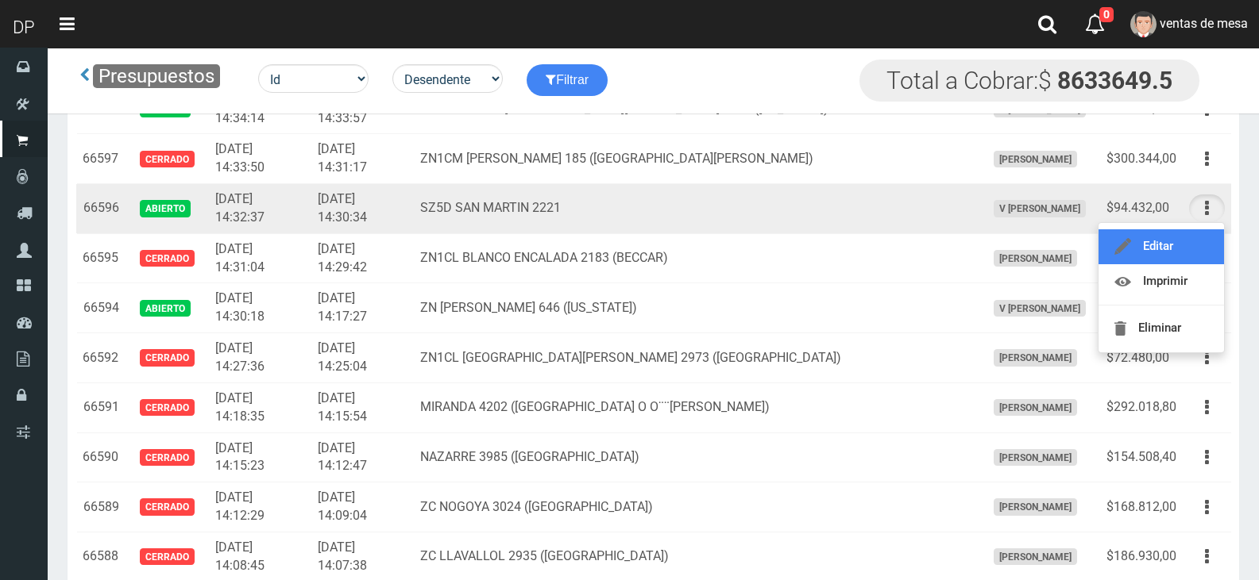
click at [1176, 249] on link "Editar" at bounding box center [1160, 246] width 125 height 35
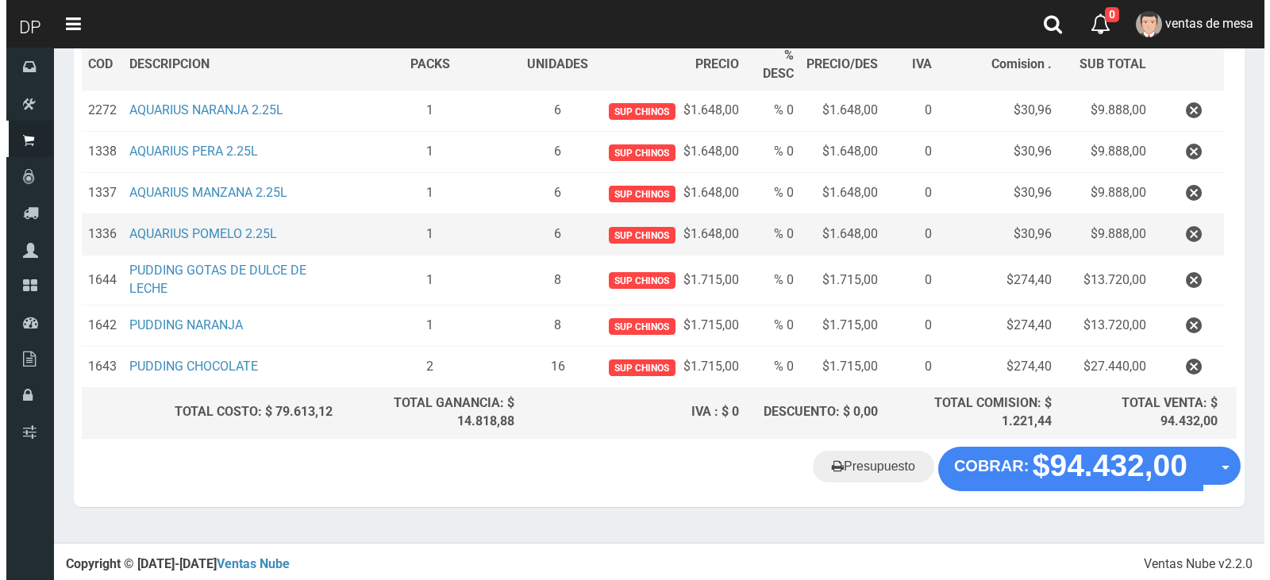
scroll to position [251, 0]
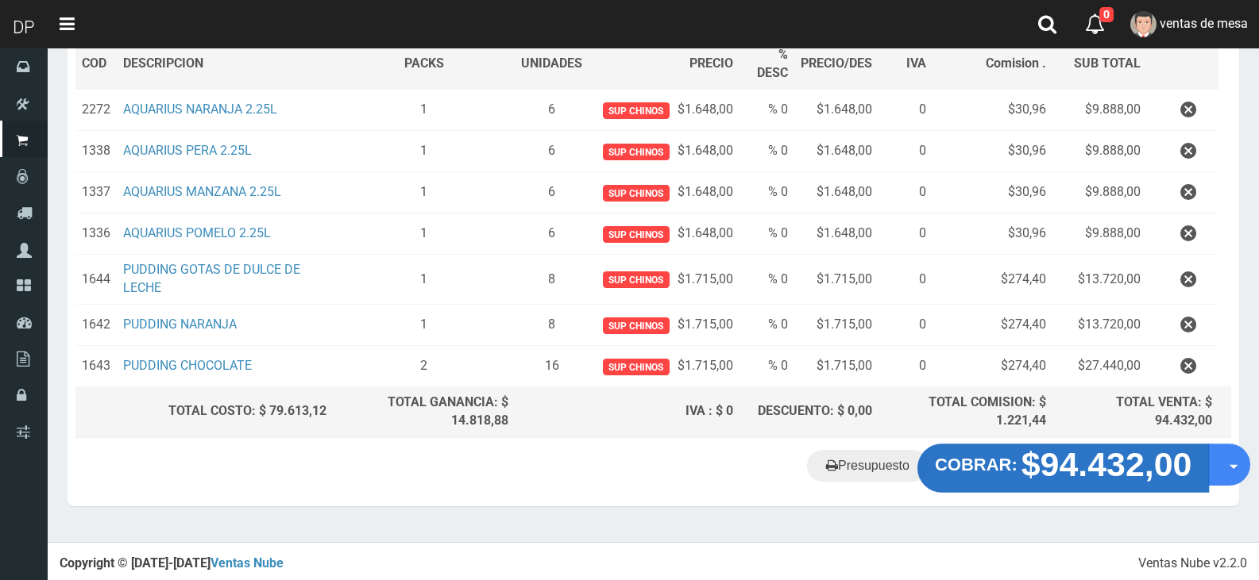
click at [1107, 476] on strong "$94.432,00" at bounding box center [1106, 463] width 171 height 37
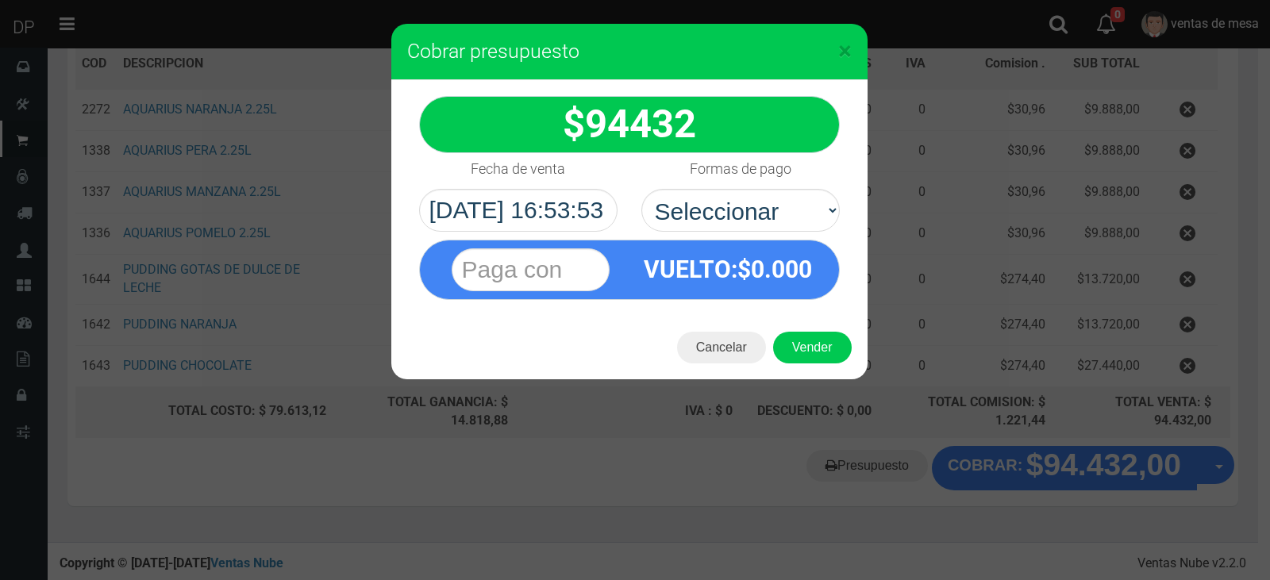
click at [766, 187] on div "Formas de pago Seleccionar Efectivo Tarjeta de Crédito Depósito Débito" at bounding box center [741, 192] width 222 height 79
drag, startPoint x: 764, startPoint y: 206, endPoint x: 763, endPoint y: 214, distance: 8.8
click at [764, 206] on select "Seleccionar Efectivo Tarjeta de Crédito Depósito Débito" at bounding box center [741, 210] width 199 height 43
select select "Efectivo"
click at [642, 189] on select "Seleccionar Efectivo Tarjeta de Crédito Depósito Débito" at bounding box center [741, 210] width 199 height 43
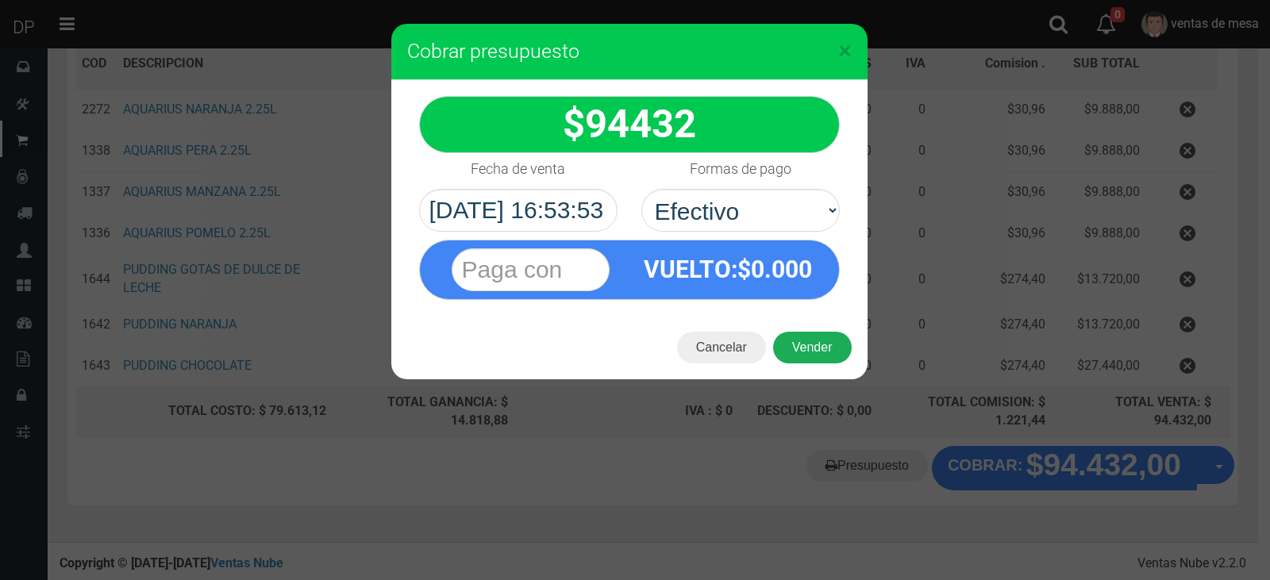
click at [822, 349] on button "Vender" at bounding box center [812, 348] width 79 height 32
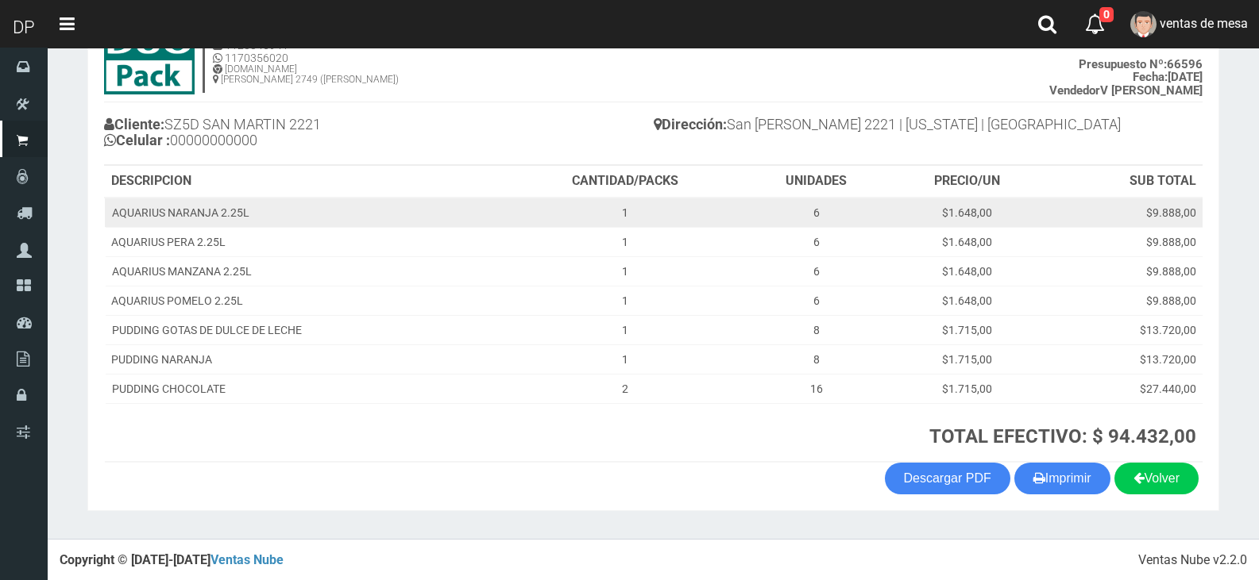
scroll to position [121, 0]
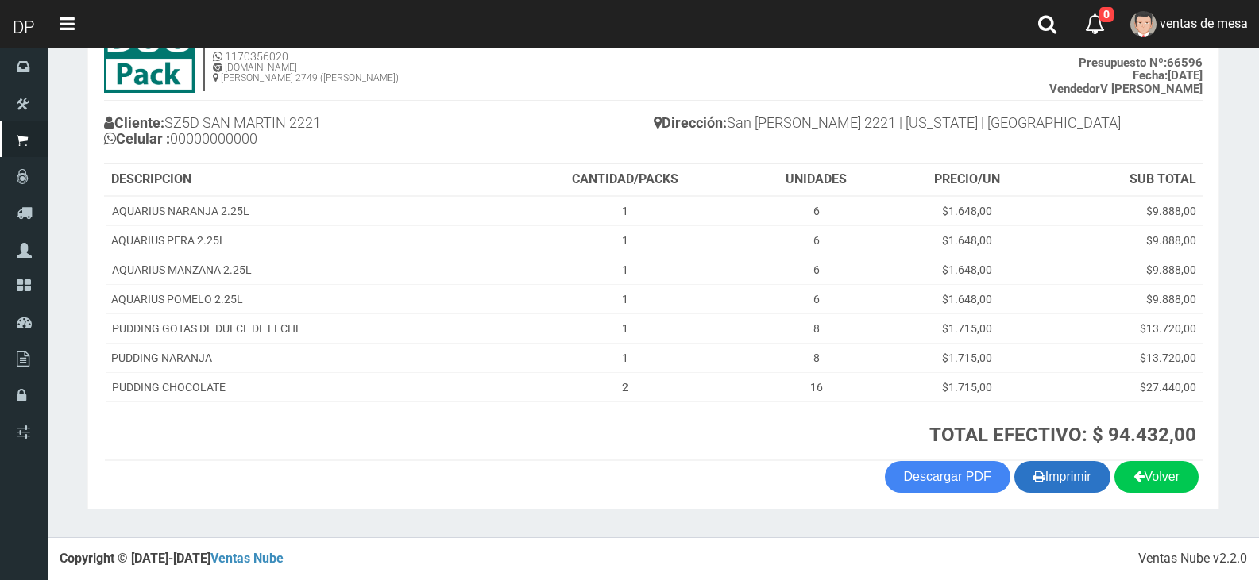
click at [1064, 470] on button "Imprimir" at bounding box center [1062, 477] width 96 height 32
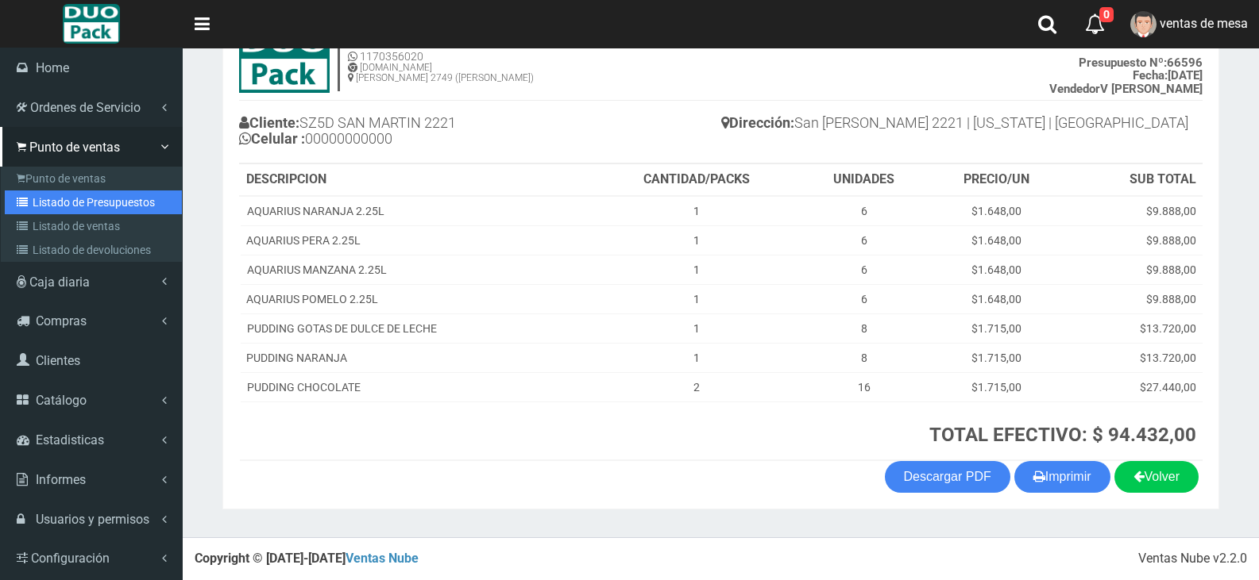
click at [108, 205] on link "Listado de Presupuestos" at bounding box center [93, 203] width 177 height 24
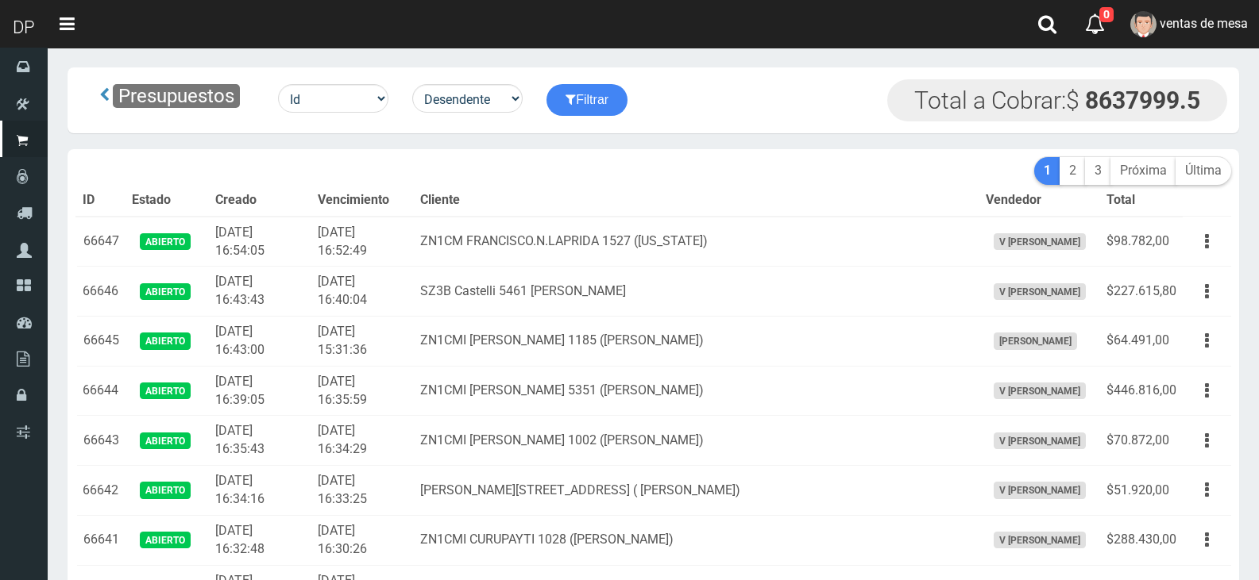
scroll to position [1345, 0]
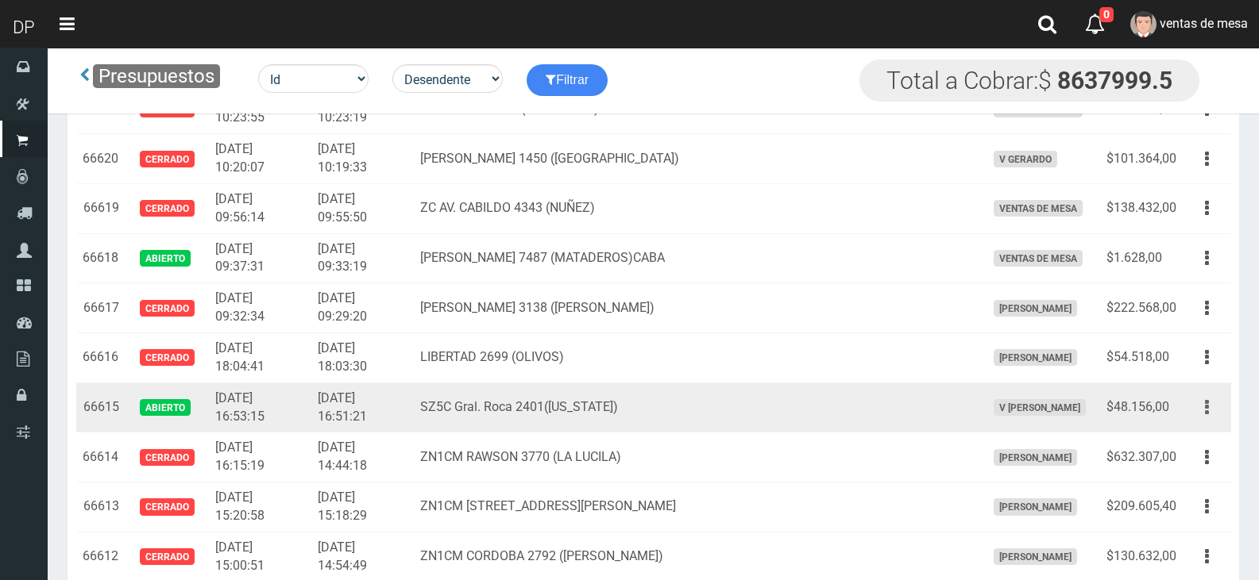
click at [1209, 408] on button "button" at bounding box center [1207, 408] width 36 height 28
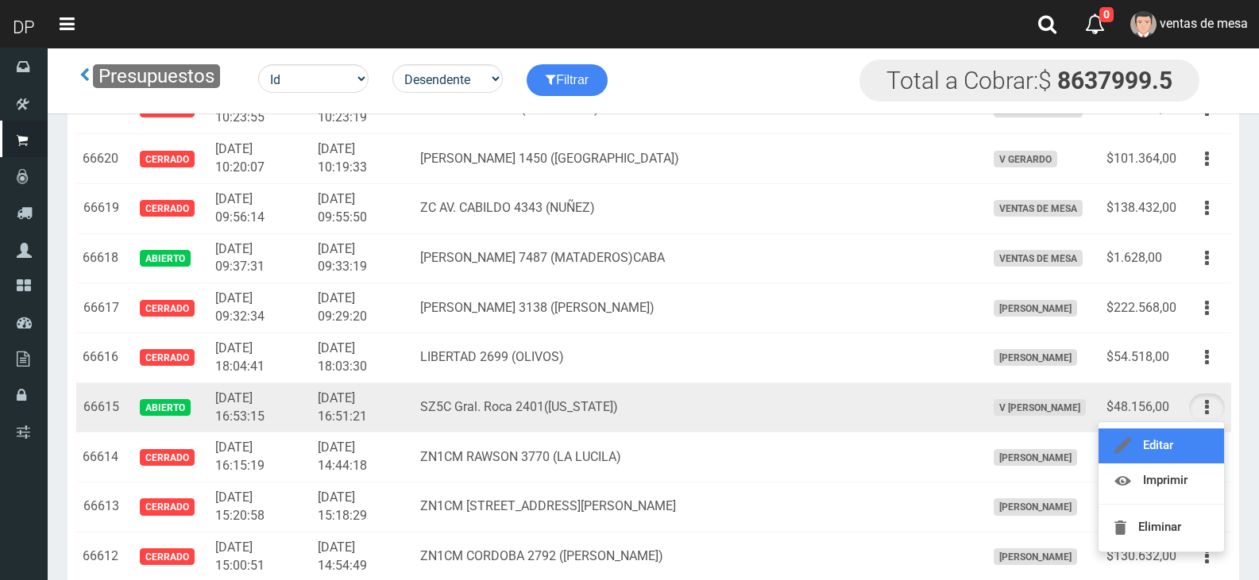
click at [1162, 449] on link "Editar" at bounding box center [1160, 446] width 125 height 35
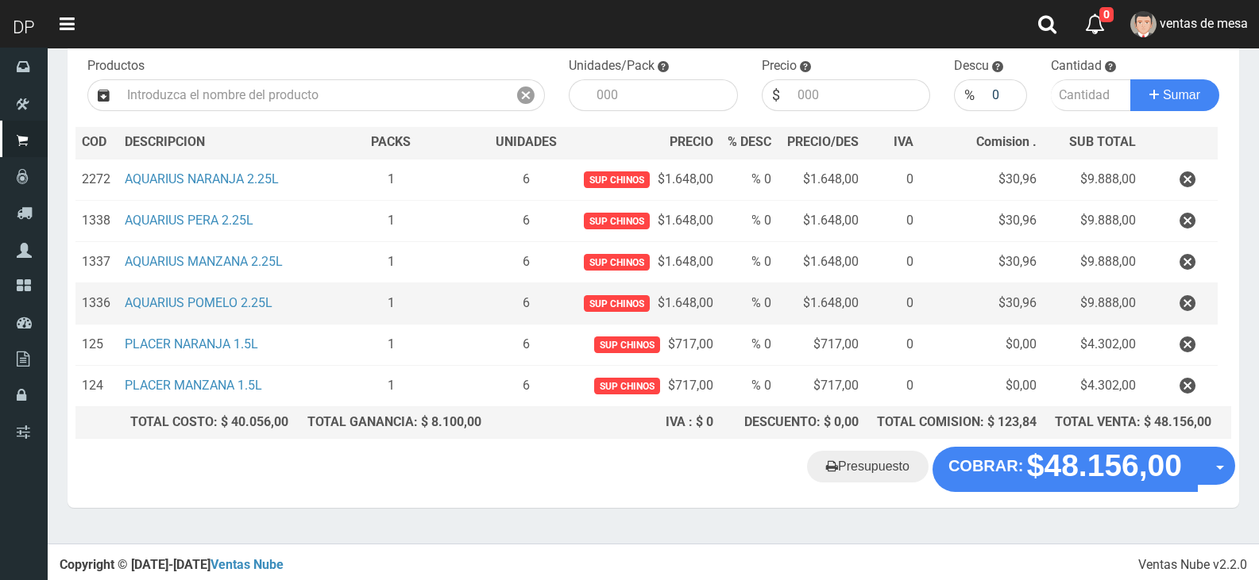
scroll to position [164, 0]
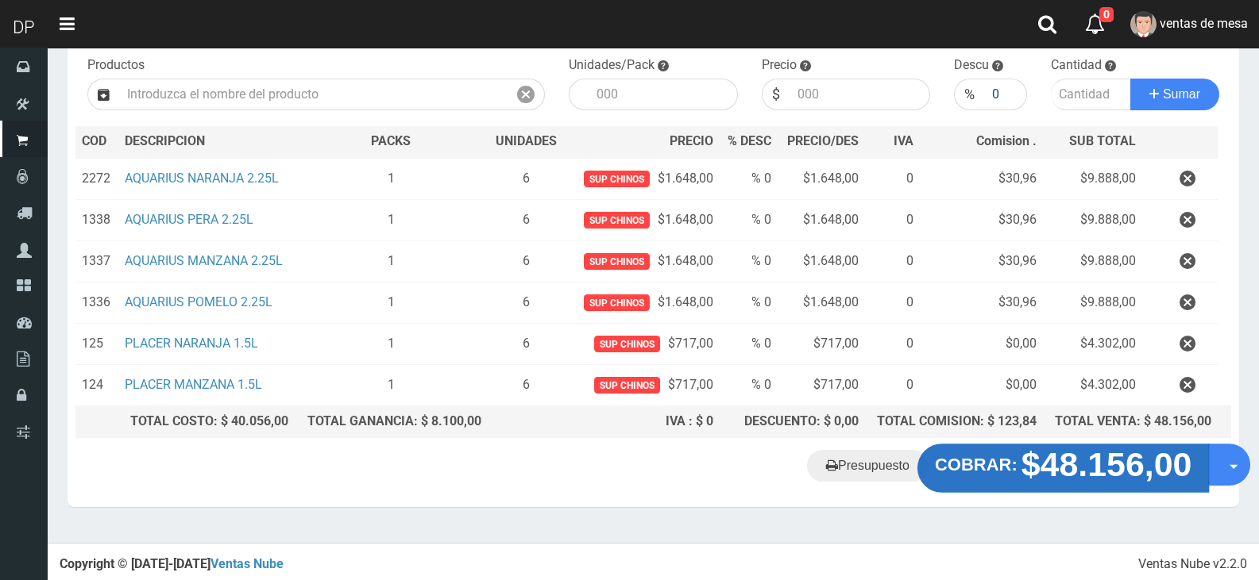
click at [1062, 451] on strong "$48.156,00" at bounding box center [1106, 464] width 171 height 37
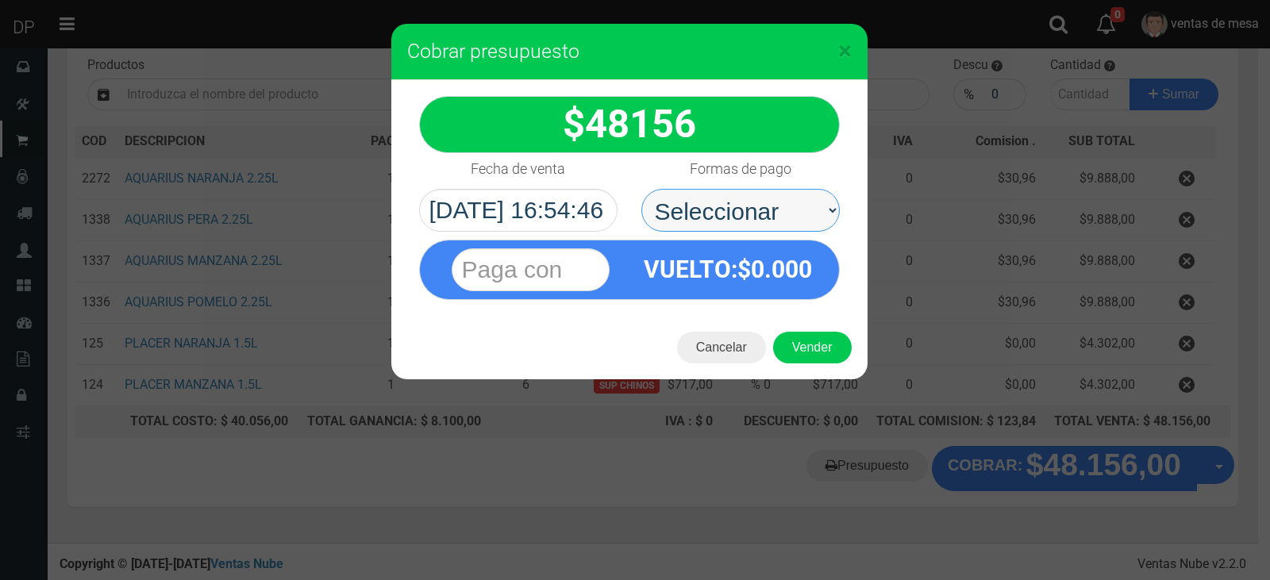
click at [764, 199] on select "Seleccionar Efectivo Tarjeta de Crédito Depósito Débito" at bounding box center [741, 210] width 199 height 43
select select "Efectivo"
click at [642, 189] on select "Seleccionar Efectivo Tarjeta de Crédito Depósito Débito" at bounding box center [741, 210] width 199 height 43
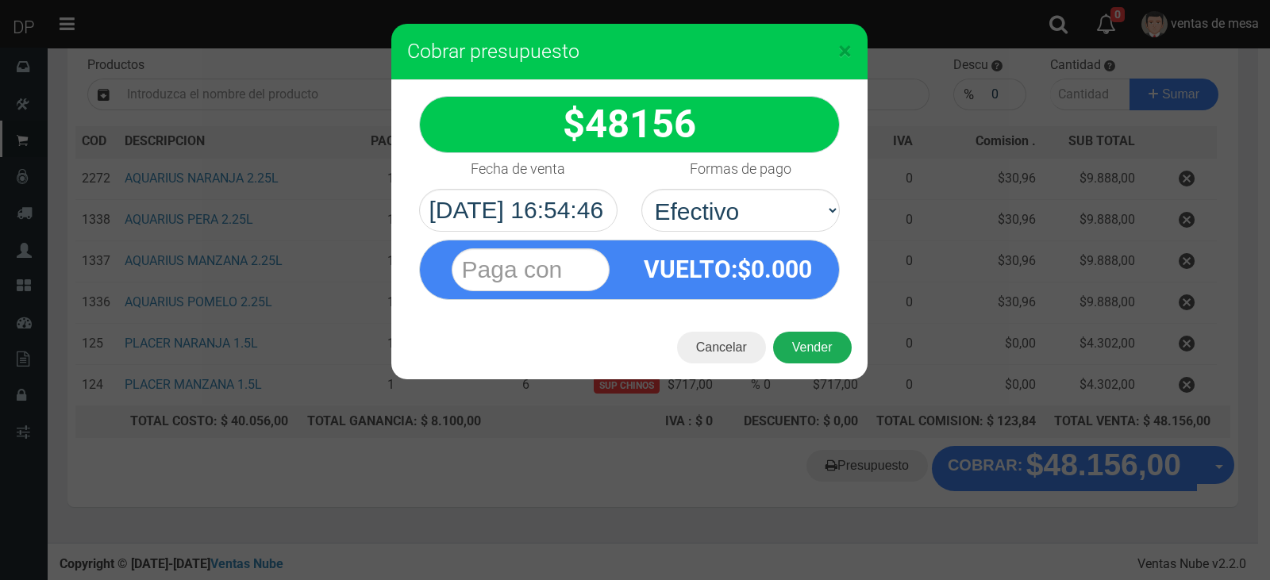
click at [828, 347] on button "Vender" at bounding box center [812, 348] width 79 height 32
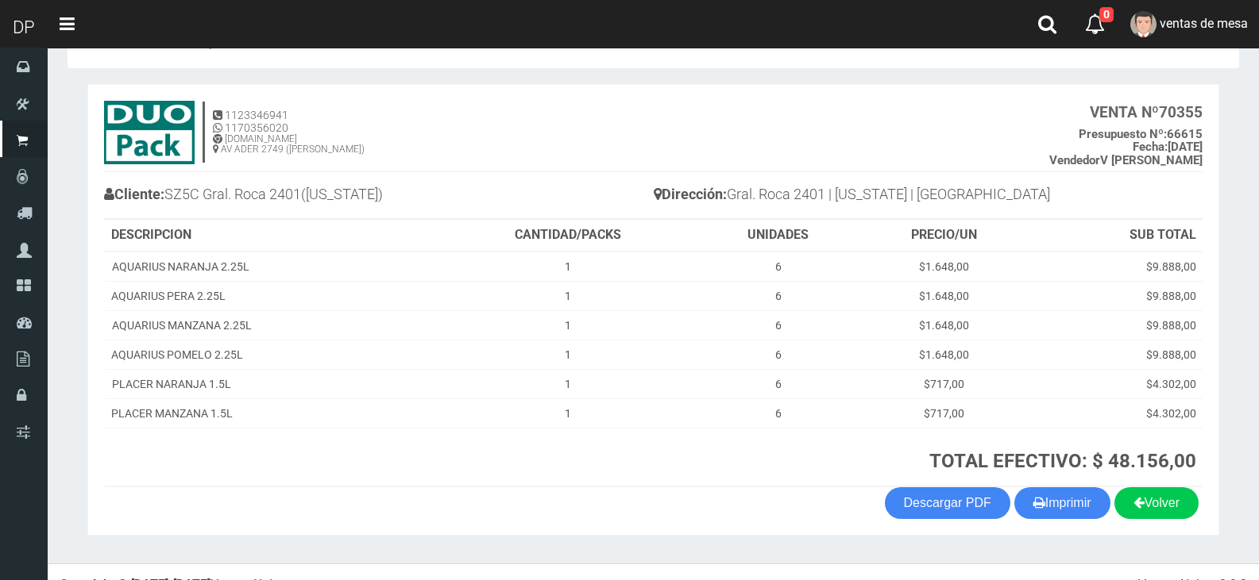
scroll to position [75, 0]
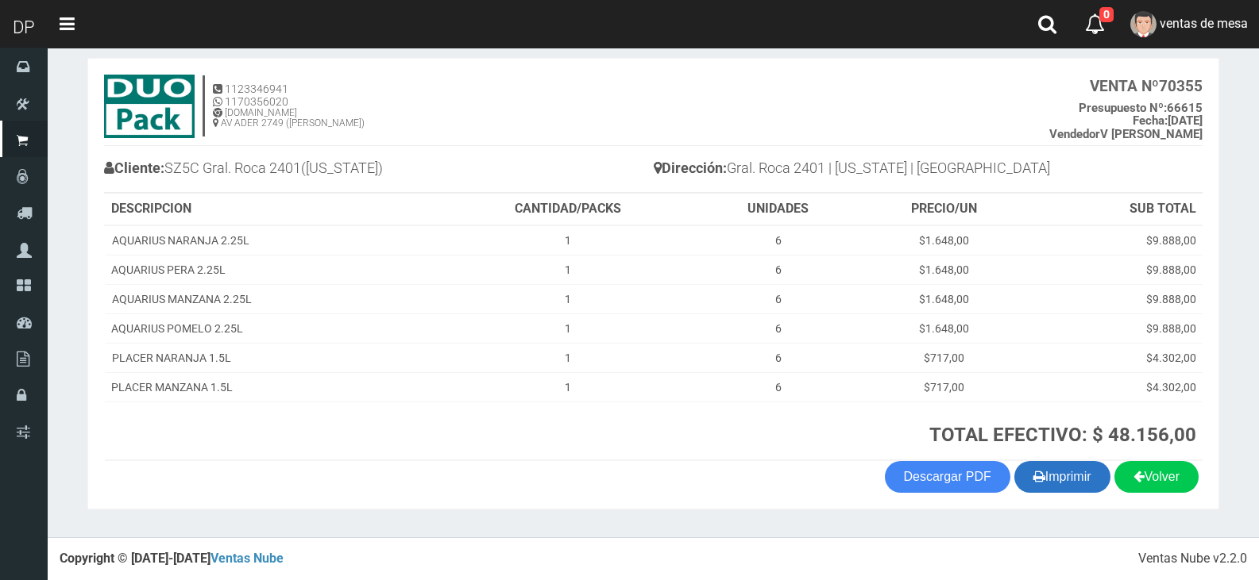
click at [1070, 463] on button "Imprimir" at bounding box center [1062, 477] width 96 height 32
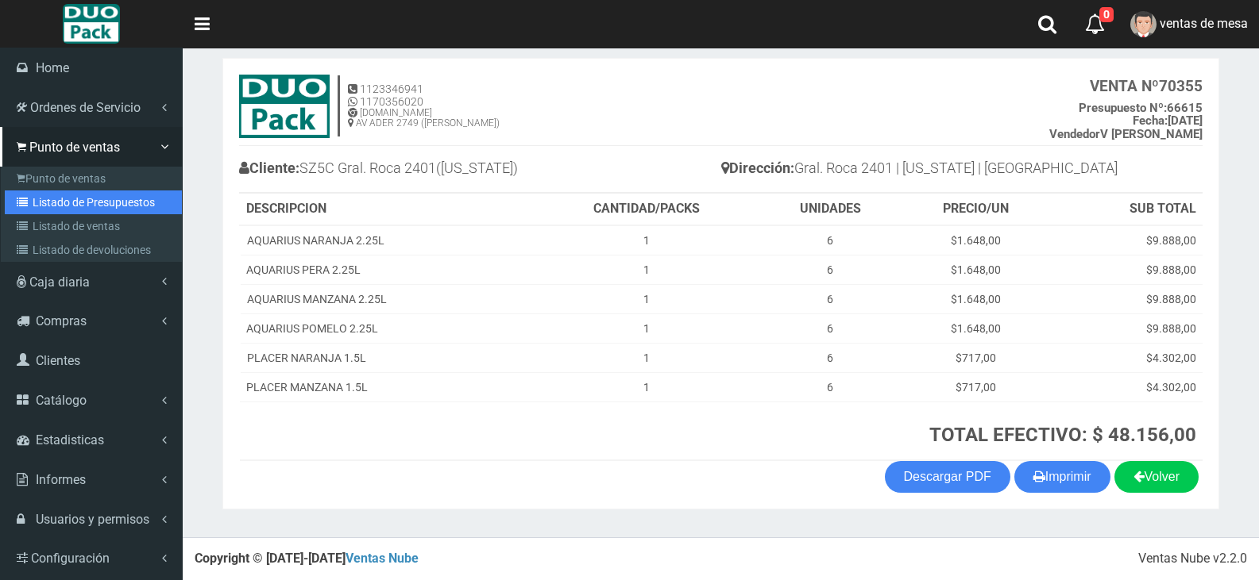
click at [94, 199] on link "Listado de Presupuestos" at bounding box center [93, 203] width 177 height 24
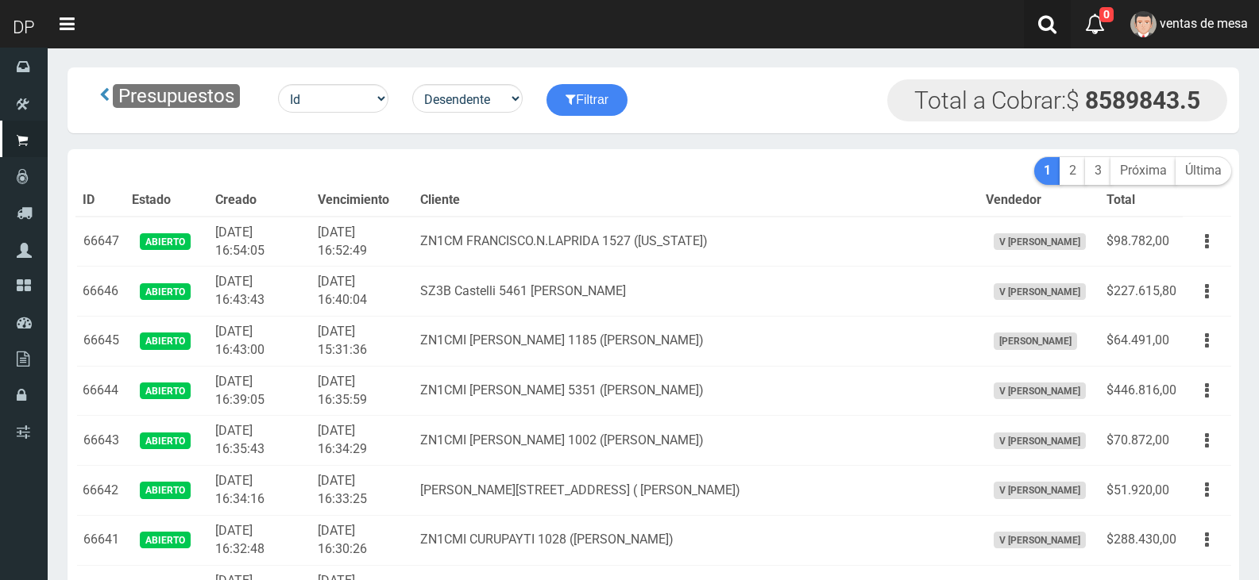
scroll to position [2341, 0]
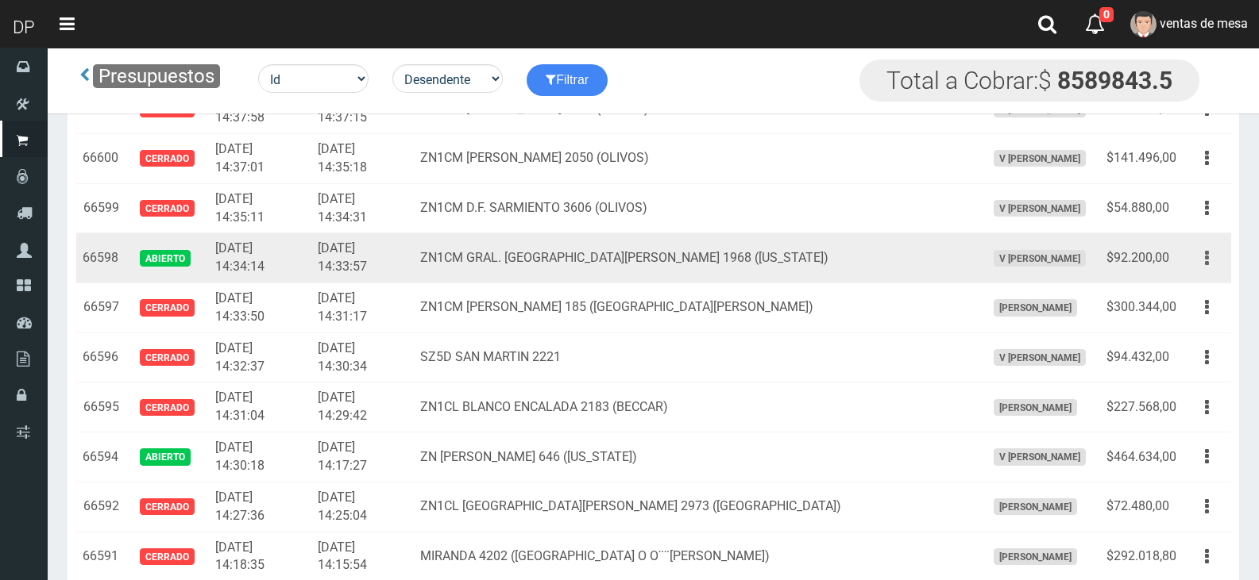
click at [1208, 269] on button "button" at bounding box center [1207, 259] width 36 height 28
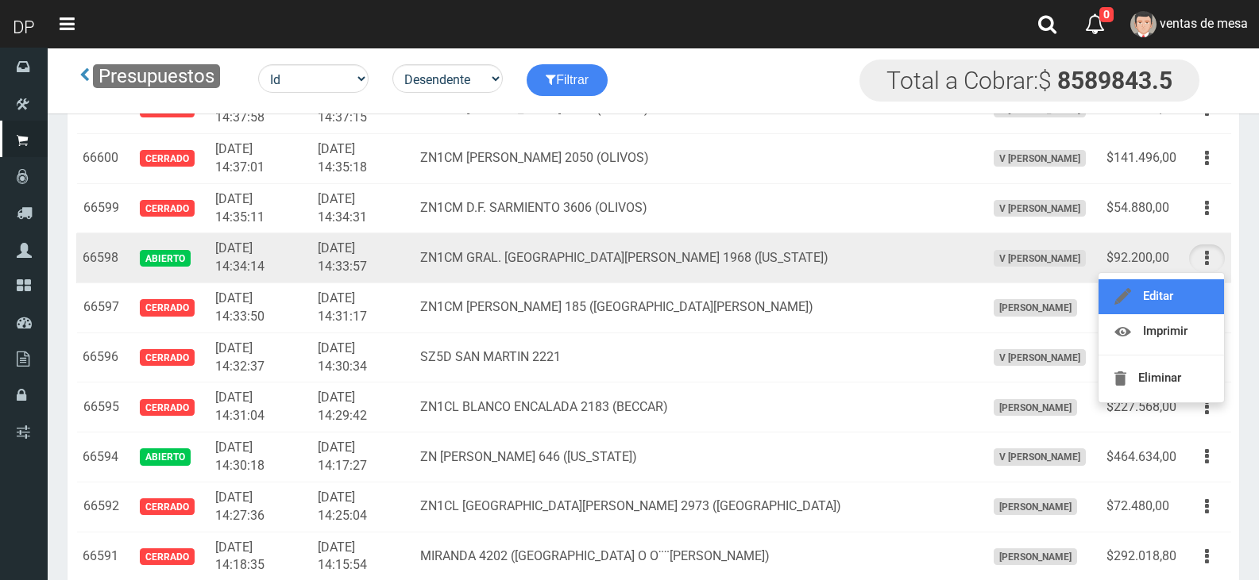
click at [1179, 301] on link "Editar" at bounding box center [1160, 296] width 125 height 35
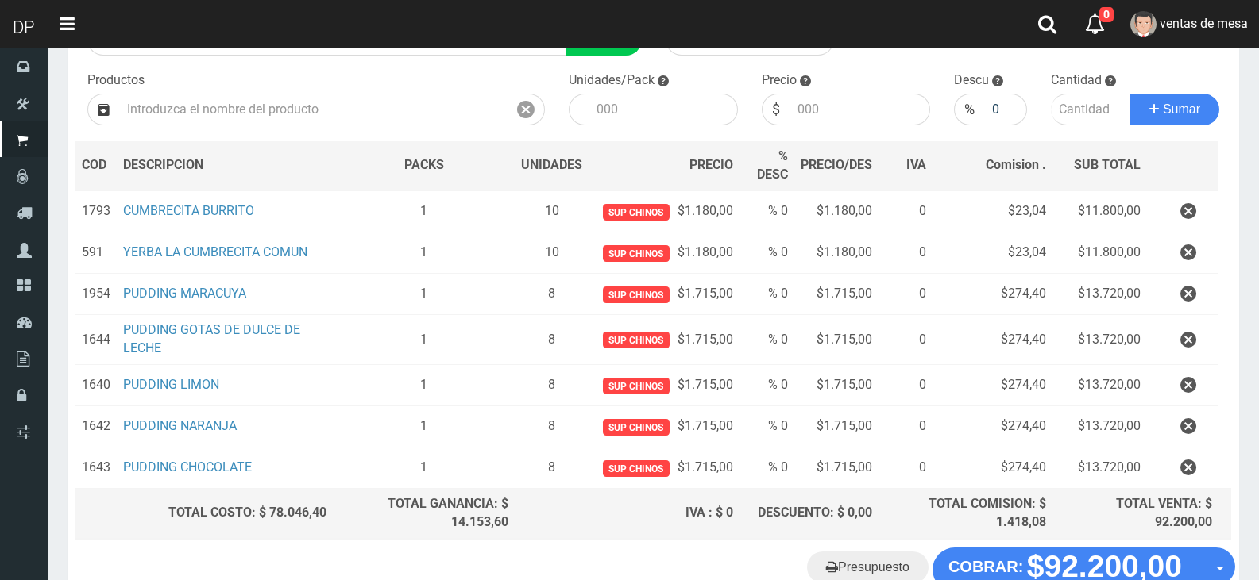
scroll to position [13, 0]
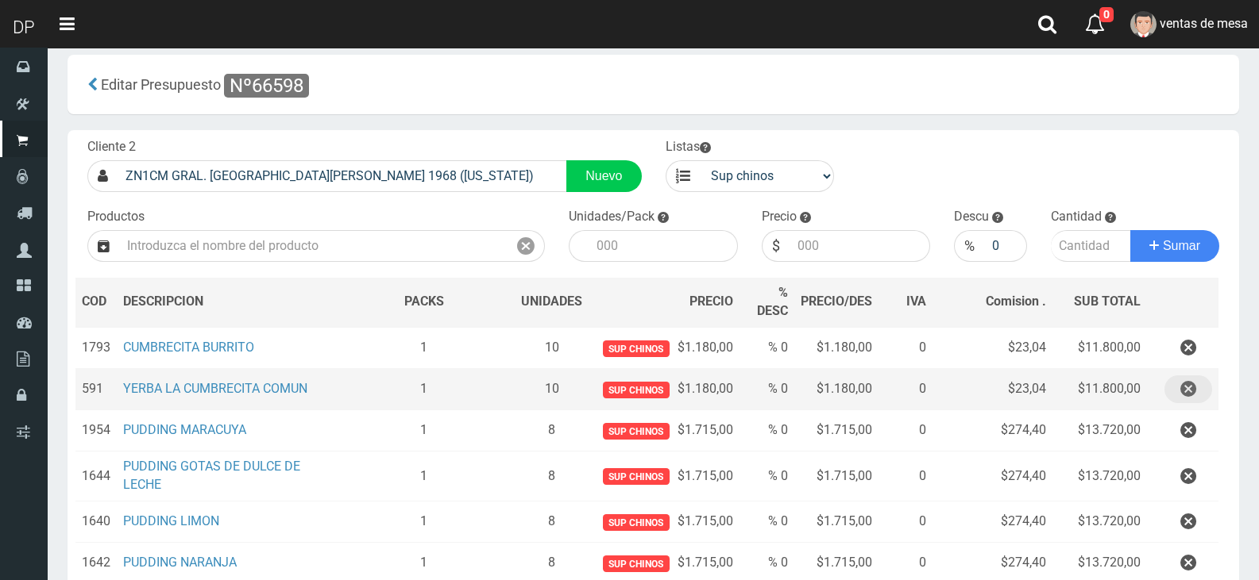
click at [1181, 396] on icon "button" at bounding box center [1188, 390] width 16 height 28
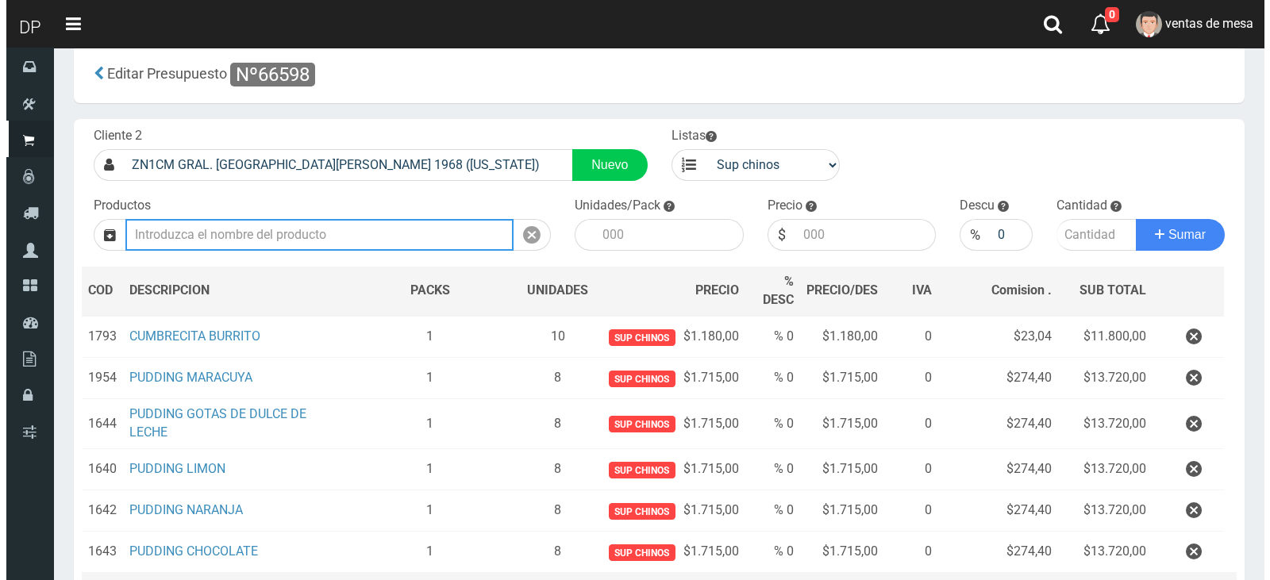
scroll to position [210, 0]
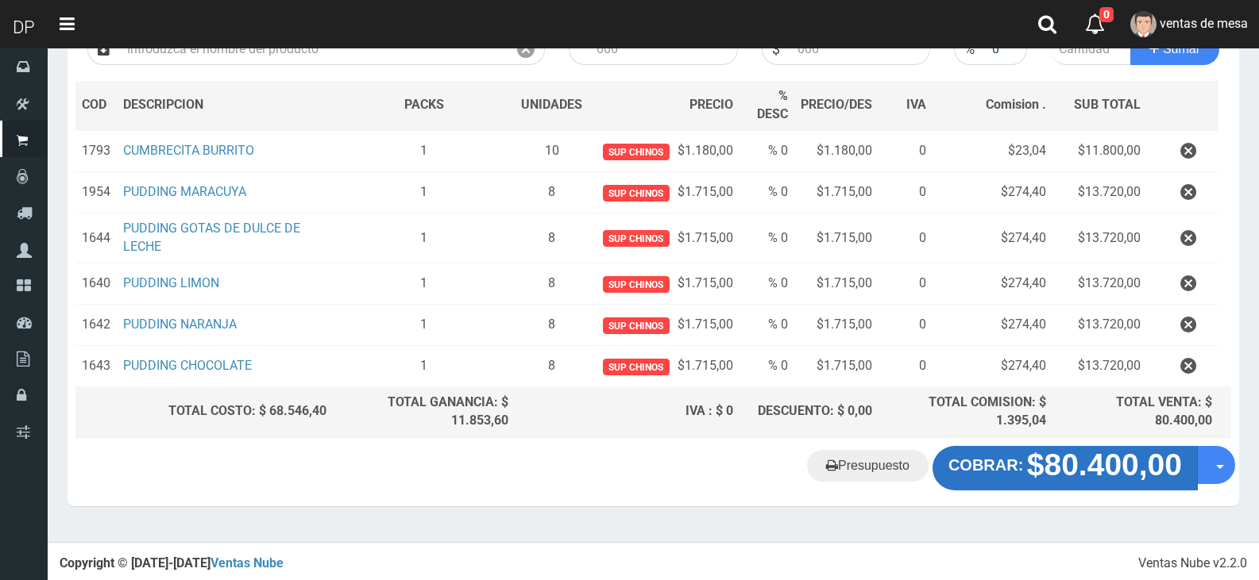
click at [1104, 475] on strong "$80.400,00" at bounding box center [1104, 465] width 155 height 34
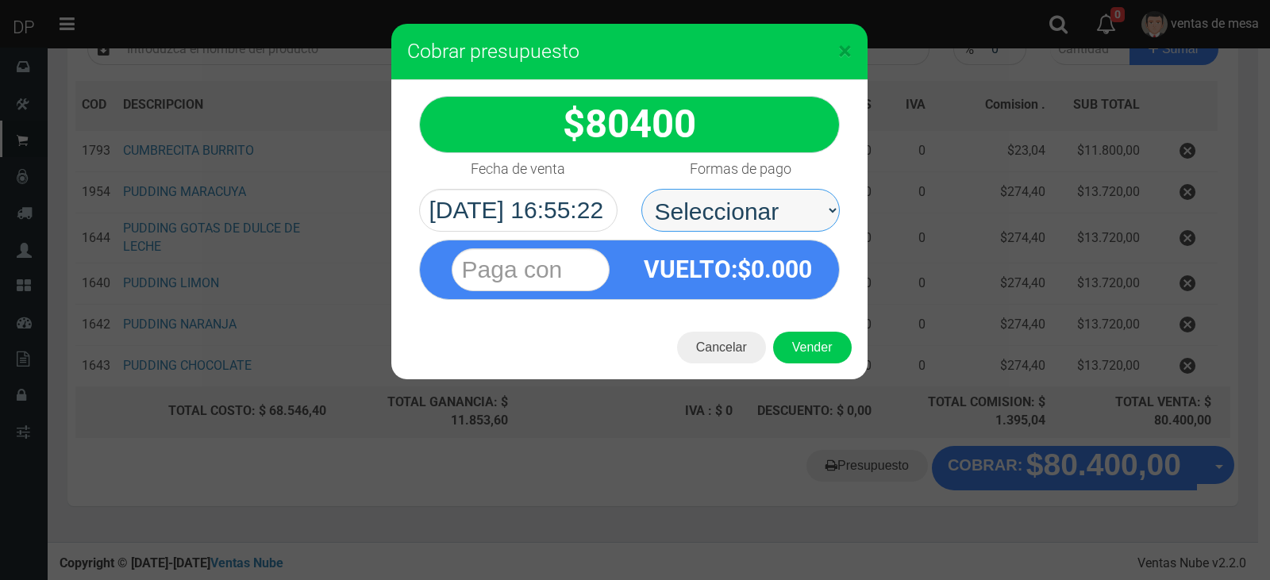
click at [714, 222] on select "Seleccionar Efectivo Tarjeta de Crédito Depósito Débito" at bounding box center [741, 210] width 199 height 43
select select "Efectivo"
click at [642, 189] on select "Seleccionar Efectivo Tarjeta de Crédito Depósito Débito" at bounding box center [741, 210] width 199 height 43
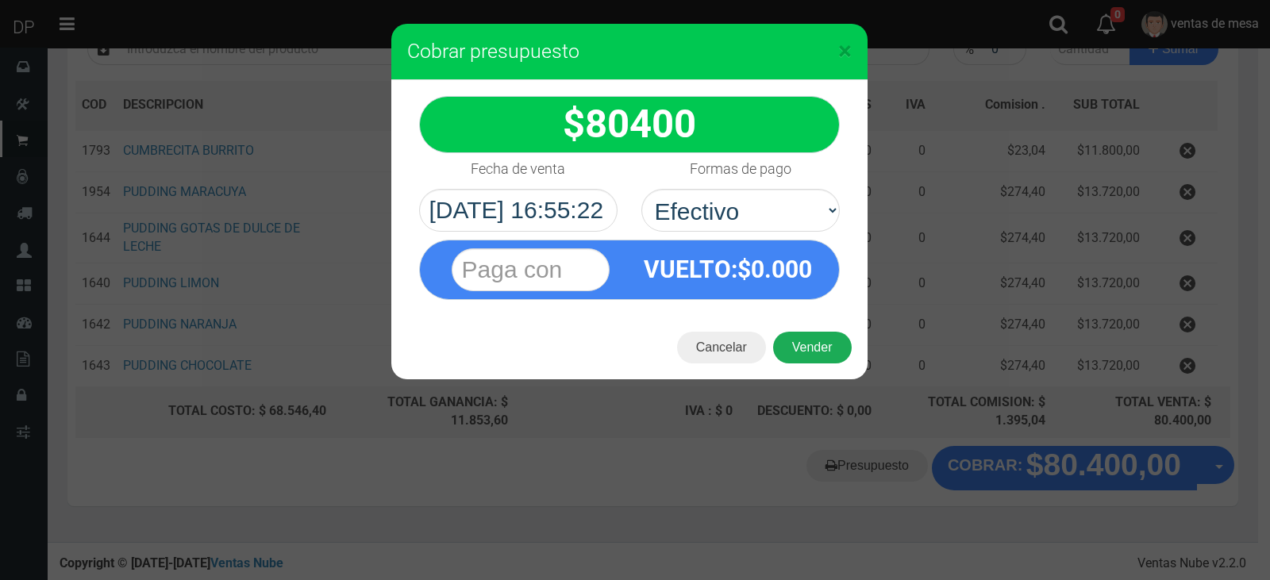
click at [819, 348] on button "Vender" at bounding box center [812, 348] width 79 height 32
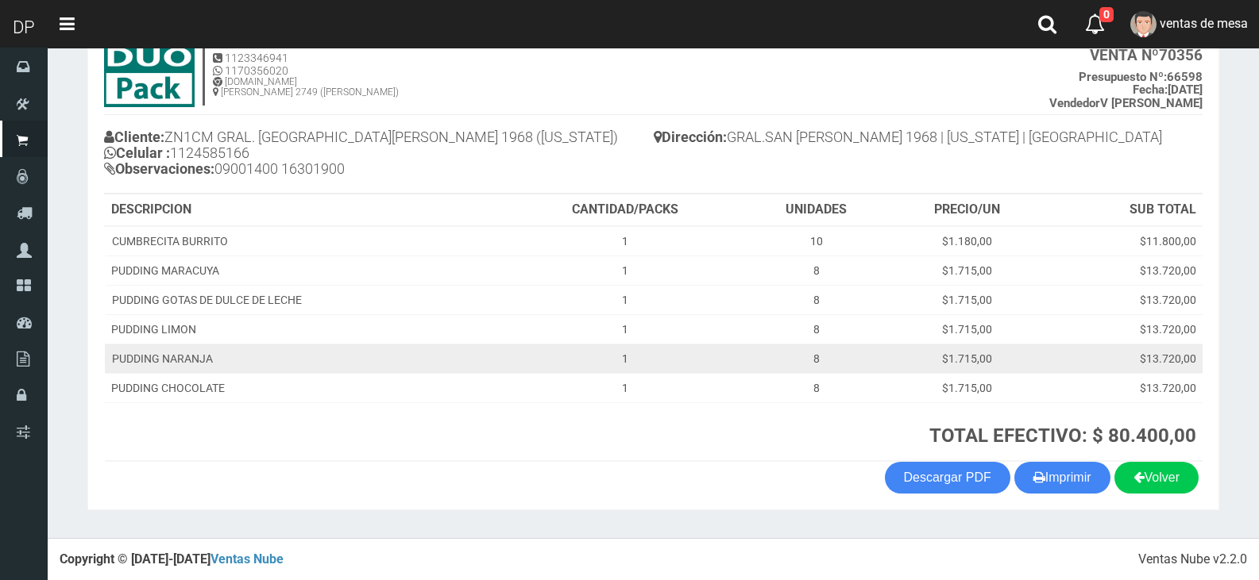
scroll to position [107, 0]
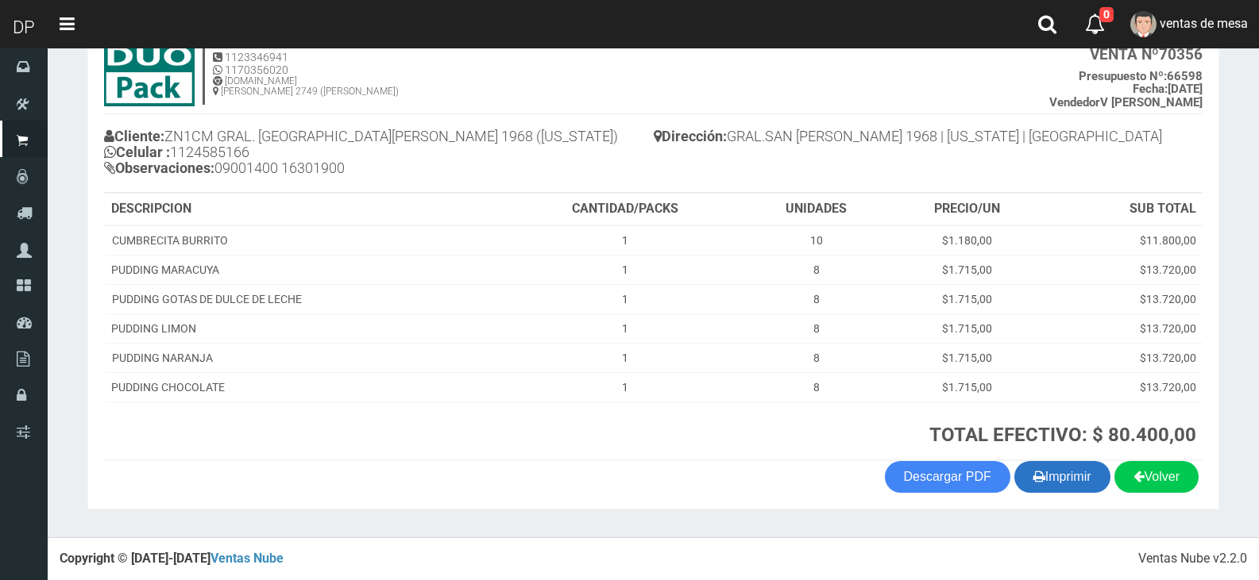
click at [1073, 468] on button "Imprimir" at bounding box center [1062, 477] width 96 height 32
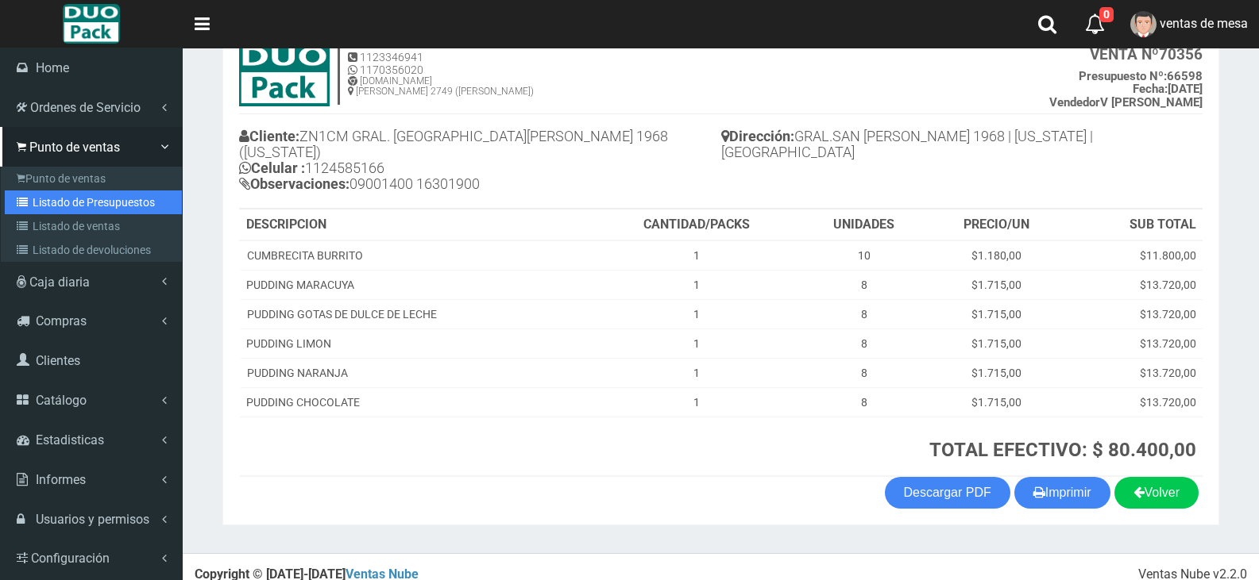
click at [91, 203] on link "Listado de Presupuestos" at bounding box center [93, 203] width 177 height 24
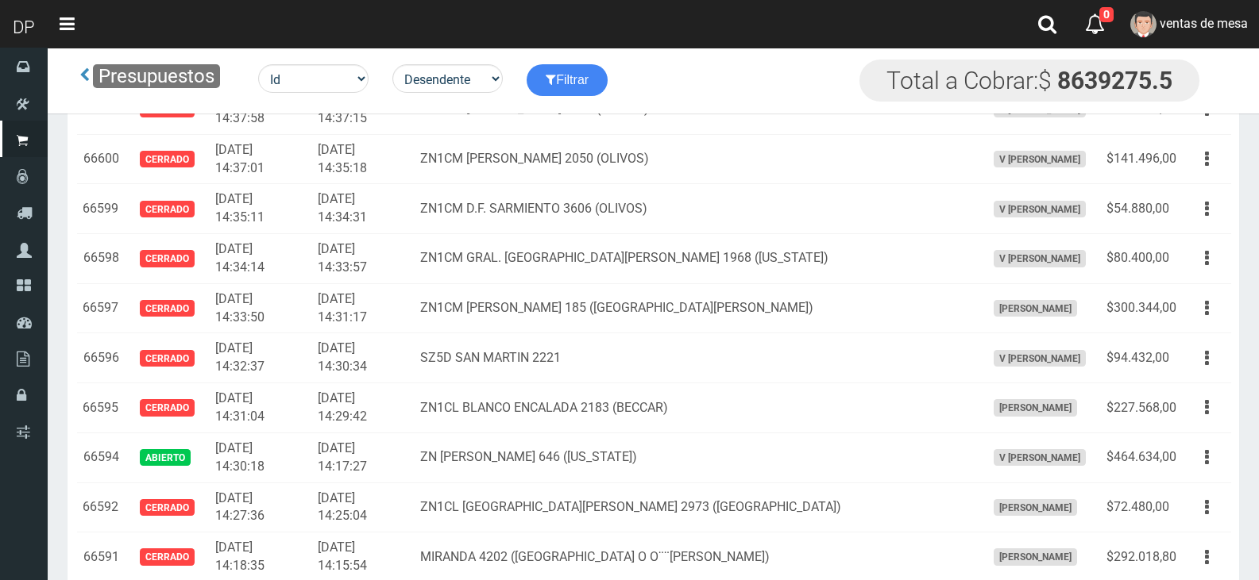
scroll to position [3254, 0]
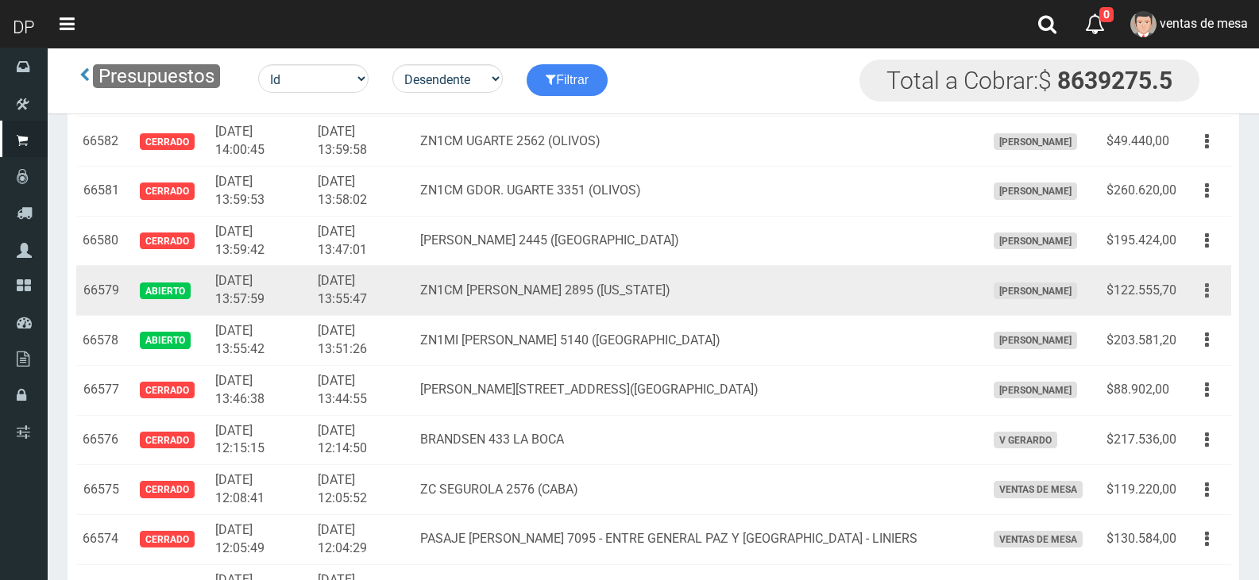
click at [1208, 296] on button "button" at bounding box center [1207, 291] width 36 height 28
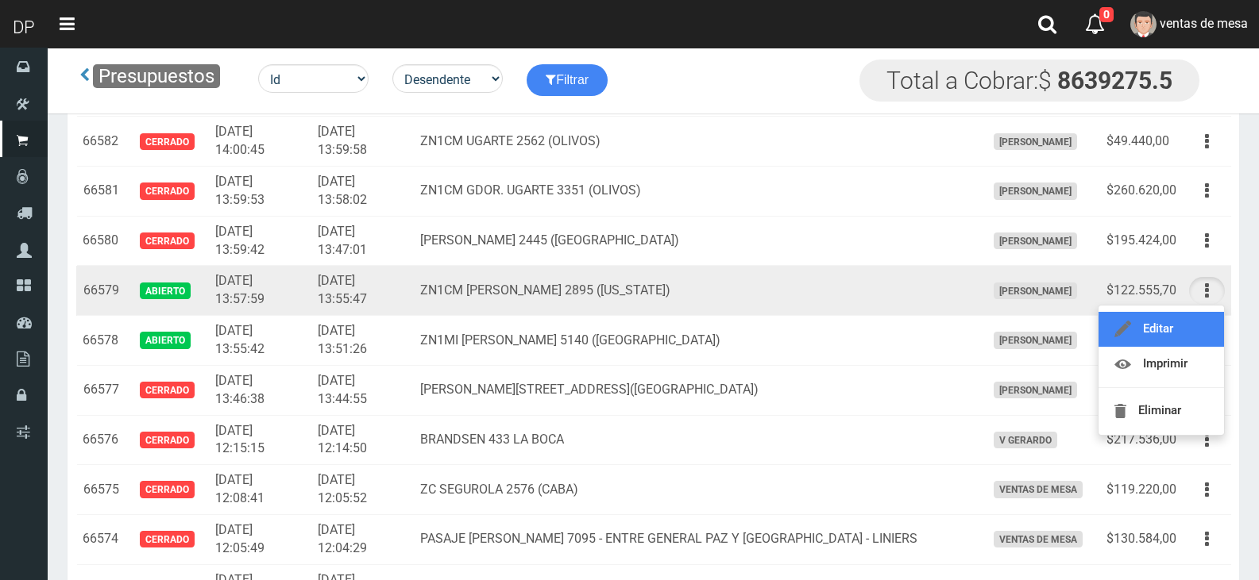
click at [1166, 328] on link "Editar" at bounding box center [1160, 329] width 125 height 35
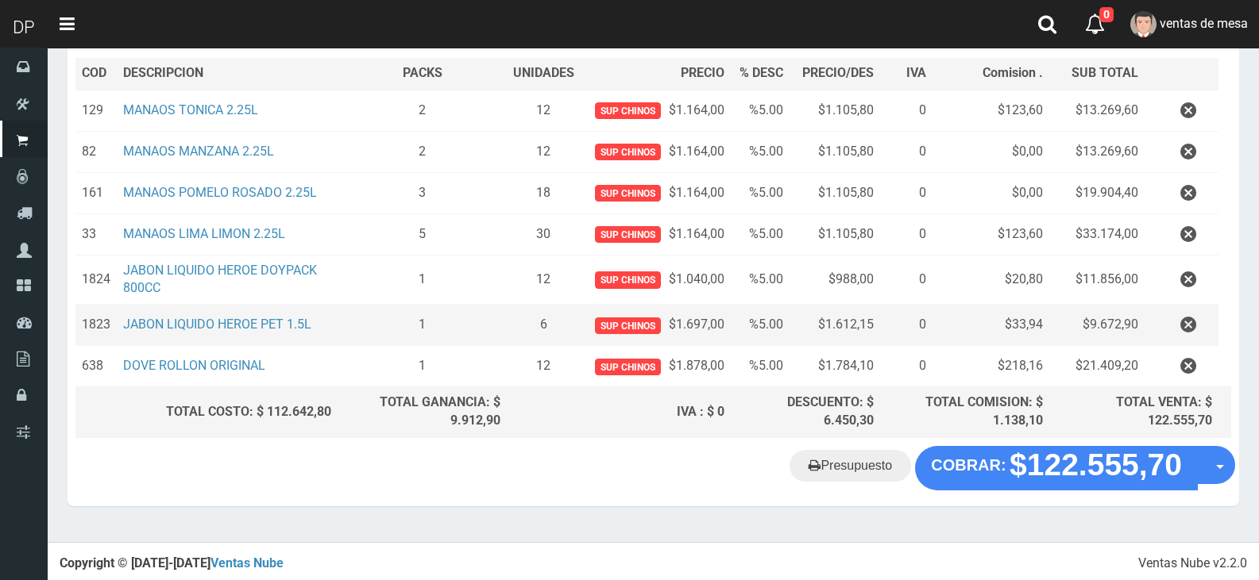
scroll to position [233, 0]
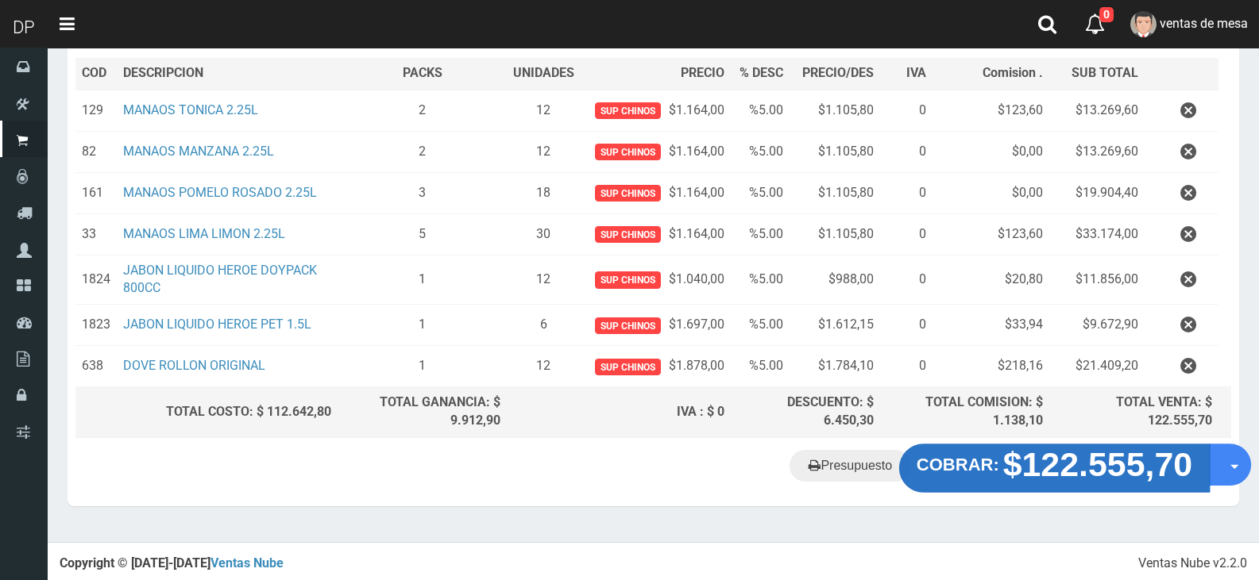
click at [1076, 450] on strong "$122.555,70" at bounding box center [1098, 464] width 190 height 37
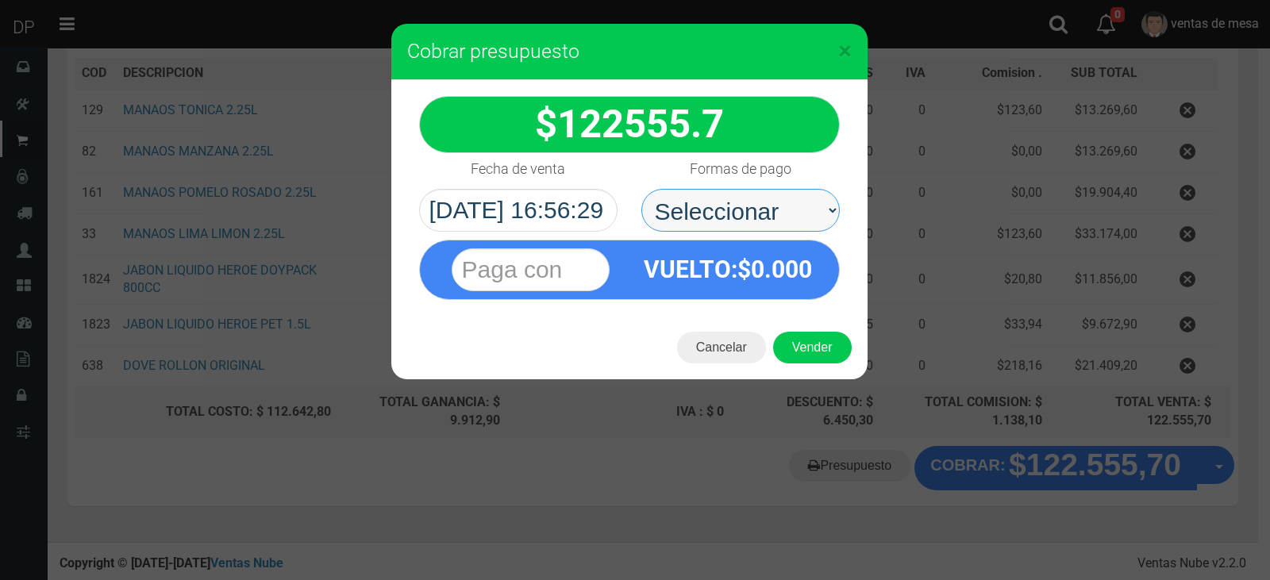
drag, startPoint x: 802, startPoint y: 238, endPoint x: 770, endPoint y: 230, distance: 32.7
click at [773, 221] on select "Seleccionar Efectivo Tarjeta de Crédito Depósito Débito" at bounding box center [741, 210] width 199 height 43
select select "Efectivo"
click at [642, 189] on select "Seleccionar Efectivo Tarjeta de Crédito Depósito Débito" at bounding box center [741, 210] width 199 height 43
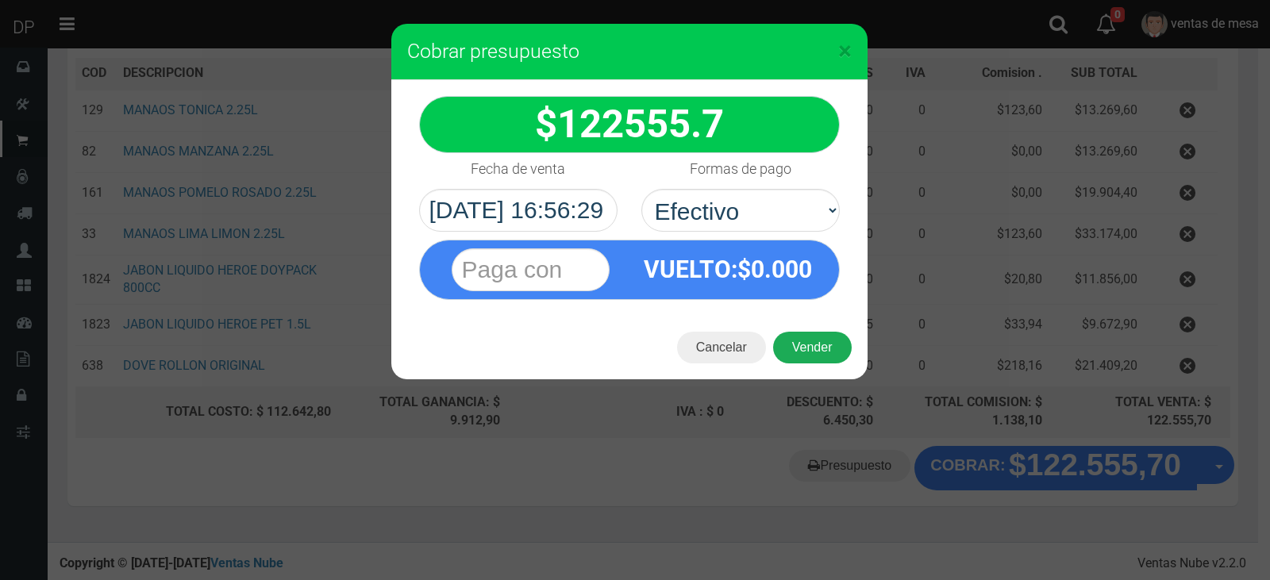
click at [815, 351] on button "Vender" at bounding box center [812, 348] width 79 height 32
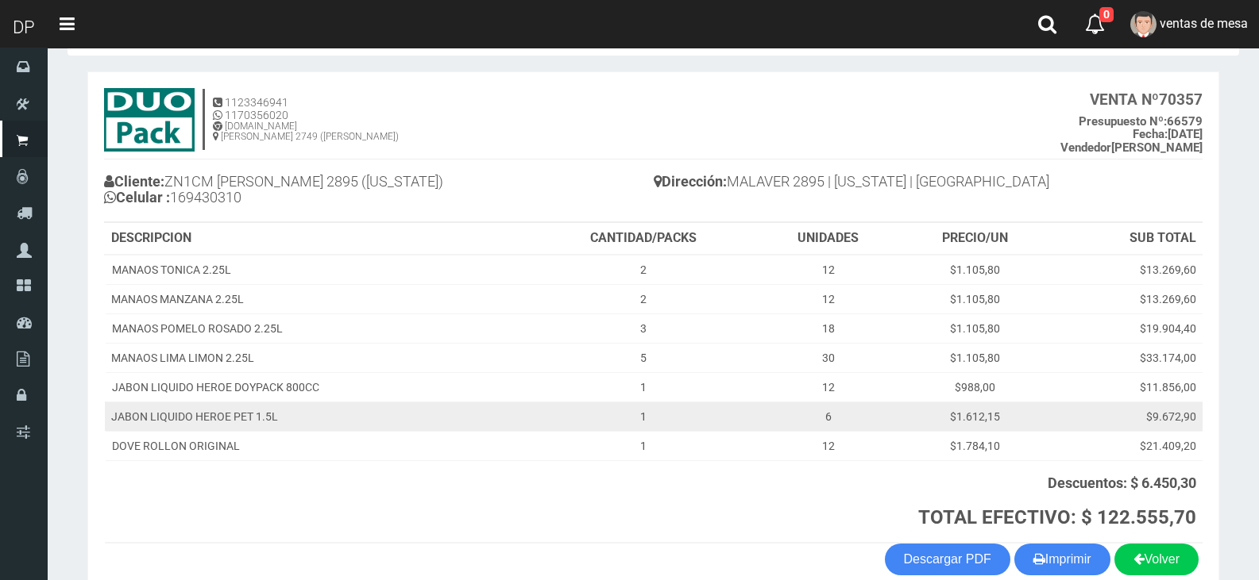
scroll to position [145, 0]
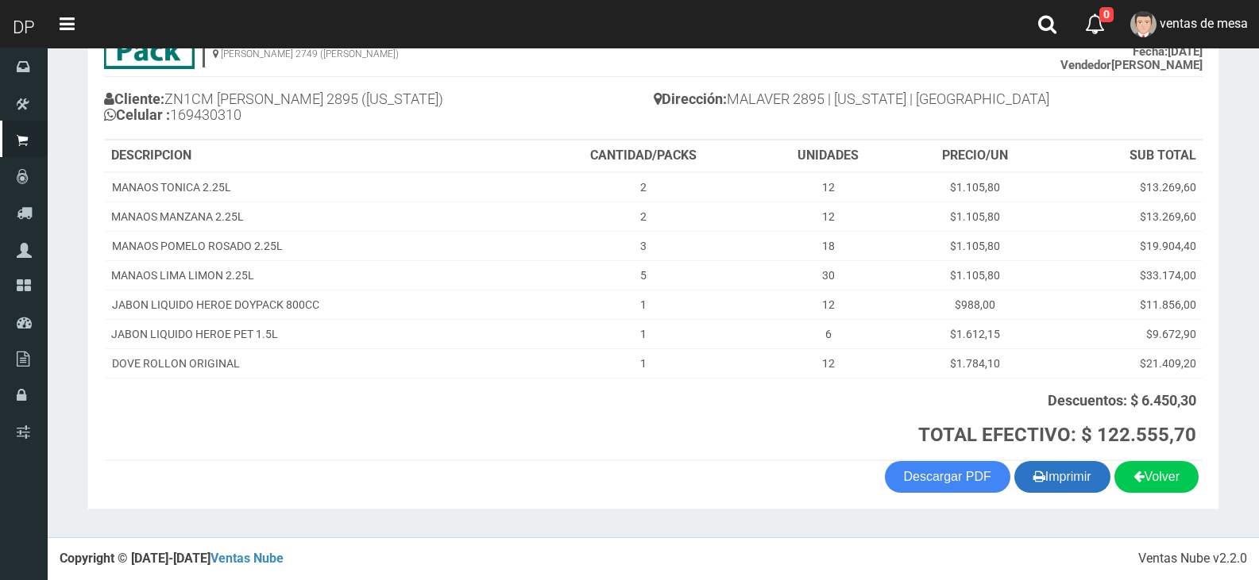
click at [1081, 469] on button "Imprimir" at bounding box center [1062, 477] width 96 height 32
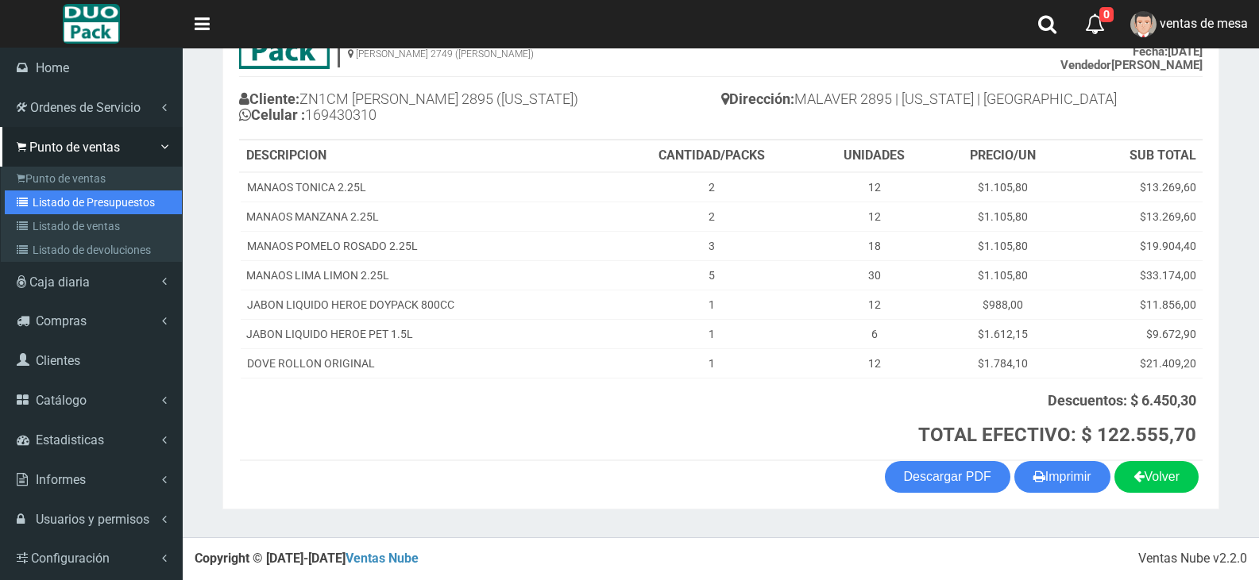
click at [90, 195] on link "Listado de Presupuestos" at bounding box center [93, 203] width 177 height 24
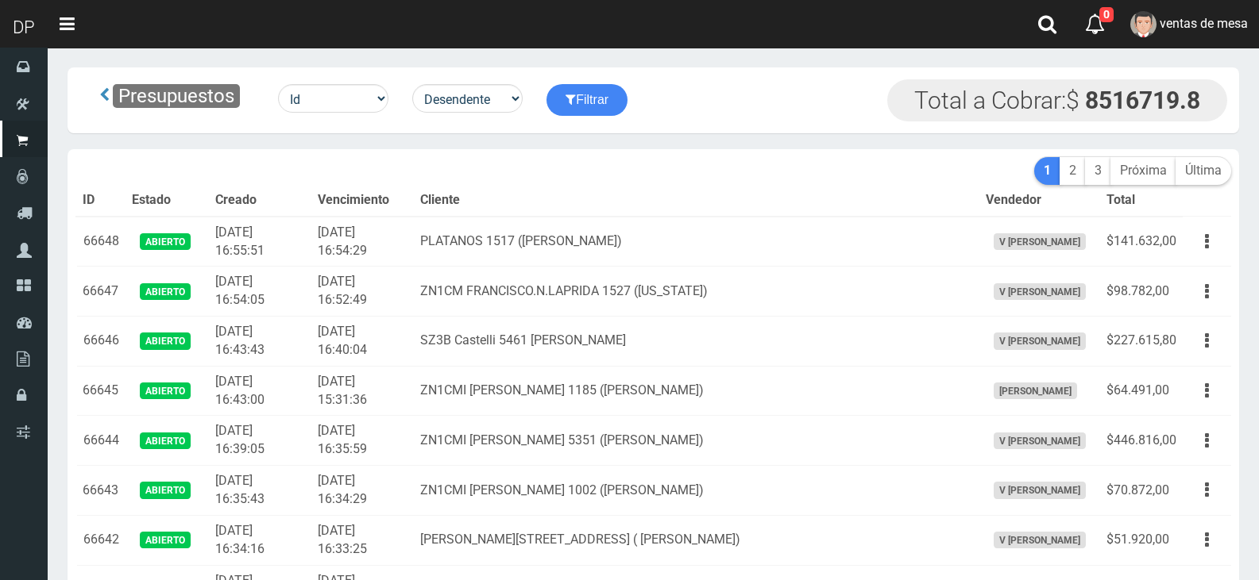
scroll to position [2390, 0]
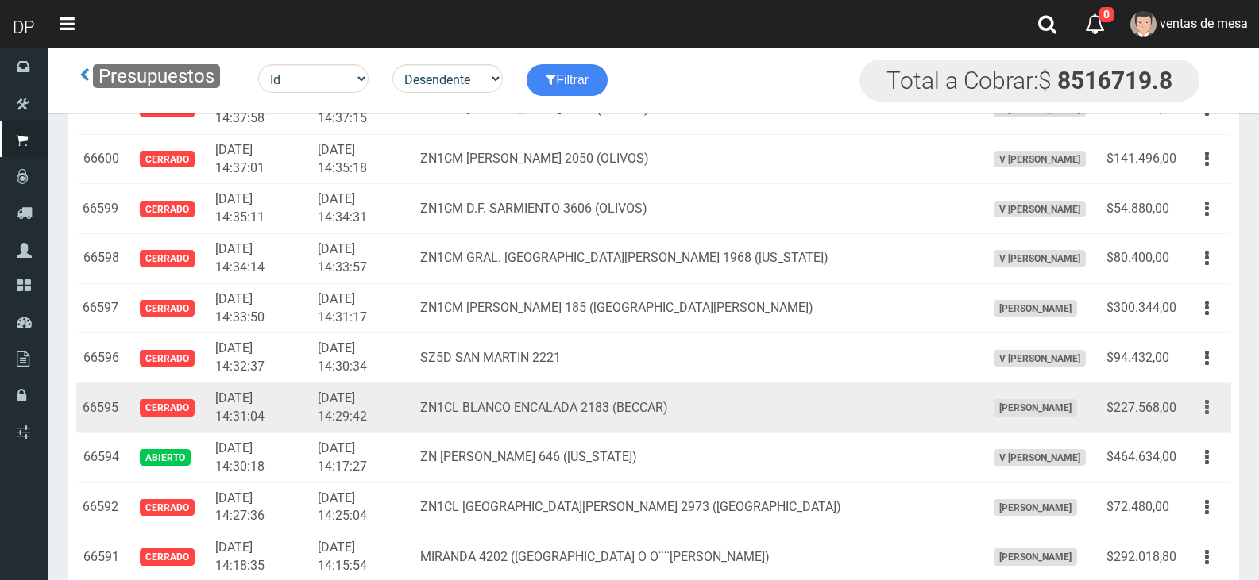
click at [1204, 411] on button "button" at bounding box center [1207, 408] width 36 height 28
click at [1204, 412] on button "button" at bounding box center [1207, 408] width 36 height 28
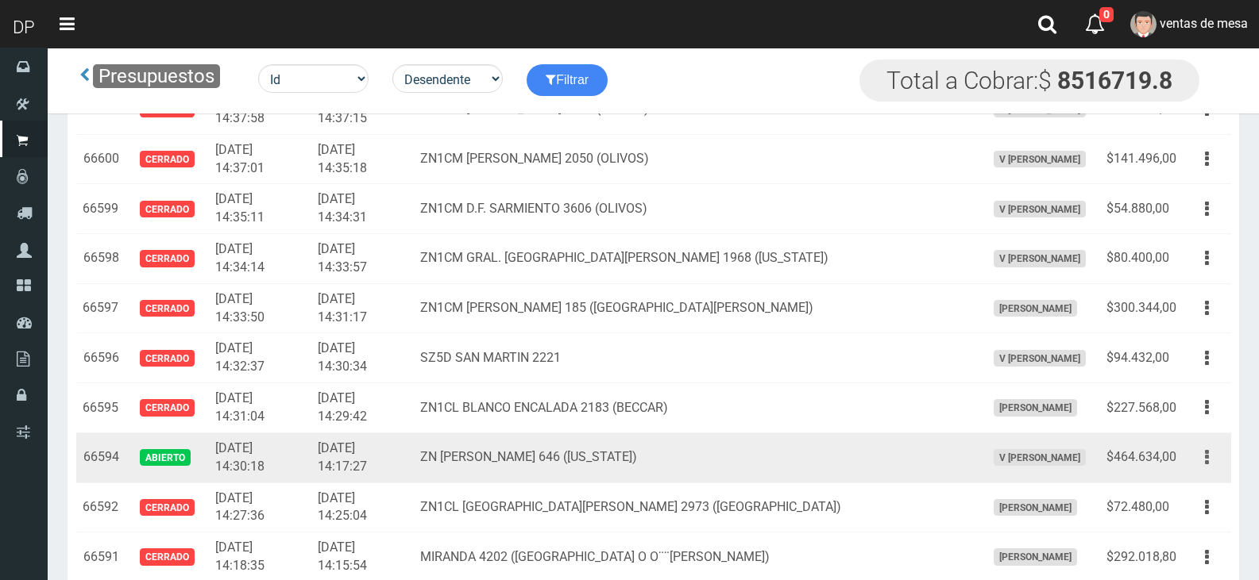
click at [1210, 467] on button "button" at bounding box center [1207, 458] width 36 height 28
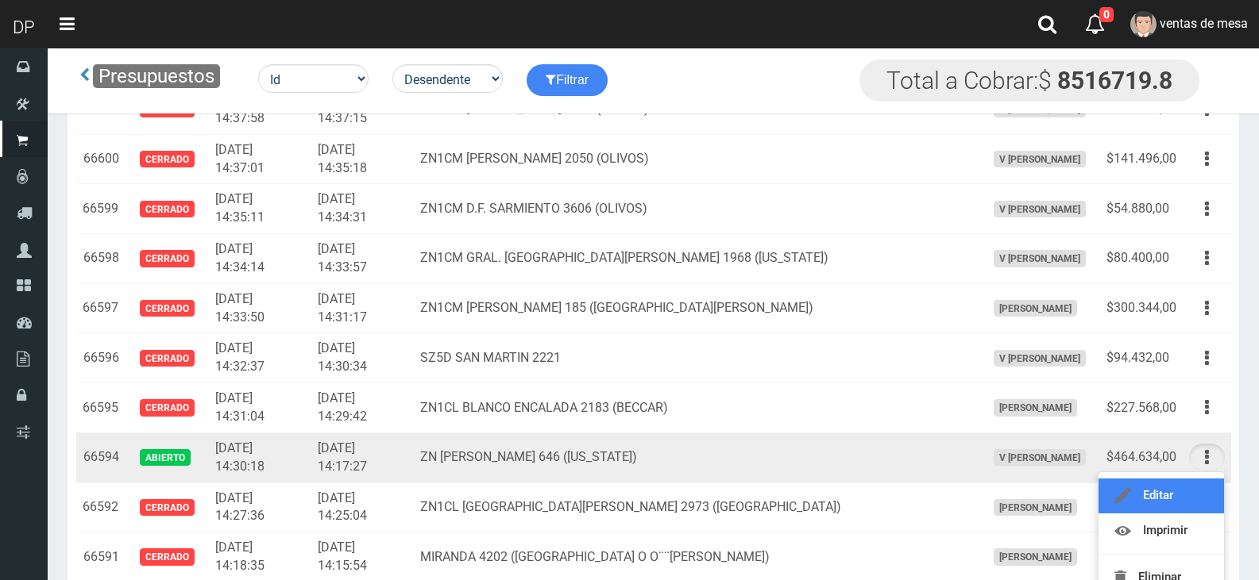
click at [1181, 498] on link "Editar" at bounding box center [1160, 496] width 125 height 35
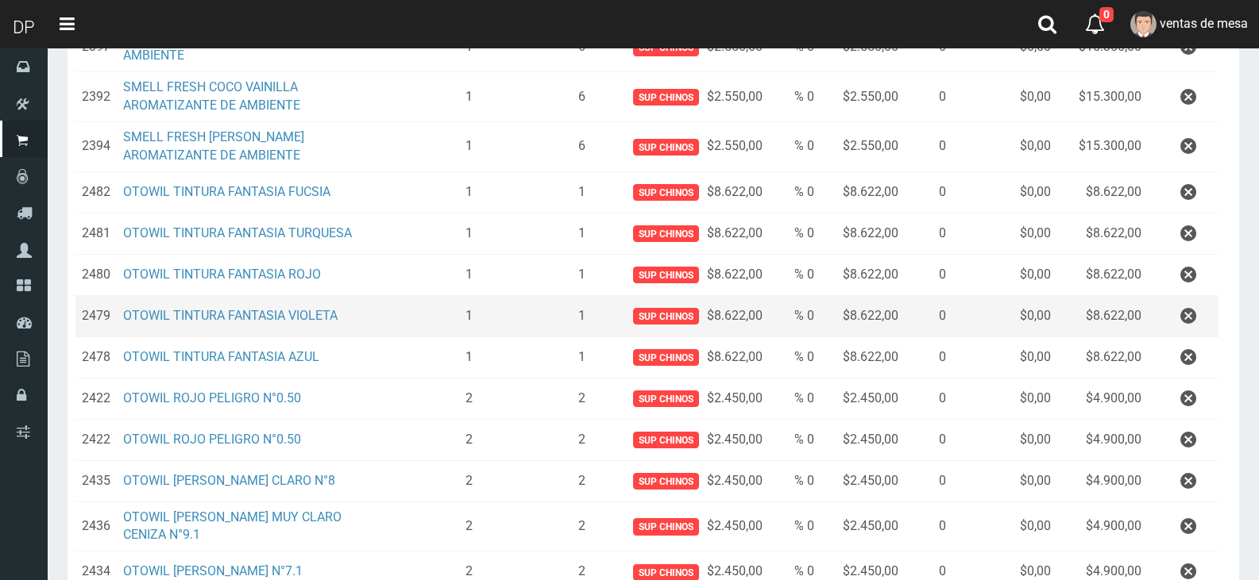
scroll to position [1239, 0]
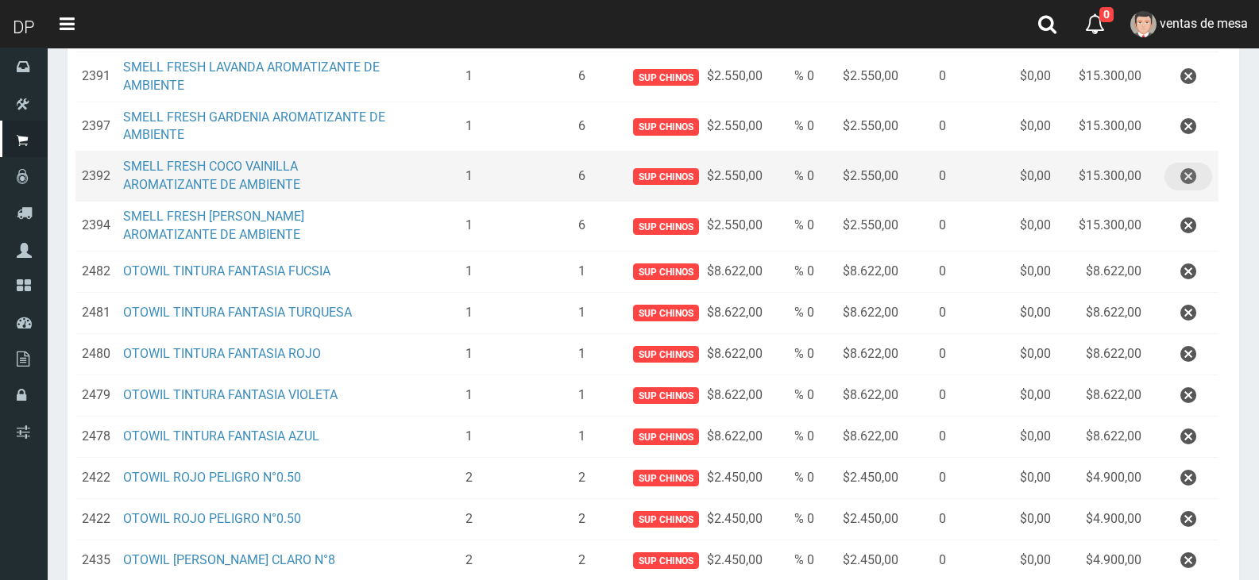
click at [1188, 179] on icon "button" at bounding box center [1188, 177] width 16 height 28
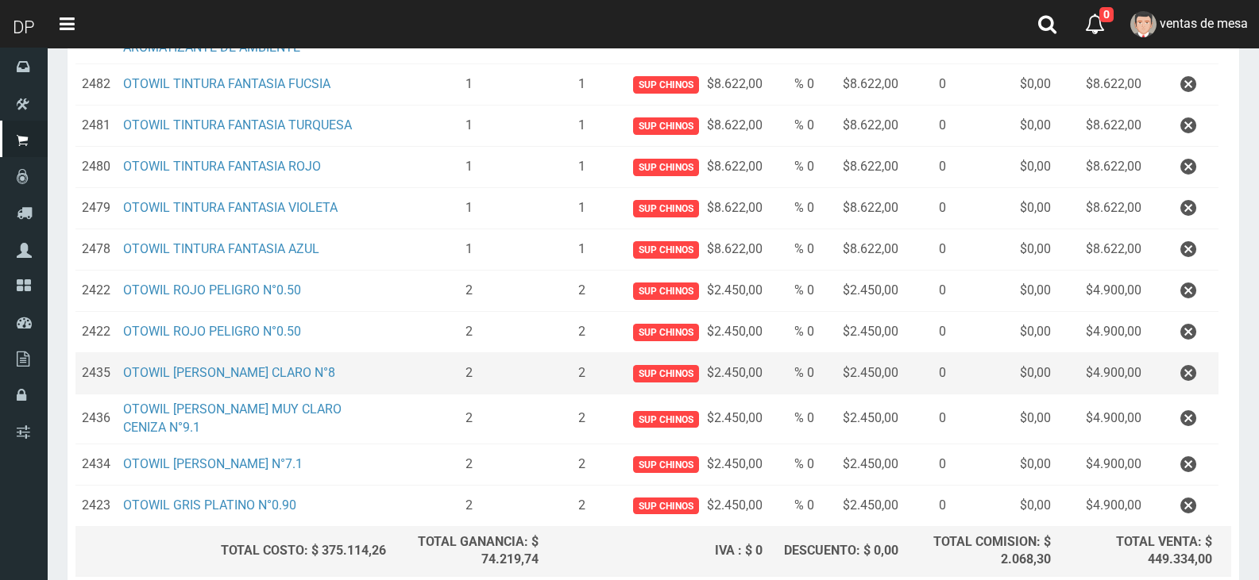
scroll to position [1348, 0]
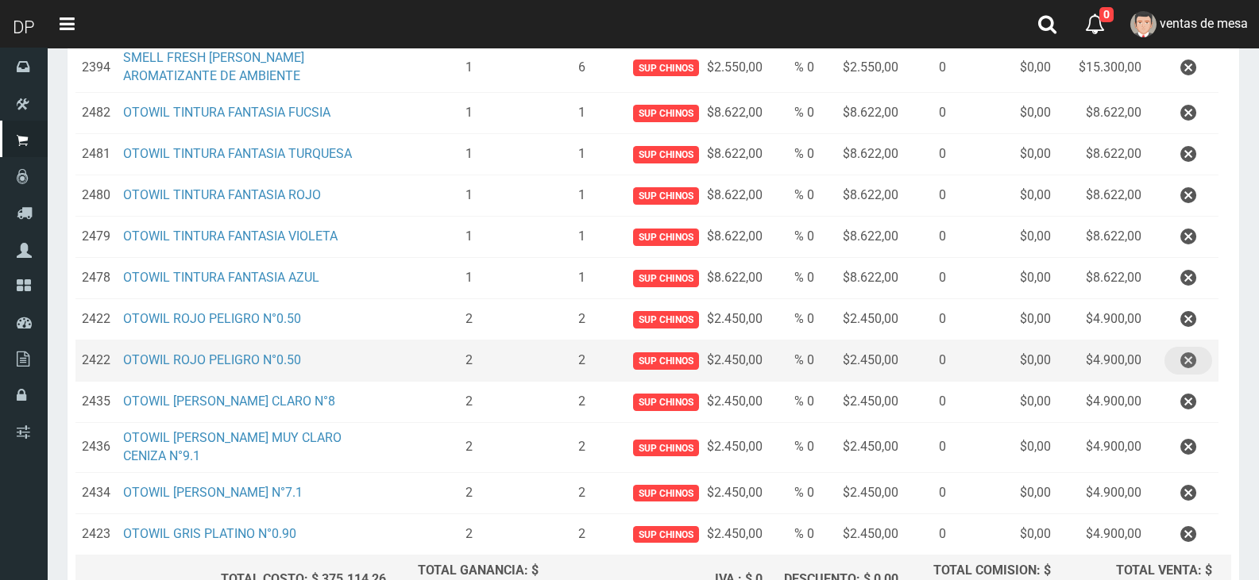
click at [1186, 360] on icon "button" at bounding box center [1188, 361] width 16 height 28
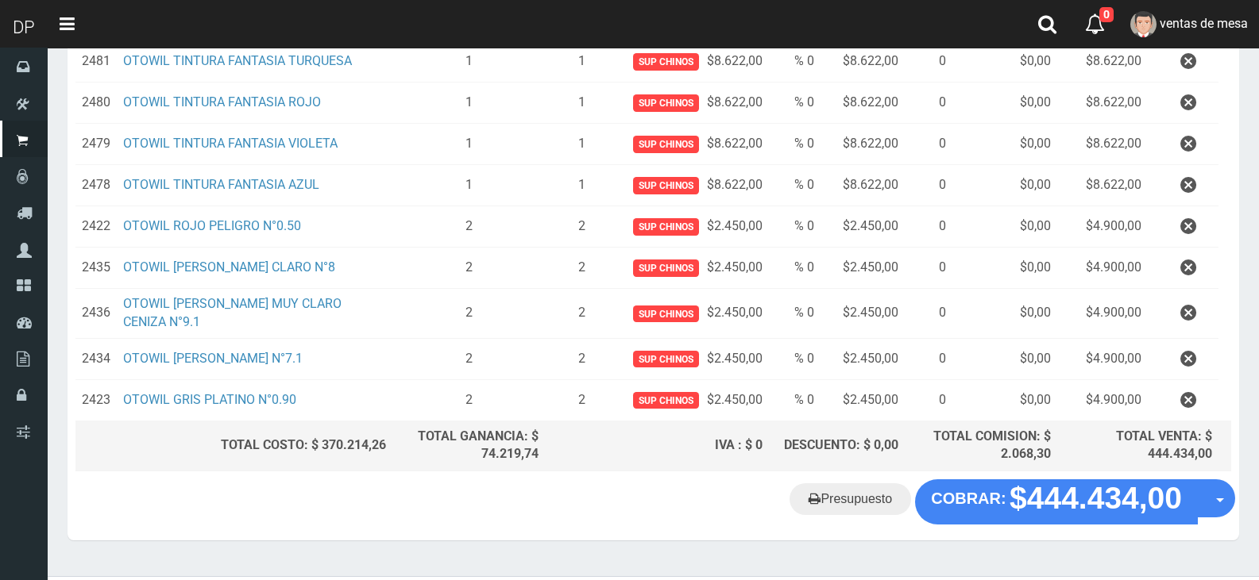
scroll to position [1466, 0]
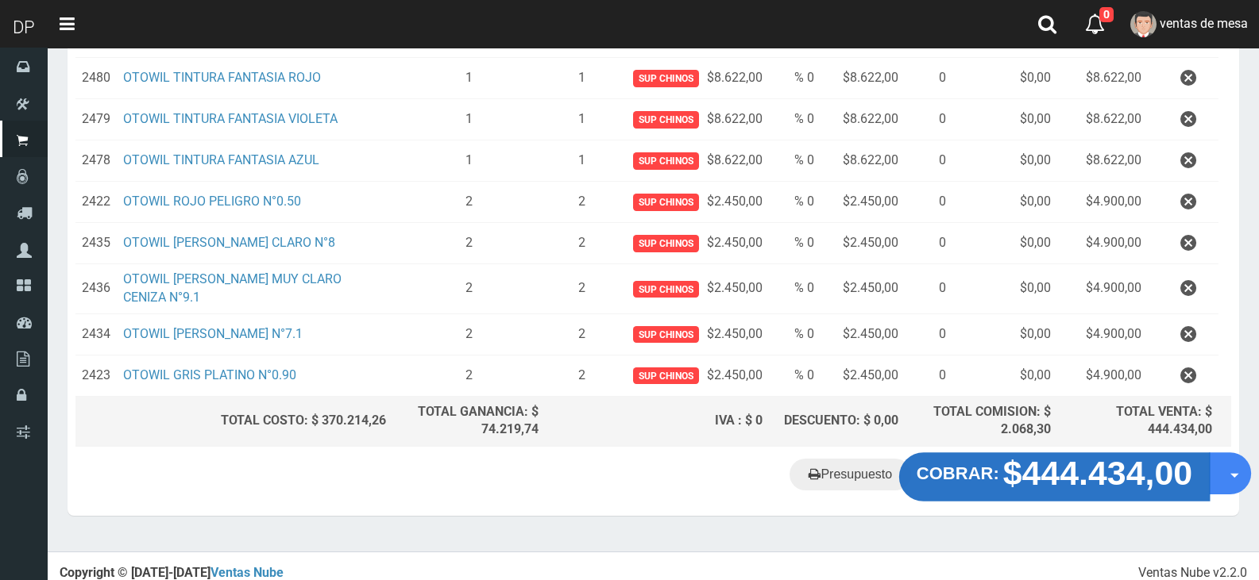
click at [1105, 462] on strong "$444.434,00" at bounding box center [1098, 473] width 190 height 37
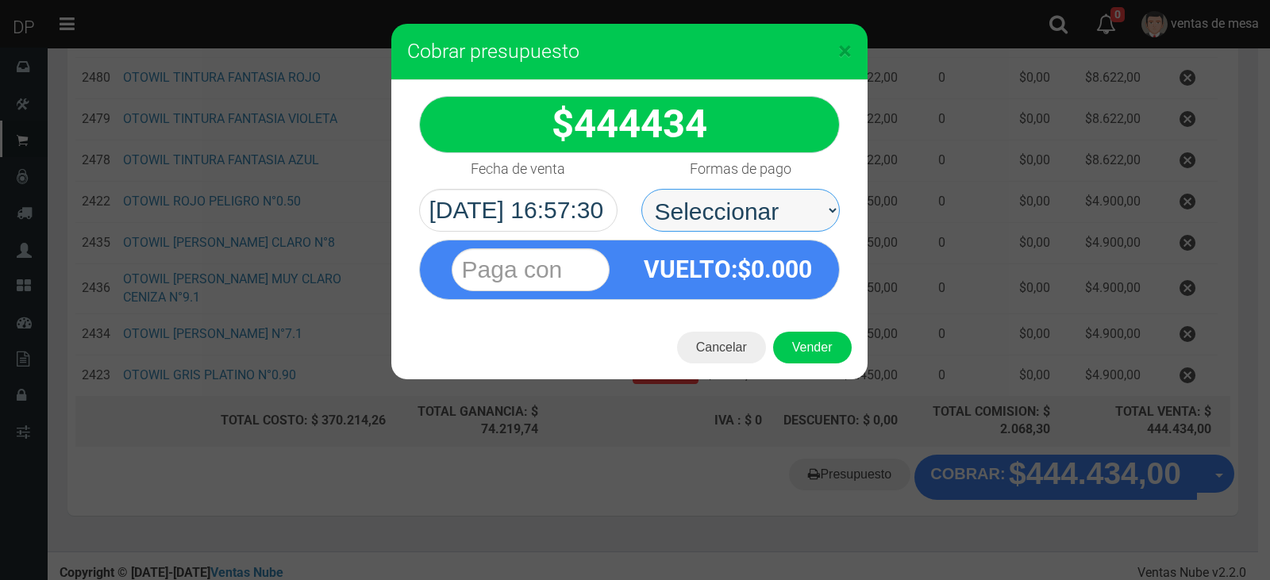
drag, startPoint x: 752, startPoint y: 206, endPoint x: 743, endPoint y: 226, distance: 21.0
click at [752, 206] on select "Seleccionar Efectivo Tarjeta de Crédito Depósito Débito" at bounding box center [741, 210] width 199 height 43
select select "Efectivo"
click at [642, 189] on select "Seleccionar Efectivo Tarjeta de Crédito Depósito Débito" at bounding box center [741, 210] width 199 height 43
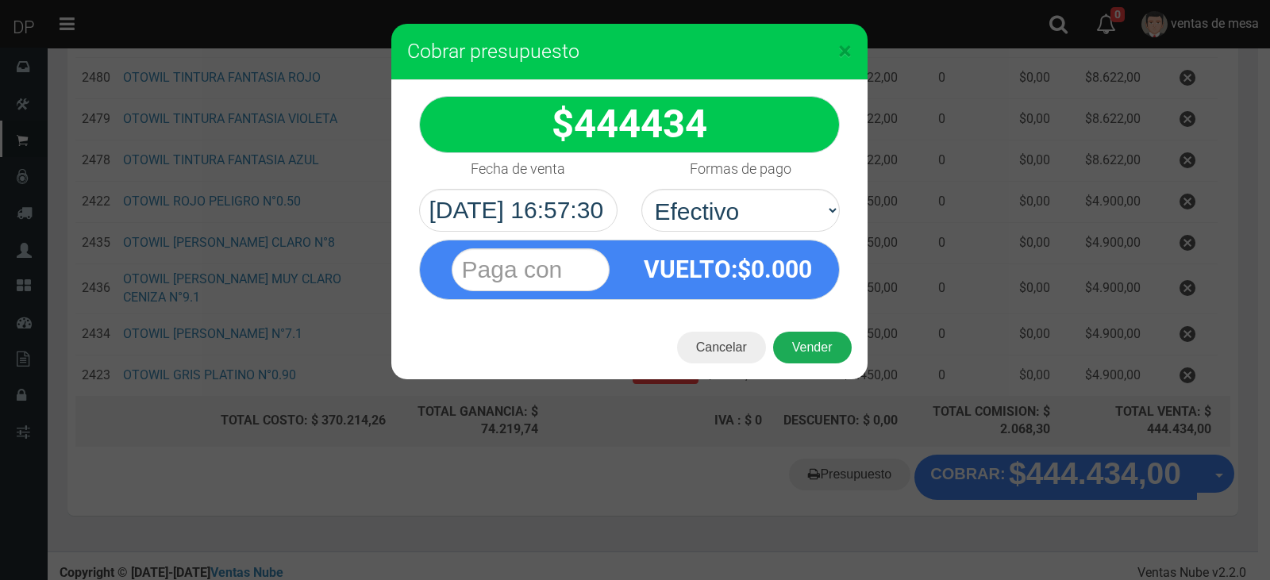
click at [808, 351] on button "Vender" at bounding box center [812, 348] width 79 height 32
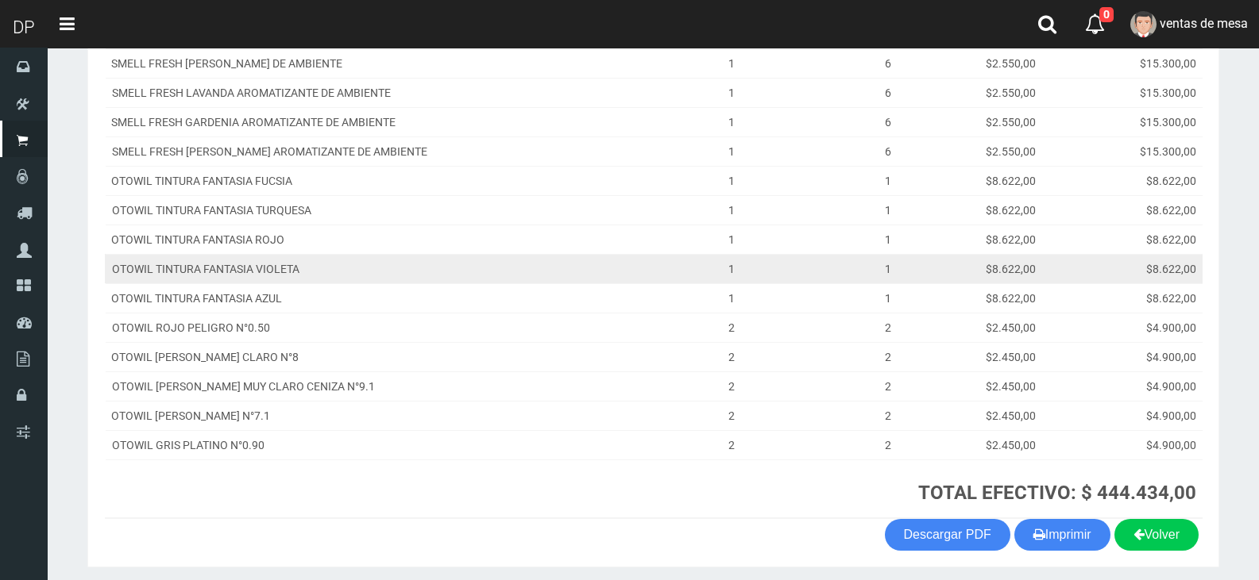
scroll to position [943, 0]
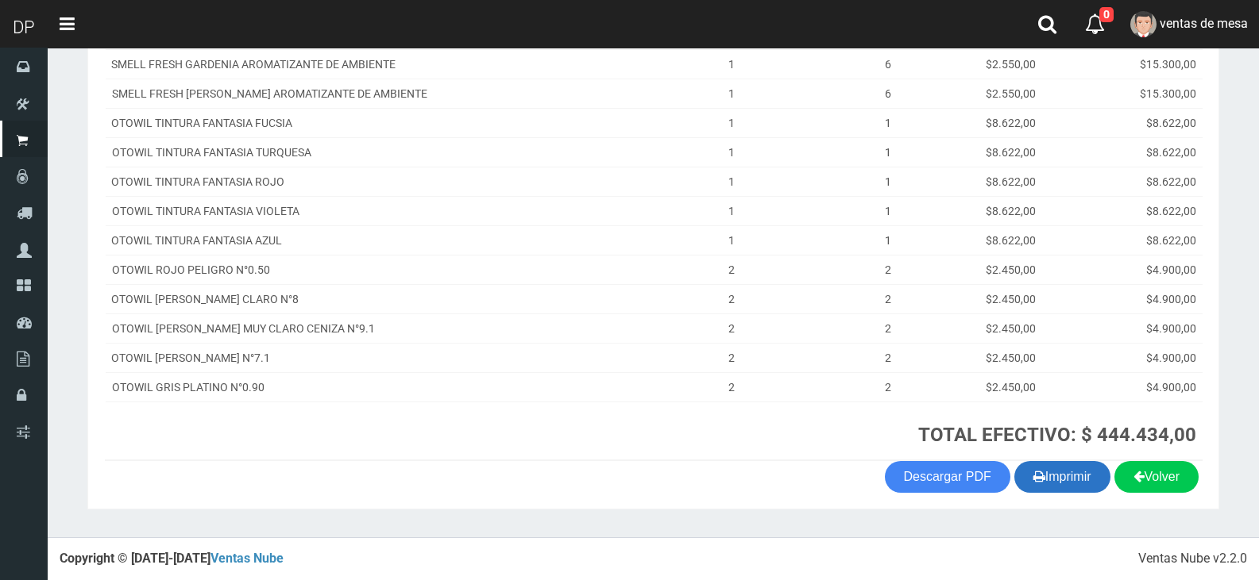
click at [1060, 468] on button "Imprimir" at bounding box center [1062, 477] width 96 height 32
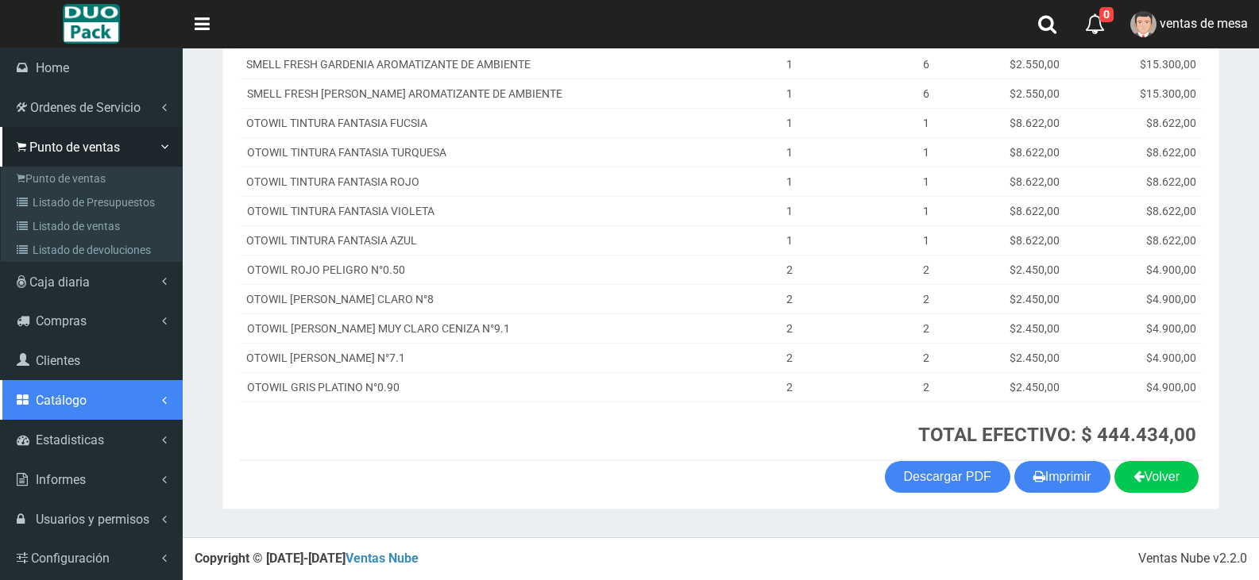
click at [77, 391] on link "Catálogo" at bounding box center [91, 400] width 183 height 40
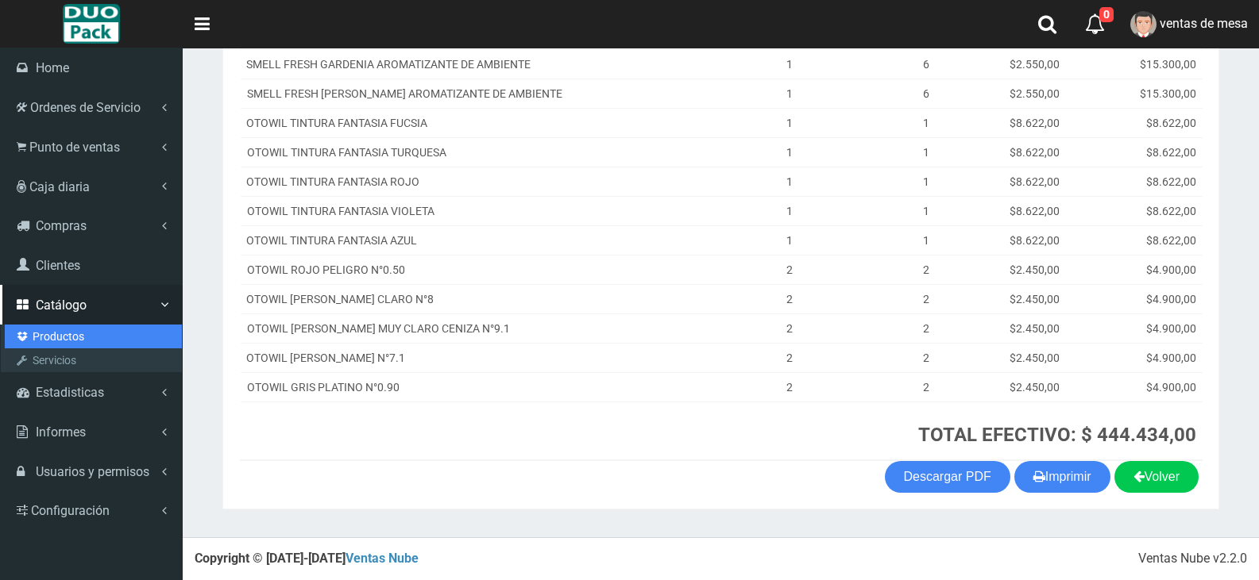
click at [79, 327] on link "Productos" at bounding box center [93, 337] width 177 height 24
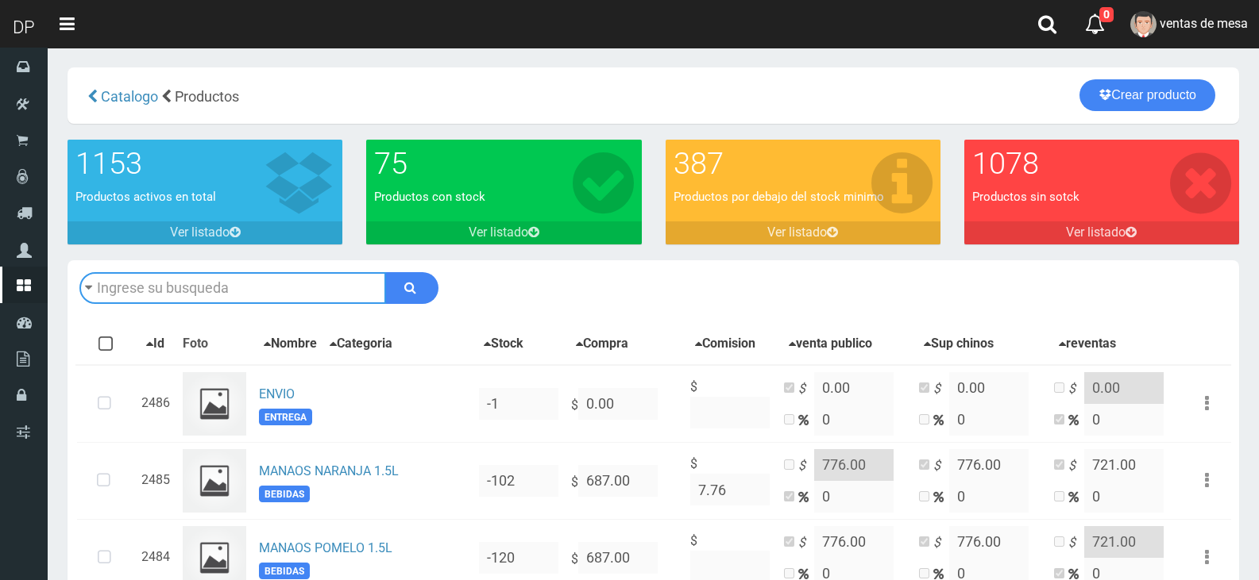
click at [228, 301] on input "text" at bounding box center [232, 288] width 306 height 32
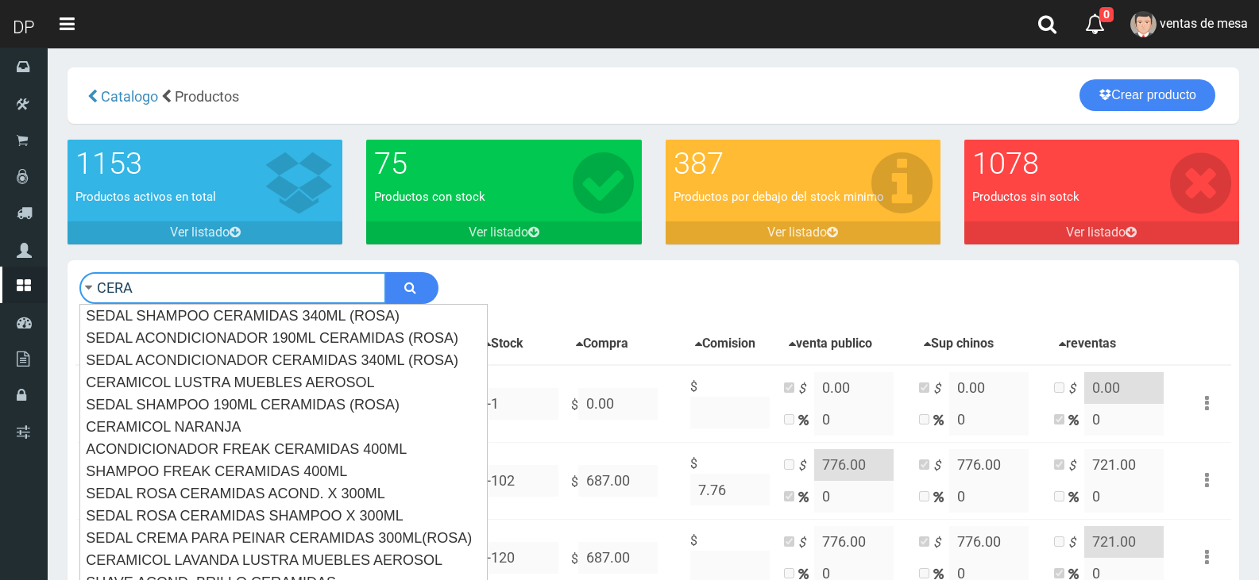
type input "CERA"
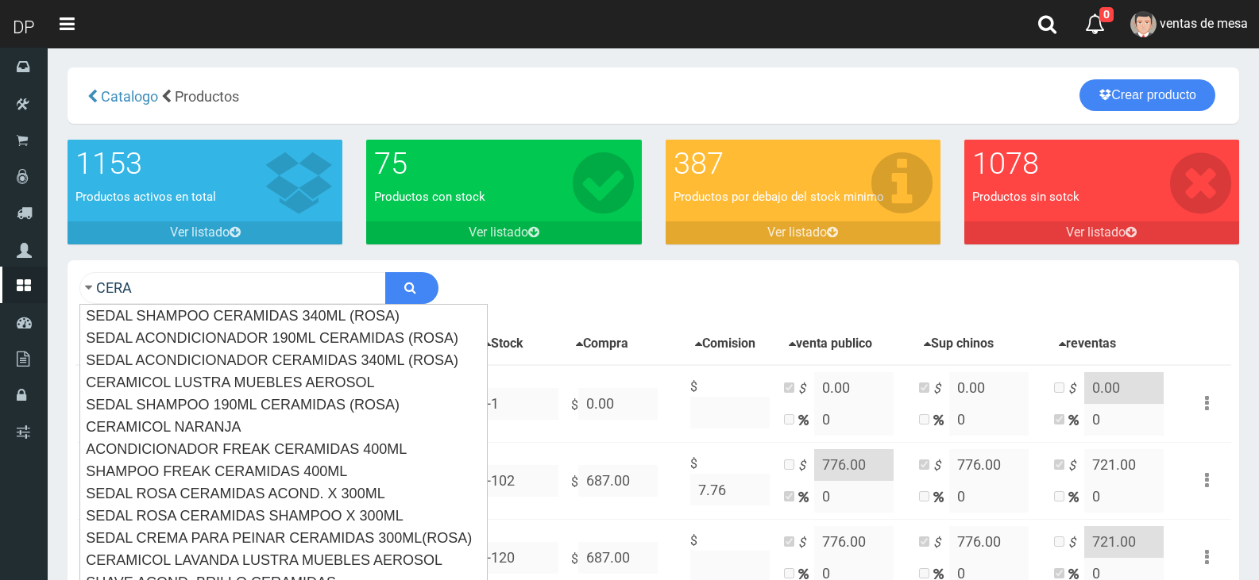
click at [410, 269] on div "CERA Descargar PDF Guardar cambios" at bounding box center [652, 288] width 1171 height 56
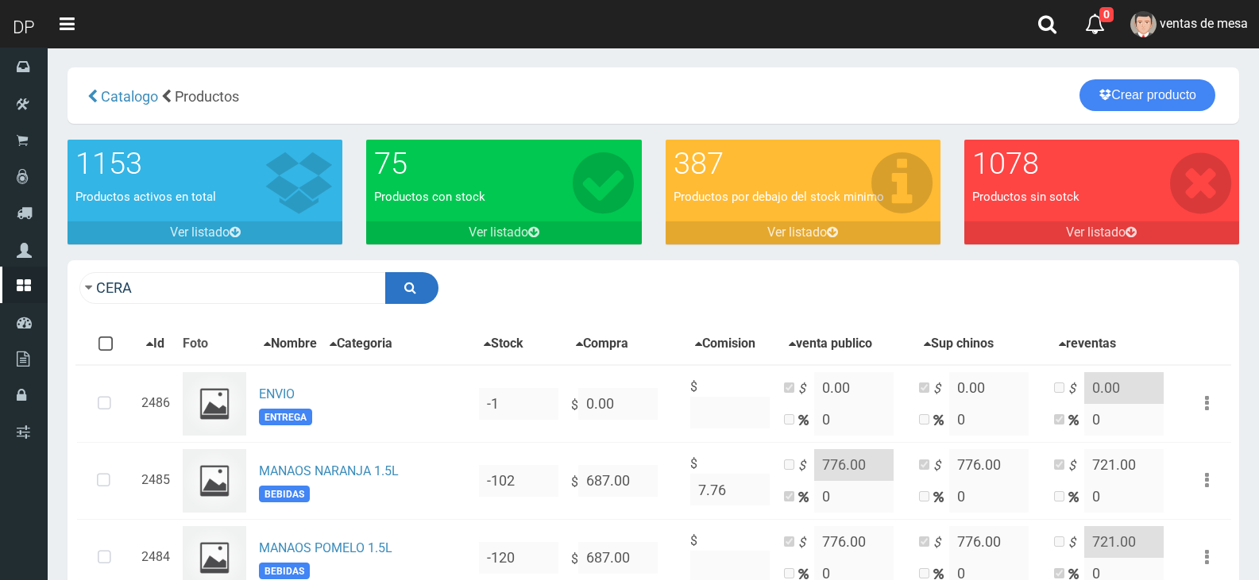
click at [411, 278] on icon "submit" at bounding box center [410, 287] width 12 height 22
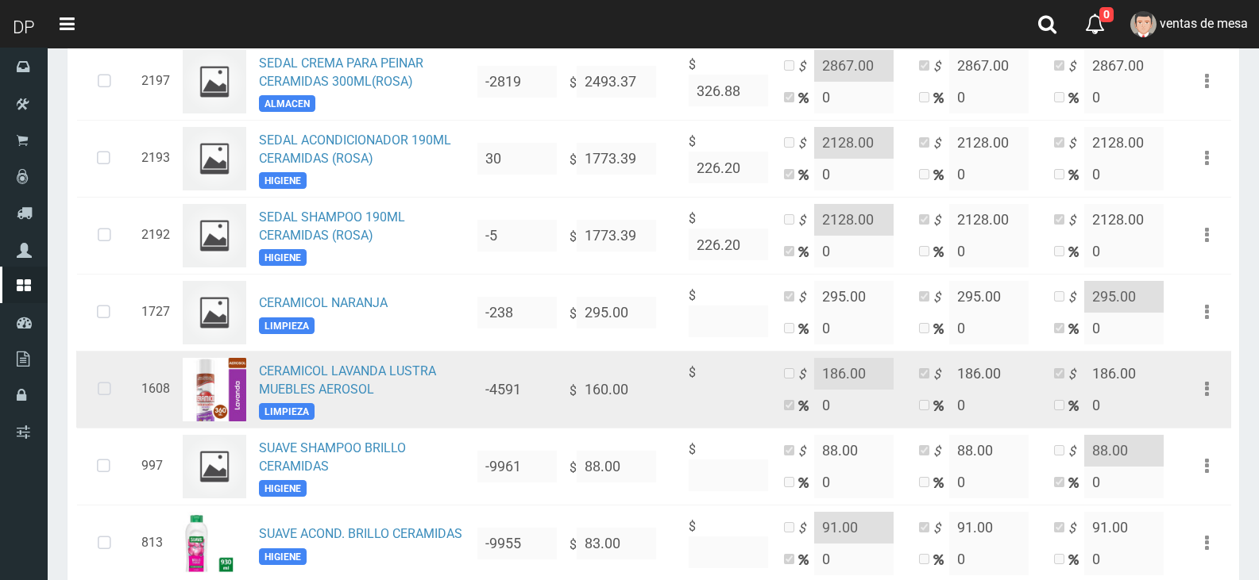
scroll to position [397, 0]
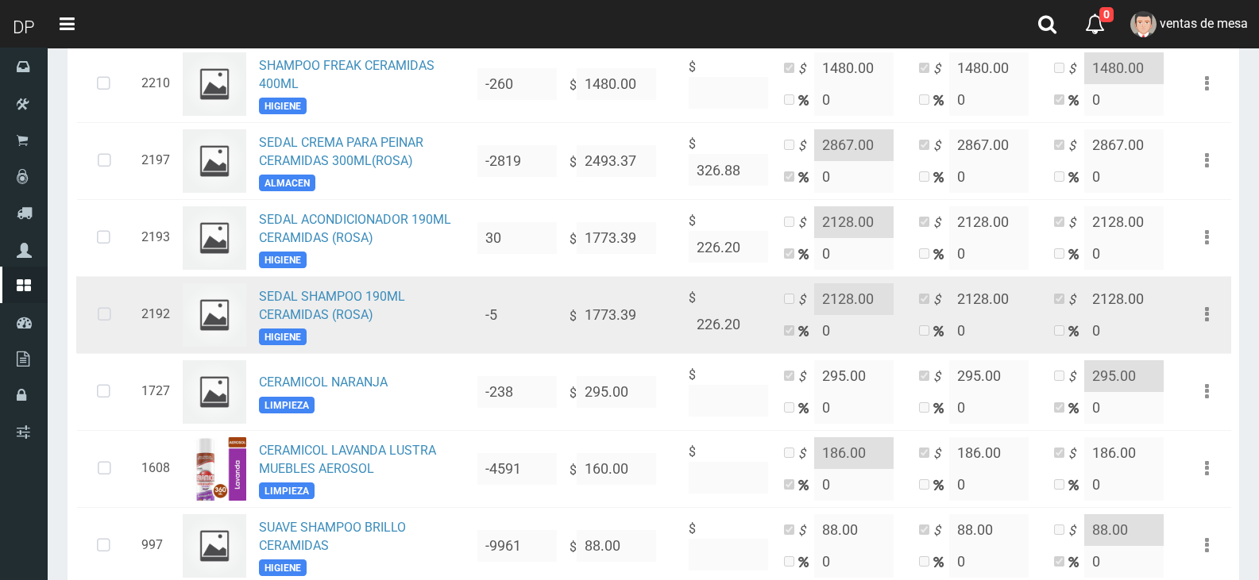
click at [97, 315] on icon at bounding box center [104, 315] width 42 height 52
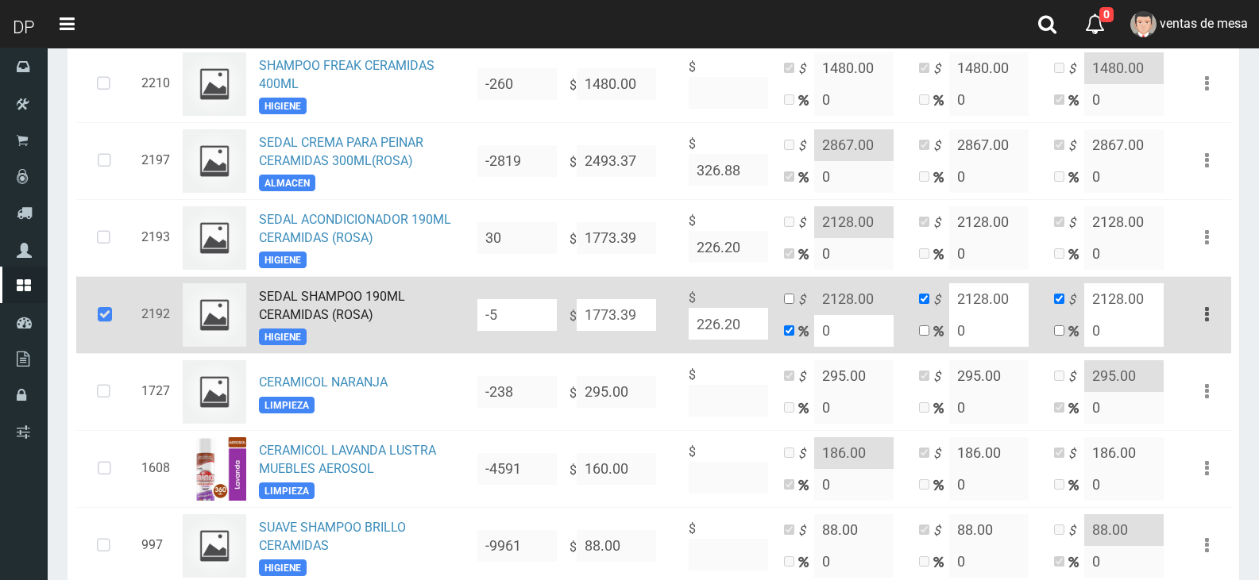
click at [522, 319] on input "-5" at bounding box center [516, 315] width 79 height 32
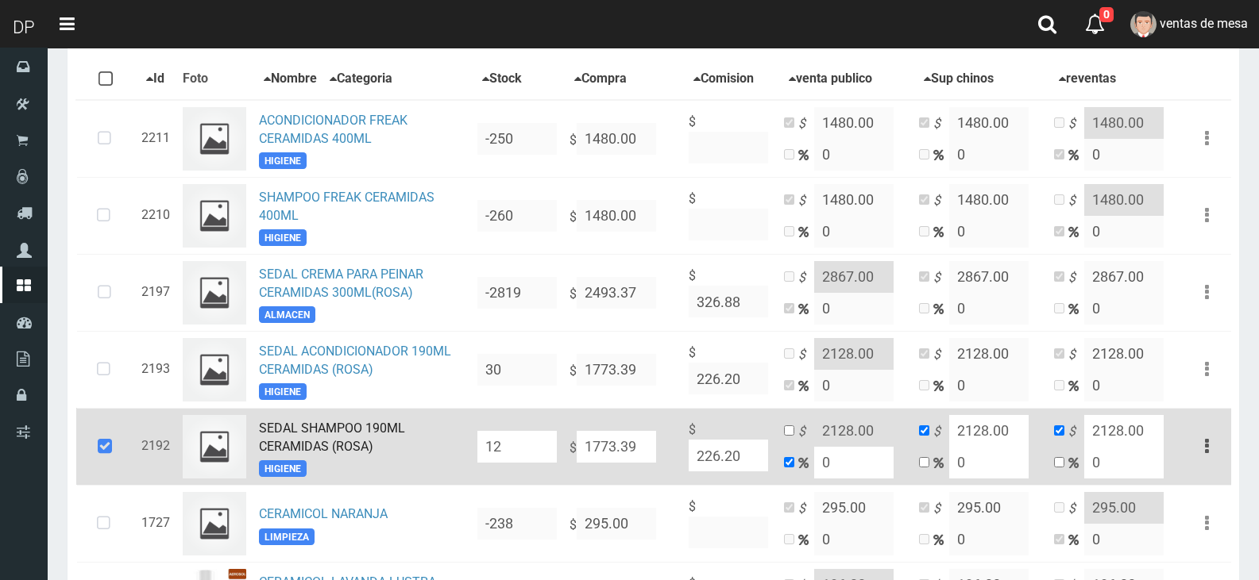
scroll to position [0, 0]
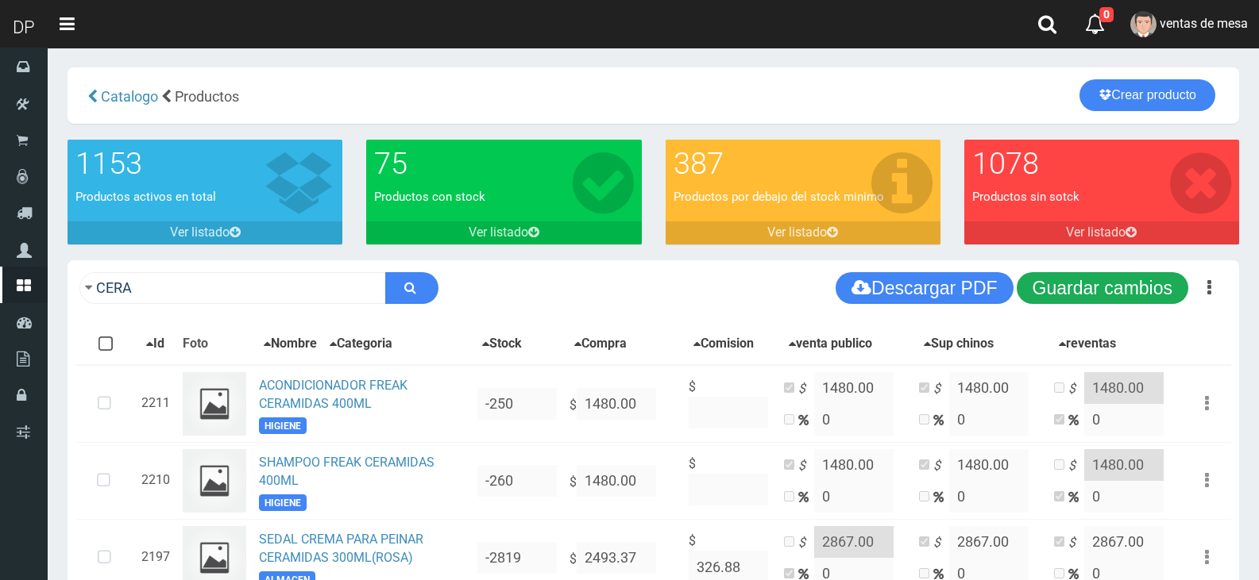
type input "12"
click at [1070, 289] on button "Guardar cambios" at bounding box center [1102, 288] width 172 height 32
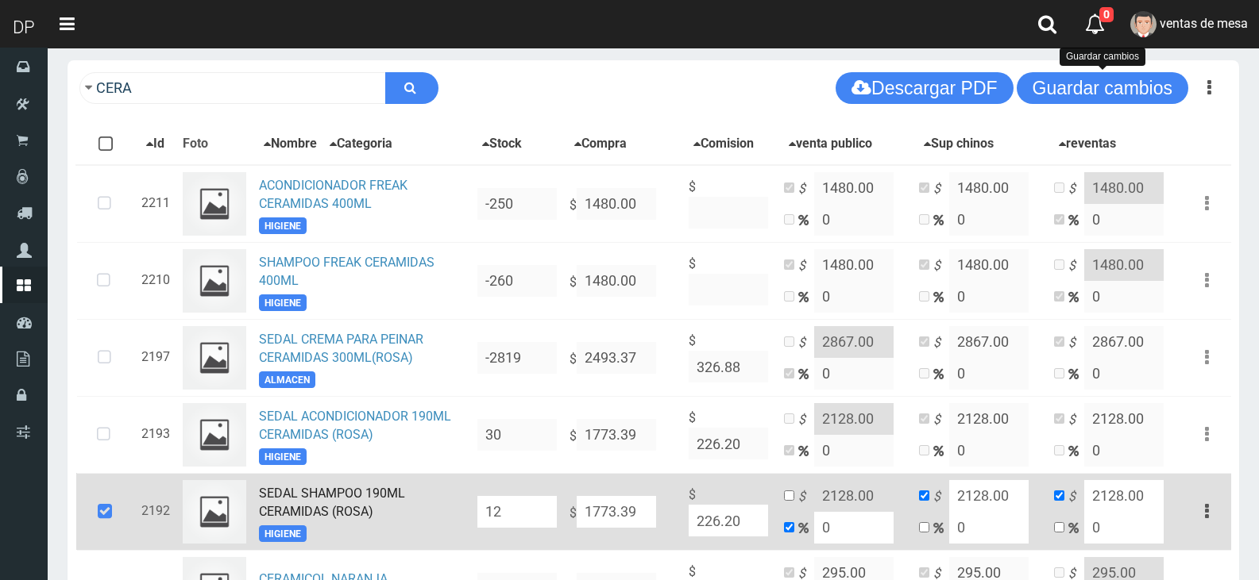
scroll to position [397, 0]
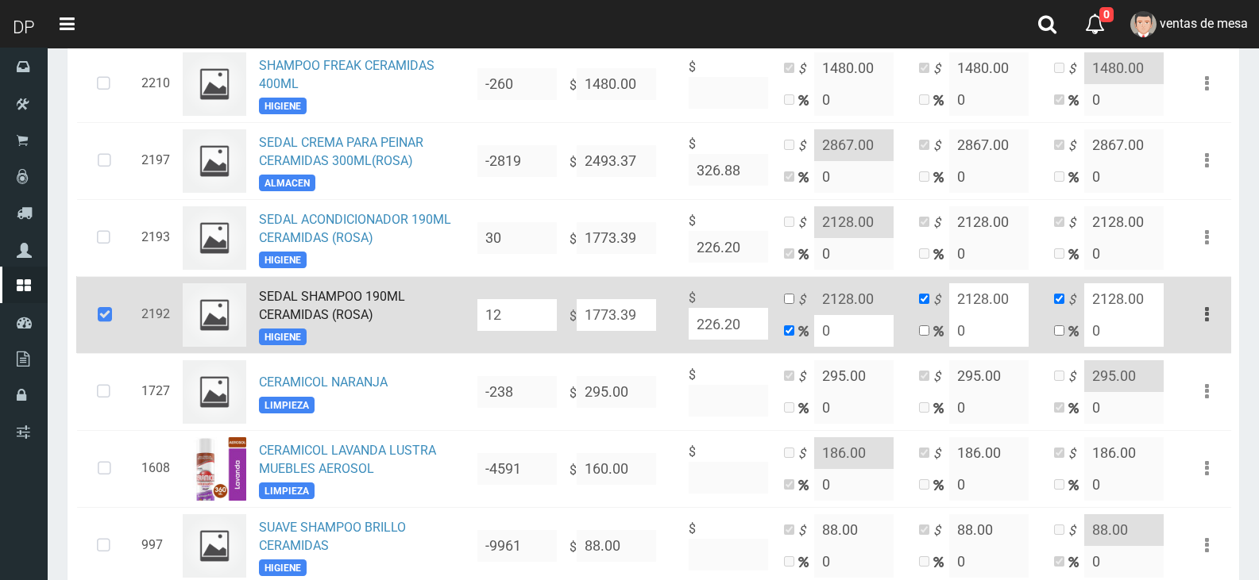
click at [128, 319] on td at bounding box center [105, 314] width 59 height 77
click at [114, 322] on icon at bounding box center [104, 315] width 43 height 52
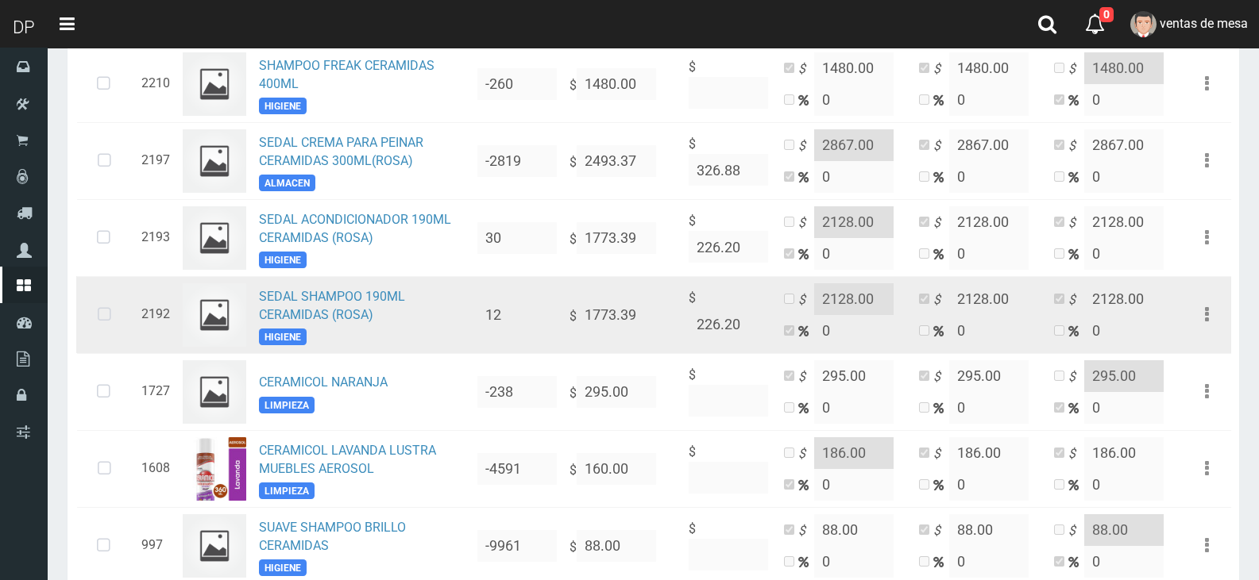
scroll to position [0, 0]
